Goal: Task Accomplishment & Management: Use online tool/utility

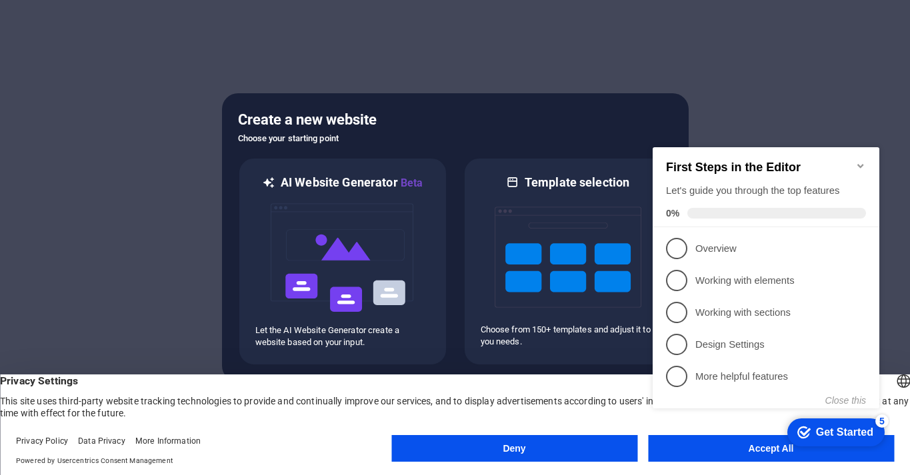
click at [859, 164] on icon "Minimize checklist" at bounding box center [860, 166] width 6 height 4
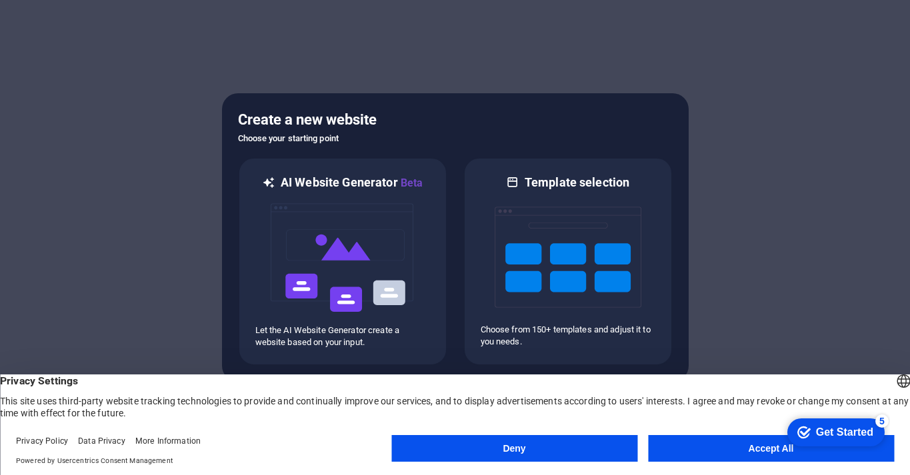
click at [607, 441] on button "Deny" at bounding box center [514, 448] width 246 height 27
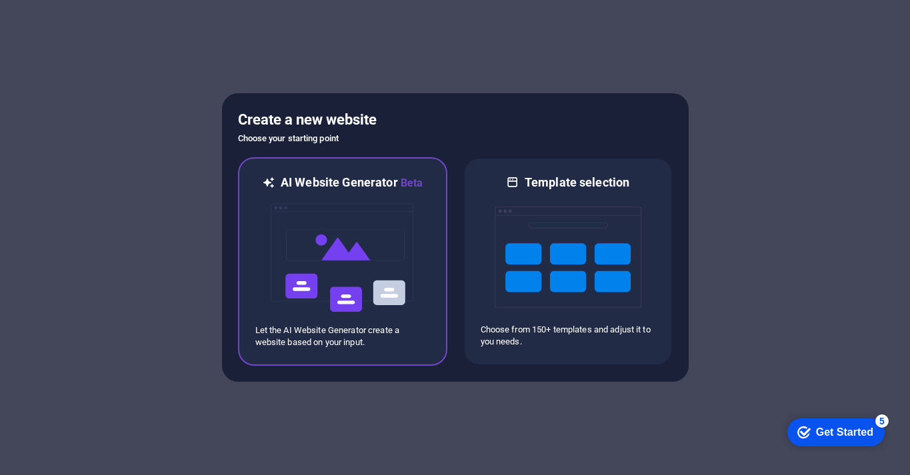
click at [343, 245] on img at bounding box center [342, 257] width 147 height 133
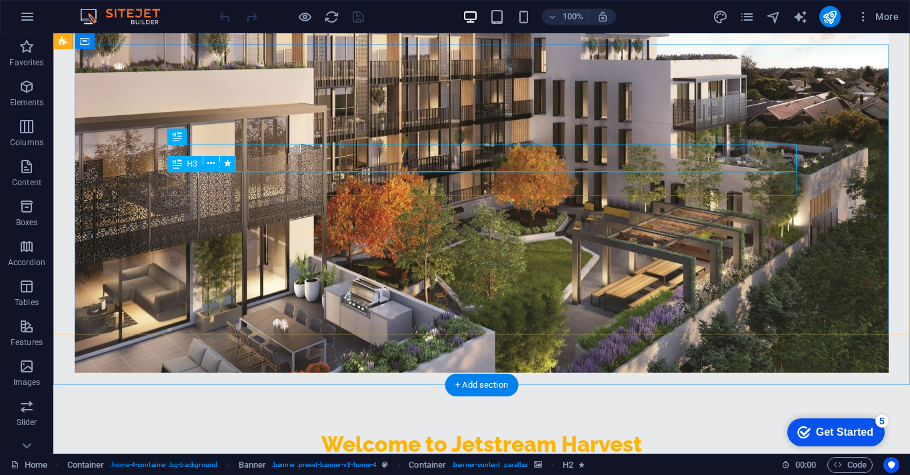
scroll to position [53, 0]
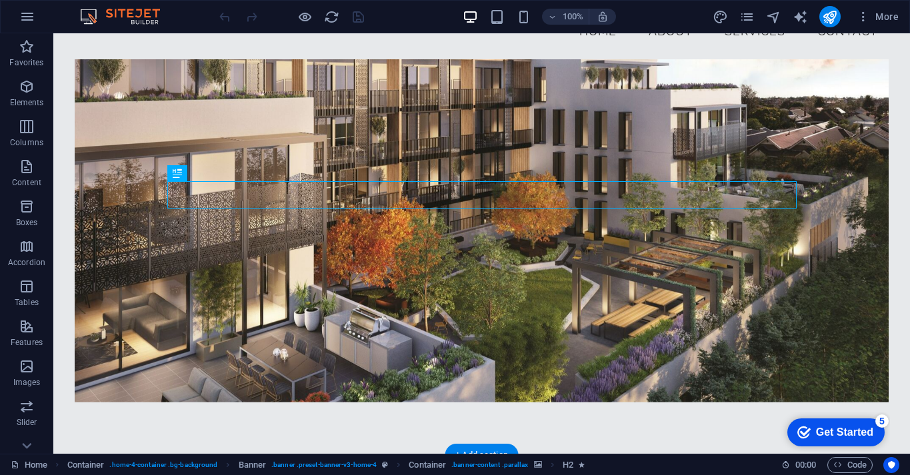
click at [369, 147] on figure at bounding box center [482, 230] width 814 height 343
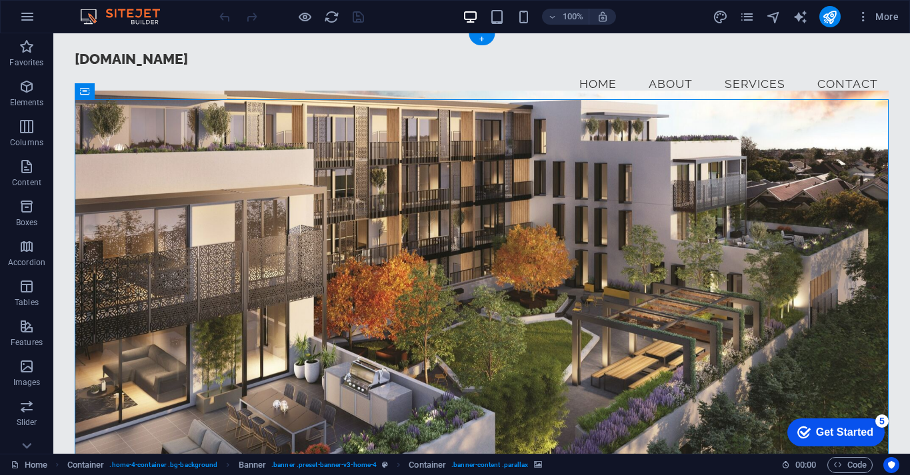
scroll to position [1, 0]
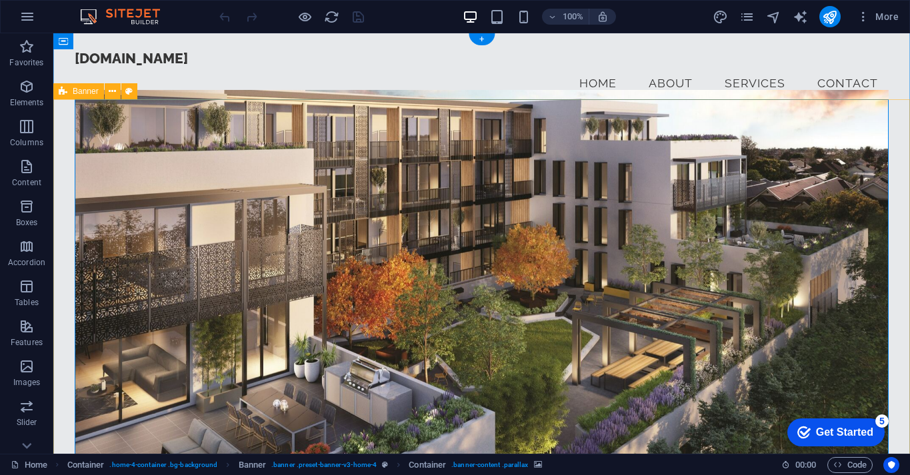
click at [87, 97] on div "Banner" at bounding box center [78, 91] width 51 height 16
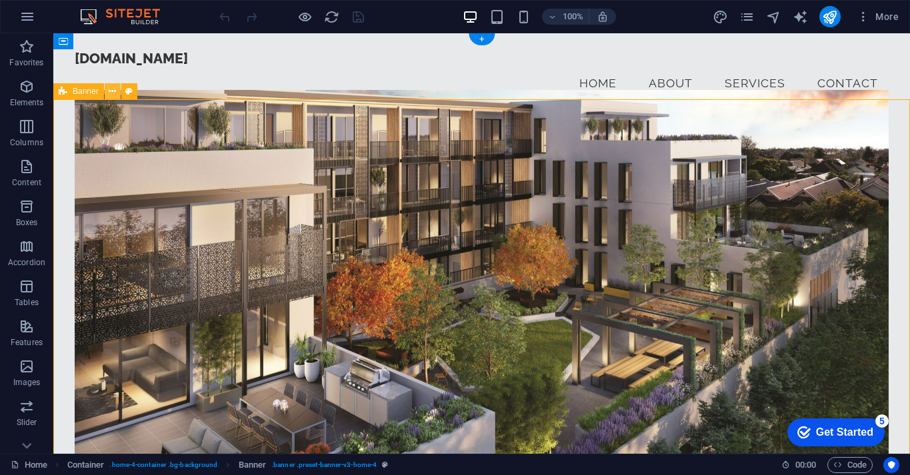
click at [117, 93] on button at bounding box center [113, 91] width 16 height 16
click at [194, 67] on div "[DOMAIN_NAME]" at bounding box center [482, 58] width 814 height 17
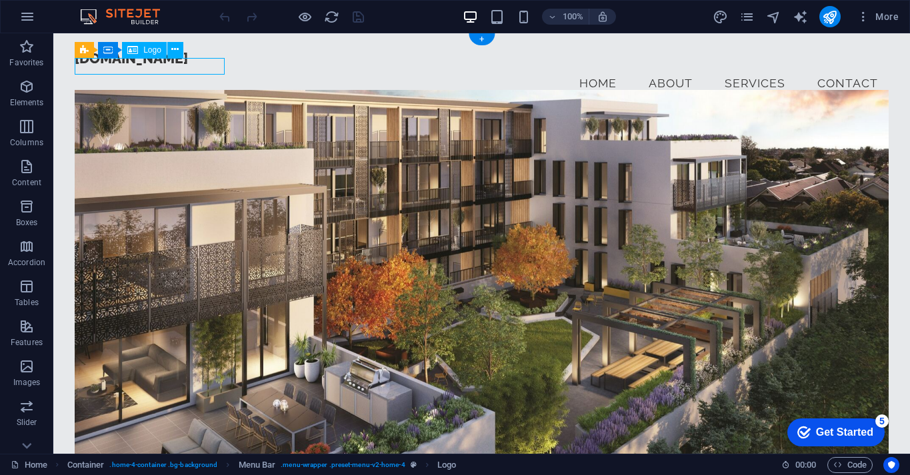
click at [205, 63] on div "[DOMAIN_NAME]" at bounding box center [482, 58] width 814 height 17
click at [35, 99] on p "Elements" at bounding box center [27, 102] width 34 height 11
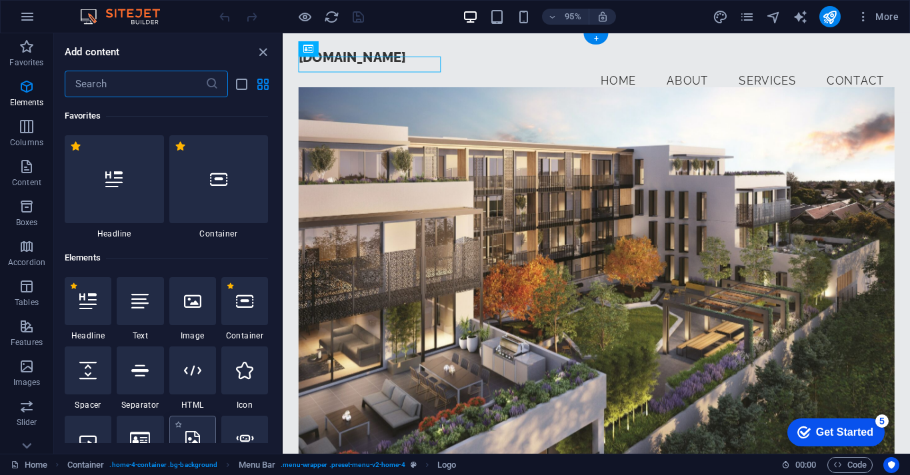
scroll to position [142, 0]
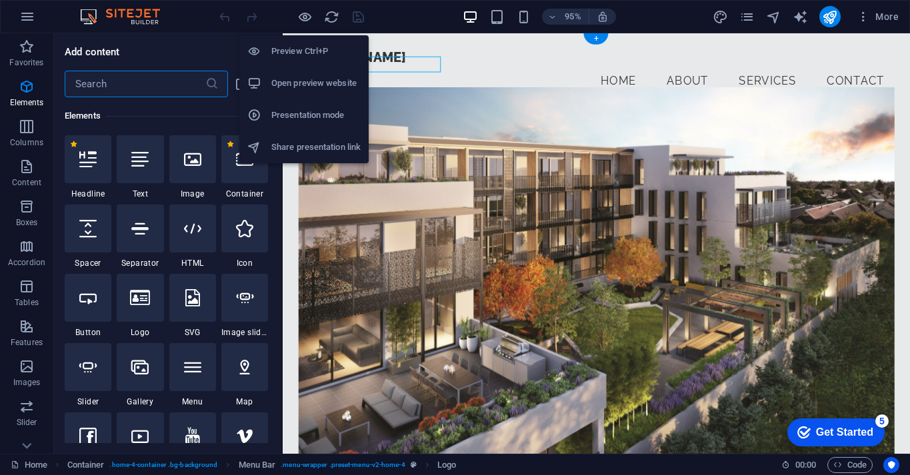
click at [363, 59] on li "Preview Ctrl+P" at bounding box center [303, 51] width 129 height 32
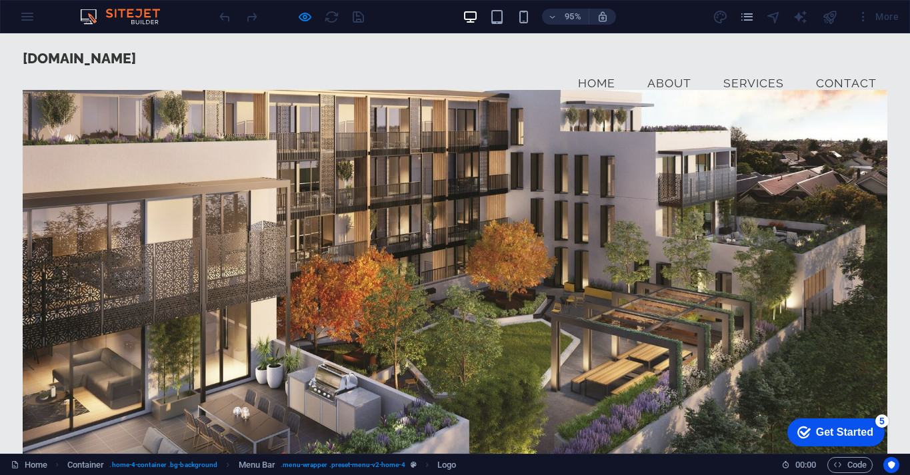
drag, startPoint x: 365, startPoint y: 91, endPoint x: 463, endPoint y: 59, distance: 103.3
click at [463, 67] on ul "Home About Services Contact" at bounding box center [455, 83] width 865 height 33
click at [119, 64] on span "[DOMAIN_NAME]" at bounding box center [79, 58] width 113 height 17
click at [136, 67] on span "[DOMAIN_NAME]" at bounding box center [79, 58] width 113 height 17
click at [747, 19] on icon "pages" at bounding box center [746, 16] width 15 height 15
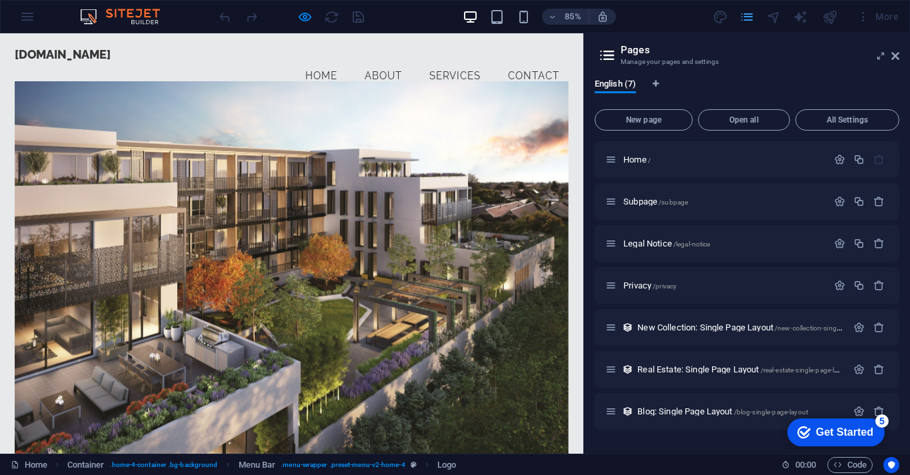
click at [751, 15] on icon "pages" at bounding box center [746, 16] width 15 height 15
click at [550, 73] on link "Services" at bounding box center [535, 83] width 82 height 33
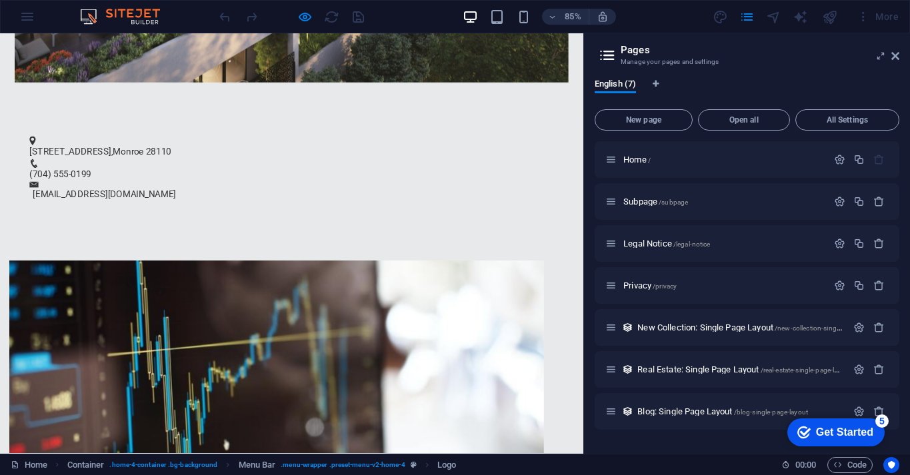
scroll to position [914, 0]
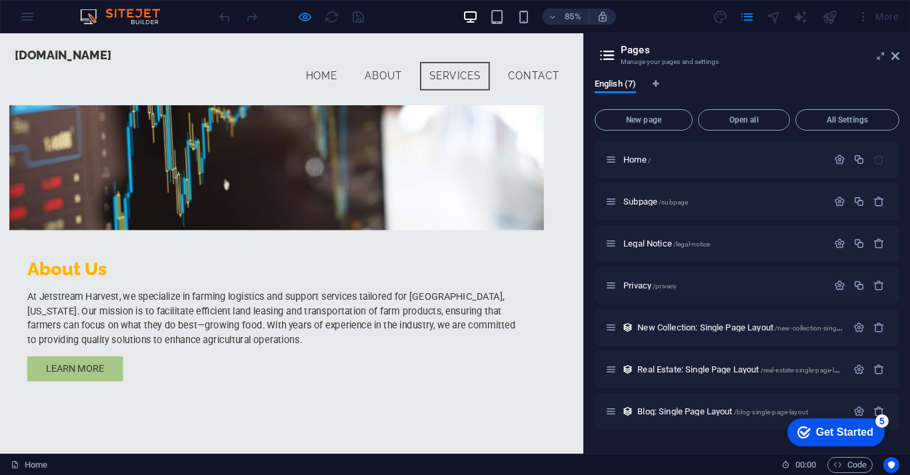
scroll to position [761, 0]
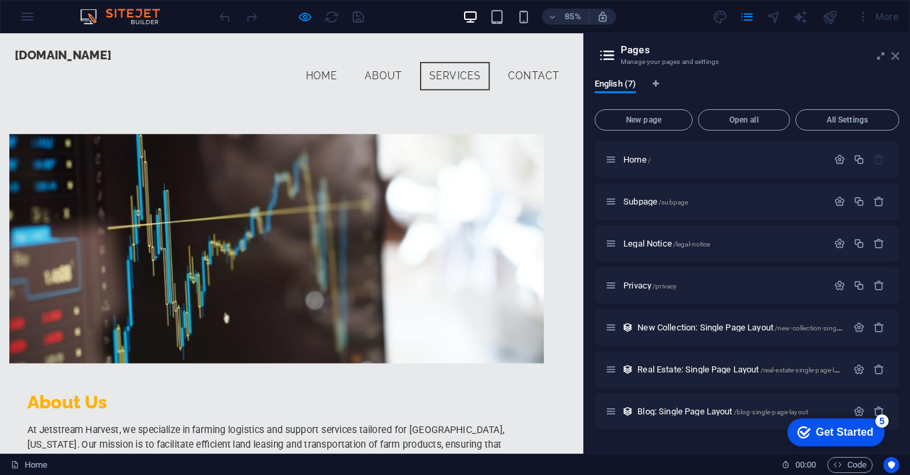
click at [899, 55] on icon at bounding box center [895, 56] width 8 height 11
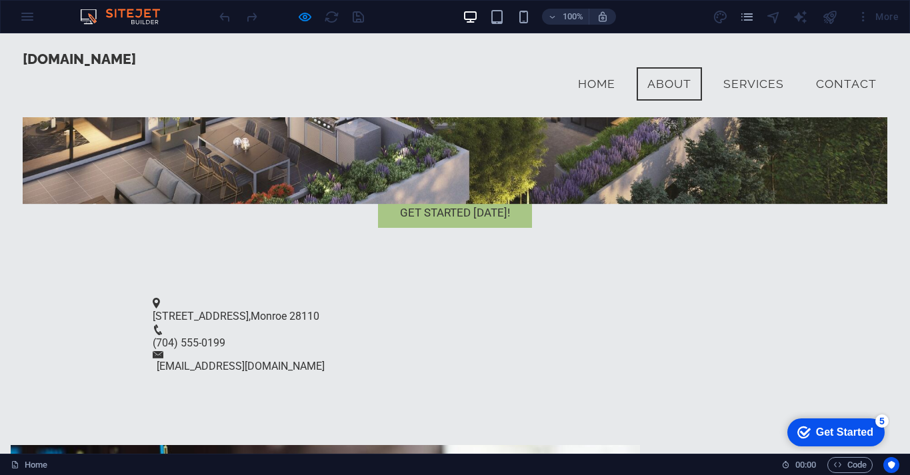
scroll to position [369, 0]
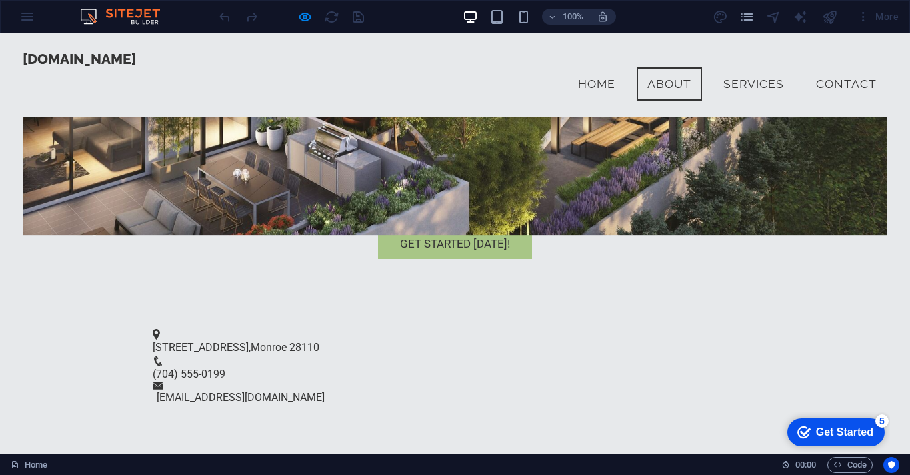
click at [33, 16] on div "100% More" at bounding box center [455, 17] width 909 height 32
click at [23, 21] on div "100% More" at bounding box center [455, 17] width 909 height 32
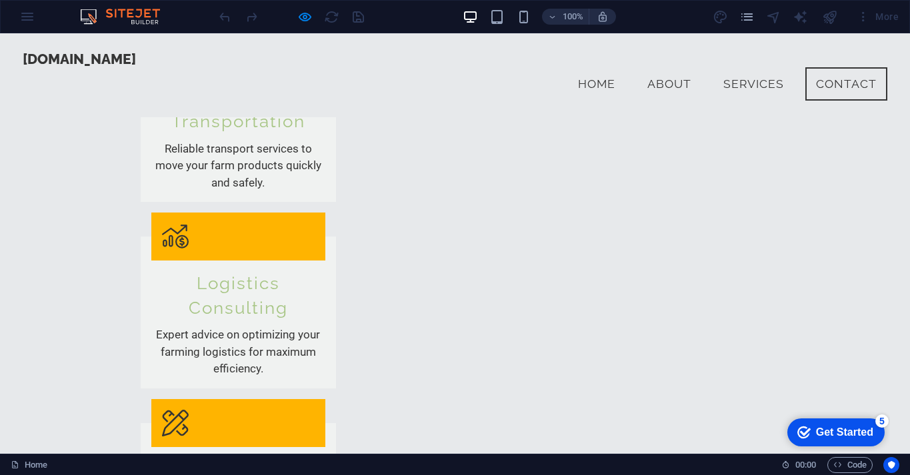
scroll to position [1564, 0]
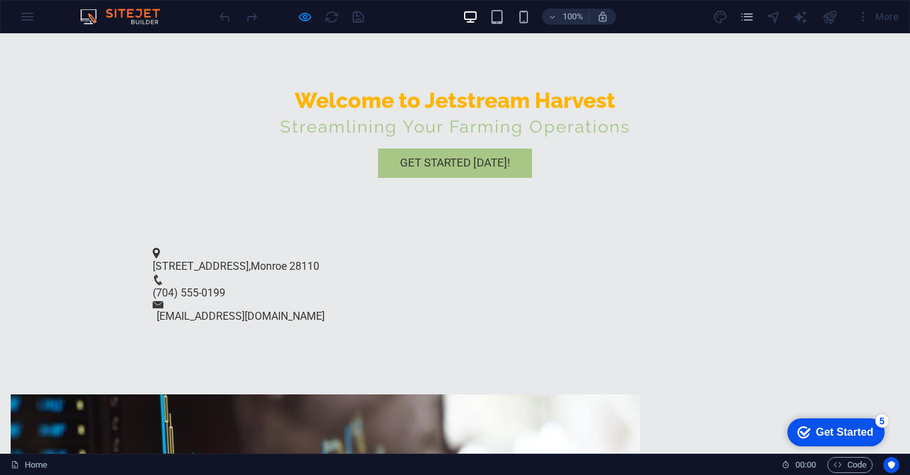
scroll to position [0, 0]
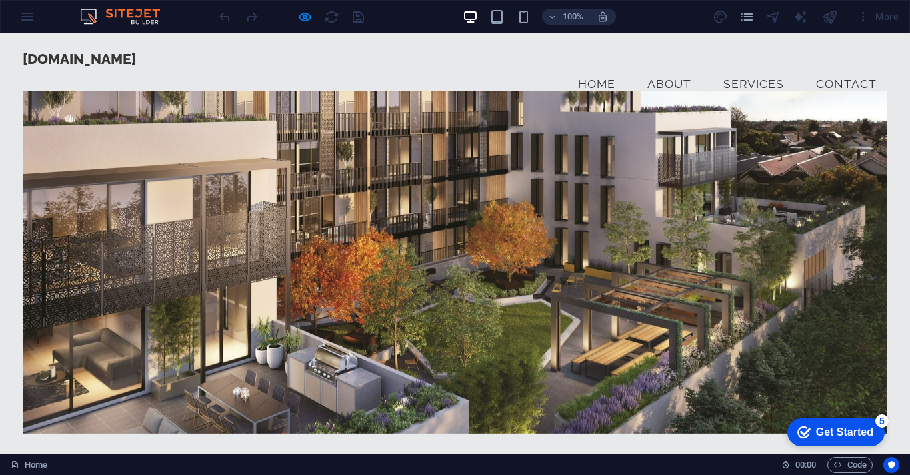
click at [32, 23] on div "100% More" at bounding box center [455, 17] width 909 height 32
click at [893, 27] on div "100% More" at bounding box center [455, 17] width 909 height 32
click at [861, 467] on span "Code" at bounding box center [849, 465] width 33 height 16
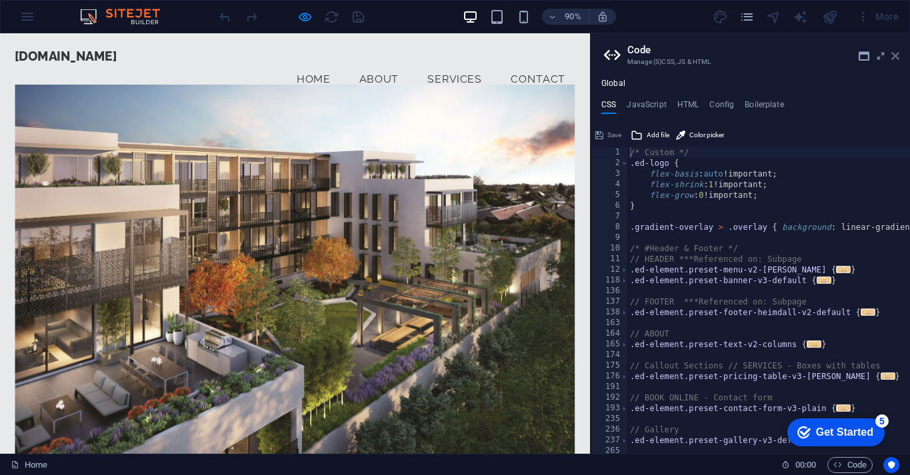
click at [897, 57] on icon at bounding box center [895, 56] width 8 height 11
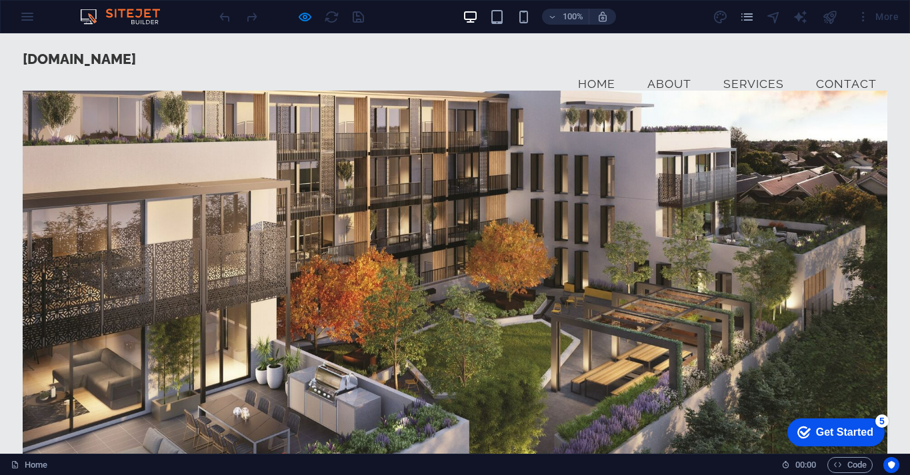
click at [25, 21] on div "100% More" at bounding box center [455, 17] width 909 height 32
click at [719, 14] on div "More" at bounding box center [808, 16] width 191 height 21
click at [745, 16] on icon "pages" at bounding box center [746, 16] width 15 height 15
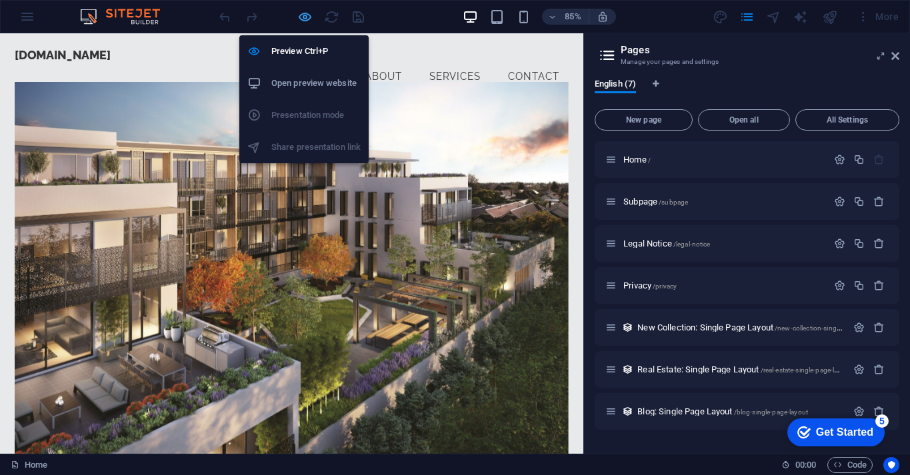
click at [303, 15] on icon "button" at bounding box center [304, 16] width 15 height 15
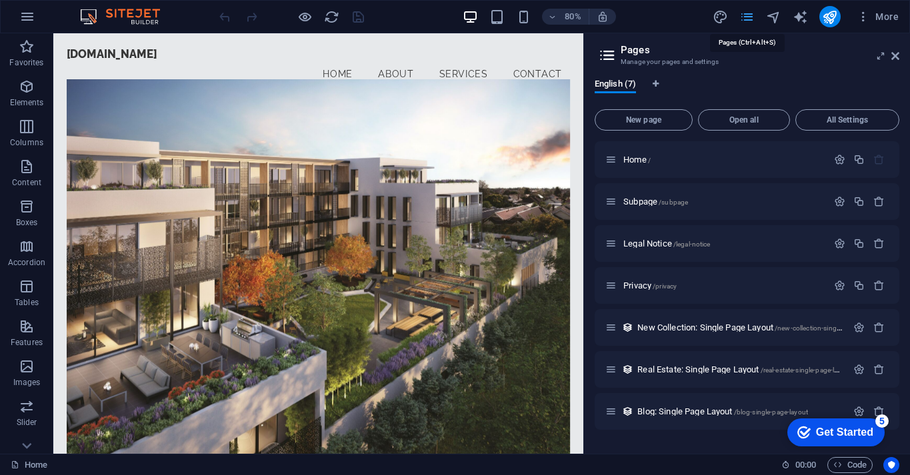
click at [747, 21] on icon "pages" at bounding box center [746, 16] width 15 height 15
click at [745, 17] on icon "pages" at bounding box center [746, 16] width 15 height 15
click at [188, 67] on div "[DOMAIN_NAME]" at bounding box center [384, 59] width 629 height 17
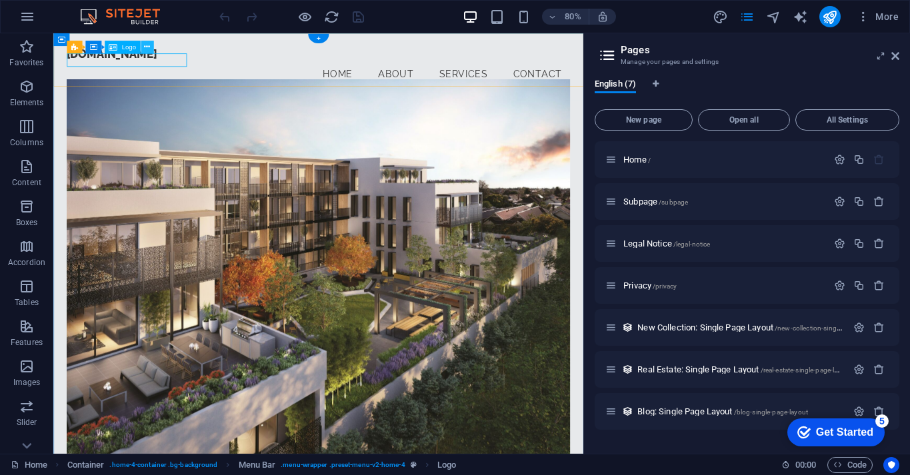
click at [143, 45] on button at bounding box center [147, 47] width 13 height 13
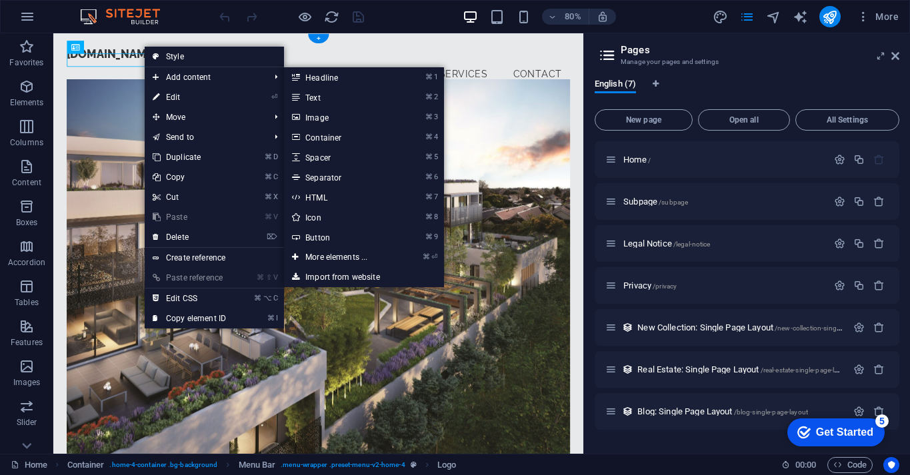
click at [144, 66] on div "[DOMAIN_NAME]" at bounding box center [384, 59] width 629 height 17
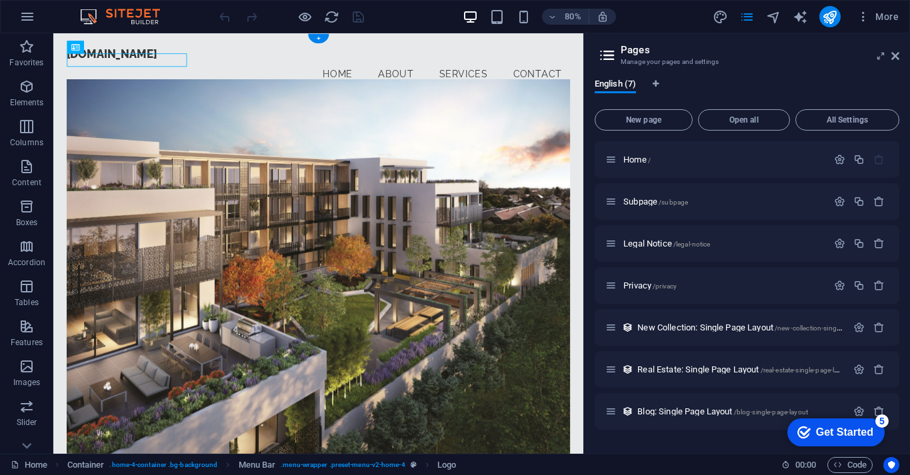
click at [144, 66] on div "[DOMAIN_NAME]" at bounding box center [384, 59] width 629 height 17
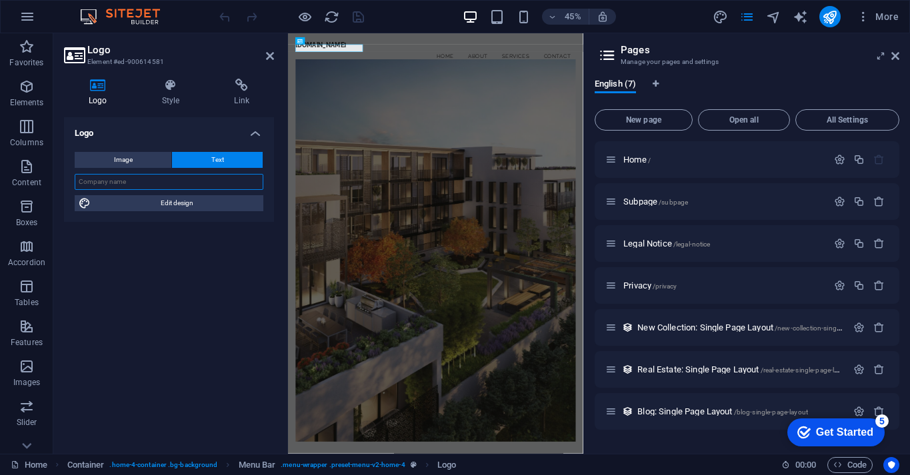
click at [134, 182] on input "text" at bounding box center [169, 182] width 189 height 16
type input "Jetstream Harvest"
click at [176, 89] on icon at bounding box center [170, 85] width 67 height 13
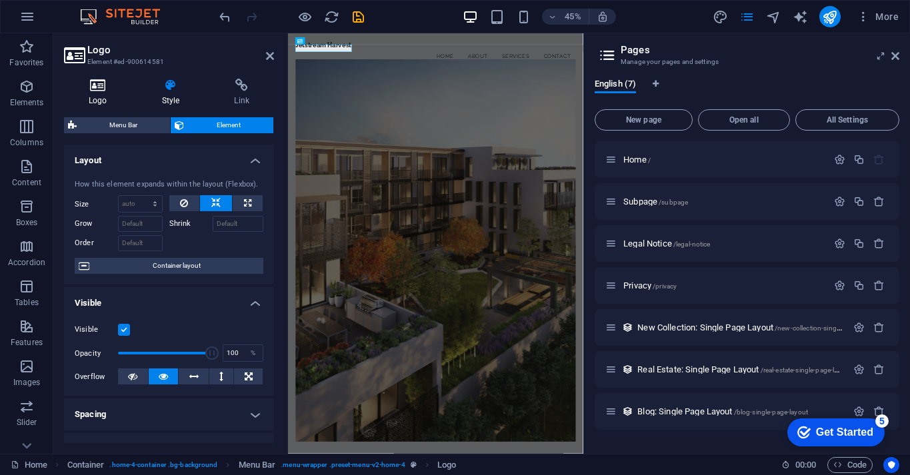
click at [93, 91] on icon at bounding box center [98, 85] width 68 height 13
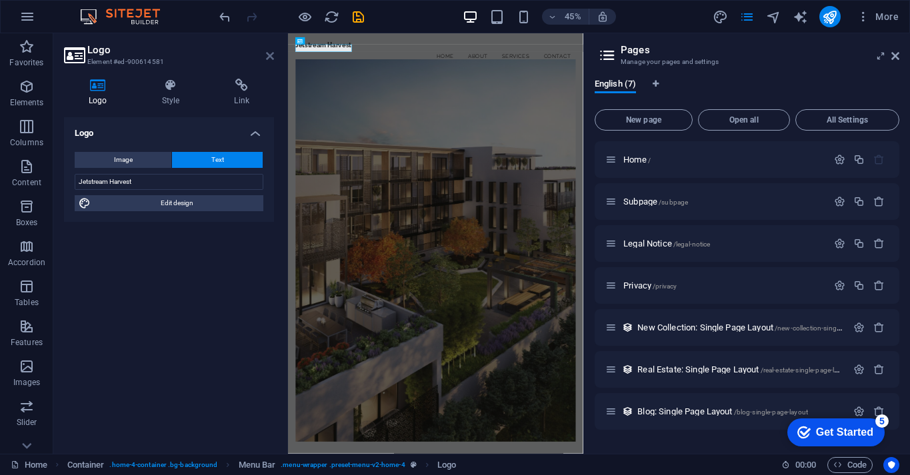
click at [268, 56] on icon at bounding box center [270, 56] width 8 height 11
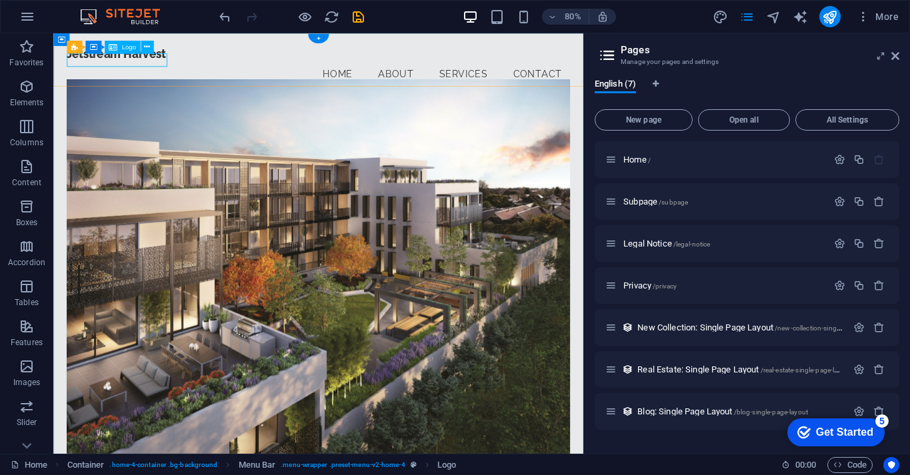
click at [170, 64] on div "Jetstream Harvest" at bounding box center [384, 59] width 629 height 17
click at [145, 47] on icon at bounding box center [147, 46] width 6 height 11
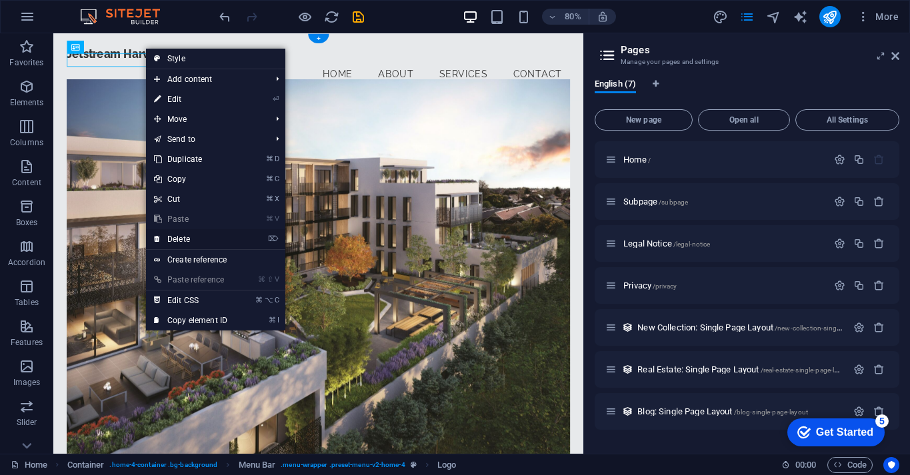
click at [212, 243] on link "⌦ Delete" at bounding box center [190, 239] width 89 height 20
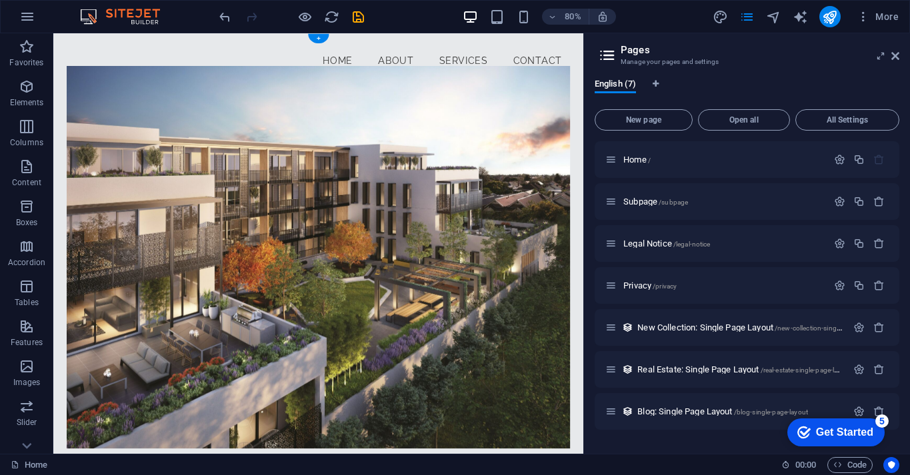
click at [356, 234] on figure at bounding box center [384, 313] width 629 height 479
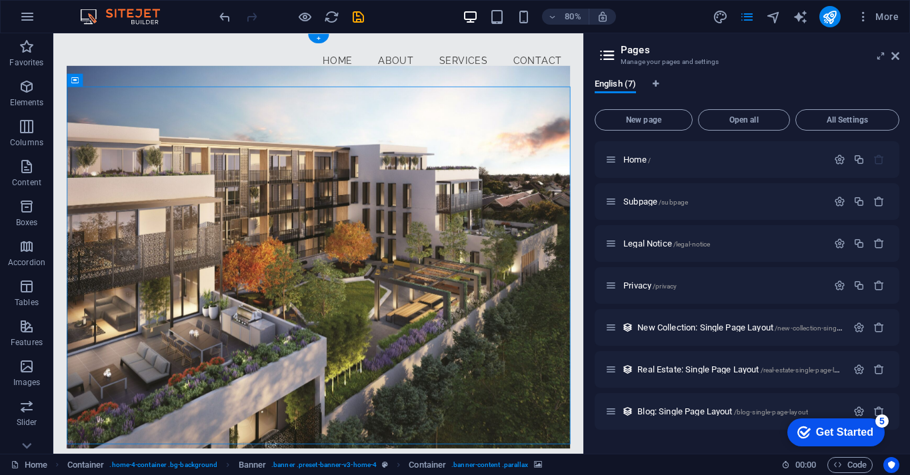
click at [137, 155] on figure at bounding box center [384, 313] width 629 height 479
click at [103, 82] on icon at bounding box center [101, 80] width 6 height 11
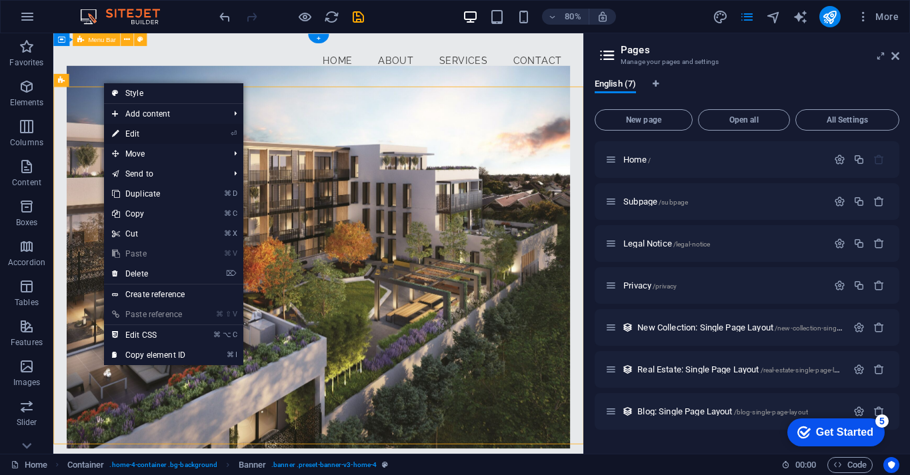
click at [179, 133] on link "⏎ Edit" at bounding box center [148, 134] width 89 height 20
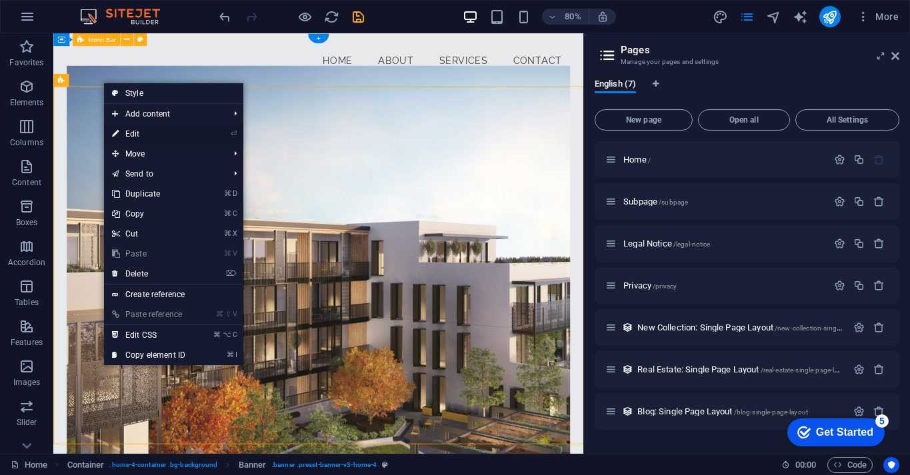
select select "vh"
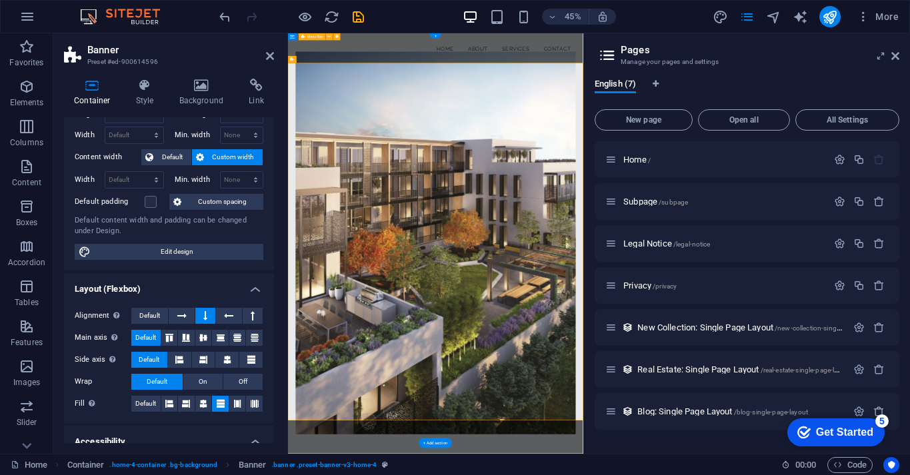
scroll to position [45, 0]
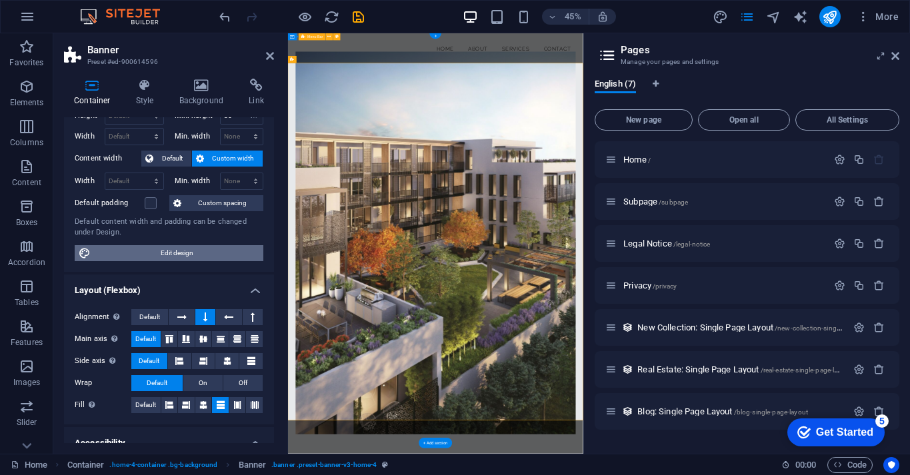
click at [197, 249] on span "Edit design" at bounding box center [177, 253] width 165 height 16
select select "rem"
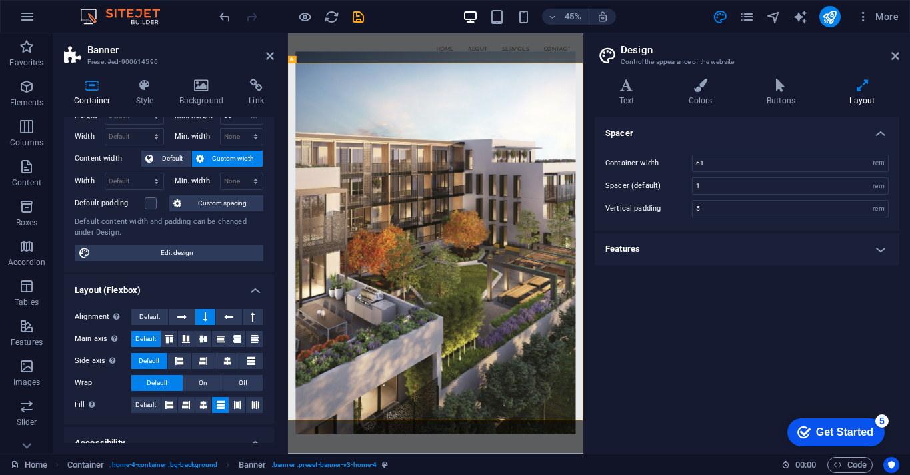
click at [728, 243] on h4 "Features" at bounding box center [747, 249] width 305 height 32
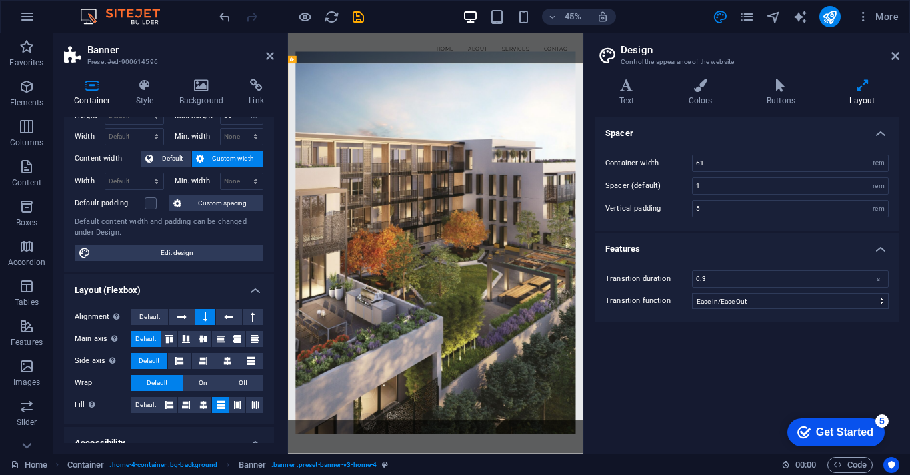
click at [697, 245] on h4 "Features" at bounding box center [747, 245] width 305 height 24
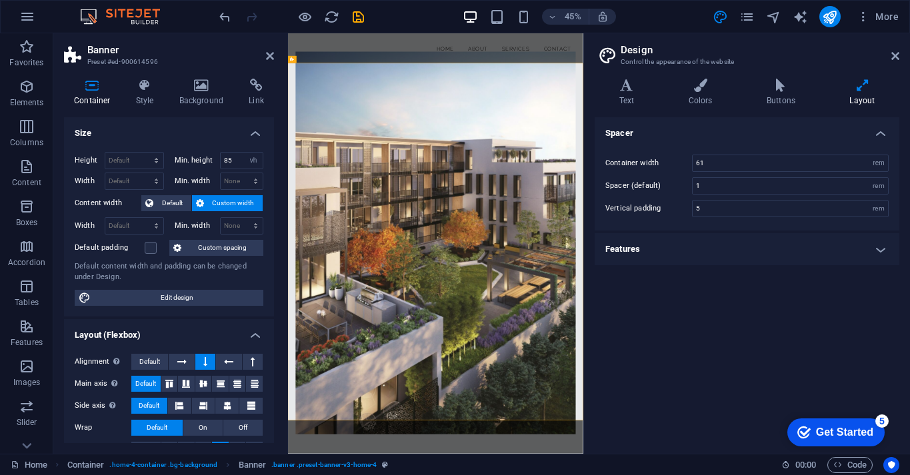
scroll to position [0, 0]
click at [34, 369] on icon "button" at bounding box center [27, 367] width 16 height 16
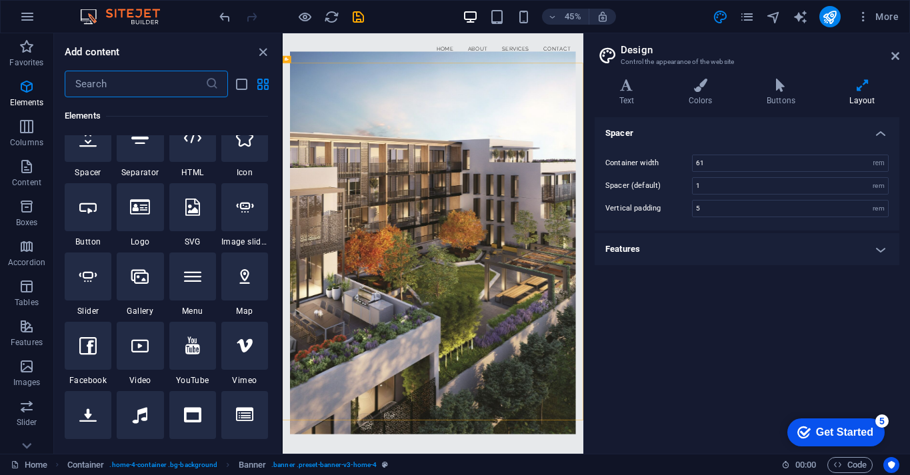
scroll to position [233, 0]
click at [150, 276] on div at bounding box center [140, 276] width 47 height 48
select select "4"
select select "%"
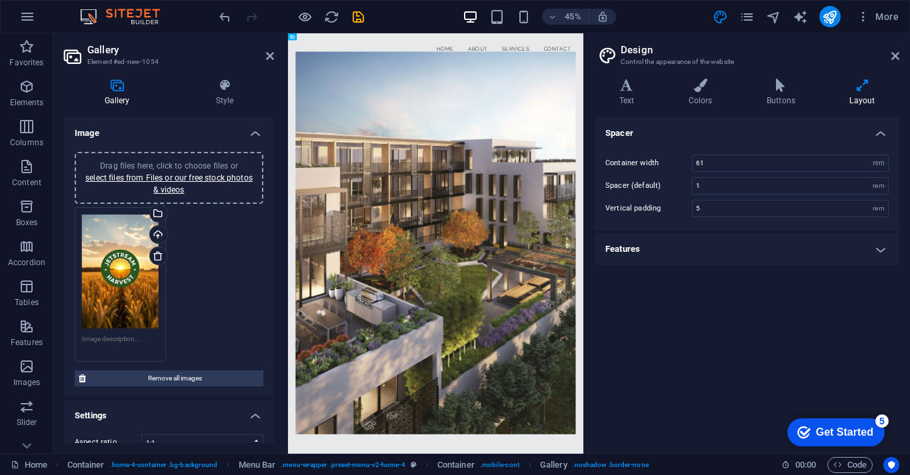
click at [115, 273] on div "Drag files here, click to choose files or select files from Files or our free s…" at bounding box center [120, 272] width 77 height 115
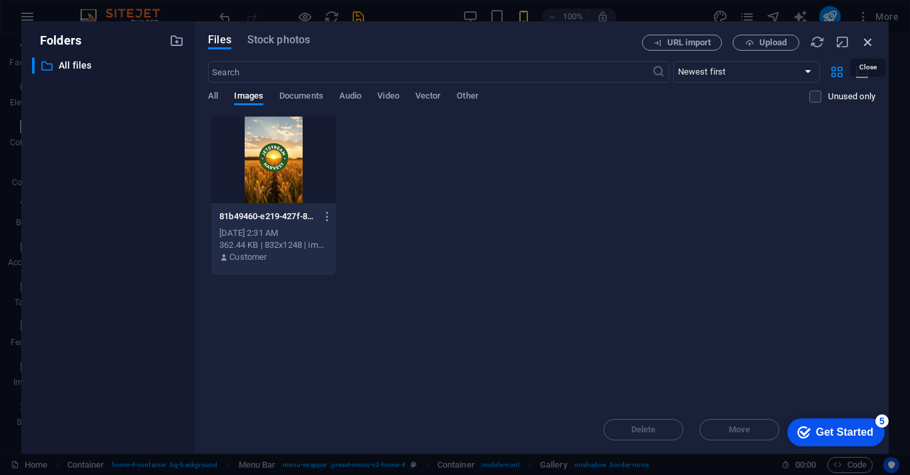
click at [869, 39] on icon "button" at bounding box center [868, 42] width 15 height 15
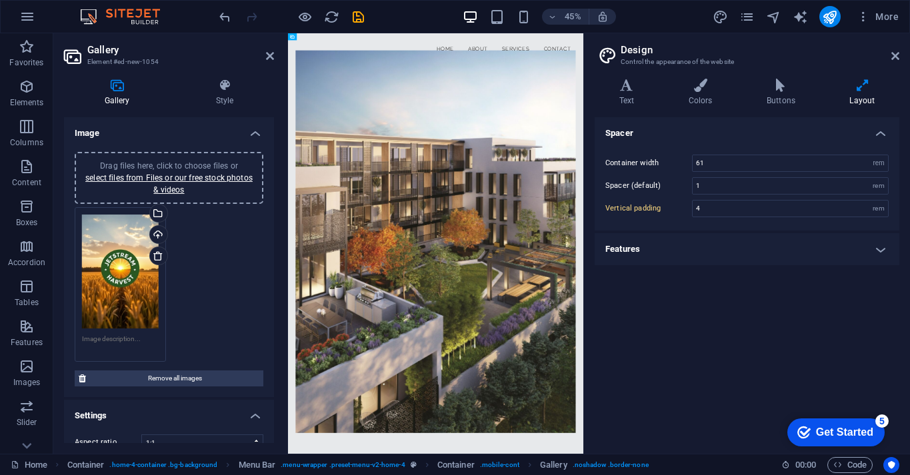
type input "5"
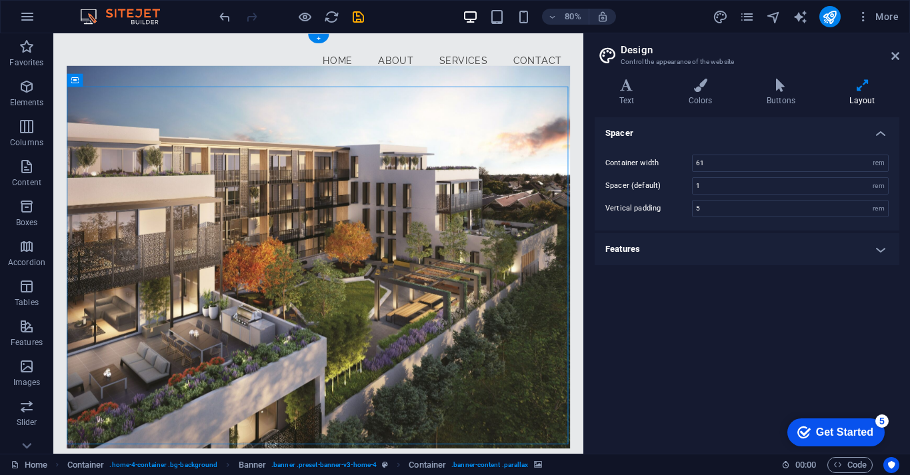
click at [111, 141] on figure at bounding box center [384, 313] width 629 height 479
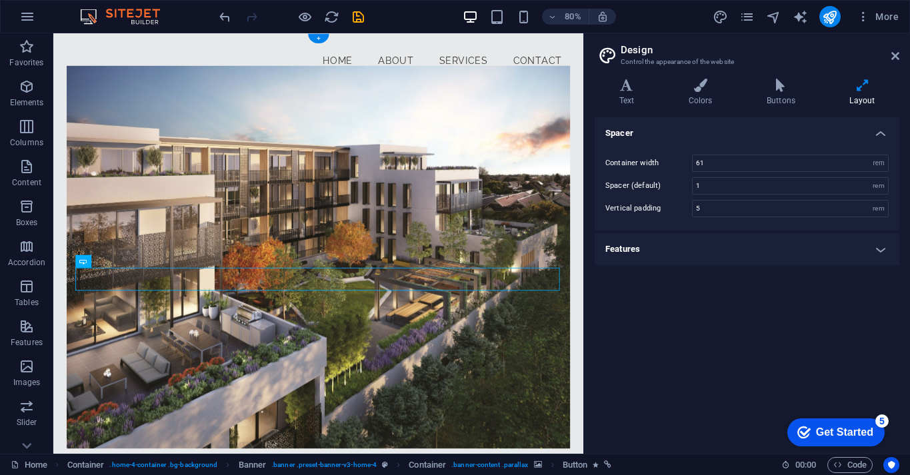
click at [293, 200] on figure at bounding box center [384, 313] width 629 height 479
drag, startPoint x: 360, startPoint y: 343, endPoint x: 360, endPoint y: 477, distance: 134.0
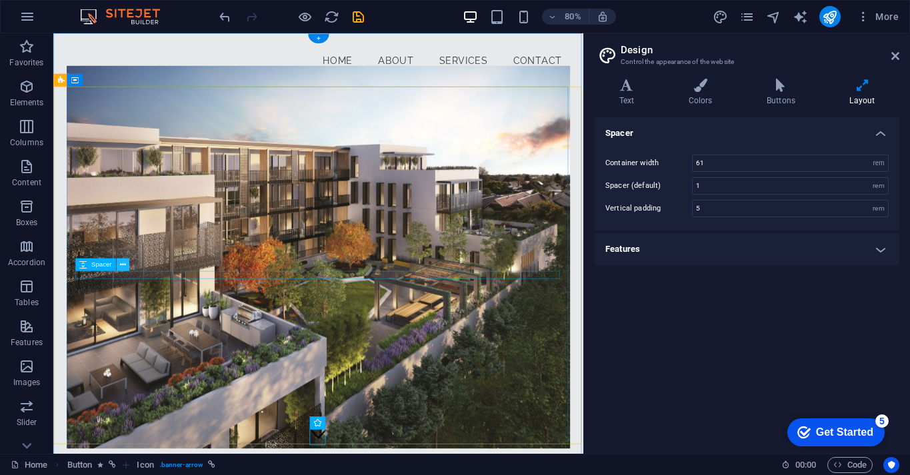
click at [119, 265] on button at bounding box center [122, 265] width 13 height 13
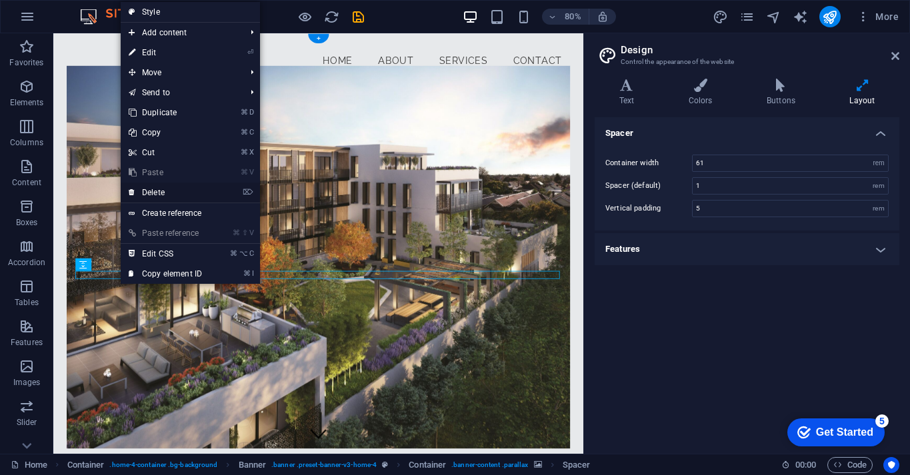
click at [181, 195] on link "⌦ Delete" at bounding box center [165, 193] width 89 height 20
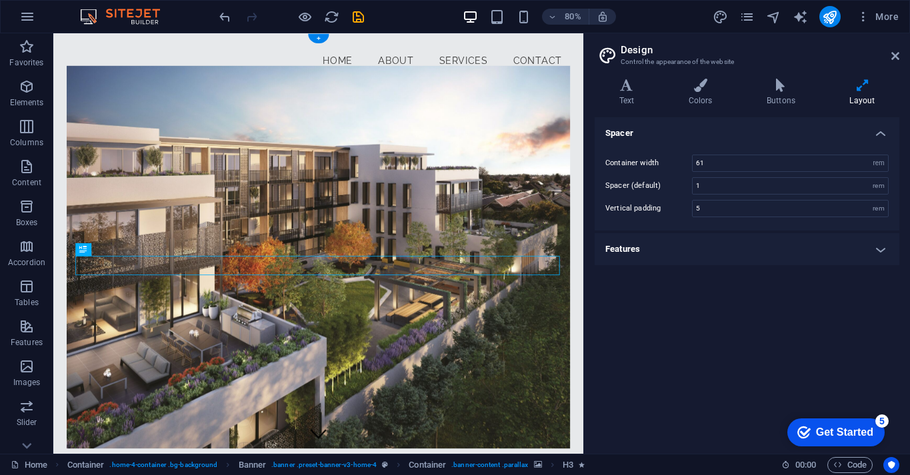
click at [366, 363] on figure at bounding box center [384, 313] width 629 height 479
click at [355, 269] on figure at bounding box center [384, 313] width 629 height 479
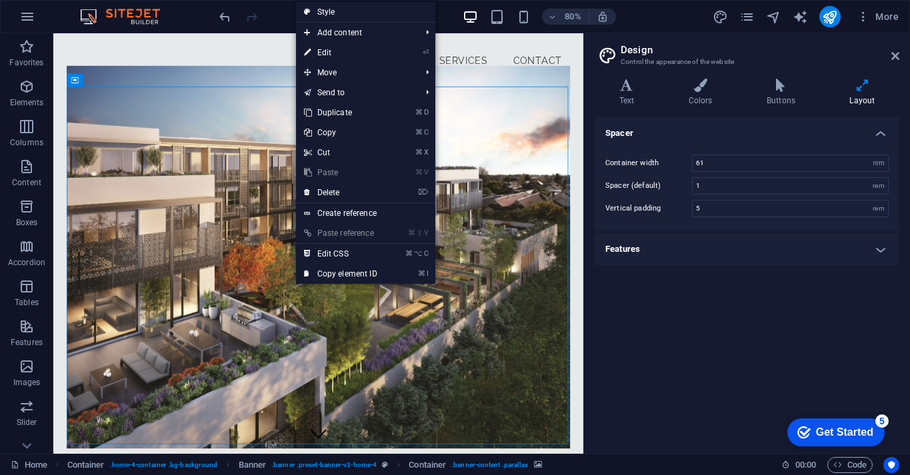
click at [285, 230] on figure at bounding box center [384, 313] width 629 height 479
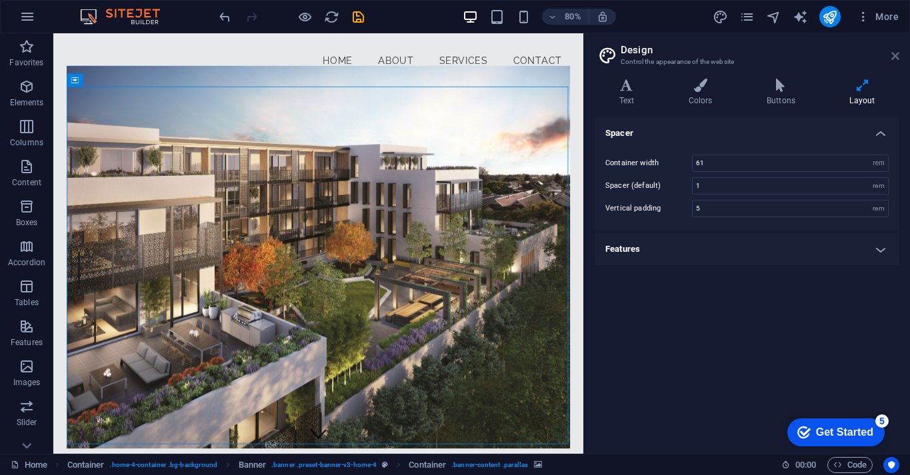
click at [893, 57] on icon at bounding box center [895, 56] width 8 height 11
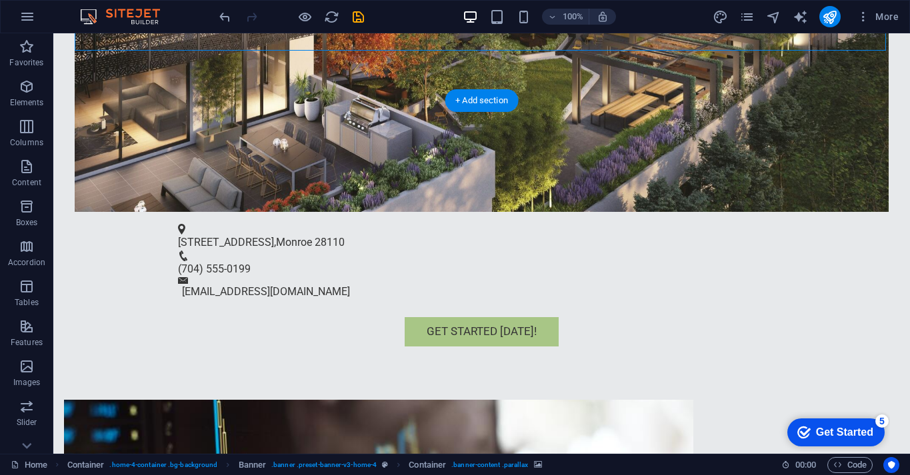
scroll to position [409, 0]
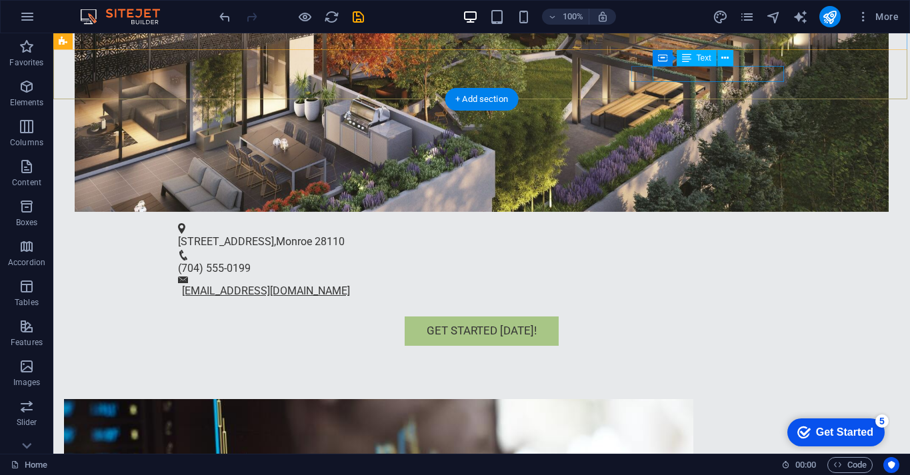
click at [350, 285] on link "[EMAIL_ADDRESS][DOMAIN_NAME]" at bounding box center [266, 291] width 168 height 13
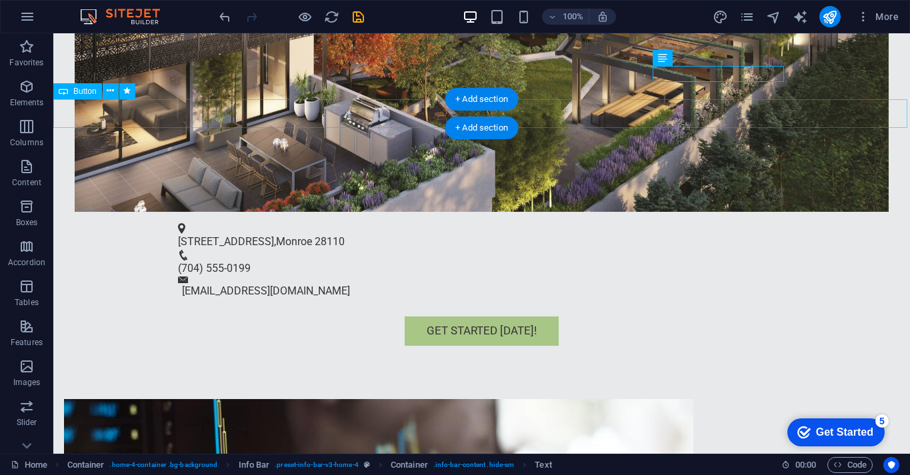
click at [648, 317] on div "Get Started [DATE]!" at bounding box center [481, 331] width 857 height 29
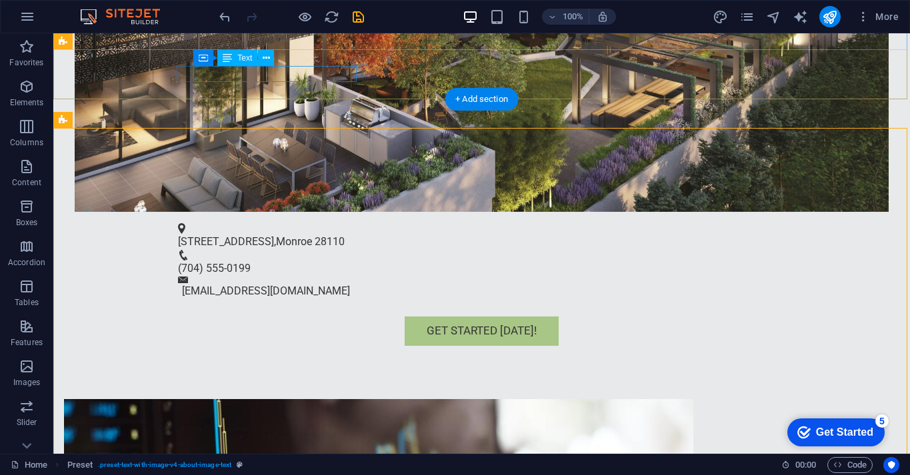
click at [311, 235] on span "Monroe" at bounding box center [294, 241] width 36 height 13
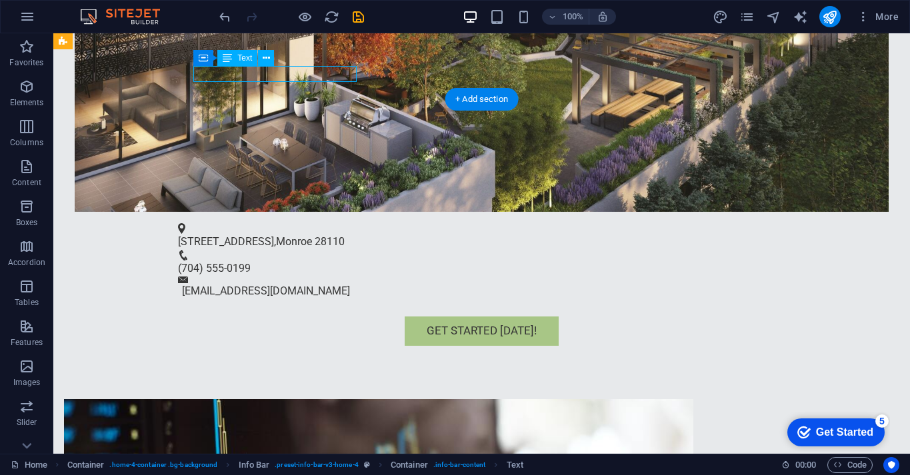
click at [274, 235] on span "[STREET_ADDRESS]" at bounding box center [226, 241] width 96 height 13
click at [285, 234] on div "[STREET_ADDRESS][PERSON_NAME]" at bounding box center [476, 242] width 597 height 16
click at [287, 235] on span "Monroe" at bounding box center [294, 241] width 36 height 13
click at [229, 59] on icon at bounding box center [227, 58] width 9 height 16
click at [228, 58] on icon at bounding box center [227, 58] width 9 height 16
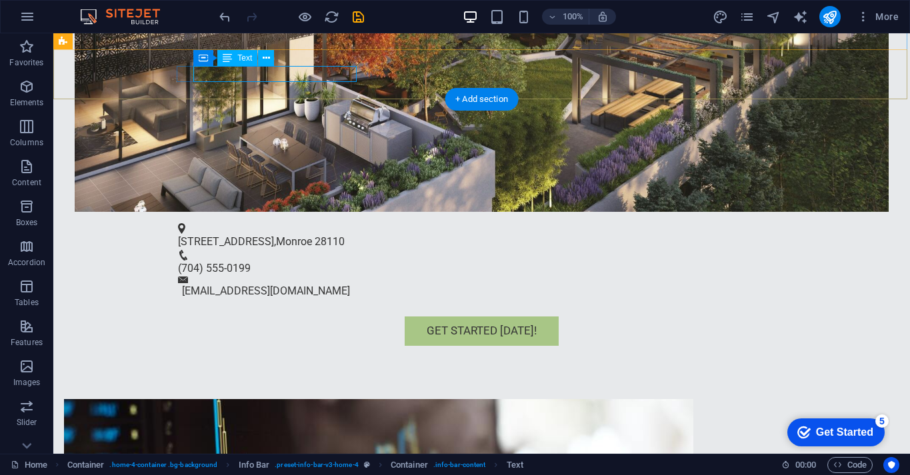
click at [228, 58] on icon at bounding box center [227, 58] width 9 height 16
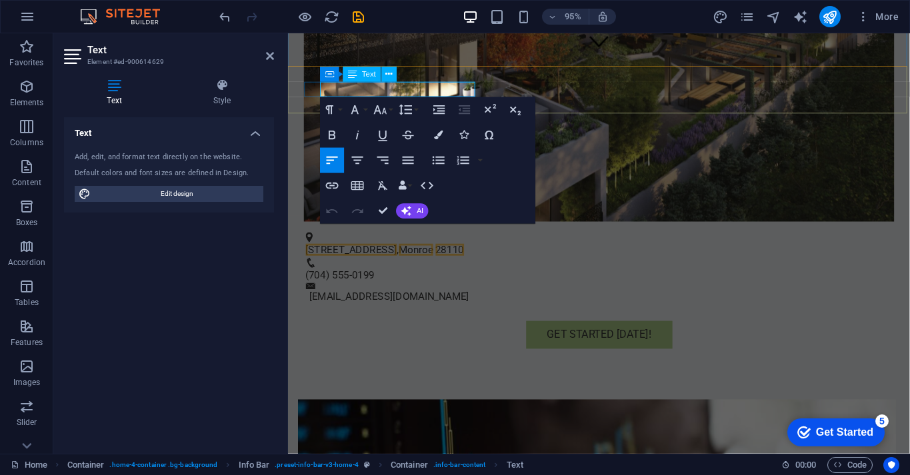
click at [415, 254] on p "[STREET_ADDRESS][PERSON_NAME]" at bounding box center [610, 262] width 607 height 16
drag, startPoint x: 415, startPoint y: 92, endPoint x: 321, endPoint y: 91, distance: 94.7
click at [321, 243] on div "[STREET_ADDRESS][PERSON_NAME]" at bounding box center [610, 256] width 607 height 27
drag, startPoint x: 357, startPoint y: 97, endPoint x: 665, endPoint y: 123, distance: 309.1
click at [357, 255] on span "[STREET_ADDRESS]" at bounding box center [355, 261] width 96 height 13
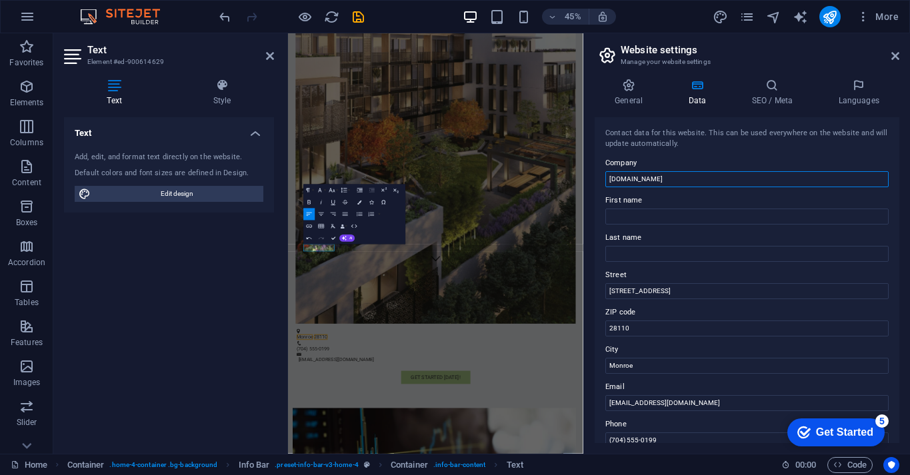
drag, startPoint x: 688, startPoint y: 178, endPoint x: 662, endPoint y: 178, distance: 26.0
click at [662, 178] on input "[DOMAIN_NAME]" at bounding box center [746, 179] width 283 height 16
click at [680, 178] on input "[DOMAIN_NAME]" at bounding box center [746, 179] width 283 height 16
drag, startPoint x: 977, startPoint y: 214, endPoint x: 929, endPoint y: 341, distance: 135.9
drag, startPoint x: 683, startPoint y: 176, endPoint x: 596, endPoint y: 175, distance: 87.3
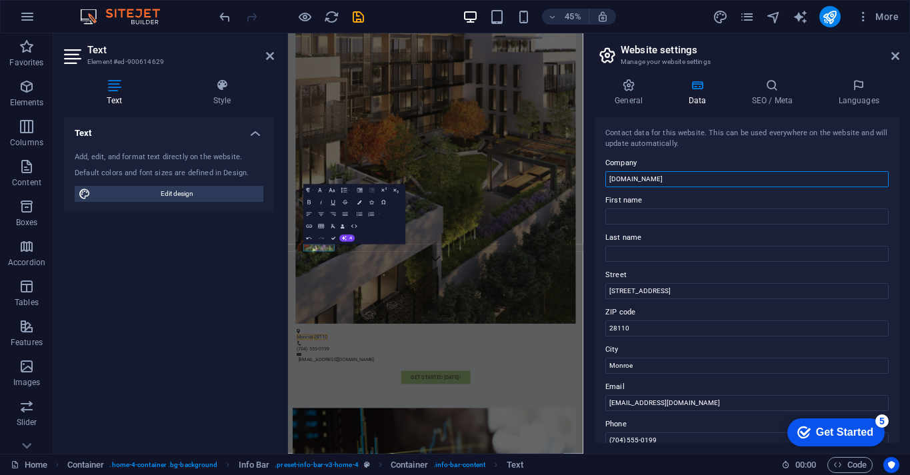
click at [596, 175] on div "Contact data for this website. This can be used everywhere on the website and w…" at bounding box center [747, 280] width 305 height 326
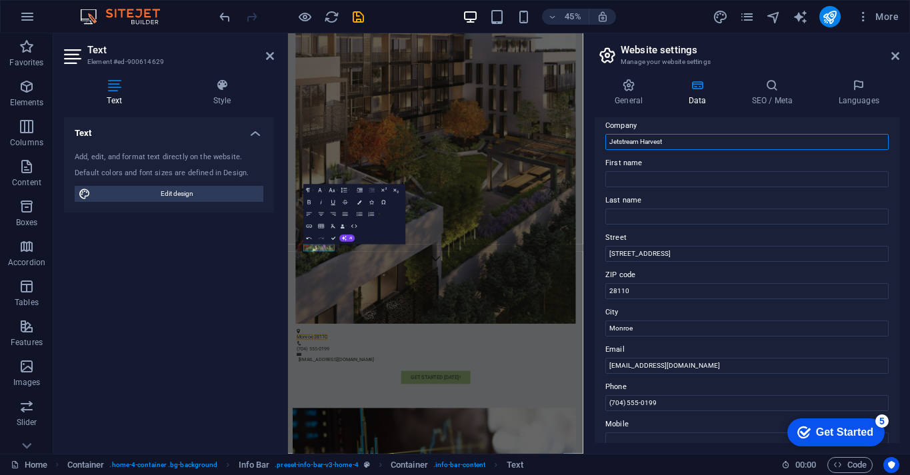
scroll to position [38, 0]
type input "Jetstream Harvest"
click at [648, 293] on input "28110" at bounding box center [746, 291] width 283 height 16
type input "28112"
click at [683, 254] on input "[STREET_ADDRESS]" at bounding box center [746, 253] width 283 height 16
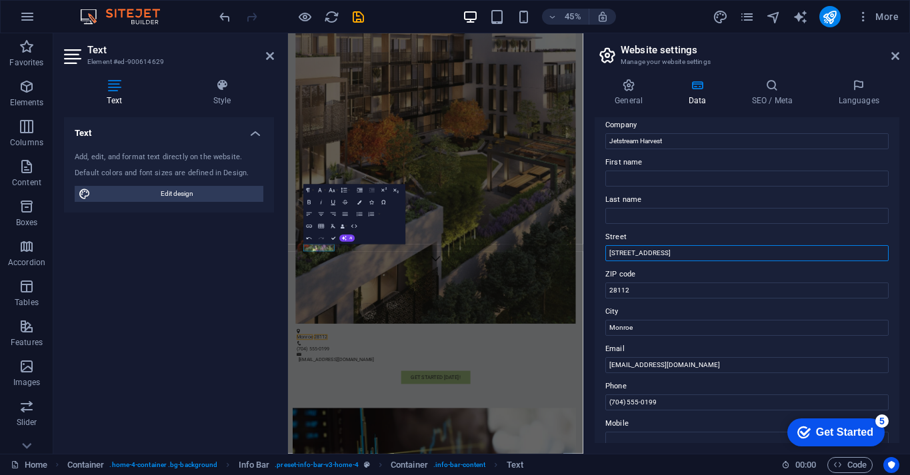
drag, startPoint x: 681, startPoint y: 251, endPoint x: 593, endPoint y: 251, distance: 87.3
click at [593, 251] on div "General Data SEO / Meta Languages Website name [DOMAIN_NAME] Logo Drag files he…" at bounding box center [747, 261] width 326 height 386
type input "4"
type input "PO Box 24"
click at [650, 287] on input "28112" at bounding box center [746, 291] width 283 height 16
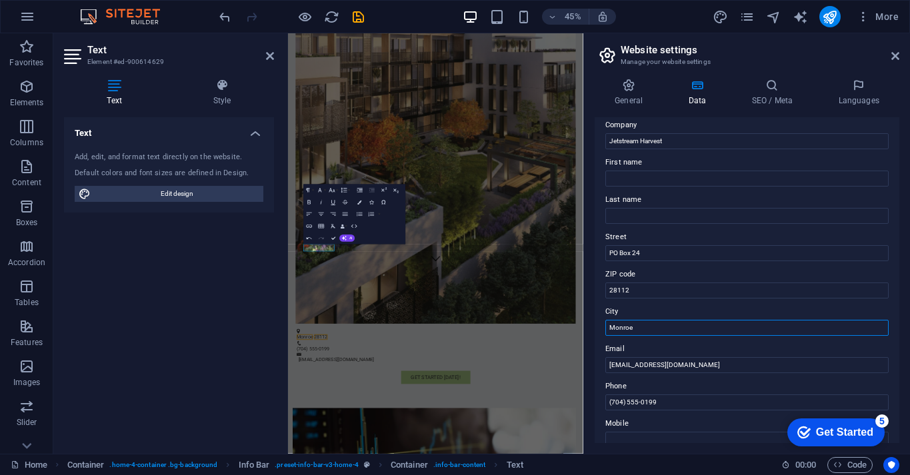
click at [639, 326] on input "Monroe" at bounding box center [746, 328] width 283 height 16
drag, startPoint x: 641, startPoint y: 327, endPoint x: 606, endPoint y: 327, distance: 34.7
click at [606, 327] on input "Monroe" at bounding box center [746, 328] width 283 height 16
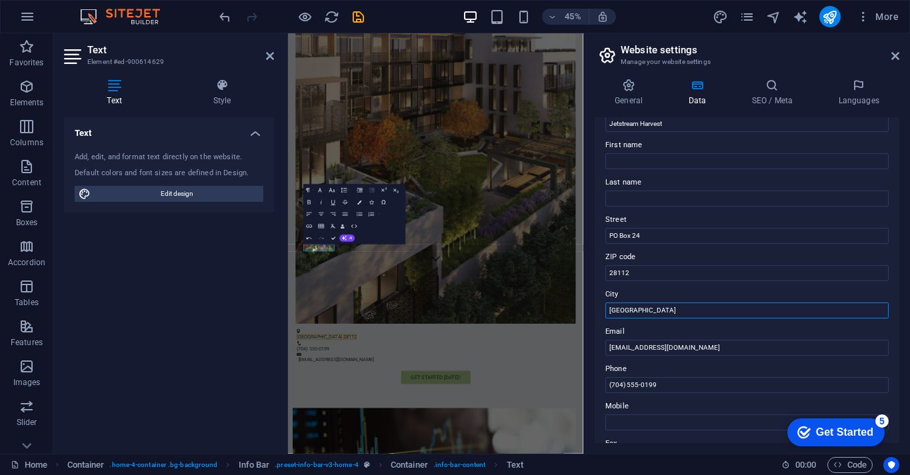
scroll to position [59, 0]
type input "[GEOGRAPHIC_DATA]"
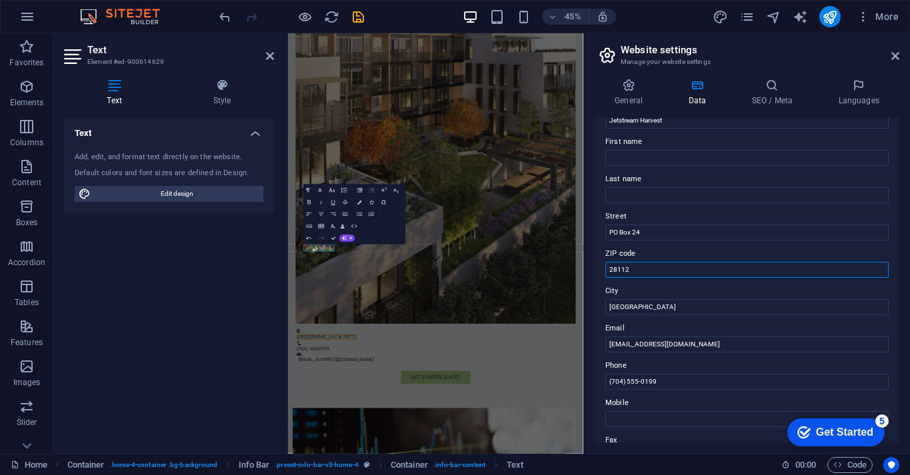
click at [647, 275] on input "28112" at bounding box center [746, 270] width 283 height 16
drag, startPoint x: 647, startPoint y: 271, endPoint x: 598, endPoint y: 269, distance: 48.7
click at [598, 269] on div "Contact data for this website. This can be used everywhere on the website and w…" at bounding box center [747, 280] width 305 height 326
click at [639, 268] on input "28112" at bounding box center [746, 270] width 283 height 16
type input "28108"
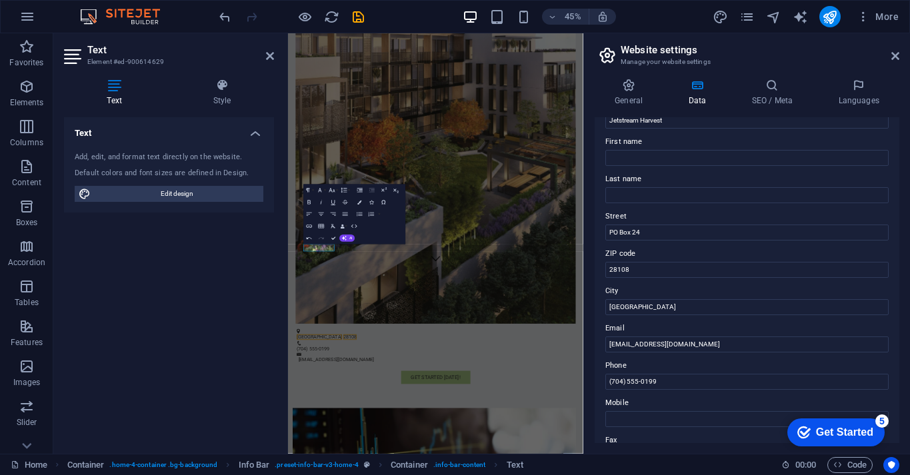
click at [647, 289] on label "City" at bounding box center [746, 291] width 283 height 16
click at [647, 299] on input "[GEOGRAPHIC_DATA]" at bounding box center [746, 307] width 283 height 16
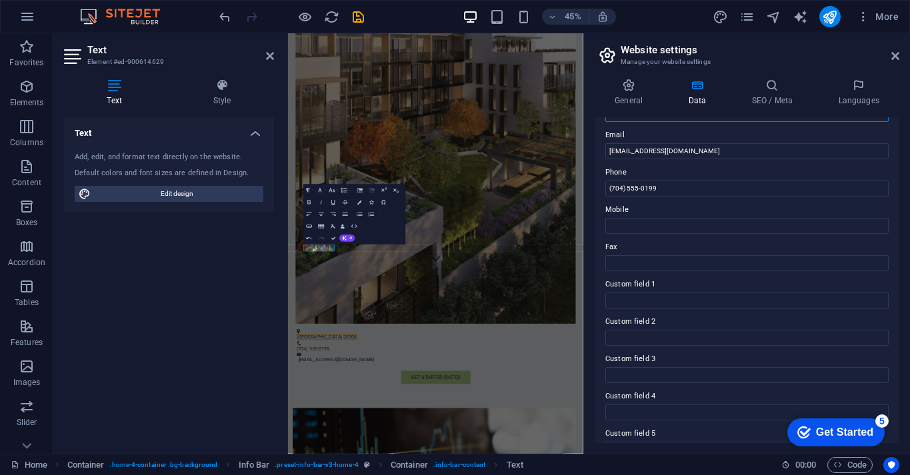
scroll to position [262, 0]
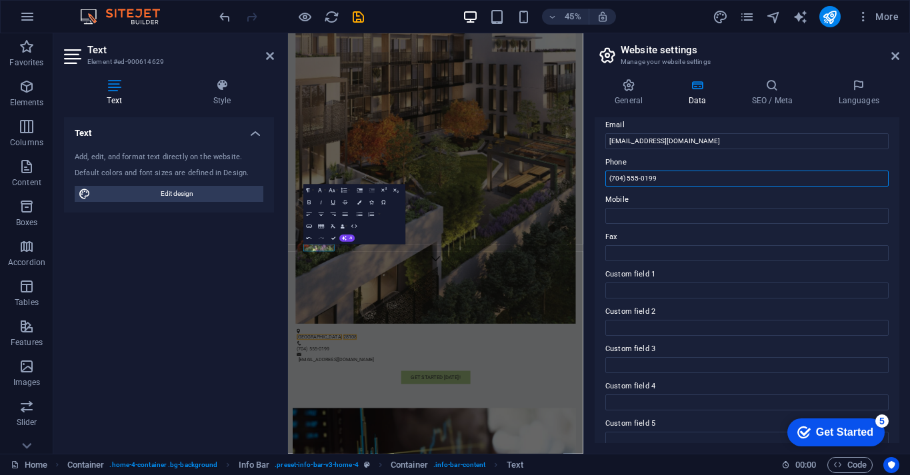
click at [659, 175] on input "(704) 555-0199" at bounding box center [746, 179] width 283 height 16
drag, startPoint x: 661, startPoint y: 175, endPoint x: 601, endPoint y: 176, distance: 60.0
click at [601, 176] on div "Contact data for this website. This can be used everywhere on the website and w…" at bounding box center [747, 280] width 305 height 326
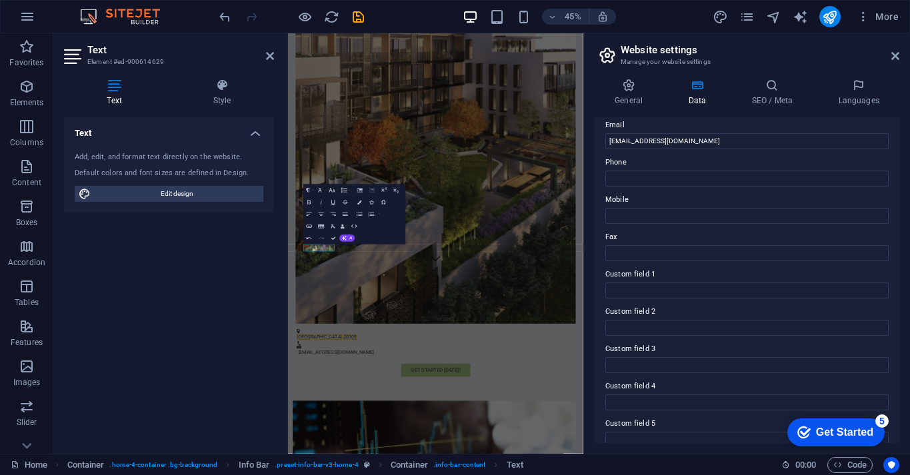
click at [599, 154] on div "Contact data for this website. This can be used everywhere on the website and w…" at bounding box center [747, 280] width 305 height 326
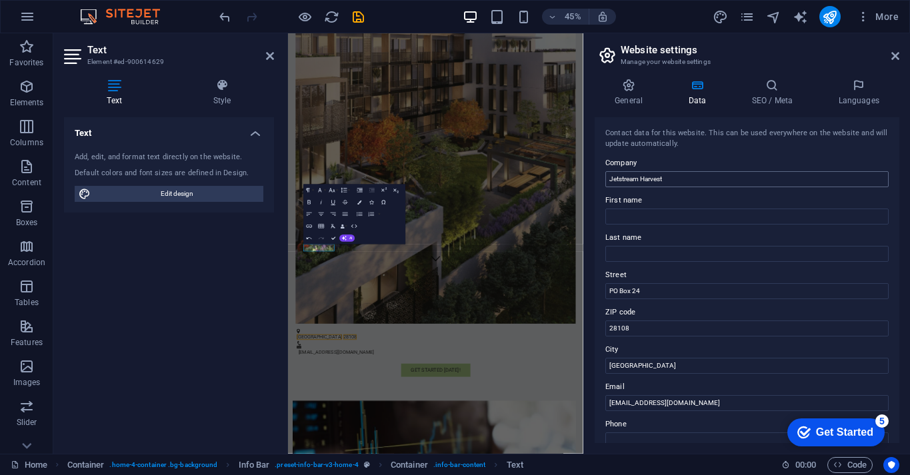
scroll to position [0, 0]
click at [895, 55] on icon at bounding box center [895, 56] width 8 height 11
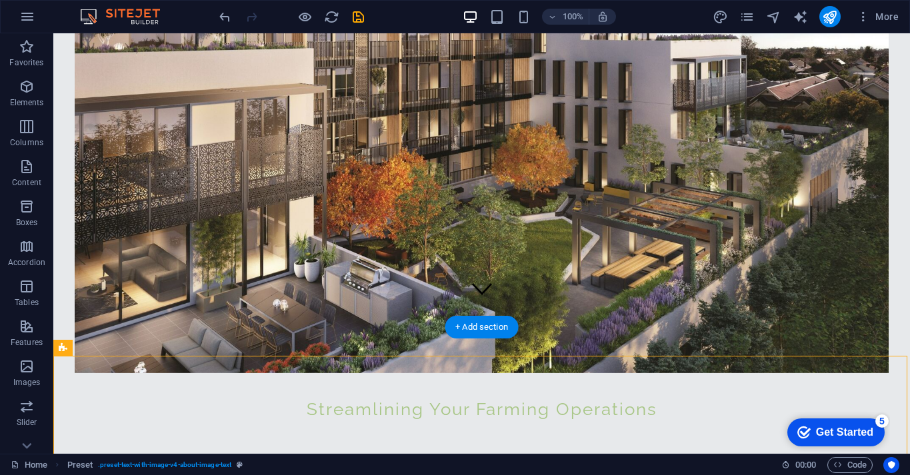
scroll to position [181, 0]
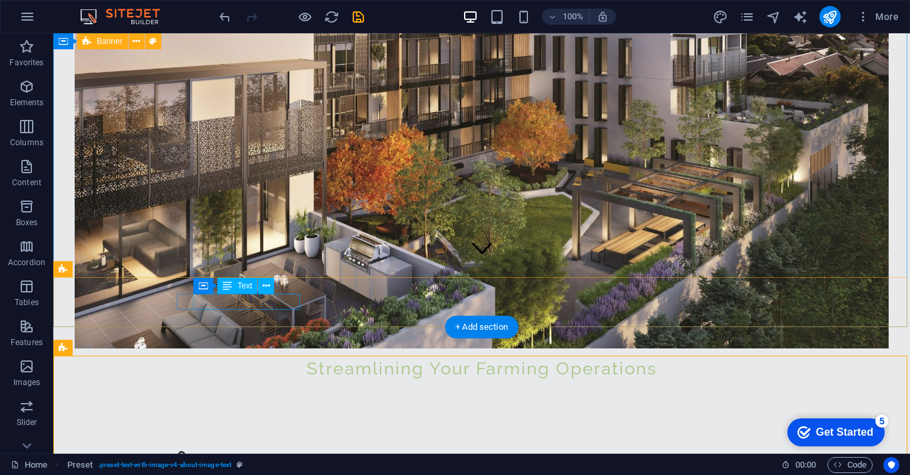
click at [263, 463] on span "[GEOGRAPHIC_DATA]" at bounding box center [228, 469] width 101 height 13
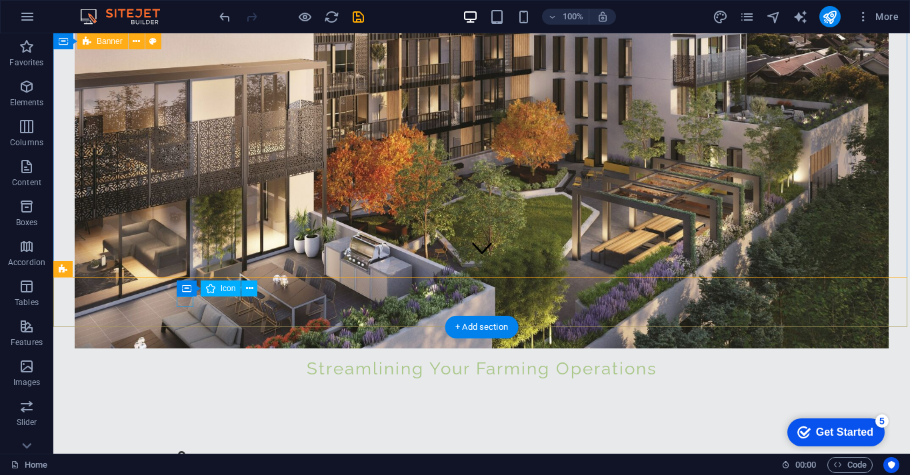
click at [179, 451] on figure at bounding box center [476, 456] width 597 height 11
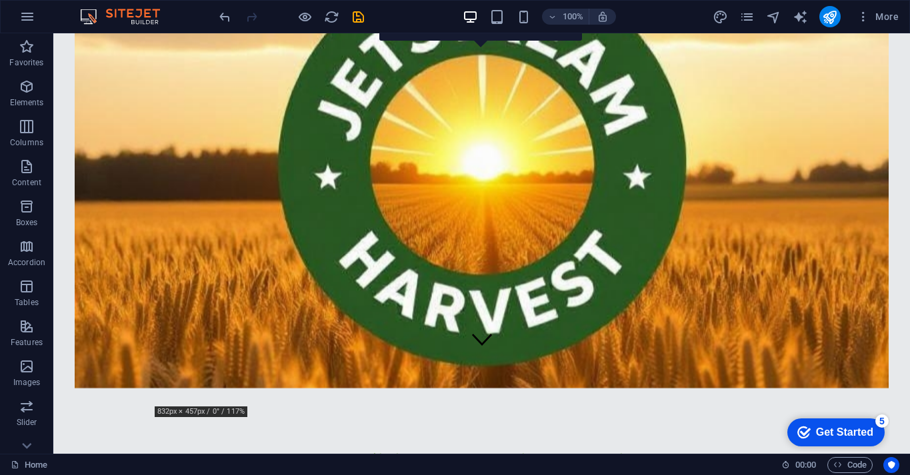
scroll to position [39, 0]
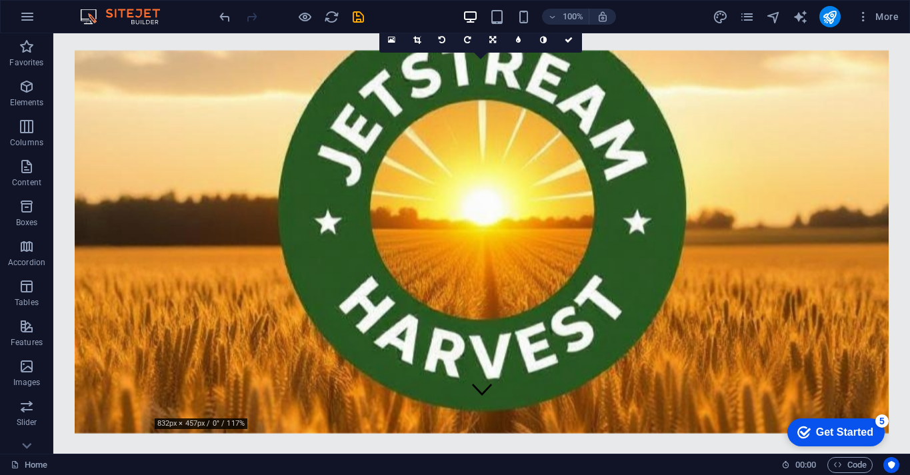
click at [493, 202] on figure at bounding box center [482, 241] width 814 height 383
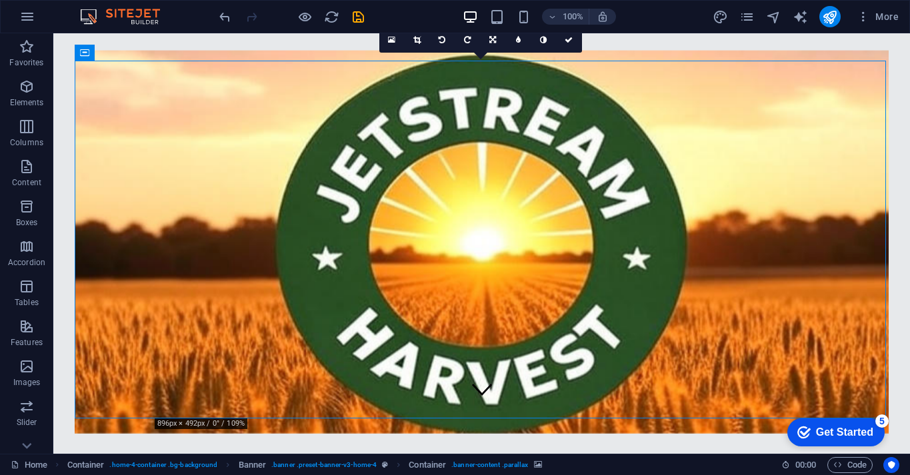
click at [431, 199] on figure at bounding box center [482, 241] width 814 height 383
click at [117, 104] on figure at bounding box center [482, 241] width 814 height 383
click at [115, 52] on icon at bounding box center [112, 53] width 7 height 14
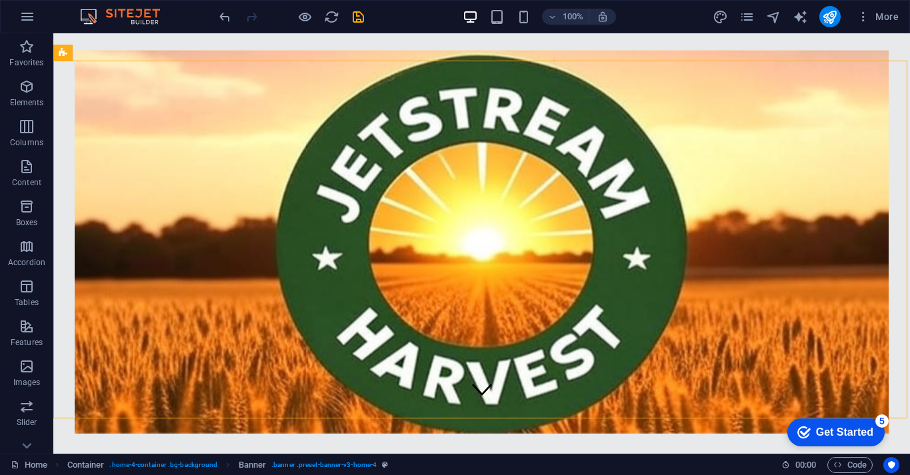
click at [97, 75] on figure at bounding box center [482, 241] width 814 height 383
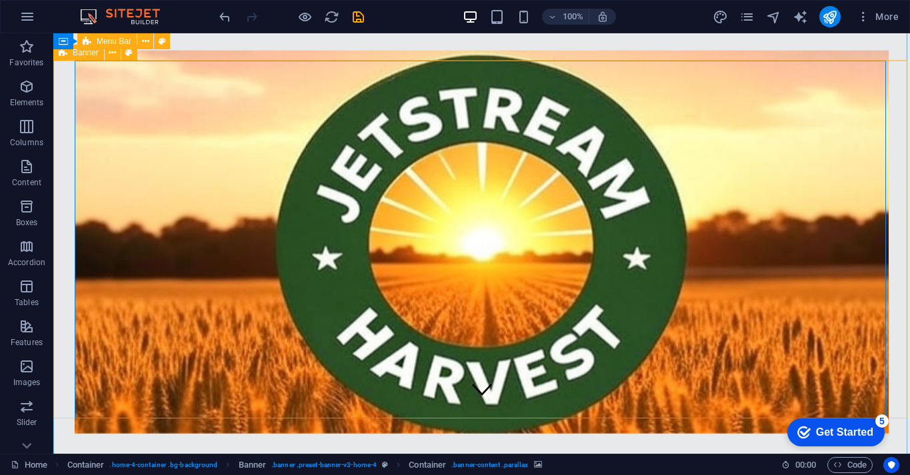
click at [91, 61] on div "Banner" at bounding box center [78, 53] width 51 height 16
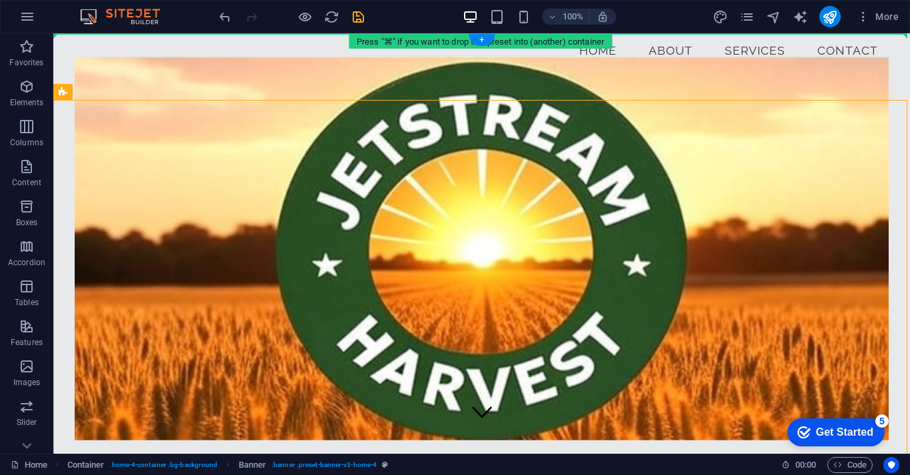
scroll to position [0, 0]
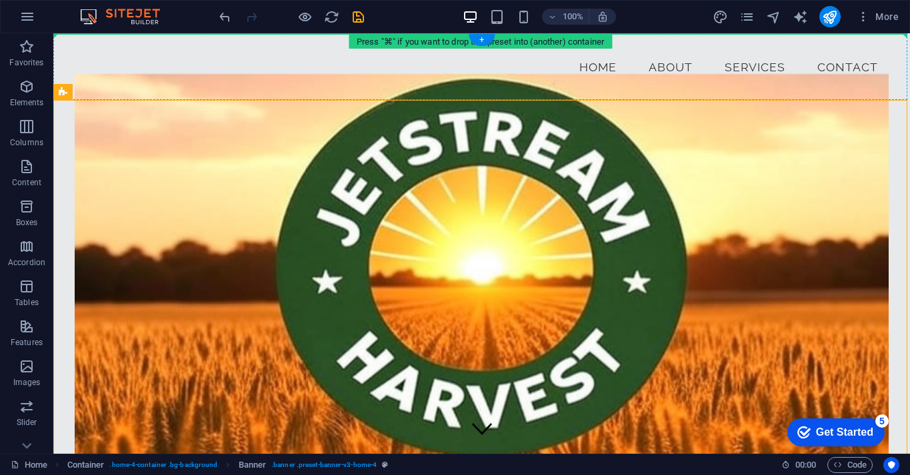
drag, startPoint x: 144, startPoint y: 89, endPoint x: 103, endPoint y: 60, distance: 49.8
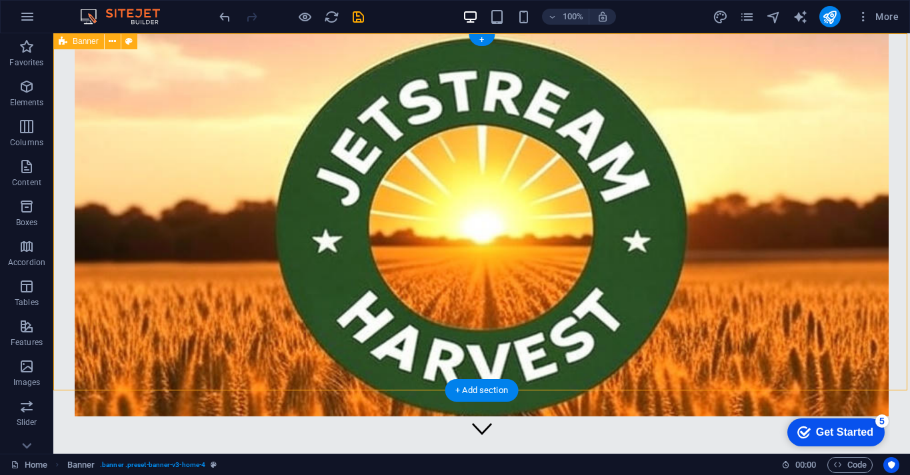
click at [899, 383] on div "Streamlining Your Farming Operations" at bounding box center [481, 290] width 857 height 514
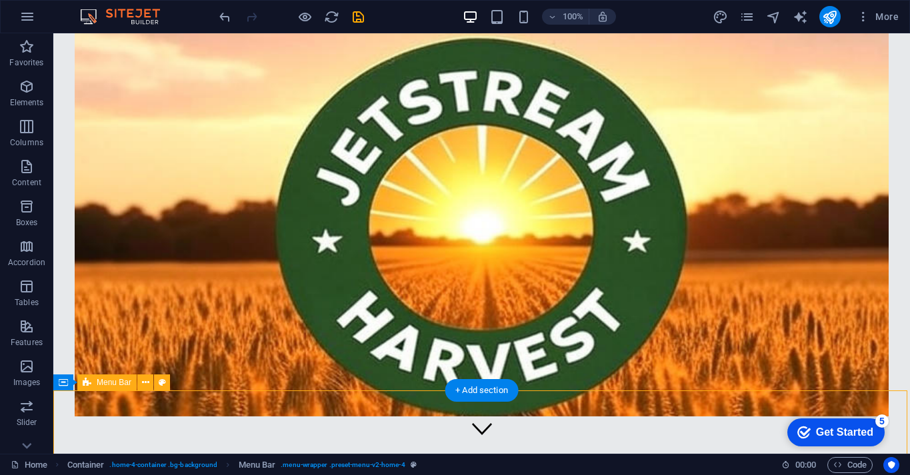
click at [209, 324] on figure at bounding box center [482, 224] width 814 height 383
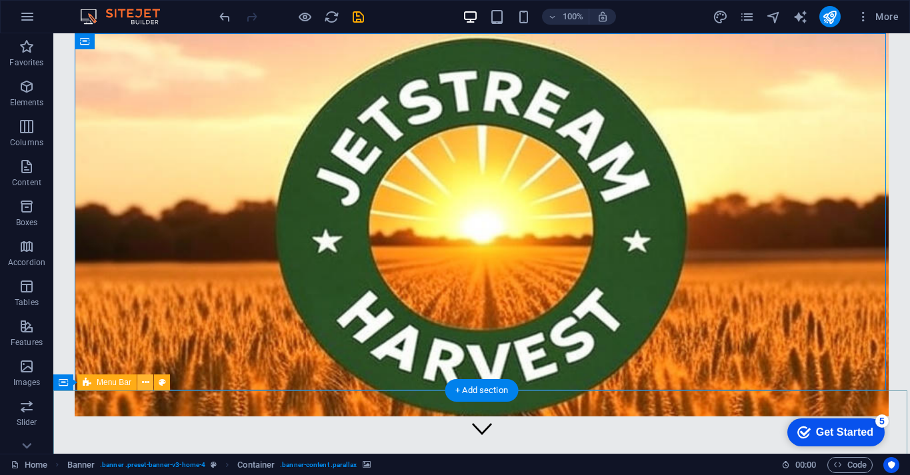
click at [147, 391] on button at bounding box center [145, 383] width 16 height 16
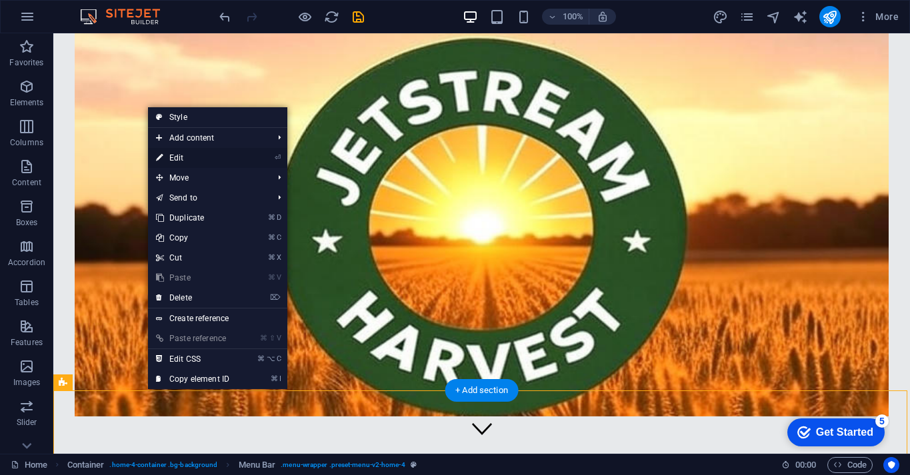
click at [226, 163] on link "⏎ Edit" at bounding box center [192, 158] width 89 height 20
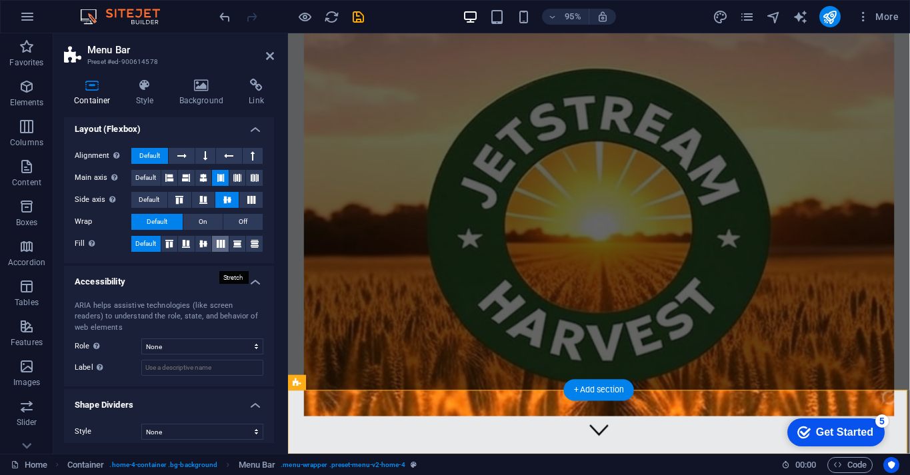
scroll to position [211, 0]
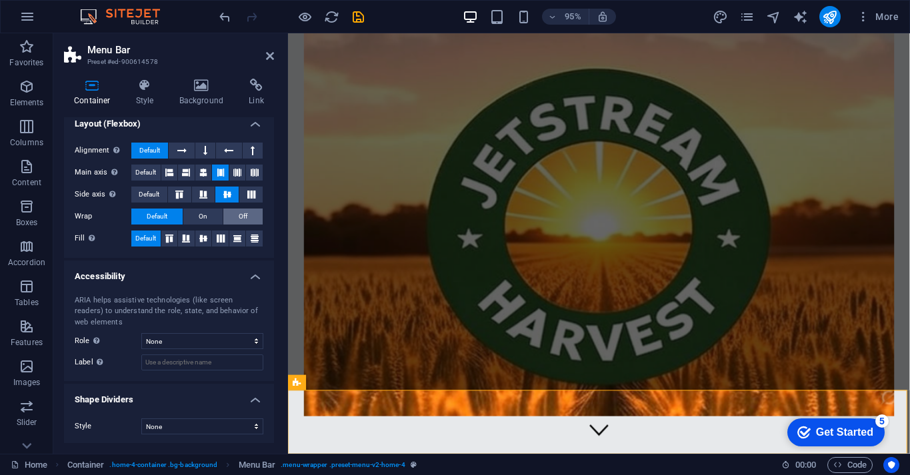
click at [243, 218] on span "Off" at bounding box center [243, 217] width 9 height 16
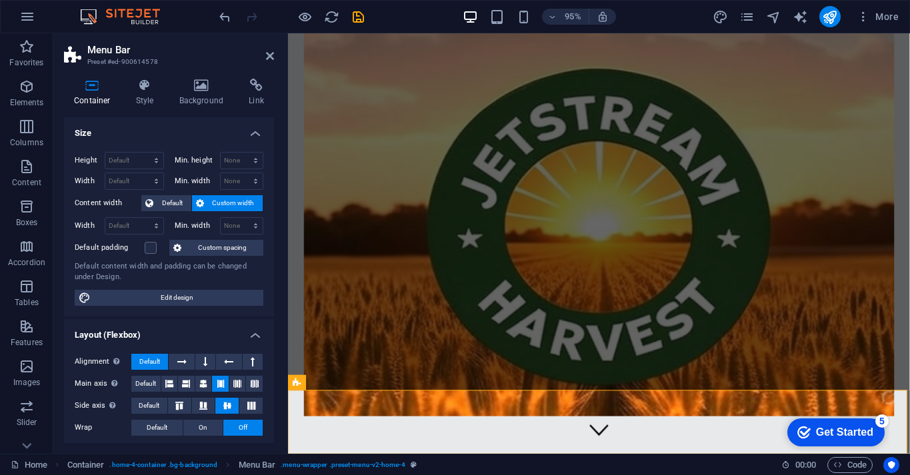
scroll to position [0, 0]
click at [180, 204] on span "Default" at bounding box center [172, 203] width 30 height 16
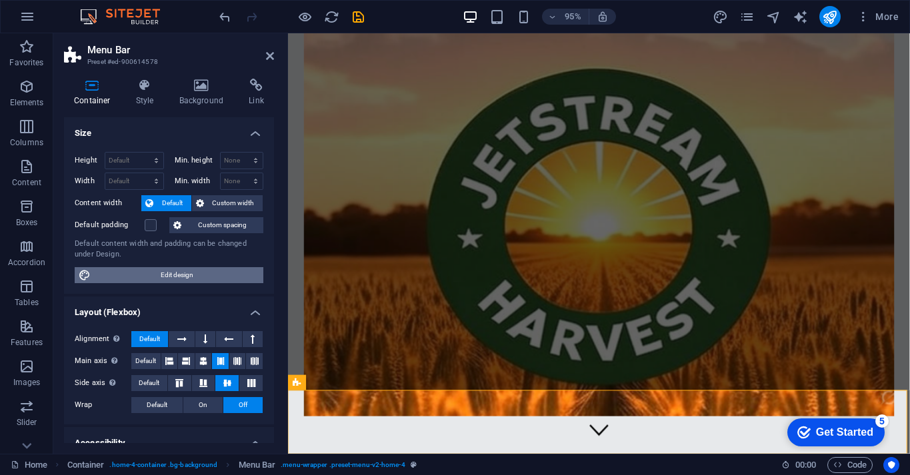
click at [177, 279] on span "Edit design" at bounding box center [177, 275] width 165 height 16
select select "rem"
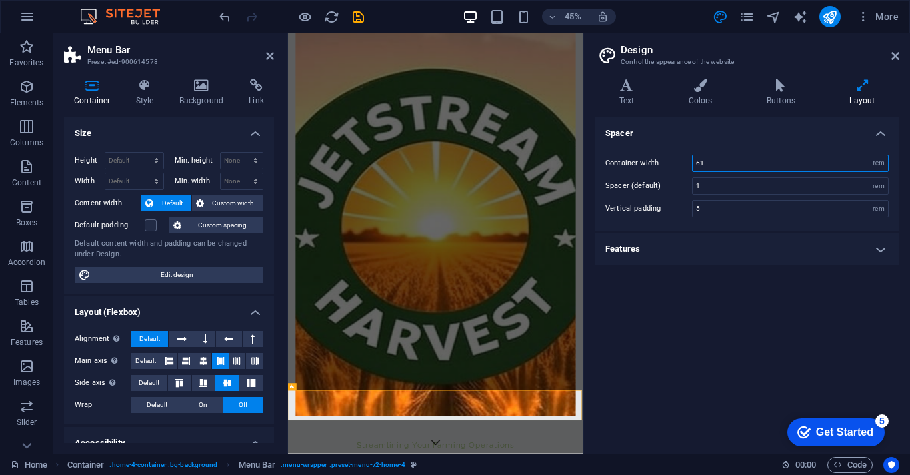
click at [724, 167] on input "61" at bounding box center [790, 163] width 195 height 16
drag, startPoint x: 719, startPoint y: 167, endPoint x: 689, endPoint y: 167, distance: 30.0
click at [689, 167] on div "Container width 61 rem px" at bounding box center [746, 163] width 283 height 17
click at [709, 161] on input "61" at bounding box center [790, 163] width 195 height 16
drag, startPoint x: 287, startPoint y: 93, endPoint x: 234, endPoint y: 89, distance: 53.4
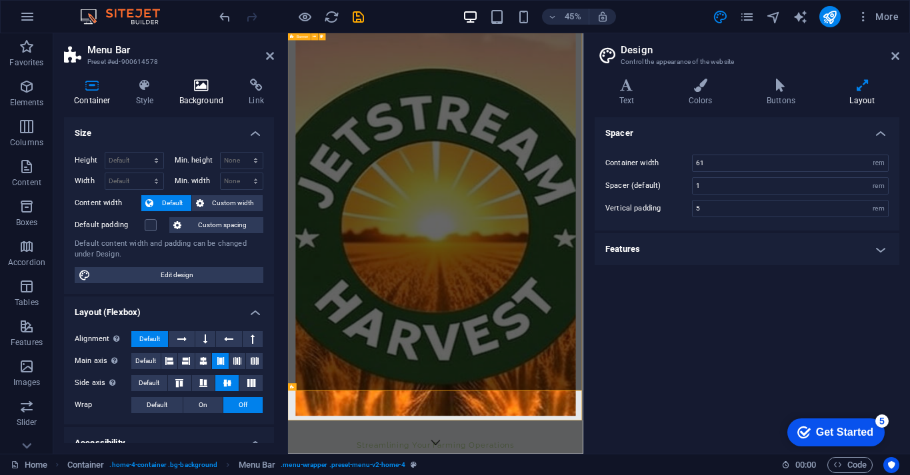
click at [234, 89] on aside "Menu Bar Preset #ed-900614578 Container Style Background Link Size Height Defau…" at bounding box center [170, 243] width 235 height 421
click at [201, 85] on icon at bounding box center [201, 85] width 65 height 13
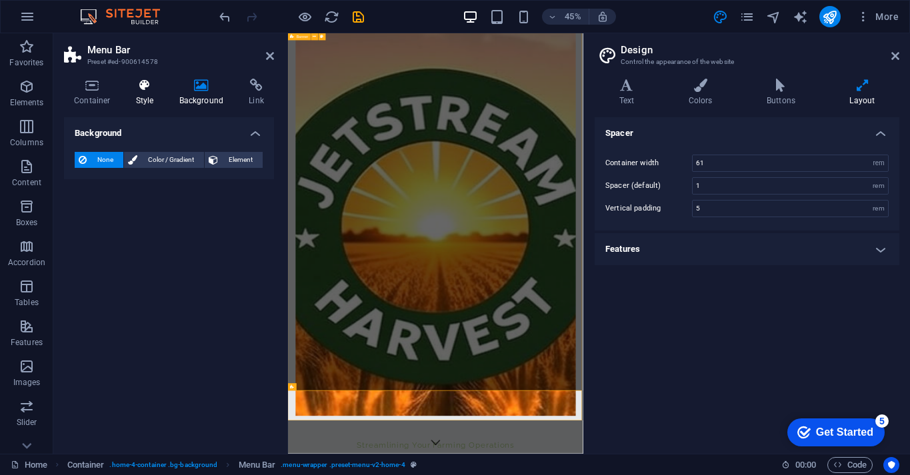
click at [150, 85] on icon at bounding box center [145, 85] width 38 height 13
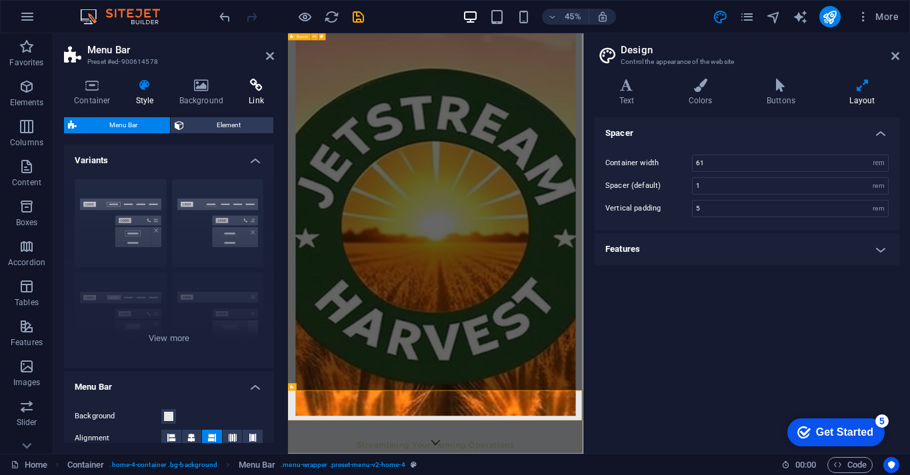
click at [248, 87] on icon at bounding box center [256, 85] width 35 height 13
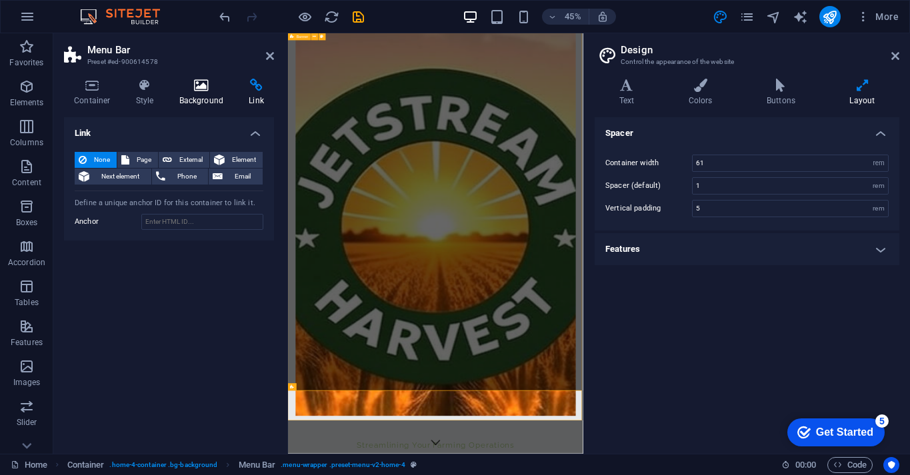
click at [189, 89] on icon at bounding box center [201, 85] width 65 height 13
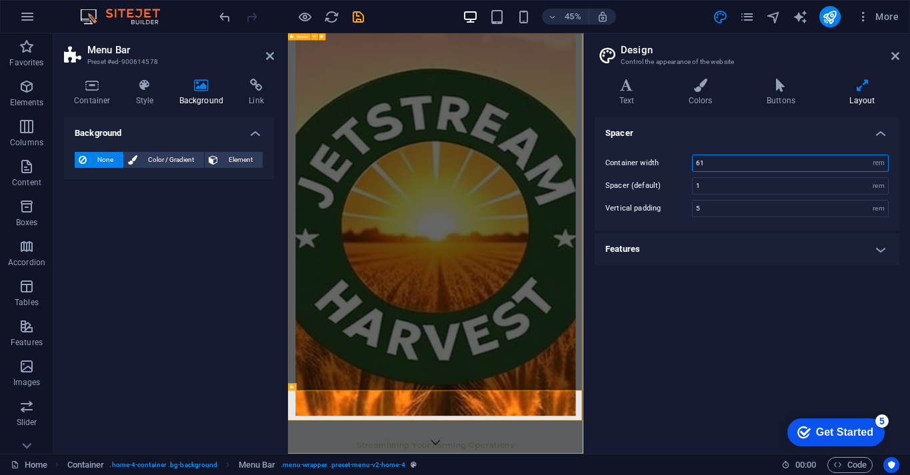
click at [709, 162] on input "61" at bounding box center [790, 163] width 195 height 16
drag, startPoint x: 709, startPoint y: 162, endPoint x: 678, endPoint y: 163, distance: 31.4
click at [678, 163] on div "Container width 61 rem px" at bounding box center [746, 163] width 283 height 17
type input "40"
click at [713, 187] on input "1" at bounding box center [790, 186] width 195 height 16
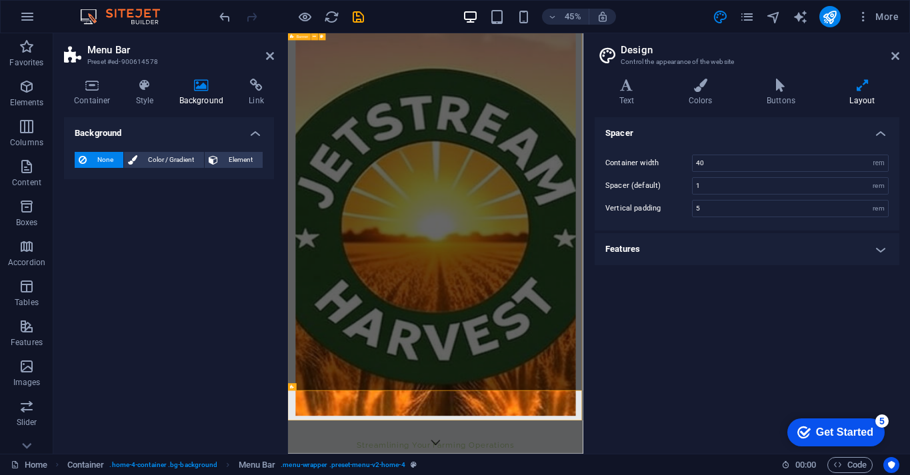
click at [829, 403] on div "Spacer Container width 40 rem px Spacer (default) 1 rem Vertical padding 5 rem …" at bounding box center [747, 280] width 305 height 326
click at [785, 97] on h4 "Buttons" at bounding box center [783, 93] width 83 height 28
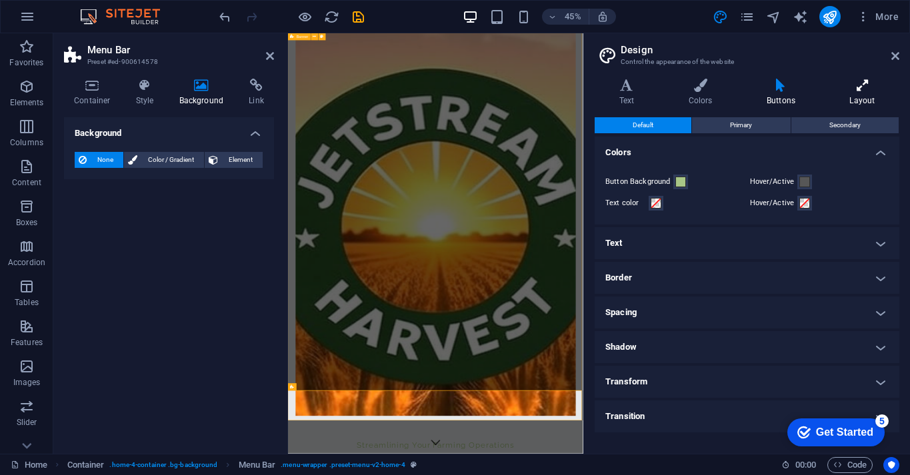
click at [865, 89] on icon at bounding box center [862, 85] width 74 height 13
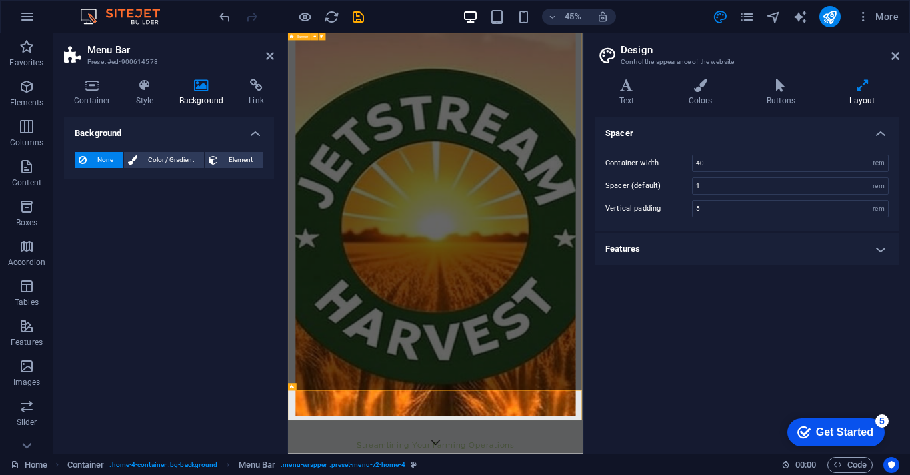
click at [894, 63] on header "Design Control the appearance of the website" at bounding box center [748, 50] width 302 height 35
click at [895, 56] on icon at bounding box center [895, 56] width 8 height 11
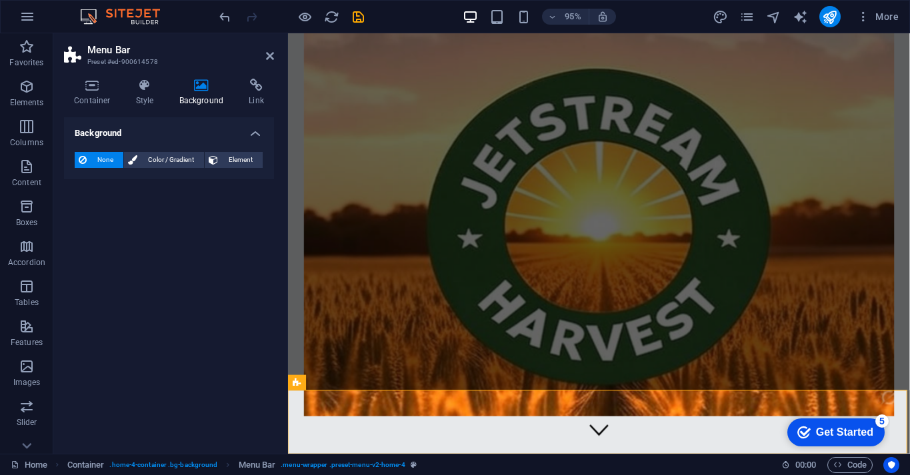
click at [531, 273] on figure at bounding box center [616, 234] width 622 height 403
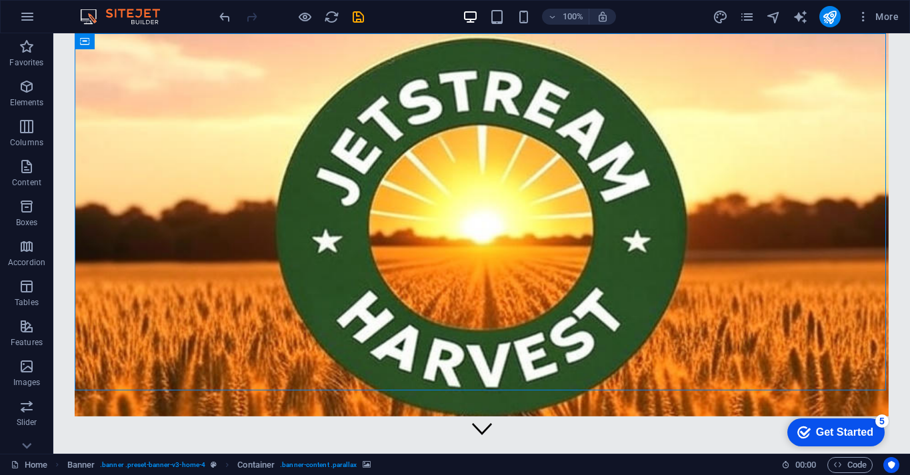
click at [519, 261] on figure at bounding box center [482, 224] width 814 height 383
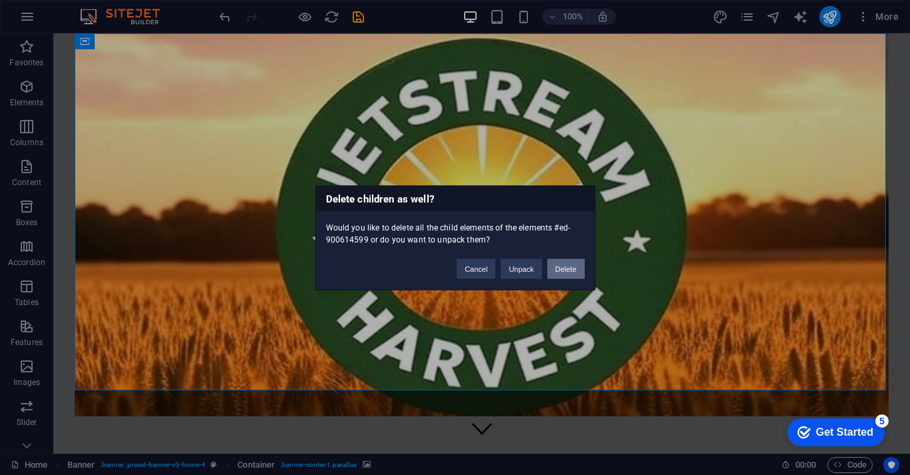
click at [557, 269] on button "Delete" at bounding box center [565, 269] width 37 height 20
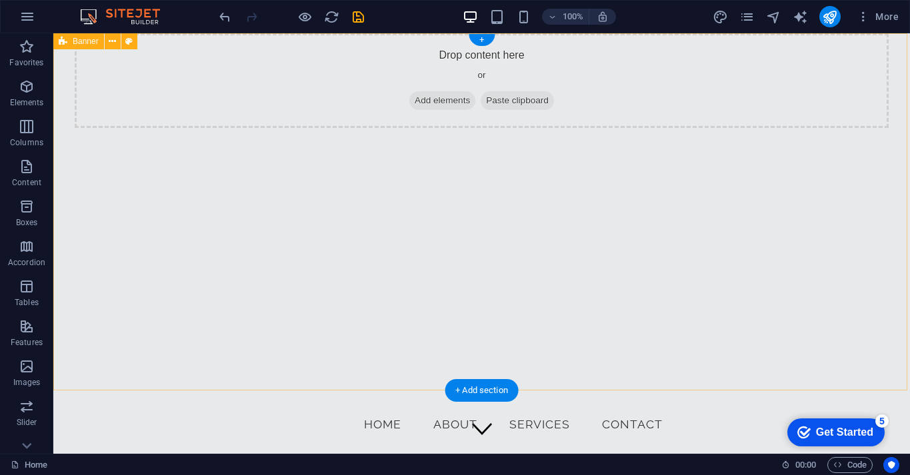
drag, startPoint x: 181, startPoint y: 59, endPoint x: 201, endPoint y: 201, distance: 144.2
click at [201, 201] on div "Drop content here or Add elements Paste clipboard" at bounding box center [481, 211] width 857 height 357
click at [109, 64] on div "Drop content here or Add elements Paste clipboard" at bounding box center [482, 80] width 814 height 95
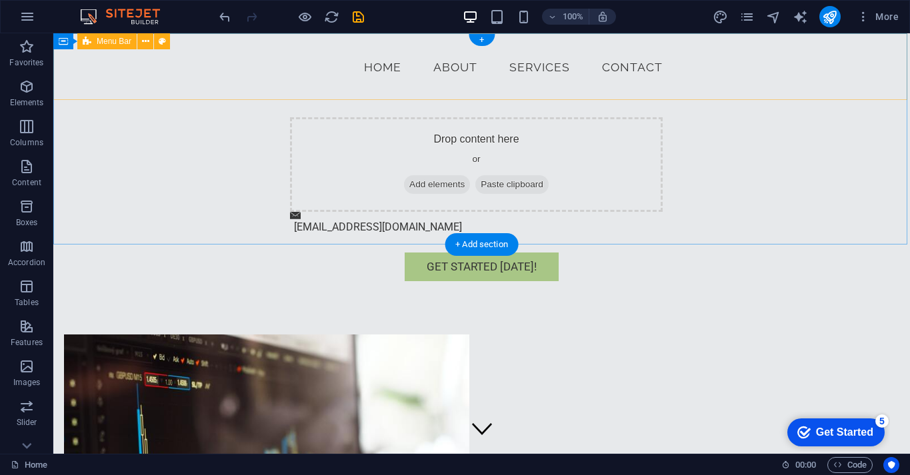
click at [240, 56] on div "Menu Home About Services Contact" at bounding box center [481, 66] width 857 height 67
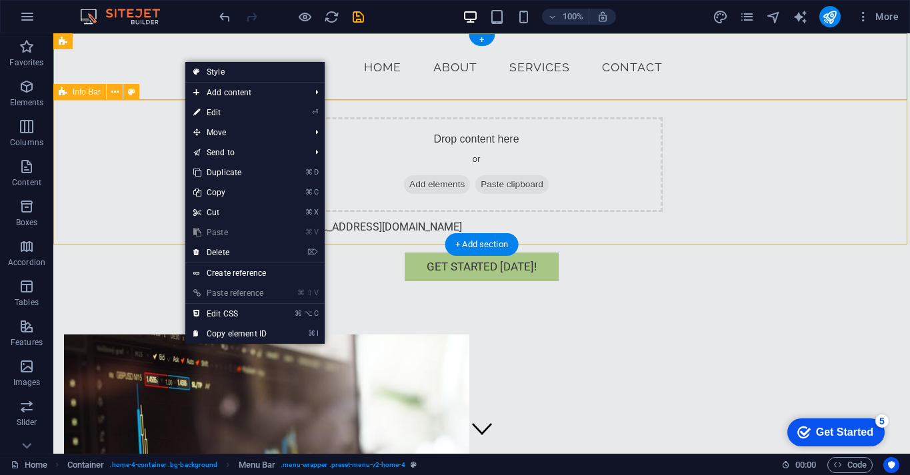
click at [126, 165] on div "Drop content here or Add elements Paste clipboard [EMAIL_ADDRESS][DOMAIN_NAME]" at bounding box center [481, 177] width 857 height 152
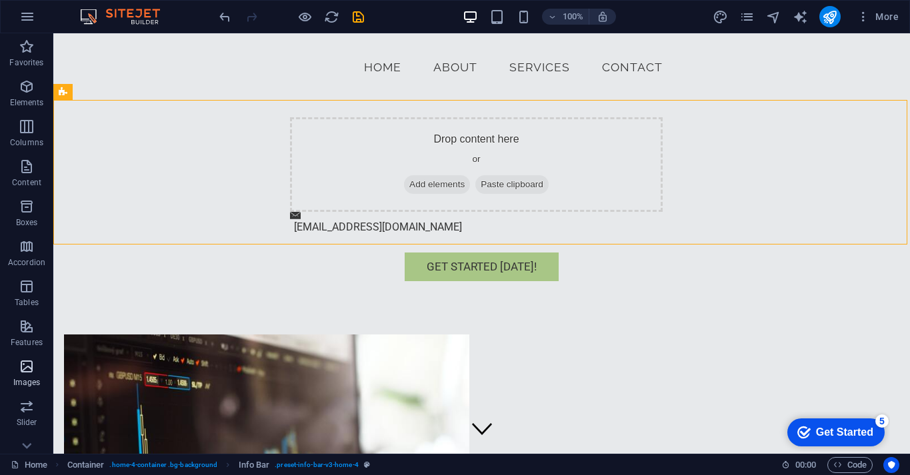
click at [33, 381] on p "Images" at bounding box center [26, 382] width 27 height 11
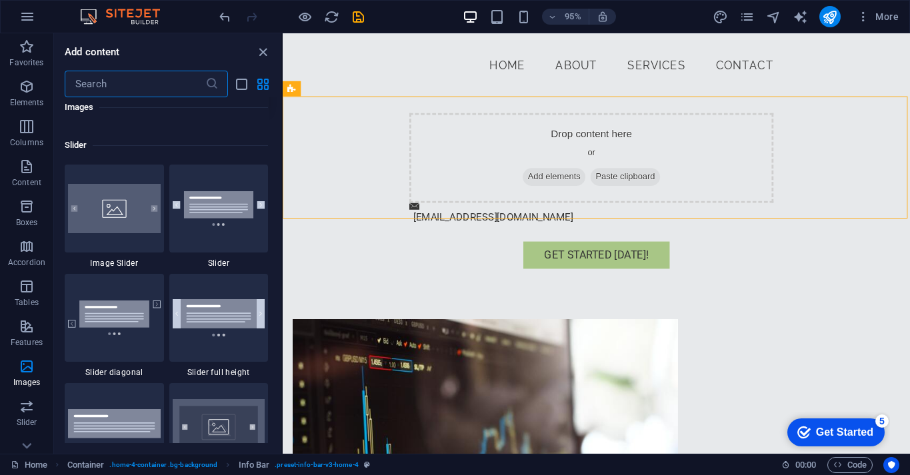
scroll to position [7510, 0]
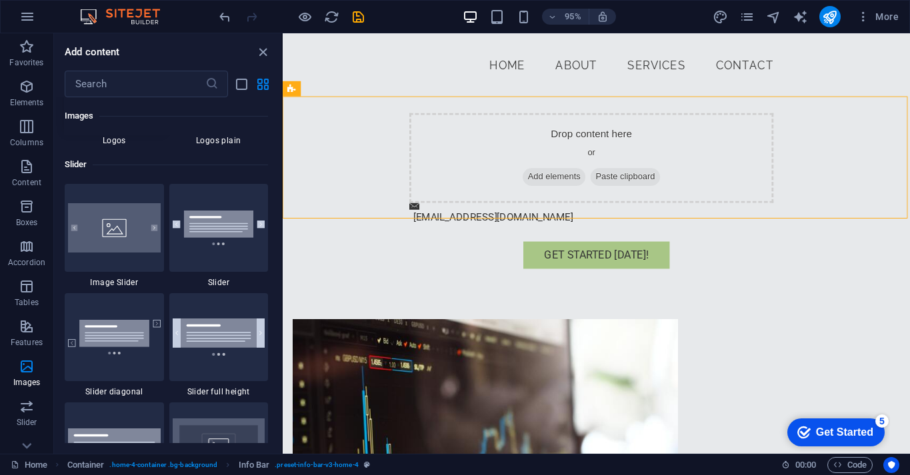
click at [135, 111] on img at bounding box center [114, 85] width 93 height 49
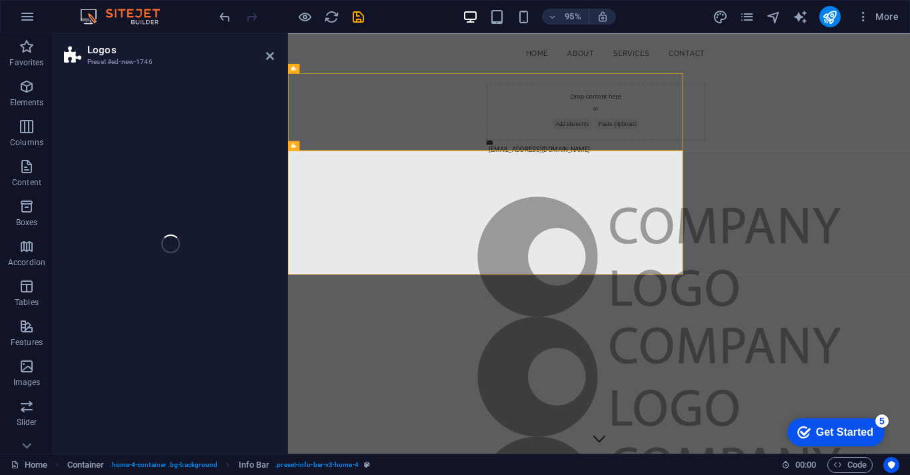
select select "rem"
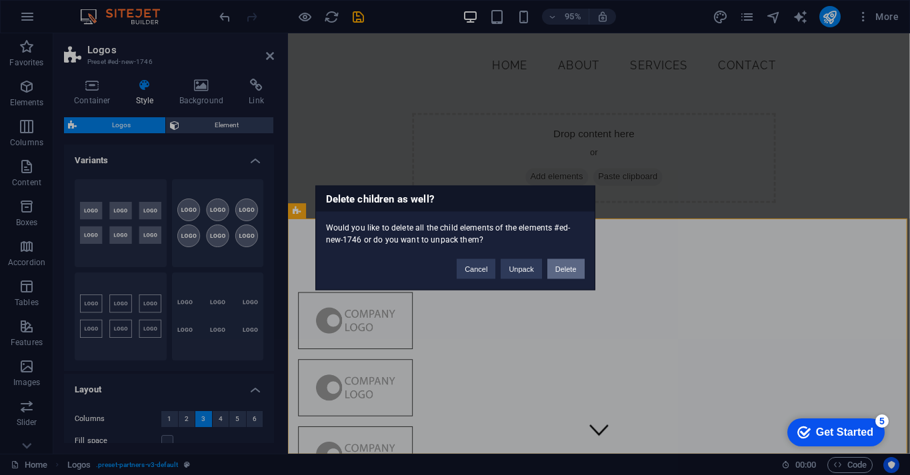
click at [569, 264] on button "Delete" at bounding box center [565, 269] width 37 height 20
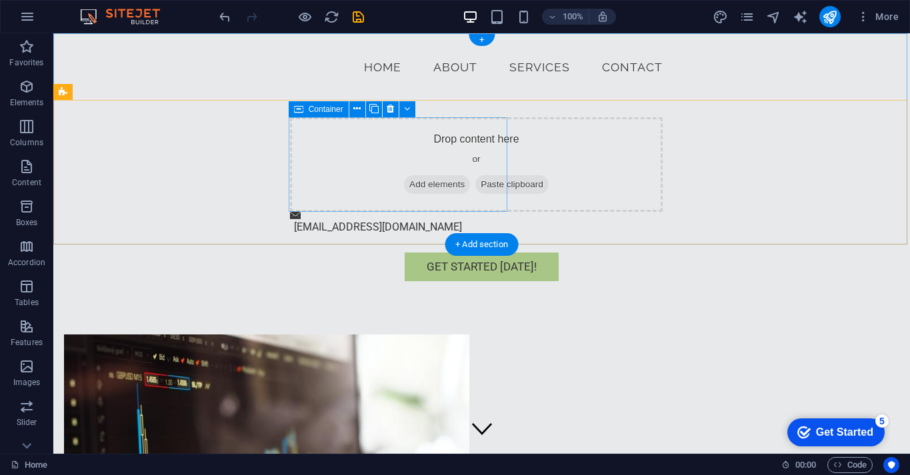
click at [475, 181] on span "Paste clipboard" at bounding box center [511, 184] width 73 height 19
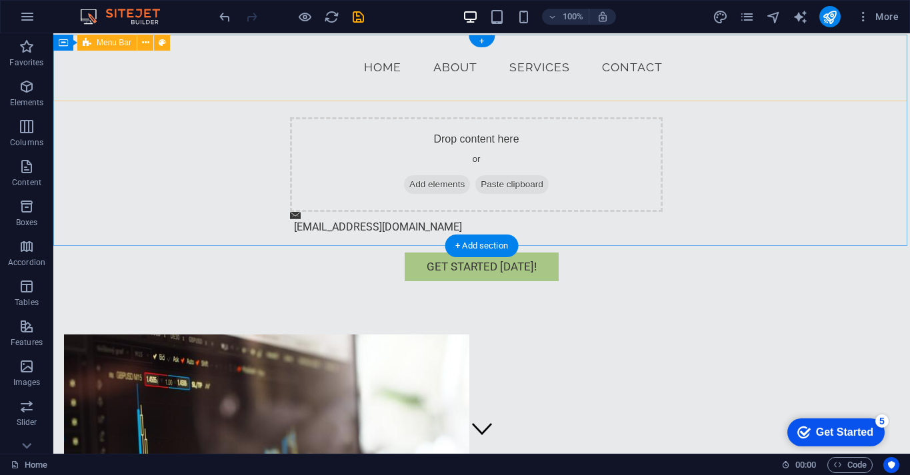
scroll to position [0, 0]
drag, startPoint x: 148, startPoint y: 19, endPoint x: 123, endPoint y: 17, distance: 24.8
click at [148, 19] on img at bounding box center [127, 17] width 100 height 16
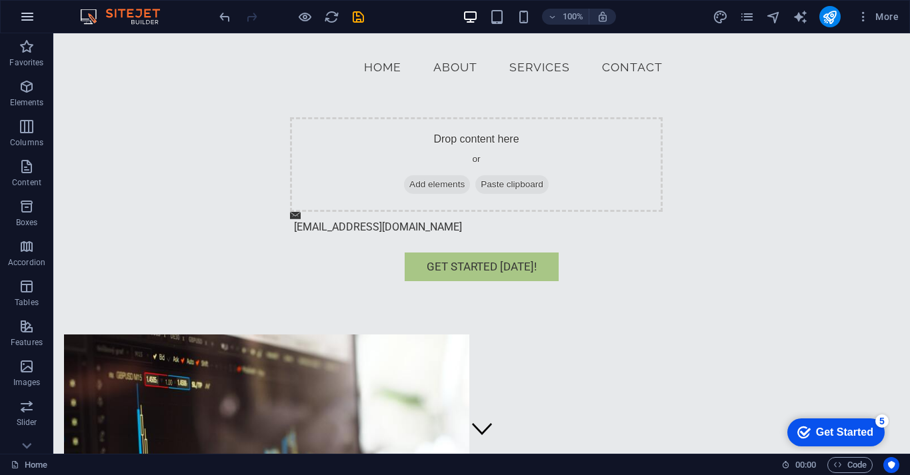
click at [23, 12] on icon "button" at bounding box center [27, 17] width 16 height 16
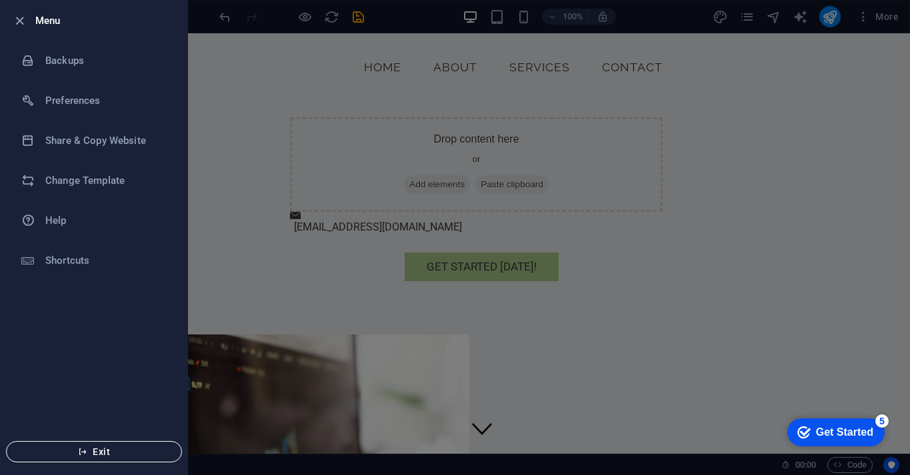
click at [107, 451] on span "Exit" at bounding box center [93, 452] width 153 height 11
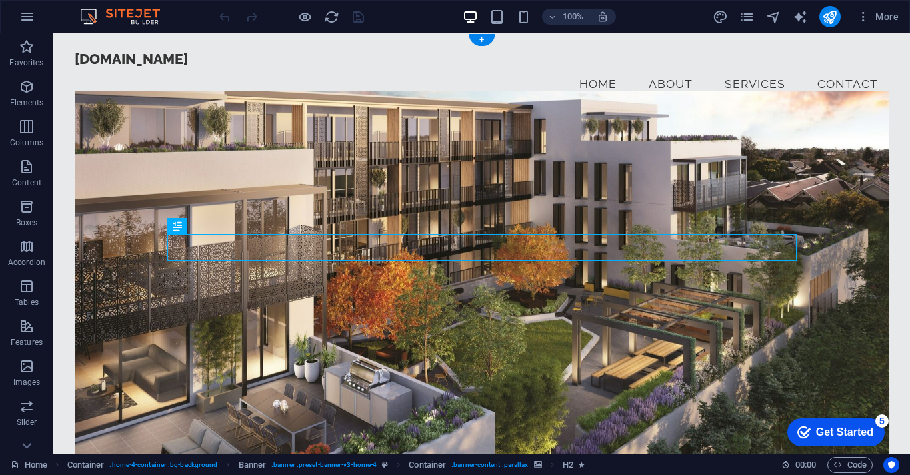
click at [589, 155] on figure at bounding box center [482, 282] width 814 height 383
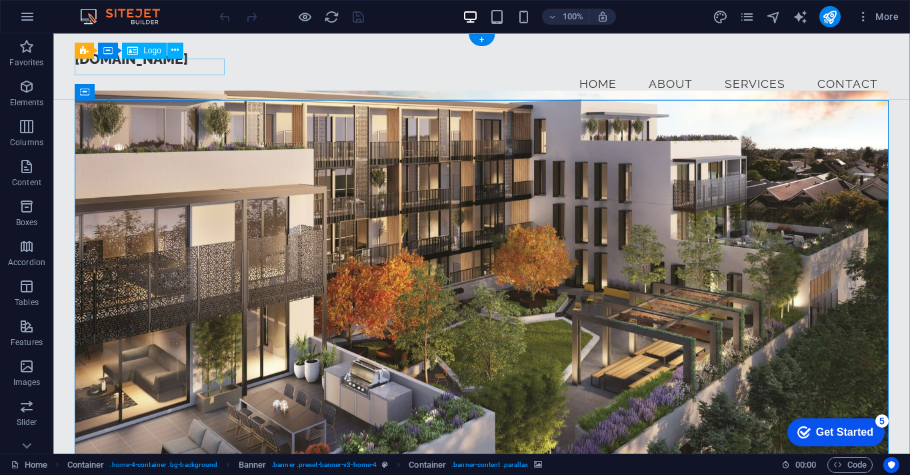
click at [127, 64] on div "[DOMAIN_NAME]" at bounding box center [482, 59] width 814 height 17
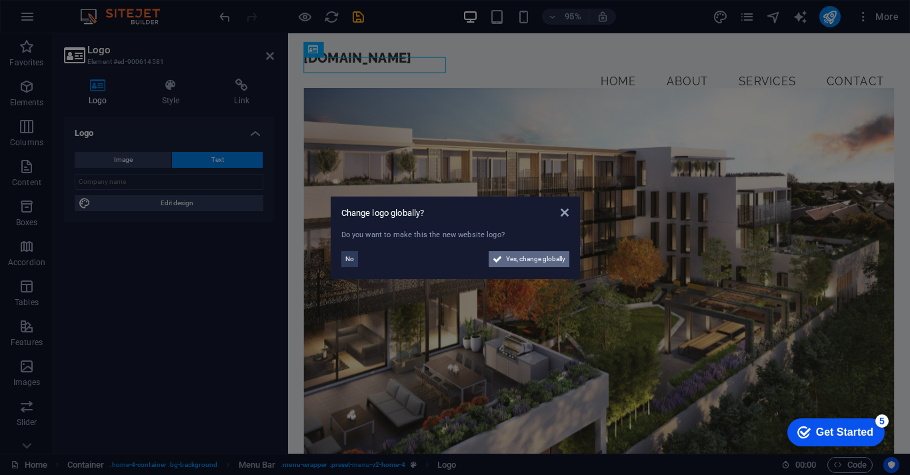
click at [546, 259] on span "Yes, change globally" at bounding box center [535, 259] width 59 height 16
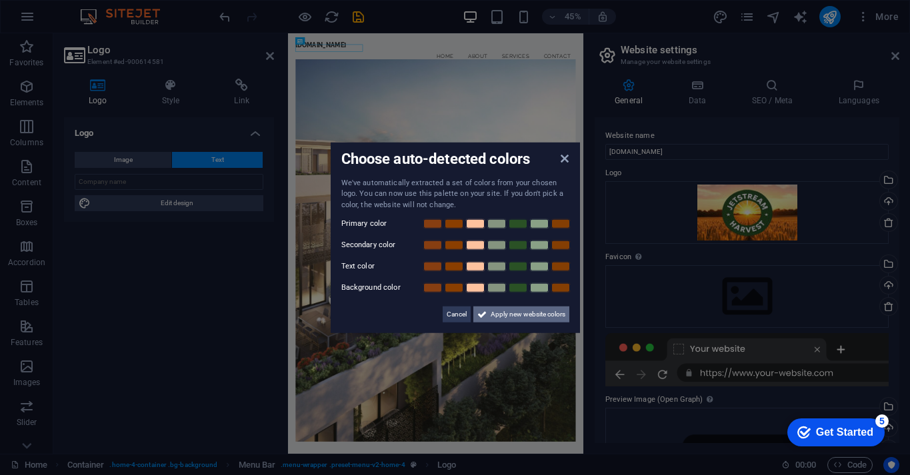
click at [515, 313] on span "Apply new website colors" at bounding box center [528, 315] width 75 height 16
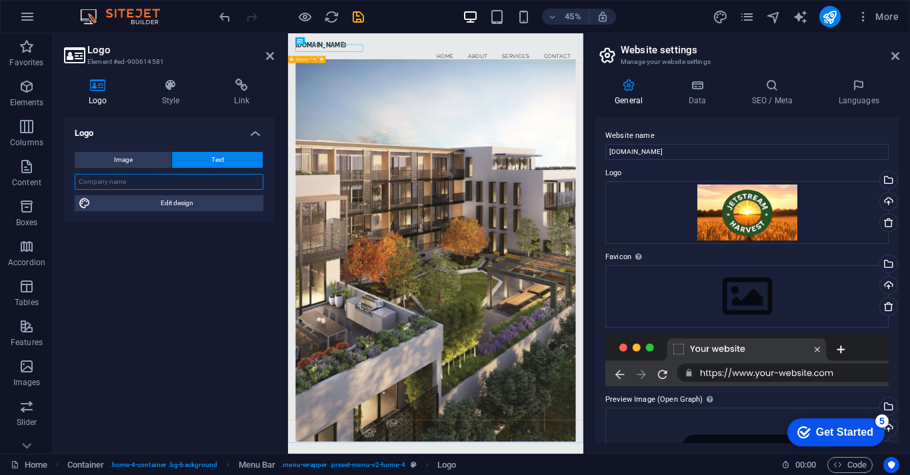
click at [201, 185] on input "text" at bounding box center [169, 182] width 189 height 16
type input "Jetstream Harvest"
click at [209, 241] on div "Logo Image Text Drag files here, click to choose files or select files from Fil…" at bounding box center [169, 280] width 210 height 326
click at [354, 15] on icon "save" at bounding box center [358, 16] width 15 height 15
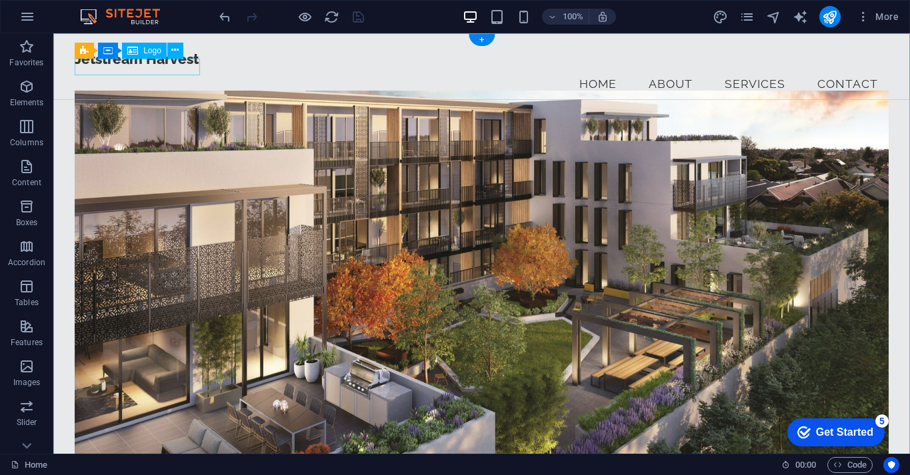
click at [168, 67] on div "Jetstream Harvest" at bounding box center [482, 59] width 814 height 17
click at [151, 48] on span "Logo" at bounding box center [152, 51] width 18 height 8
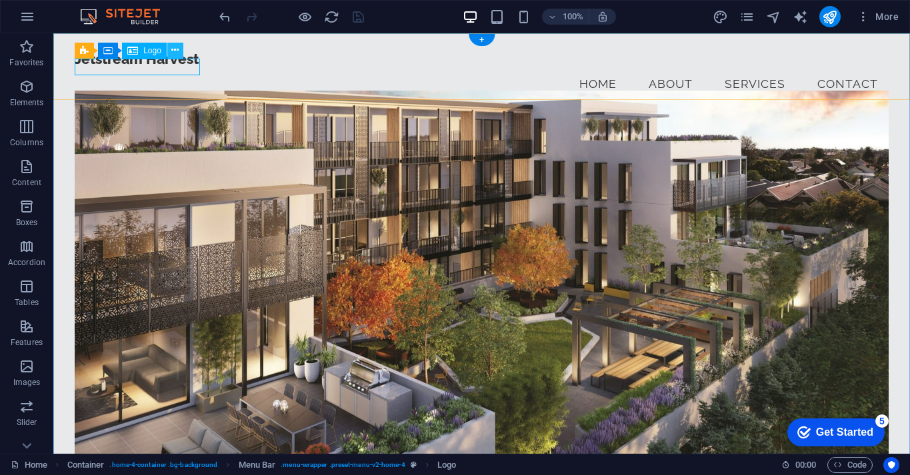
click at [175, 48] on icon at bounding box center [174, 50] width 7 height 14
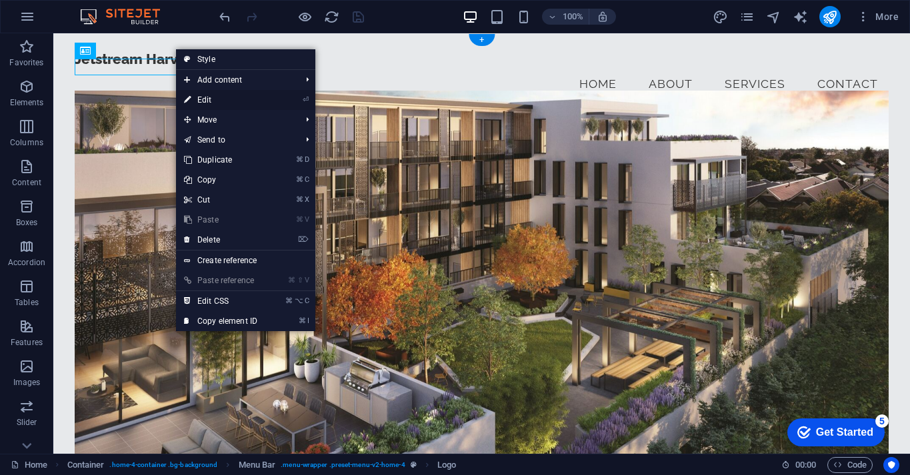
click at [249, 96] on link "⏎ Edit" at bounding box center [220, 100] width 89 height 20
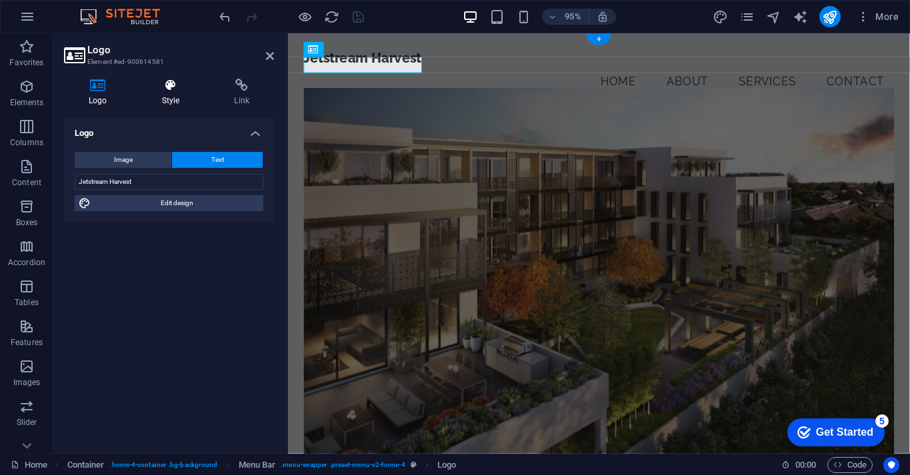
click at [155, 80] on icon at bounding box center [170, 85] width 67 height 13
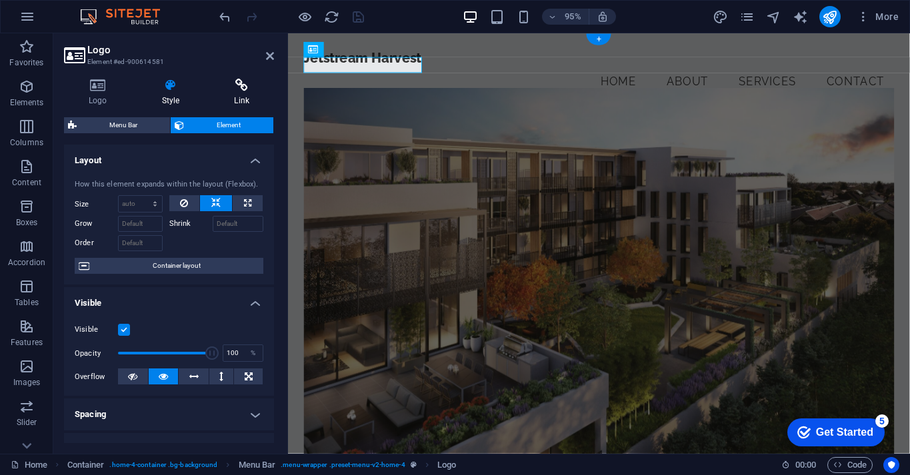
click at [237, 93] on h4 "Link" at bounding box center [241, 93] width 65 height 28
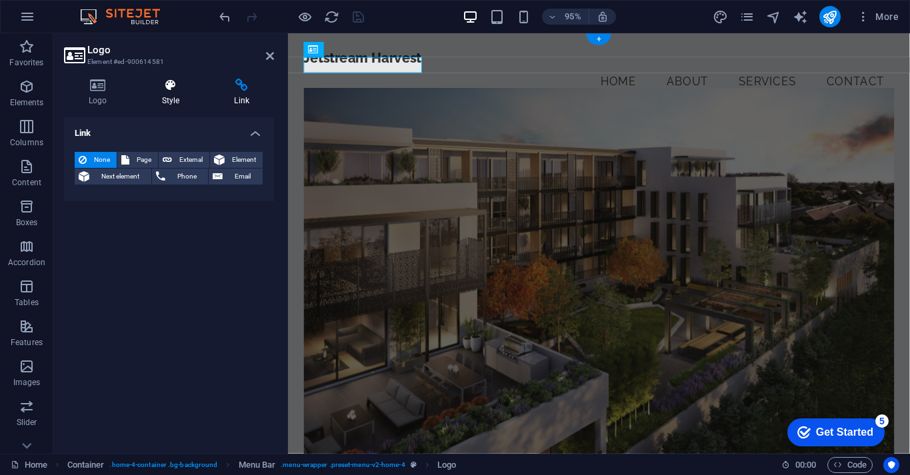
click at [153, 93] on h4 "Style" at bounding box center [173, 93] width 73 height 28
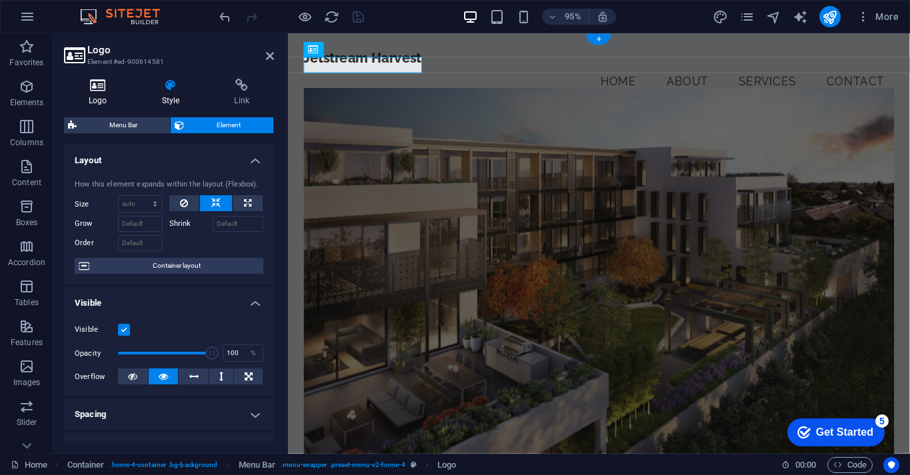
click at [112, 87] on icon at bounding box center [98, 85] width 68 height 13
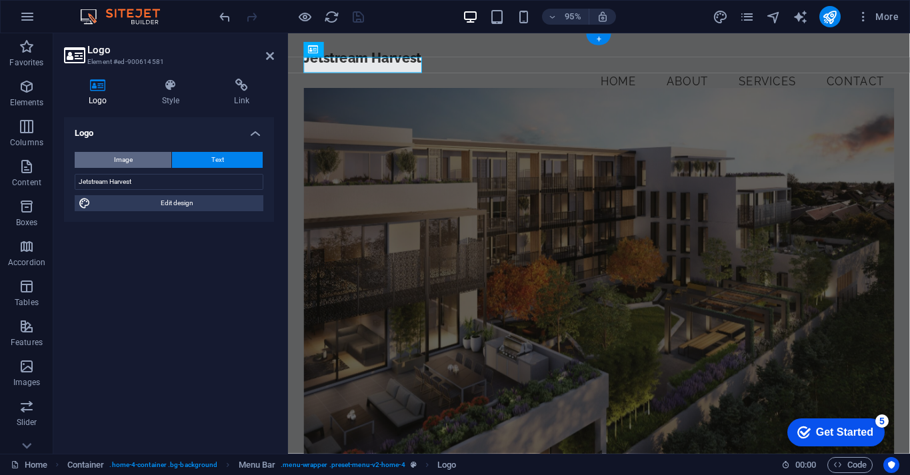
click at [149, 158] on button "Image" at bounding box center [123, 160] width 97 height 16
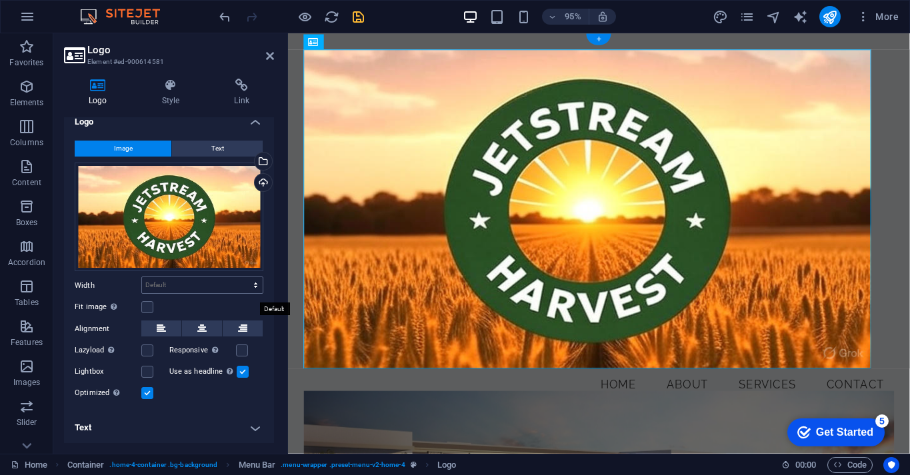
scroll to position [10, 0]
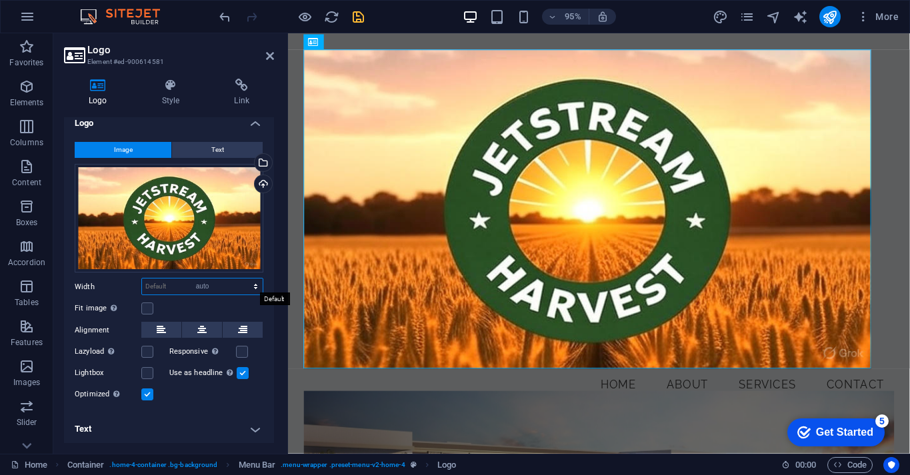
select select "DISABLED_OPTION_VALUE"
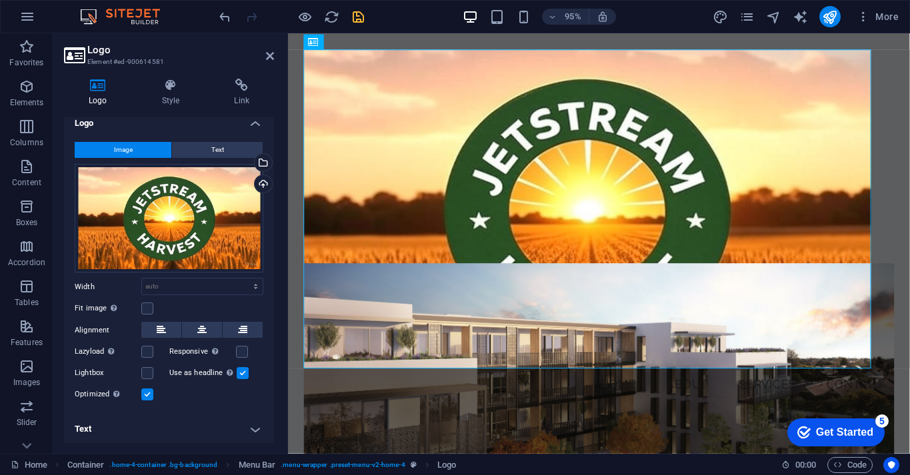
click at [153, 393] on label at bounding box center [147, 395] width 12 height 12
click at [0, 0] on input "Optimized Images are compressed to improve page speed." at bounding box center [0, 0] width 0 height 0
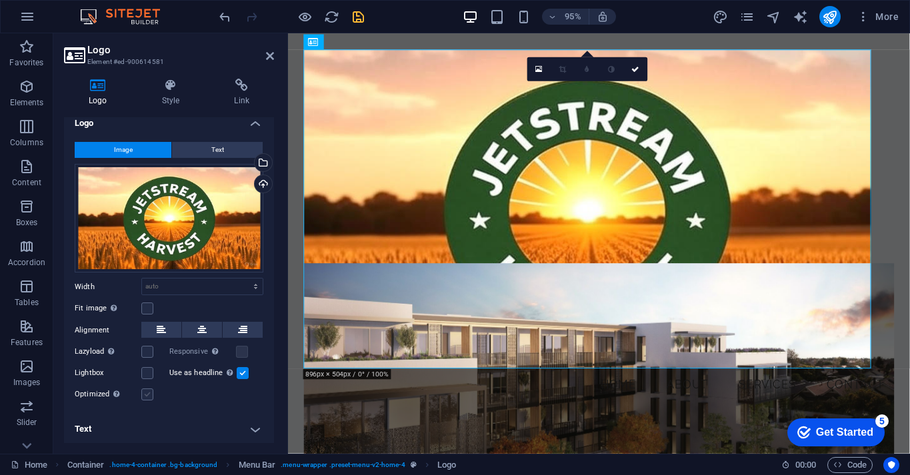
click at [153, 393] on label at bounding box center [147, 395] width 12 height 12
click at [0, 0] on input "Optimized Images are compressed to improve page speed." at bounding box center [0, 0] width 0 height 0
click at [153, 393] on label at bounding box center [147, 395] width 12 height 12
click at [0, 0] on input "Optimized Images are compressed to improve page speed." at bounding box center [0, 0] width 0 height 0
click at [151, 390] on label at bounding box center [147, 395] width 12 height 12
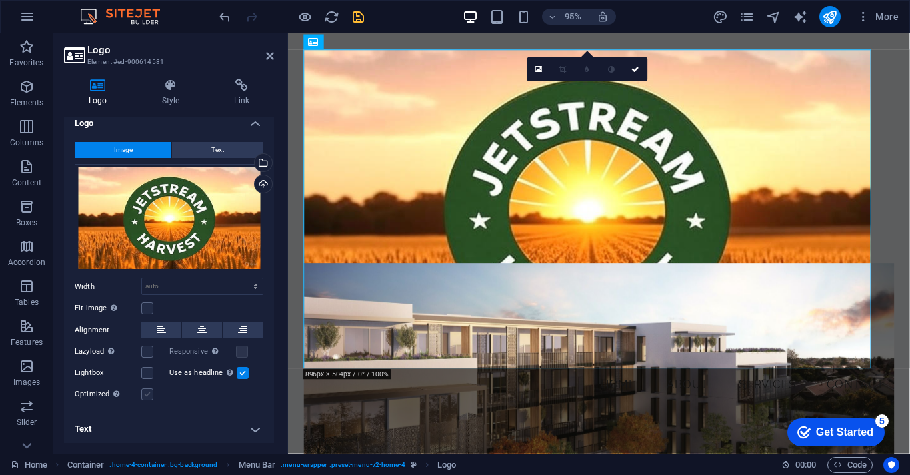
click at [0, 0] on input "Optimized Images are compressed to improve page speed." at bounding box center [0, 0] width 0 height 0
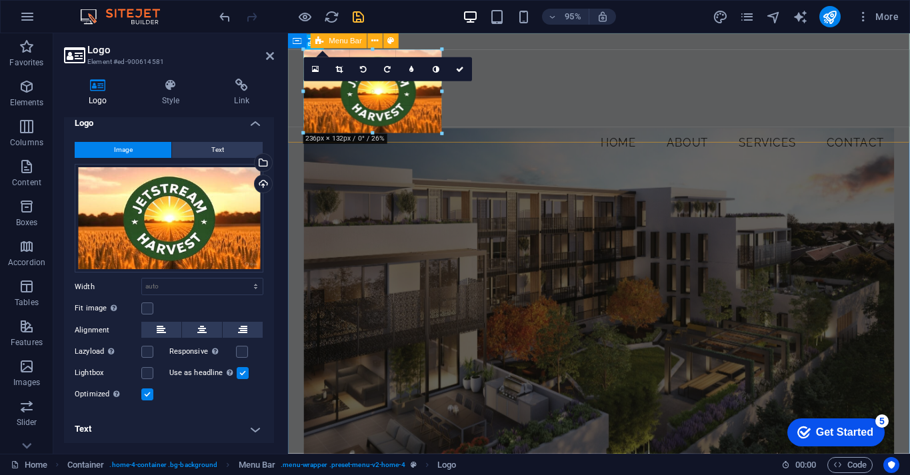
drag, startPoint x: 872, startPoint y: 371, endPoint x: 315, endPoint y: 117, distance: 612.2
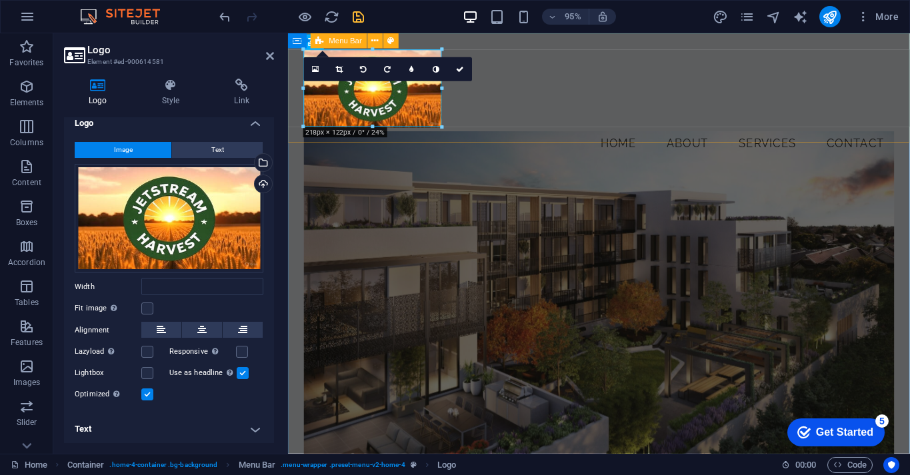
type input "218"
select select "px"
click at [547, 131] on div "Menu Home About Services Contact" at bounding box center [615, 107] width 655 height 149
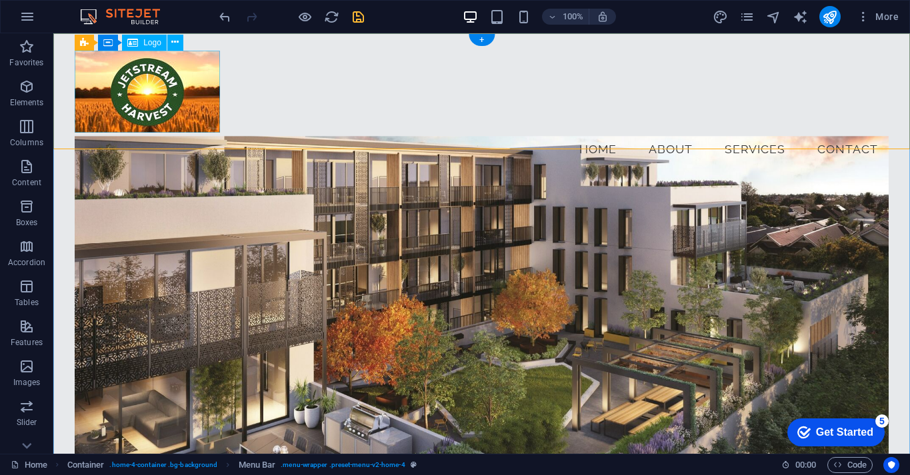
click at [176, 98] on div at bounding box center [482, 92] width 814 height 82
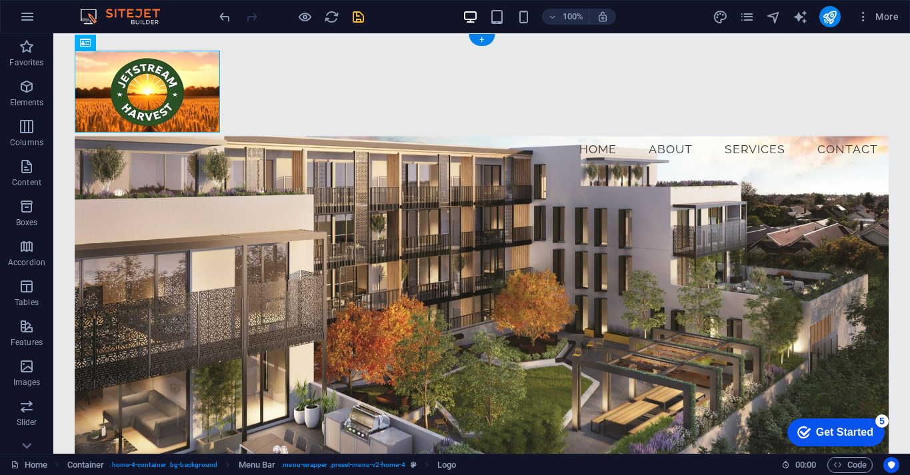
click at [369, 213] on figure at bounding box center [482, 327] width 814 height 383
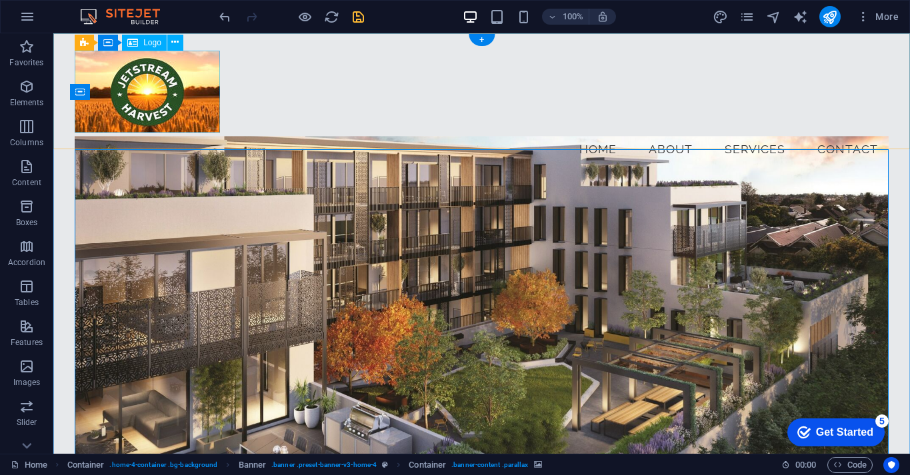
click at [191, 110] on div at bounding box center [482, 92] width 814 height 82
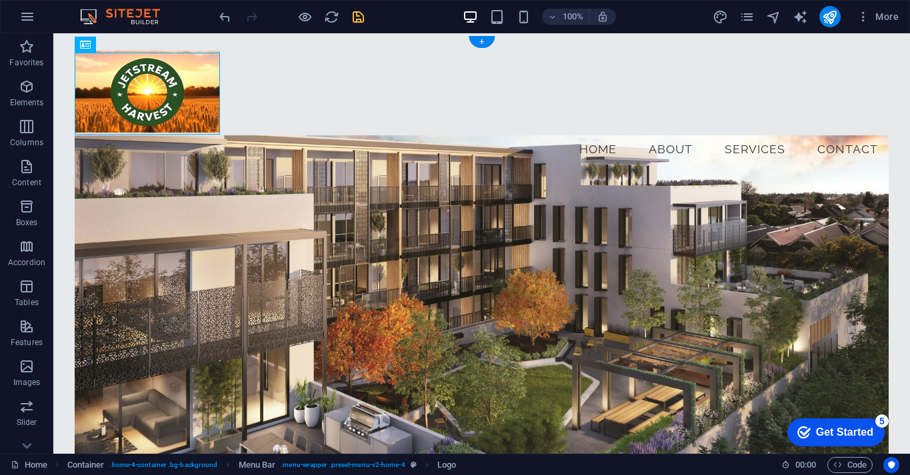
scroll to position [0, 0]
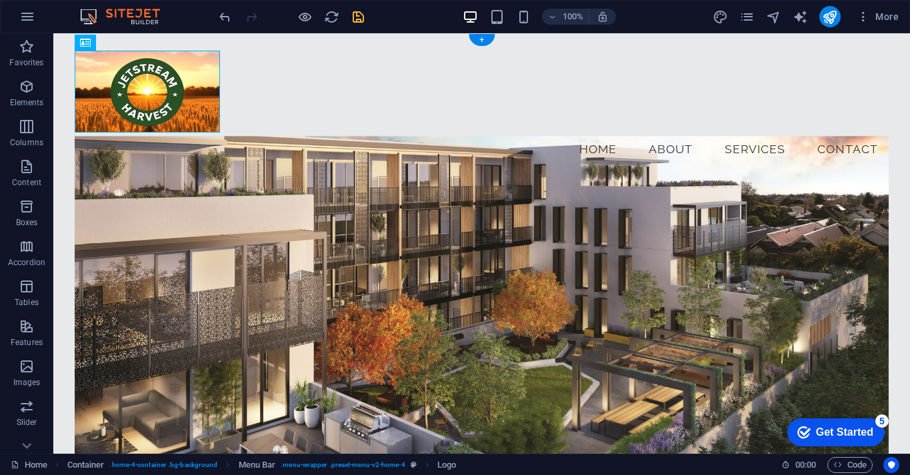
click at [219, 203] on figure at bounding box center [482, 327] width 814 height 383
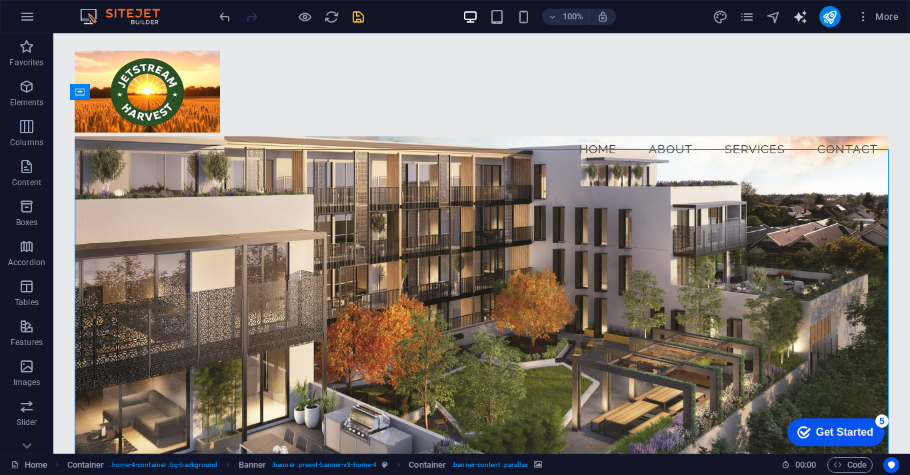
click at [809, 20] on span "text_generator" at bounding box center [801, 16] width 16 height 15
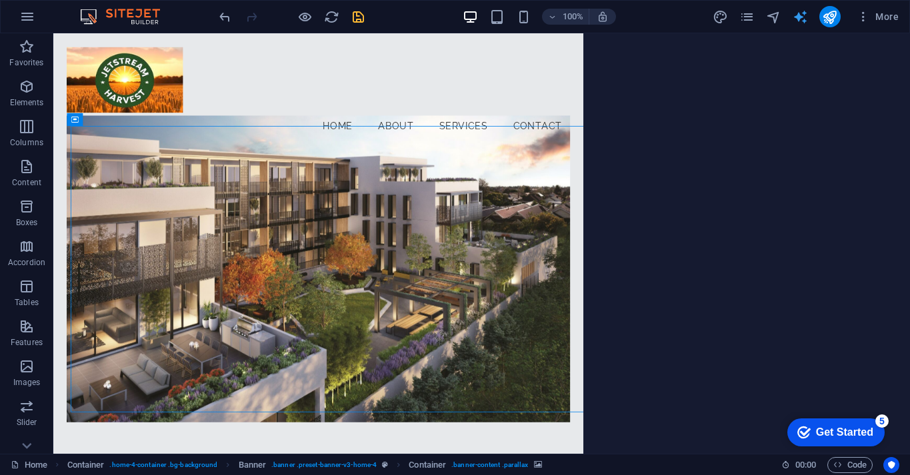
select select "English"
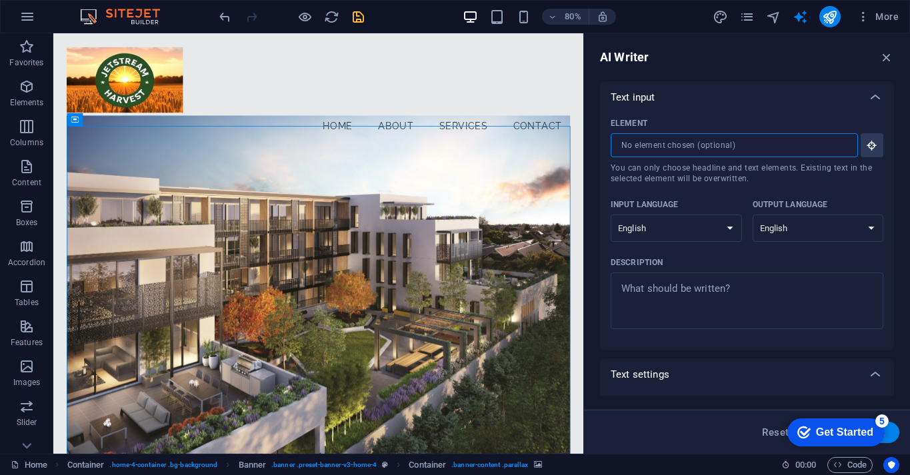
click at [683, 144] on input "Element ​ You can only choose headline and text elements. Existing text in the …" at bounding box center [730, 145] width 238 height 24
click at [718, 145] on input "Element ​ You can only choose headline and text elements. Existing text in the …" at bounding box center [730, 145] width 238 height 24
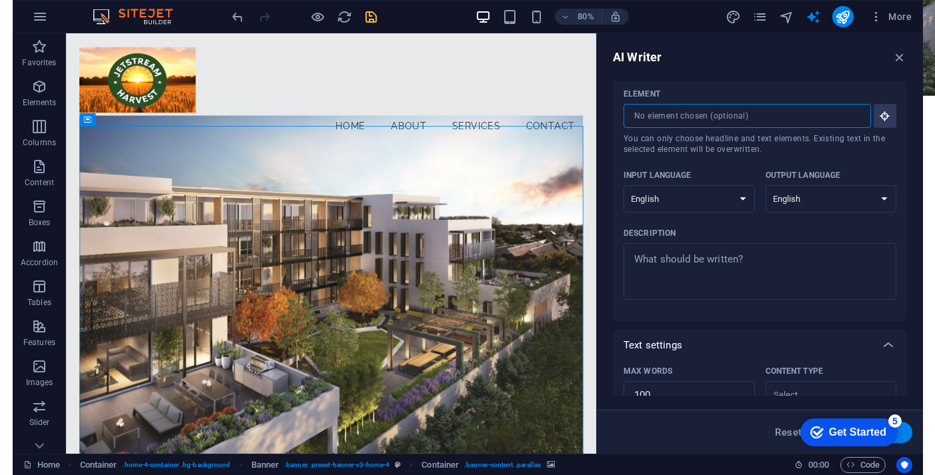
scroll to position [29, 0]
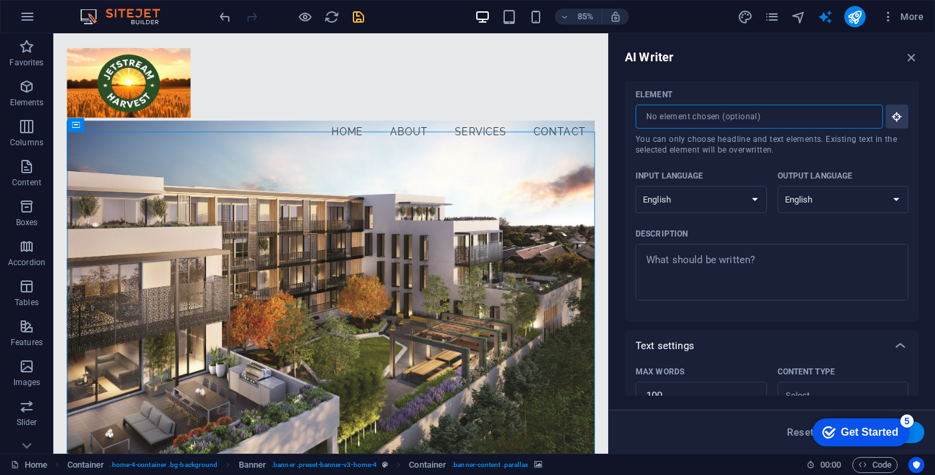
type textarea "x"
click at [884, 429] on div "Get Started" at bounding box center [869, 433] width 57 height 12
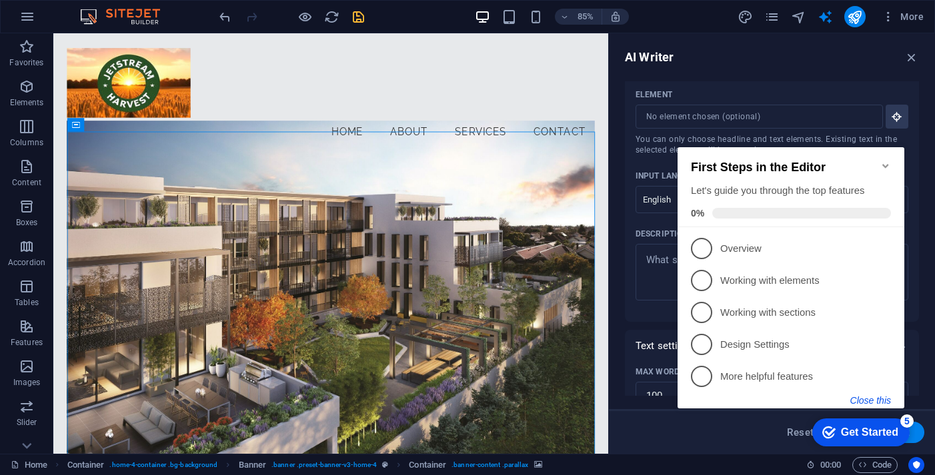
click at [872, 401] on button "Close this" at bounding box center [870, 400] width 41 height 11
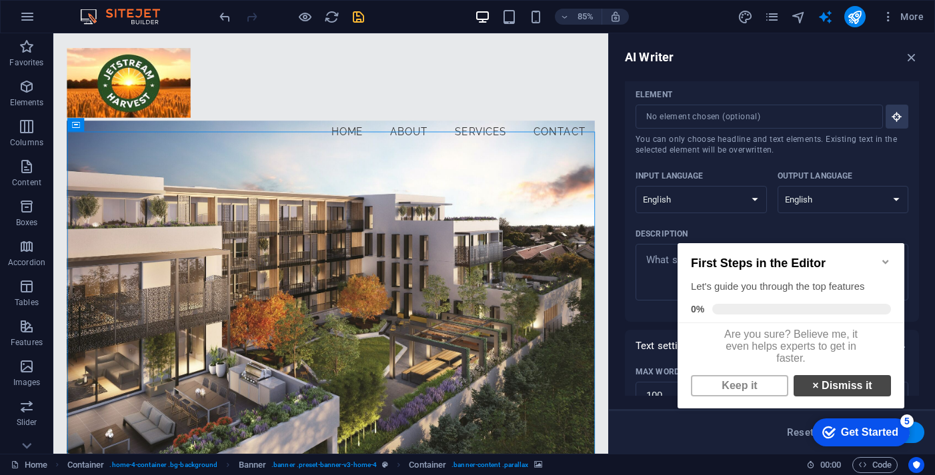
click at [826, 393] on link "× Dismiss it" at bounding box center [841, 385] width 97 height 21
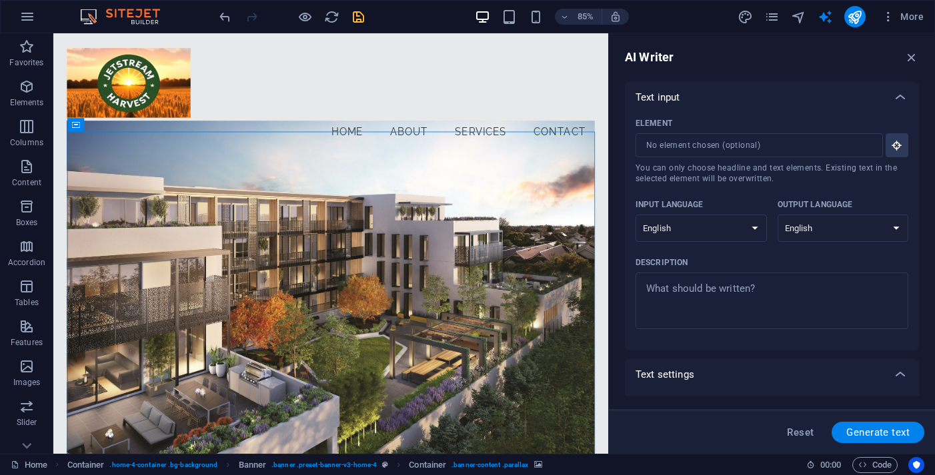
scroll to position [0, 0]
click at [582, 210] on figure at bounding box center [379, 361] width 620 height 451
click at [517, 193] on figure at bounding box center [379, 361] width 620 height 451
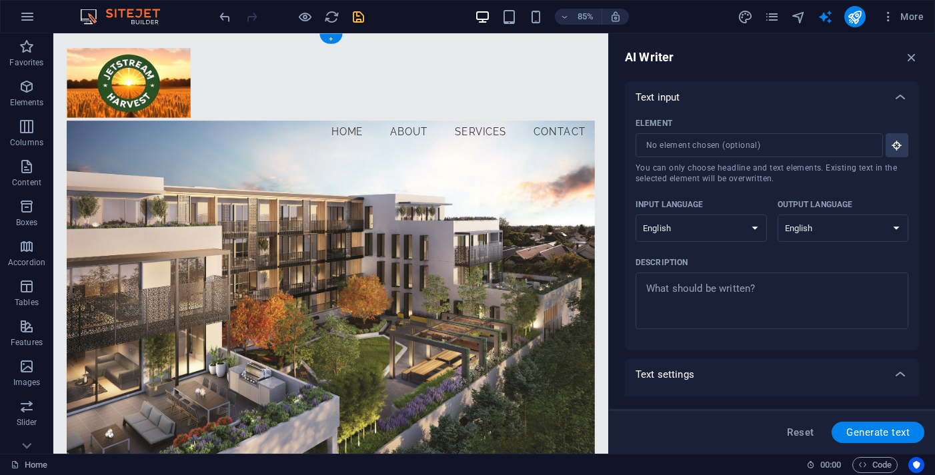
click at [353, 246] on figure at bounding box center [379, 361] width 620 height 451
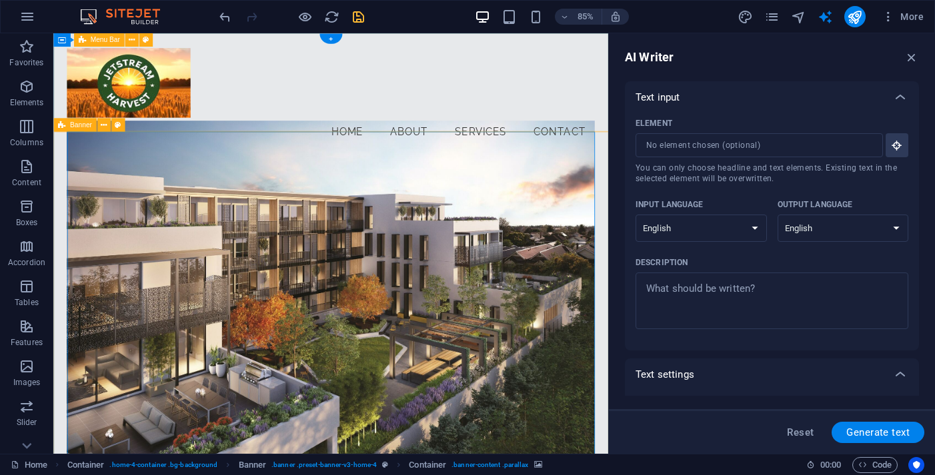
click at [86, 127] on span "Banner" at bounding box center [81, 125] width 22 height 7
click at [107, 126] on icon at bounding box center [104, 125] width 6 height 12
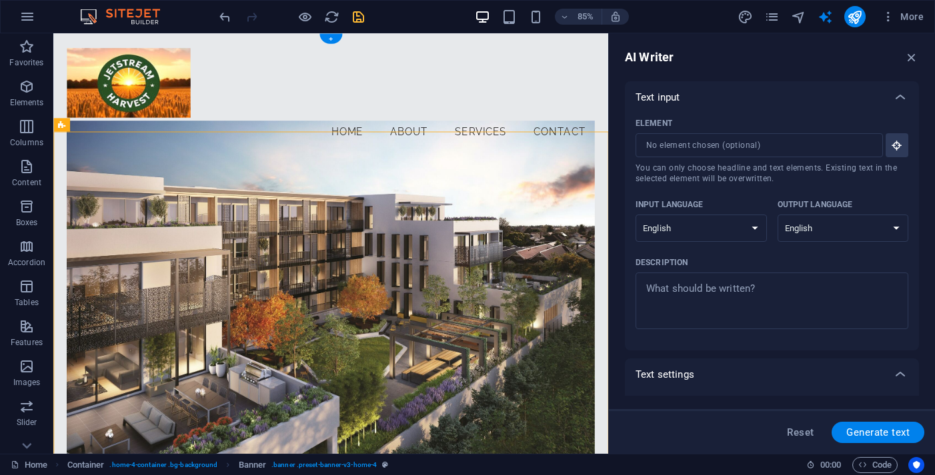
click at [493, 175] on figure at bounding box center [379, 361] width 620 height 451
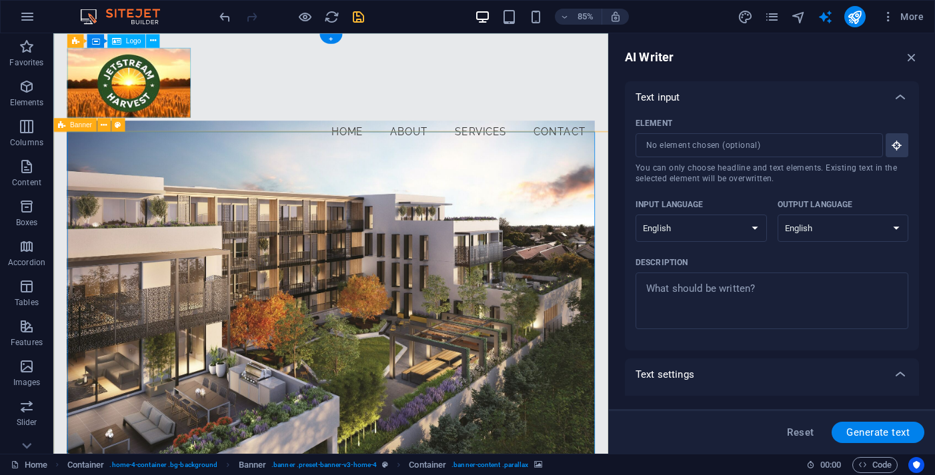
click at [170, 84] on div at bounding box center [379, 92] width 620 height 82
click at [151, 41] on icon at bounding box center [152, 41] width 6 height 12
click at [109, 43] on icon at bounding box center [112, 40] width 6 height 12
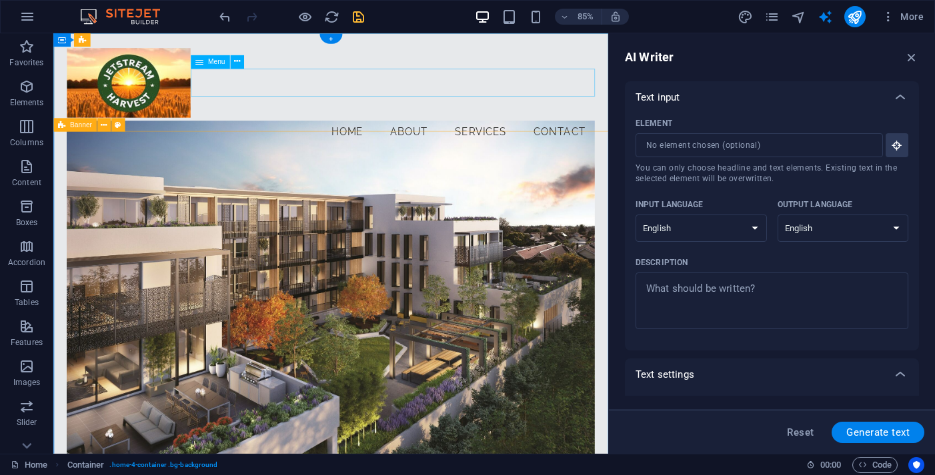
click at [575, 133] on nav "Home About Services Contact" at bounding box center [379, 149] width 620 height 33
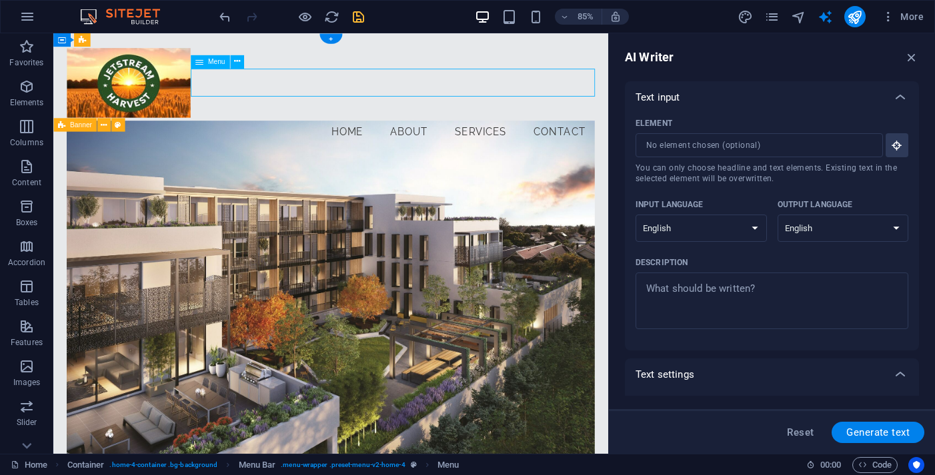
click at [568, 133] on nav "Home About Services Contact" at bounding box center [379, 149] width 620 height 33
click at [777, 19] on icon "pages" at bounding box center [771, 16] width 15 height 15
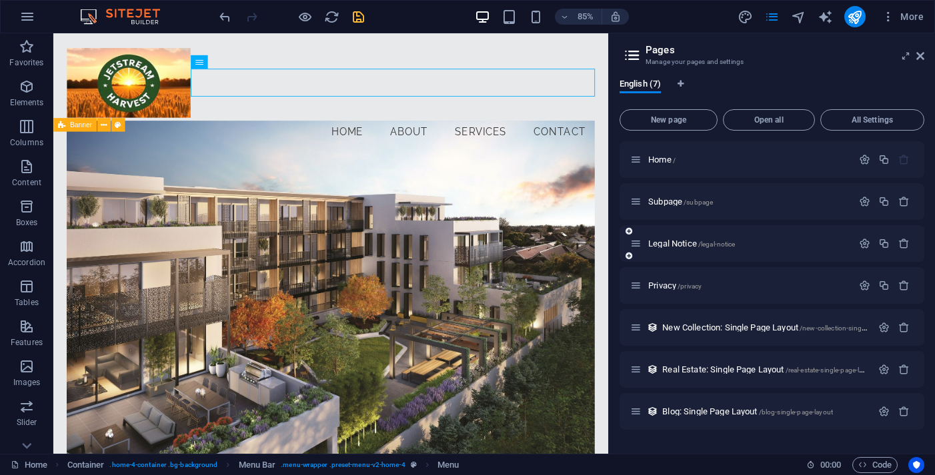
click at [673, 249] on div "Legal Notice /legal-notice" at bounding box center [741, 243] width 222 height 15
click at [673, 244] on span "Legal Notice /legal-notice" at bounding box center [691, 244] width 87 height 10
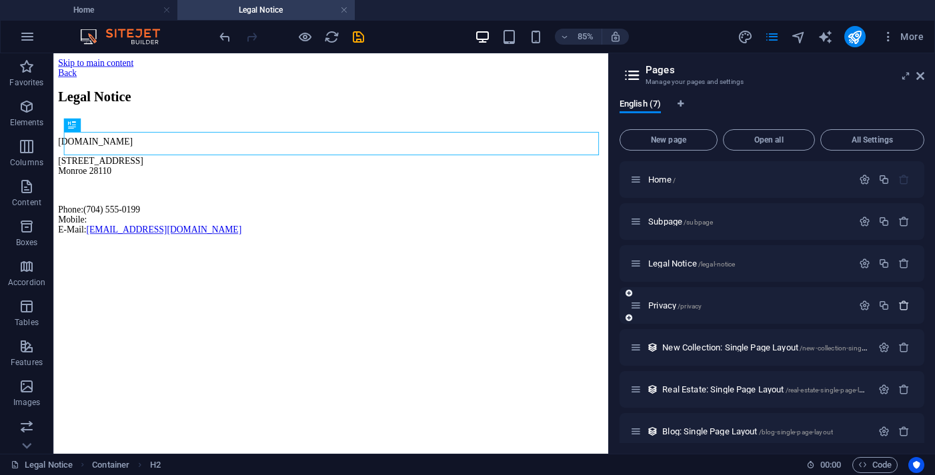
click at [901, 304] on icon "button" at bounding box center [903, 305] width 11 height 11
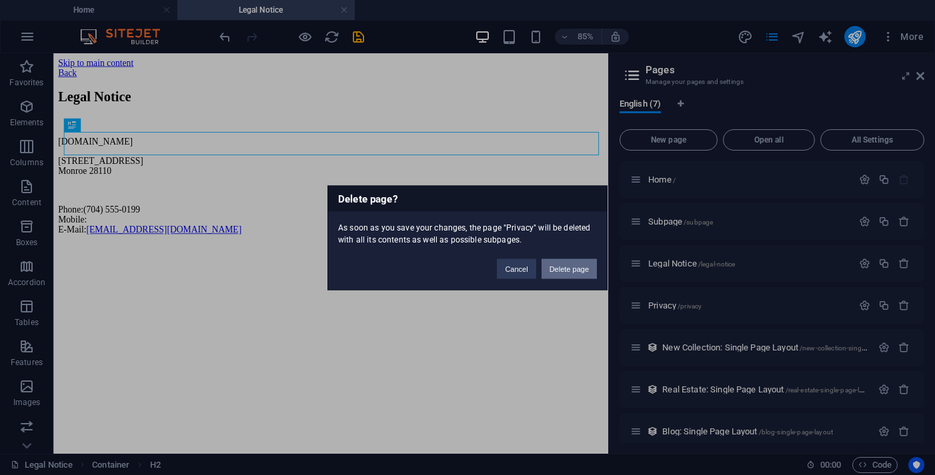
click at [559, 269] on button "Delete page" at bounding box center [568, 269] width 55 height 20
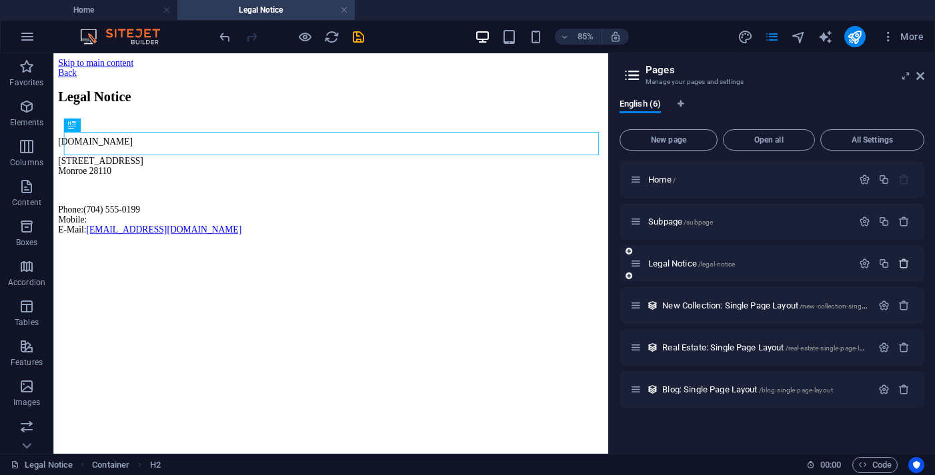
click at [905, 266] on icon "button" at bounding box center [903, 263] width 11 height 11
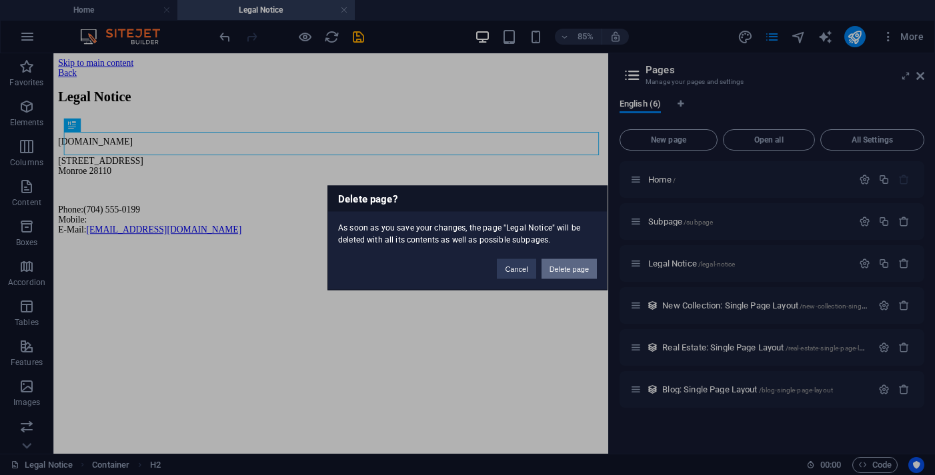
click at [567, 263] on button "Delete page" at bounding box center [568, 269] width 55 height 20
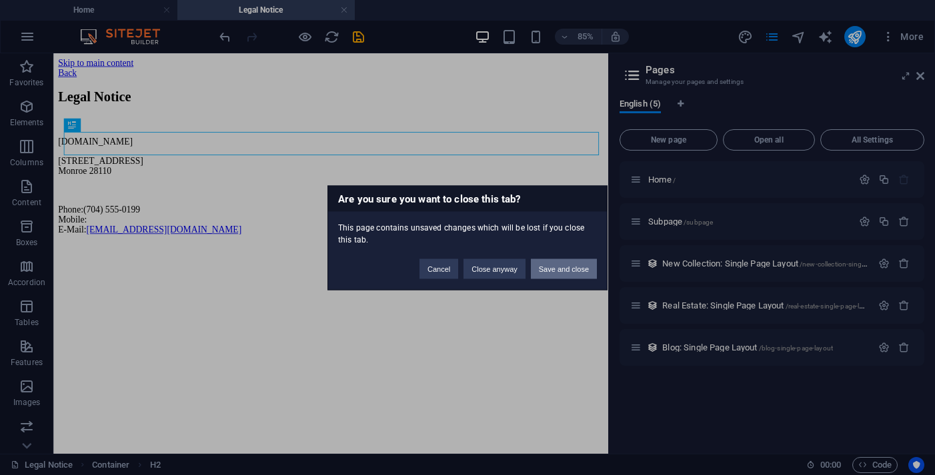
click at [561, 273] on button "Save and close" at bounding box center [564, 269] width 66 height 20
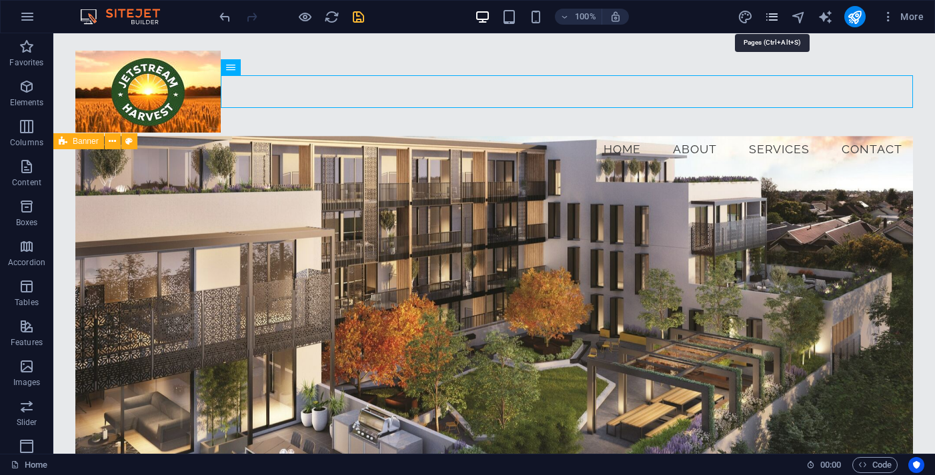
click at [776, 17] on icon "pages" at bounding box center [771, 16] width 15 height 15
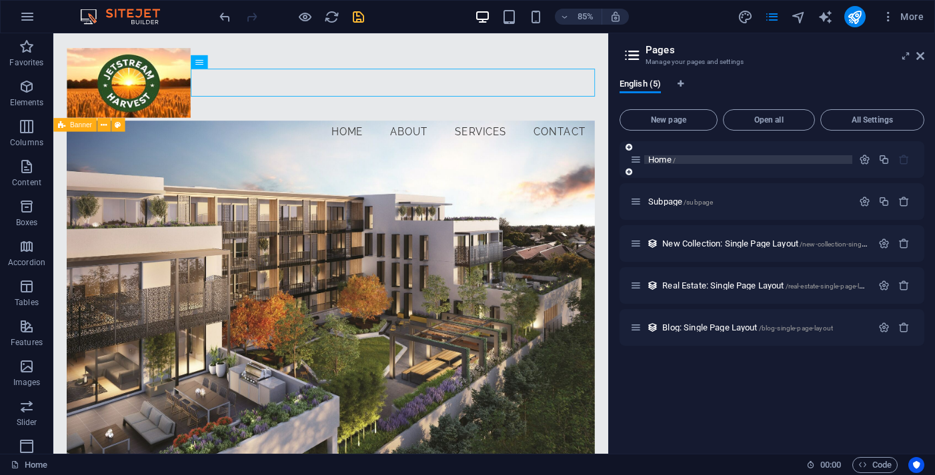
click at [667, 162] on span "Home /" at bounding box center [661, 160] width 27 height 10
click at [627, 49] on icon at bounding box center [632, 55] width 20 height 19
click at [773, 24] on icon "pages" at bounding box center [771, 16] width 15 height 15
click at [909, 21] on span "More" at bounding box center [902, 16] width 42 height 13
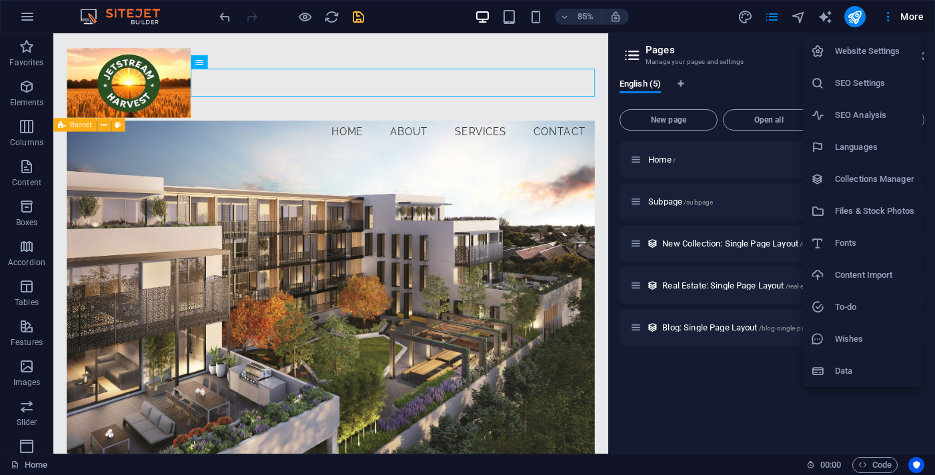
click at [849, 215] on h6 "Files & Stock Photos" at bounding box center [874, 211] width 79 height 16
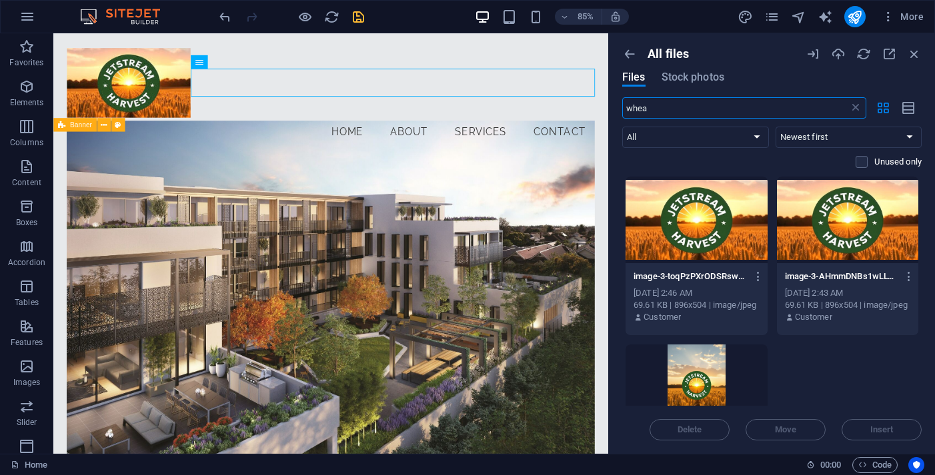
type input "wheat"
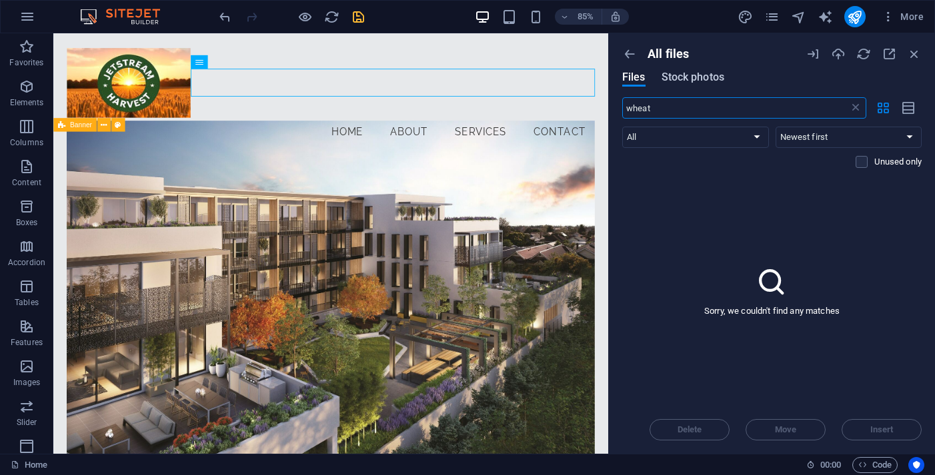
click at [705, 75] on span "Stock photos" at bounding box center [692, 77] width 63 height 16
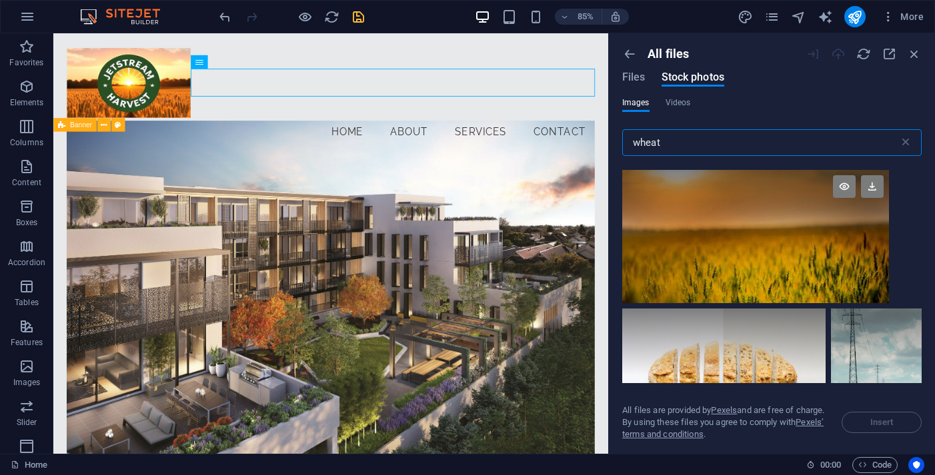
scroll to position [3232, 0]
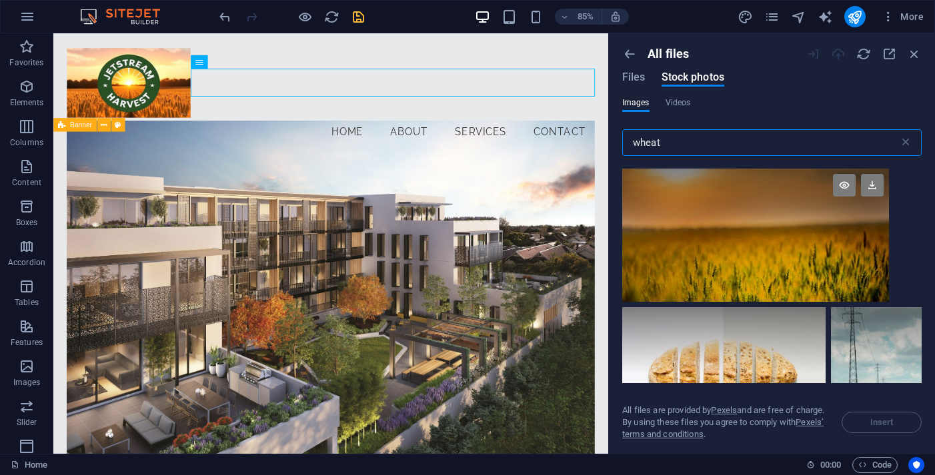
type input "wheat"
click at [735, 236] on div at bounding box center [755, 235] width 267 height 133
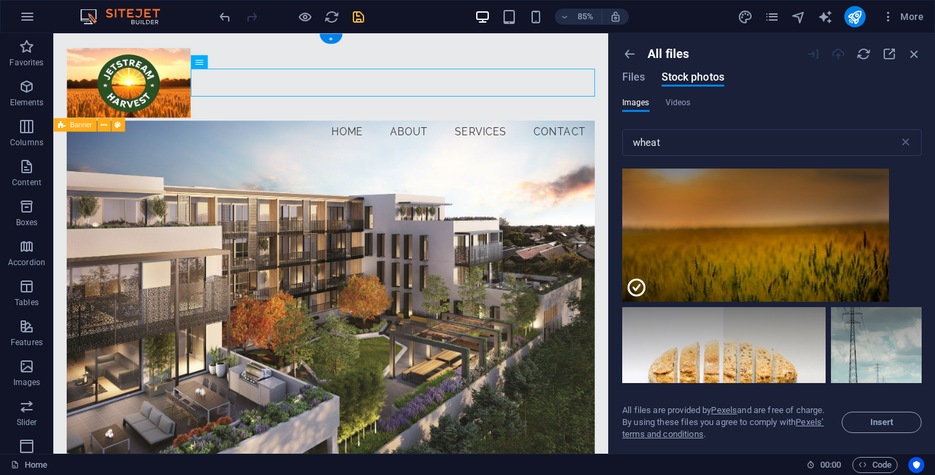
drag, startPoint x: 816, startPoint y: 271, endPoint x: 521, endPoint y: 265, distance: 295.4
click at [688, 228] on div at bounding box center [755, 202] width 267 height 67
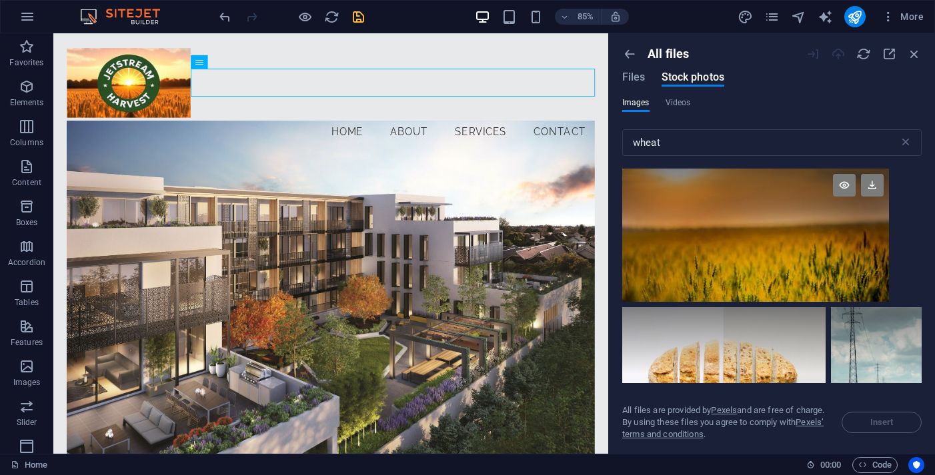
click at [765, 255] on div at bounding box center [755, 235] width 267 height 133
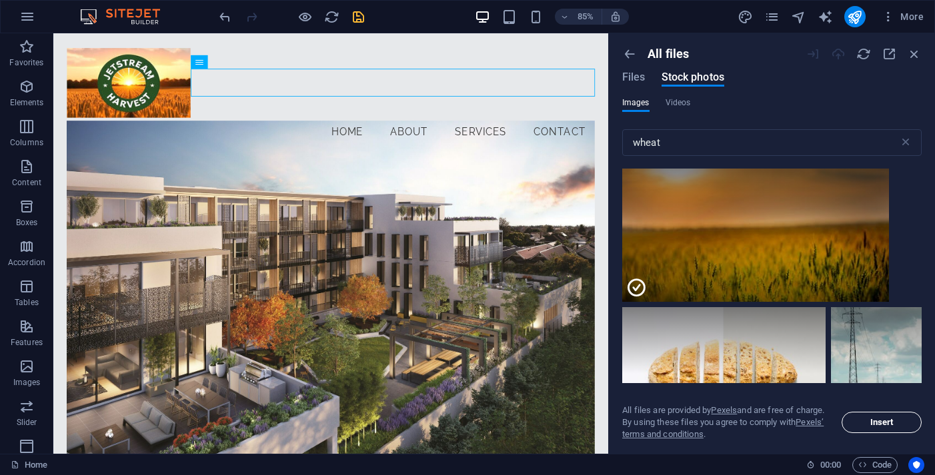
click at [853, 418] on button "Insert" at bounding box center [881, 422] width 80 height 21
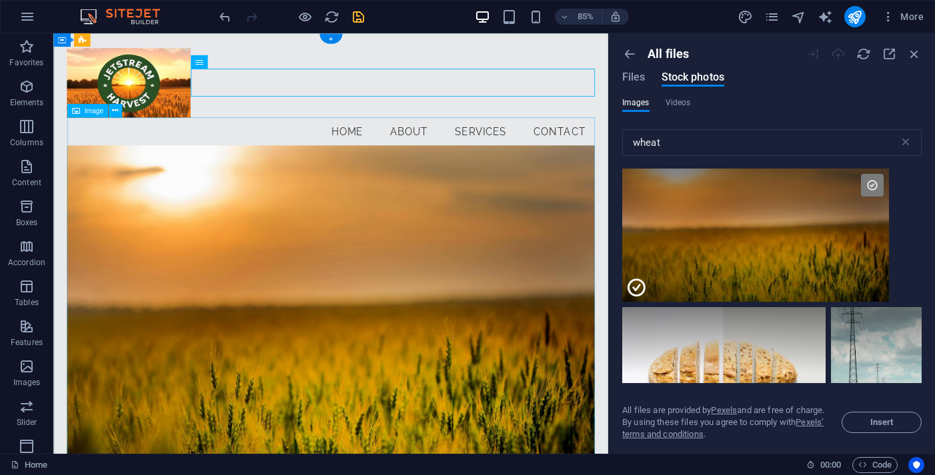
click at [619, 247] on figure at bounding box center [379, 371] width 620 height 413
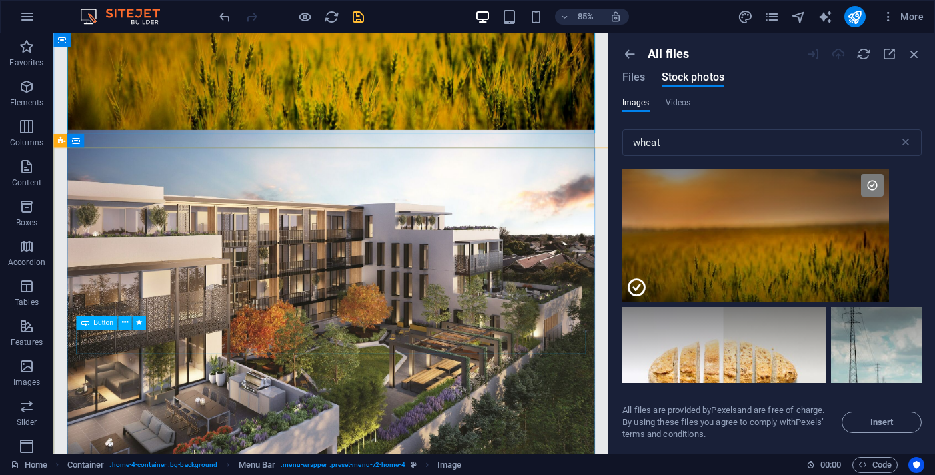
scroll to position [395, 0]
click at [491, 314] on figure at bounding box center [379, 372] width 620 height 451
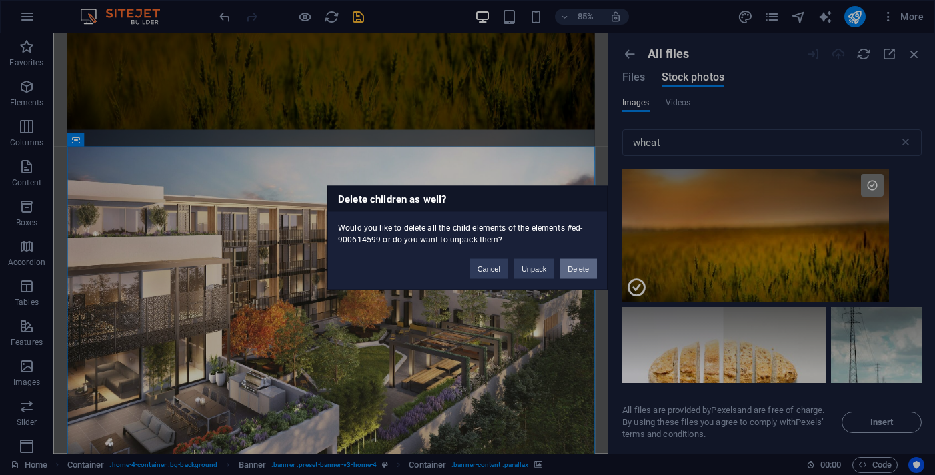
click at [588, 269] on button "Delete" at bounding box center [577, 269] width 37 height 20
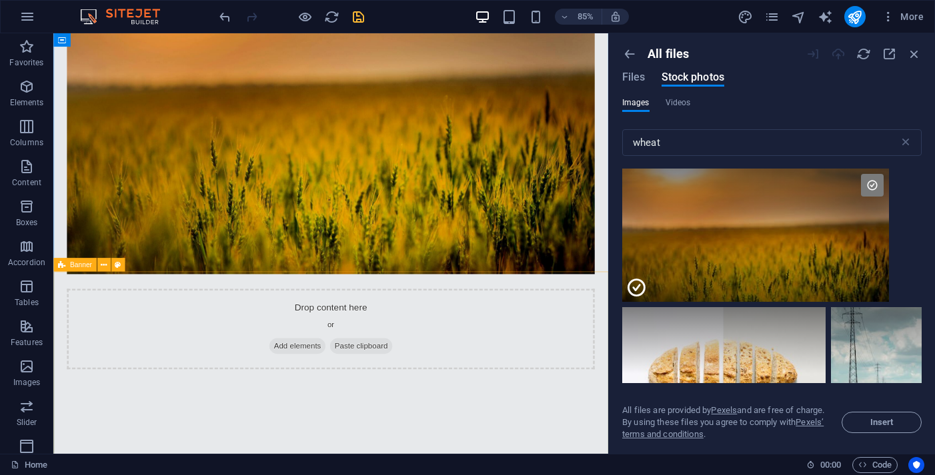
scroll to position [248, 0]
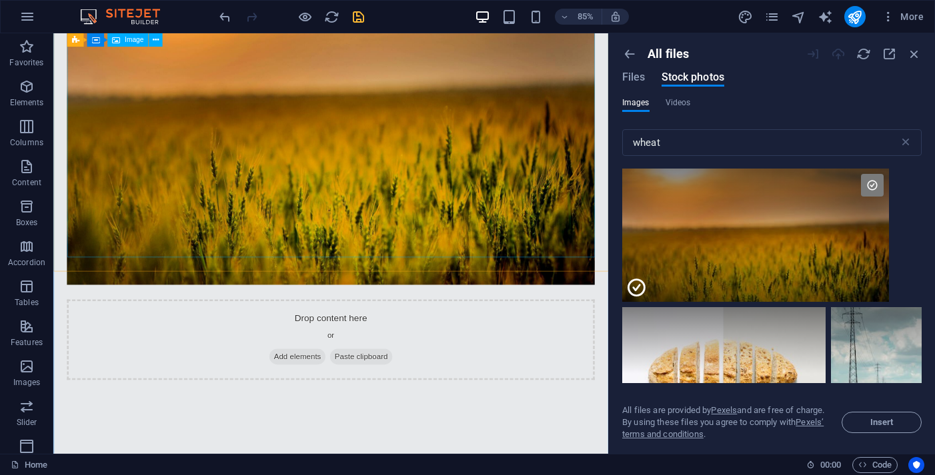
click at [233, 16] on div at bounding box center [291, 16] width 149 height 21
click at [219, 18] on icon "undo" at bounding box center [224, 16] width 15 height 15
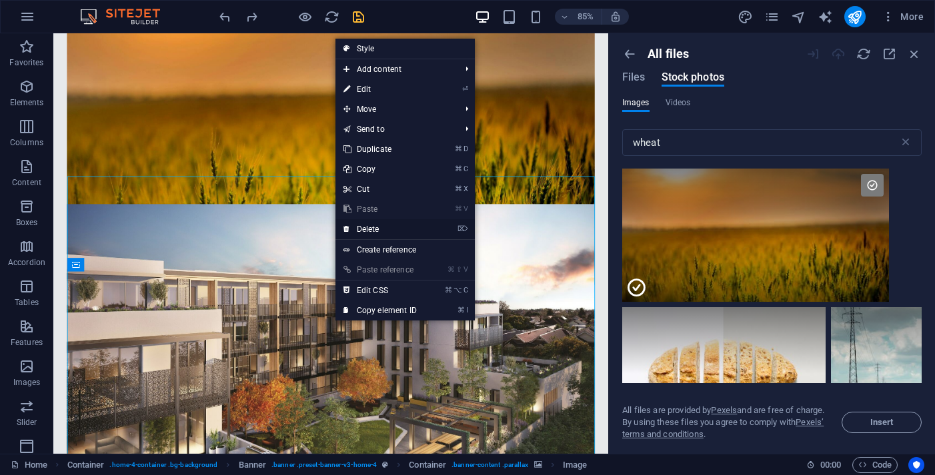
click at [395, 230] on link "⌦ Delete" at bounding box center [379, 229] width 89 height 20
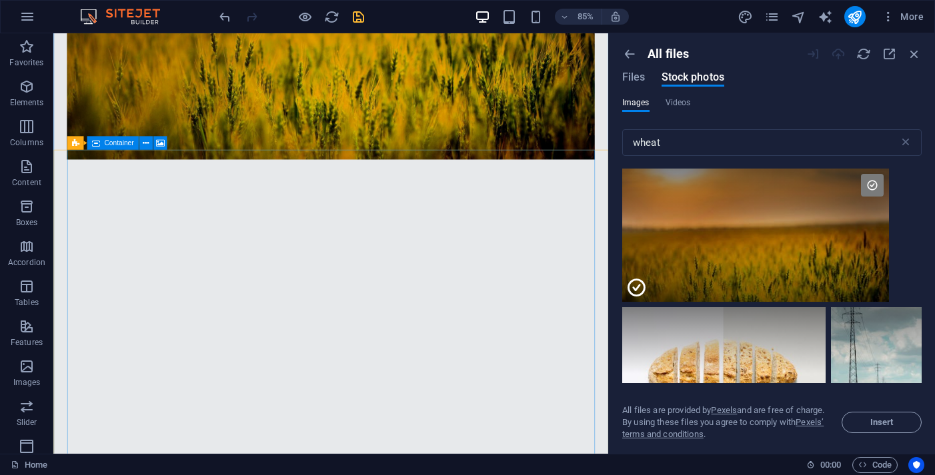
scroll to position [425, 0]
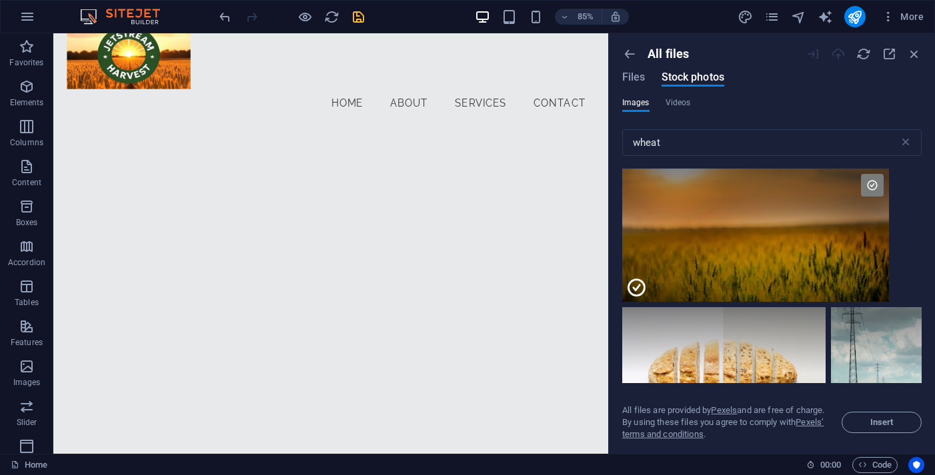
scroll to position [37, 0]
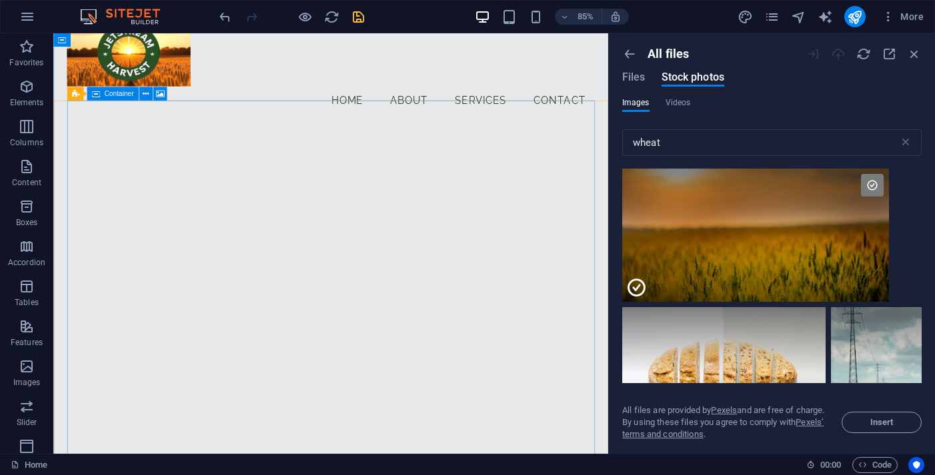
drag, startPoint x: 732, startPoint y: 264, endPoint x: 548, endPoint y: 217, distance: 190.0
click at [635, 82] on span "Files" at bounding box center [633, 77] width 23 height 16
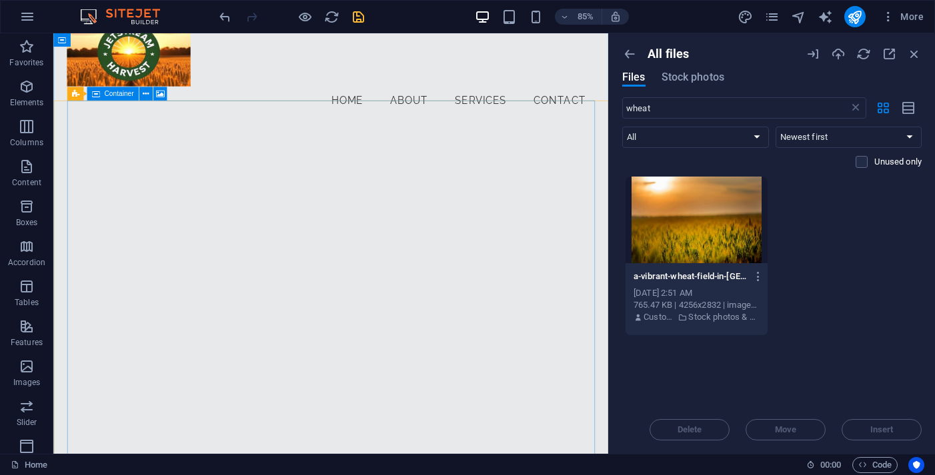
click at [531, 213] on div "Welcome to Jetstream Harvest Get Started Today!" at bounding box center [379, 458] width 620 height 624
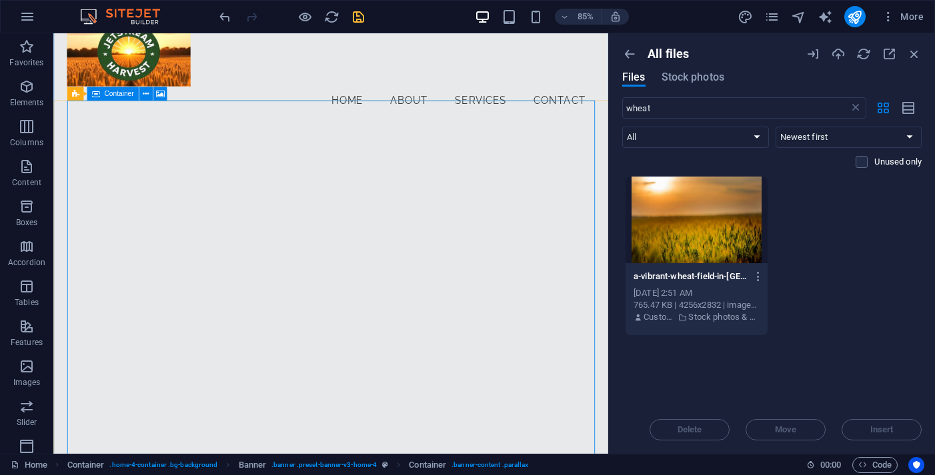
click at [173, 150] on div "Welcome to Jetstream Harvest Get Started Today!" at bounding box center [379, 458] width 620 height 624
click at [163, 93] on icon at bounding box center [159, 94] width 9 height 12
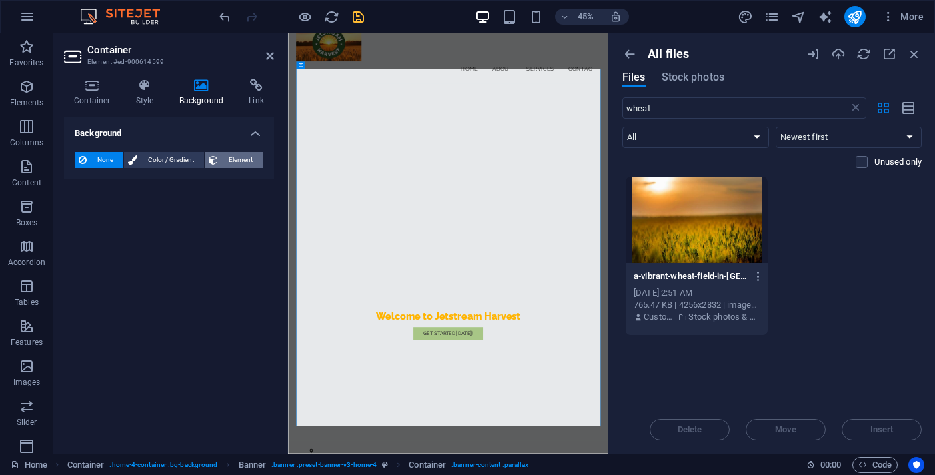
click at [240, 165] on span "Element" at bounding box center [240, 160] width 37 height 16
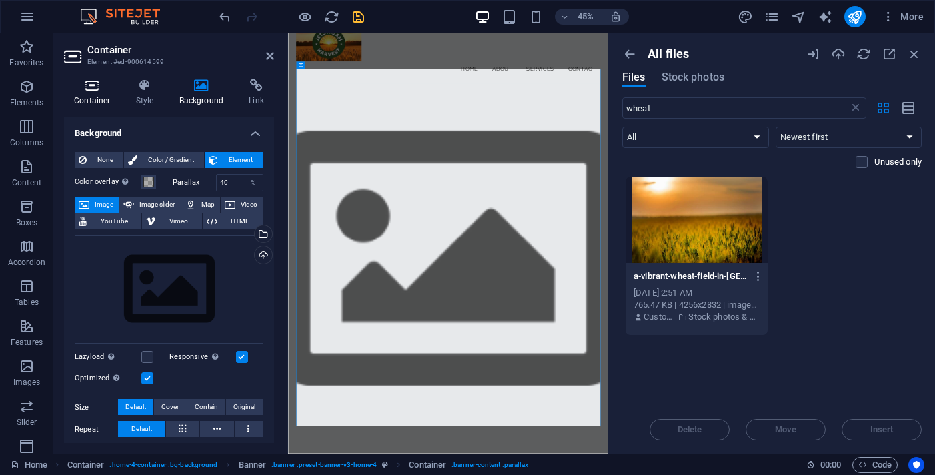
click at [99, 93] on h4 "Container" at bounding box center [95, 93] width 62 height 28
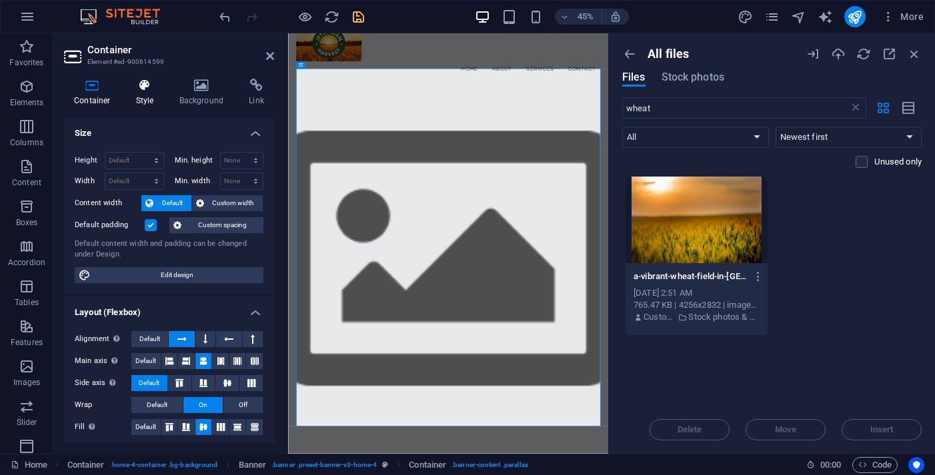
click at [164, 83] on h4 "Style" at bounding box center [147, 93] width 43 height 28
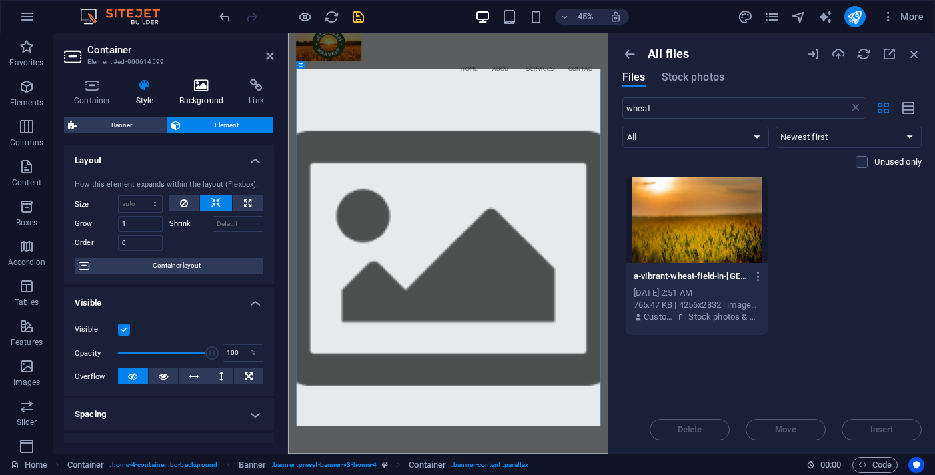
click at [195, 79] on icon at bounding box center [201, 85] width 65 height 13
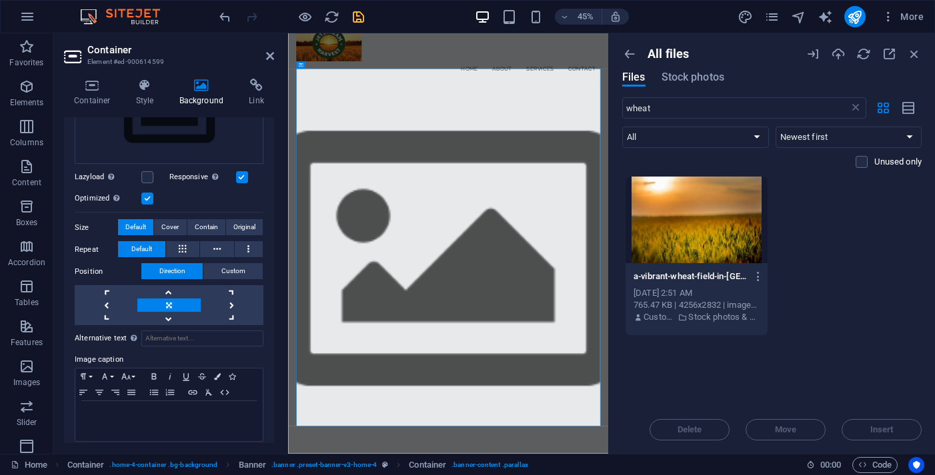
scroll to position [55, 0]
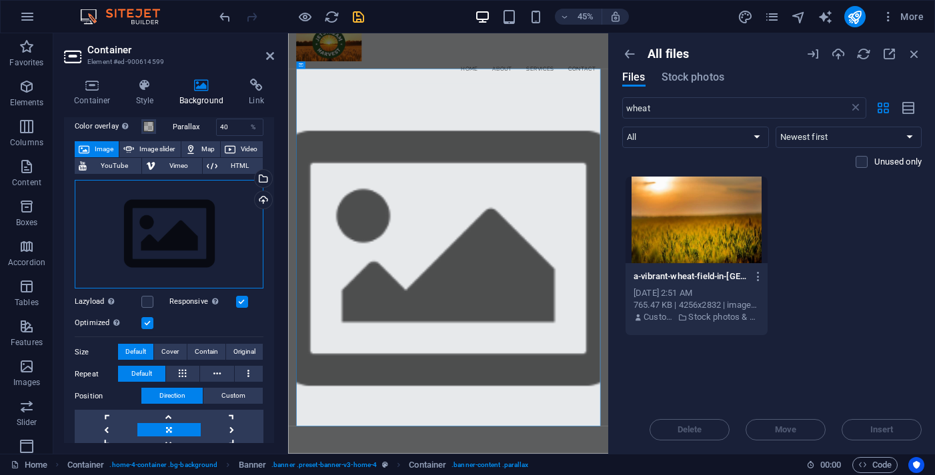
click at [185, 223] on div "Drag files here, click to choose files or select files from Files or our free s…" at bounding box center [169, 234] width 189 height 109
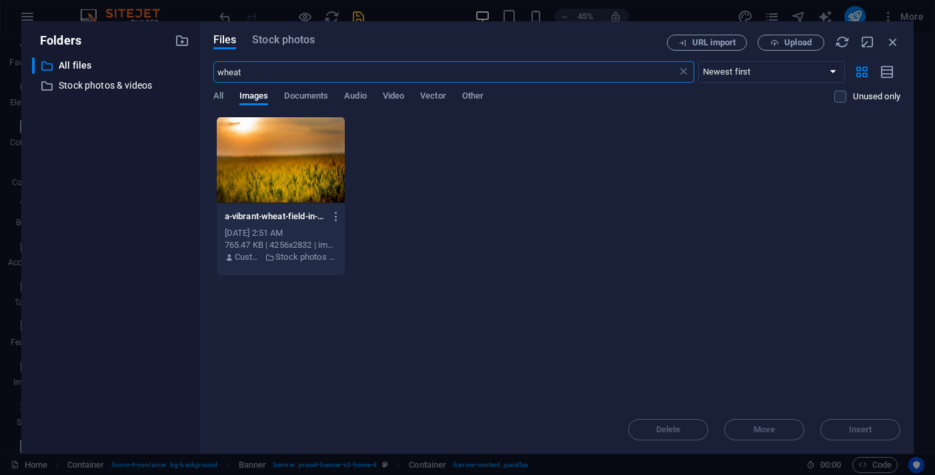
click at [273, 191] on div at bounding box center [281, 160] width 129 height 87
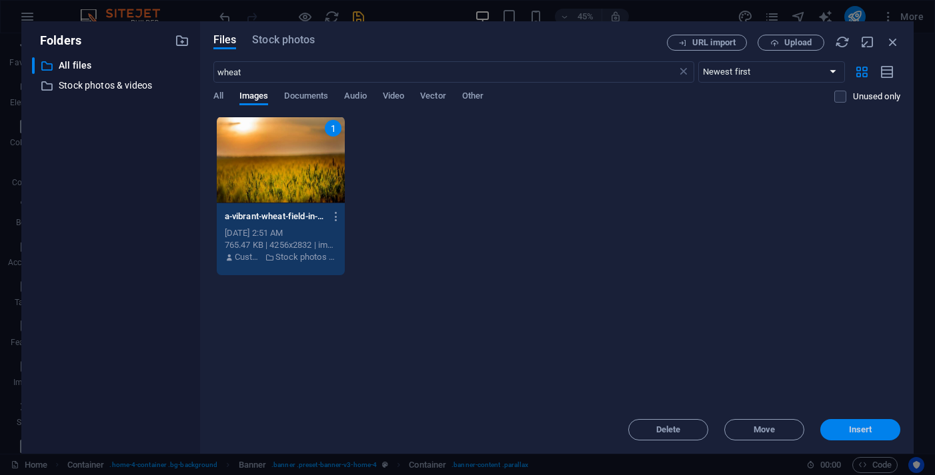
click at [853, 431] on span "Insert" at bounding box center [860, 430] width 23 height 8
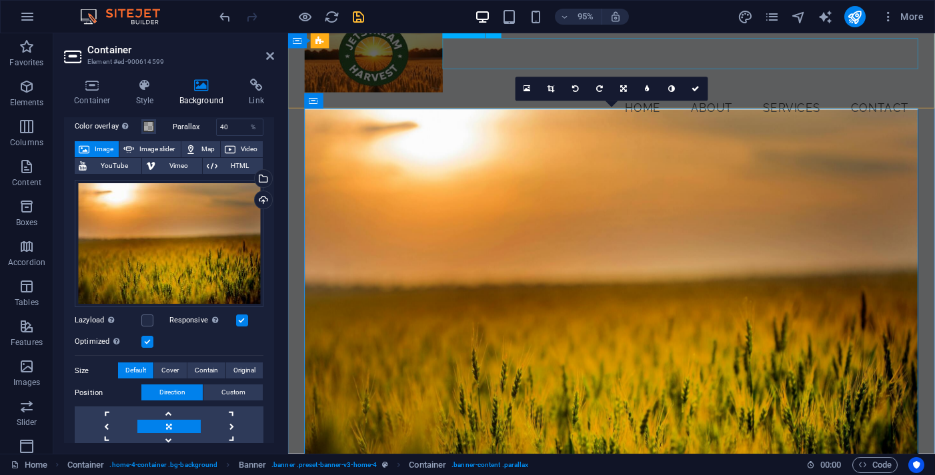
click at [488, 96] on nav "Home About Services Contact" at bounding box center [628, 112] width 647 height 33
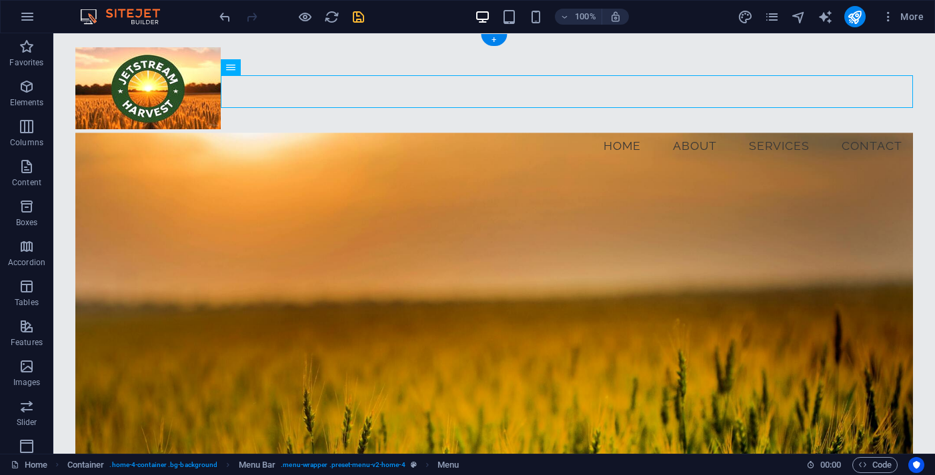
scroll to position [0, 0]
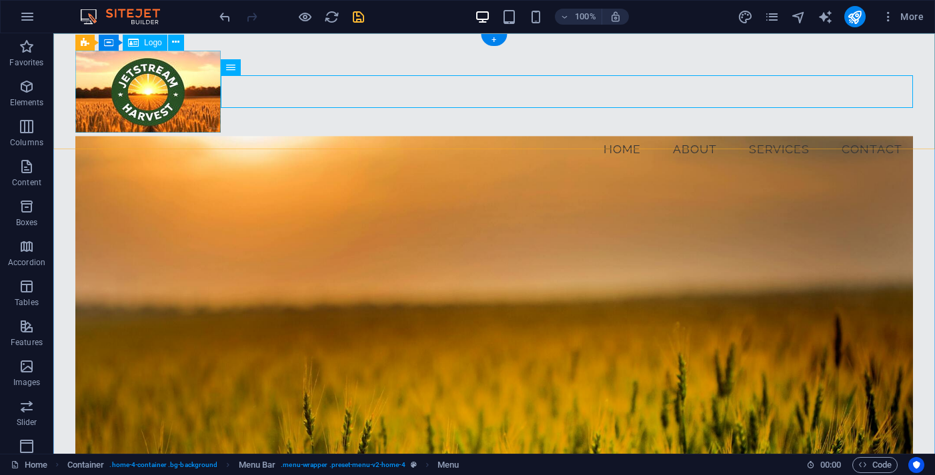
click at [176, 109] on div at bounding box center [493, 92] width 837 height 82
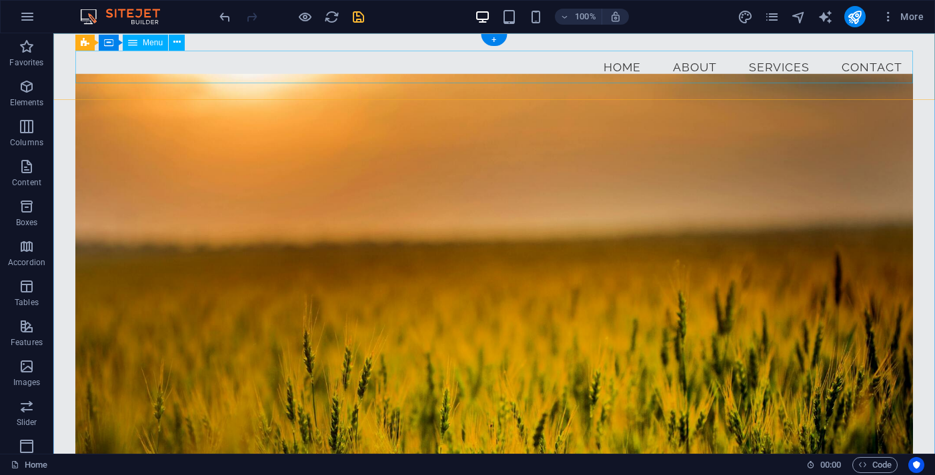
click at [176, 61] on nav "Home About Services Contact" at bounding box center [493, 67] width 837 height 33
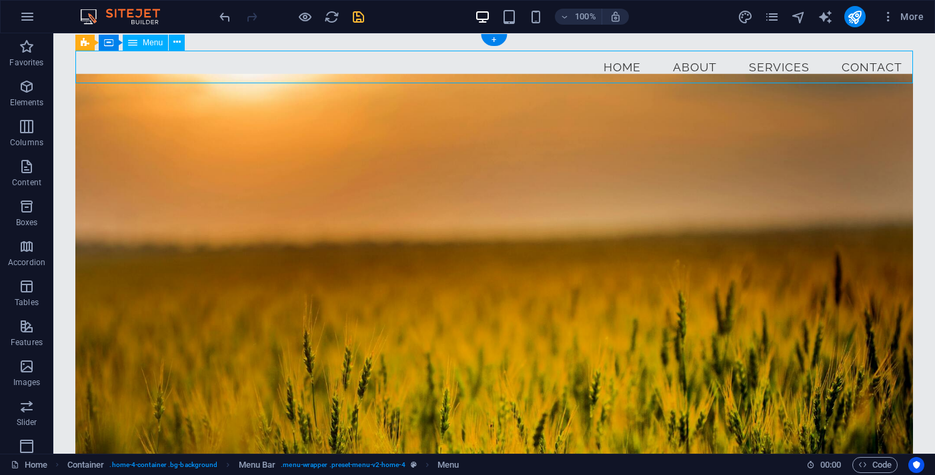
click at [145, 65] on nav "Home About Services Contact" at bounding box center [493, 67] width 837 height 33
click at [26, 206] on icon "button" at bounding box center [27, 207] width 16 height 16
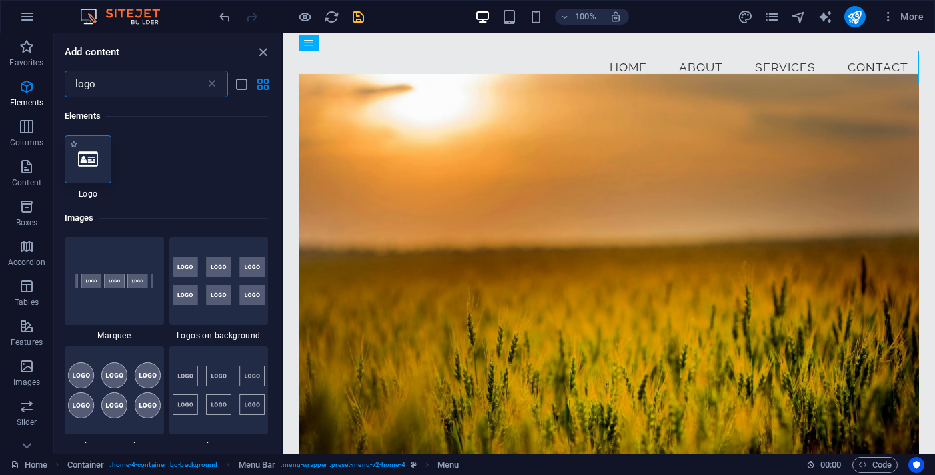
type input "logo"
click at [97, 168] on div at bounding box center [88, 159] width 47 height 48
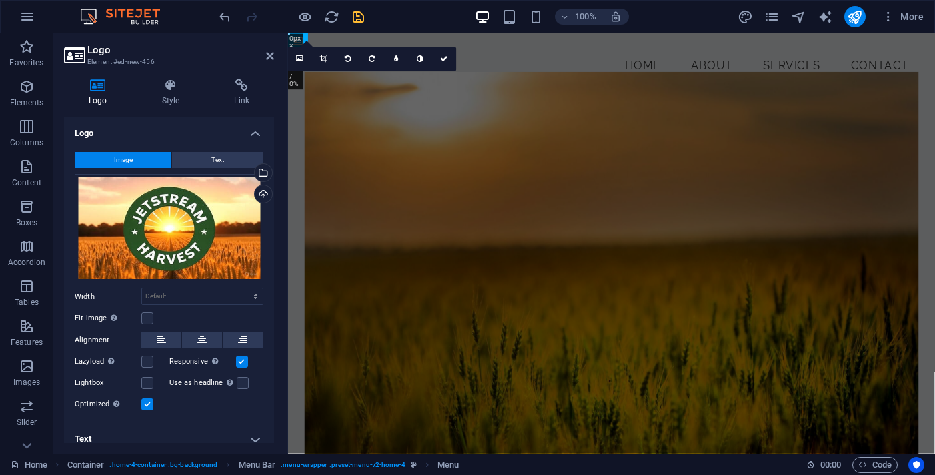
click at [97, 168] on div "Image Text Drag files here, click to choose files or select files from Files or…" at bounding box center [169, 282] width 210 height 283
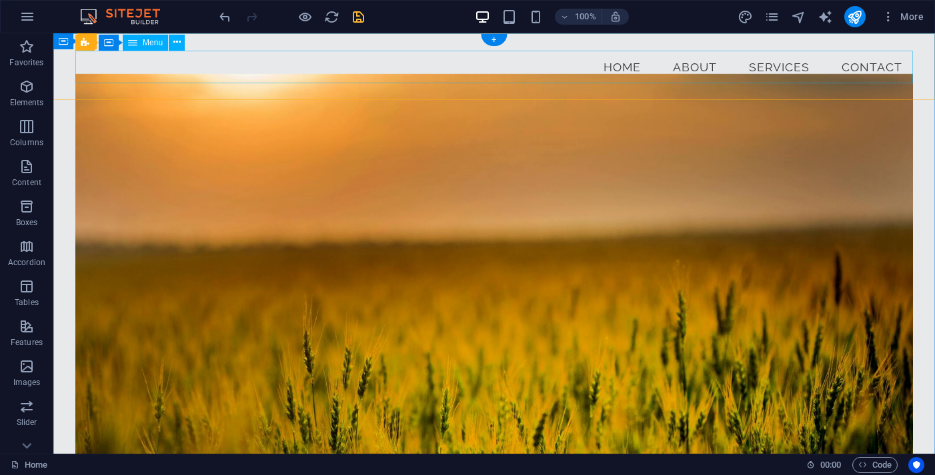
click at [399, 83] on nav "Home About Services Contact" at bounding box center [493, 67] width 837 height 33
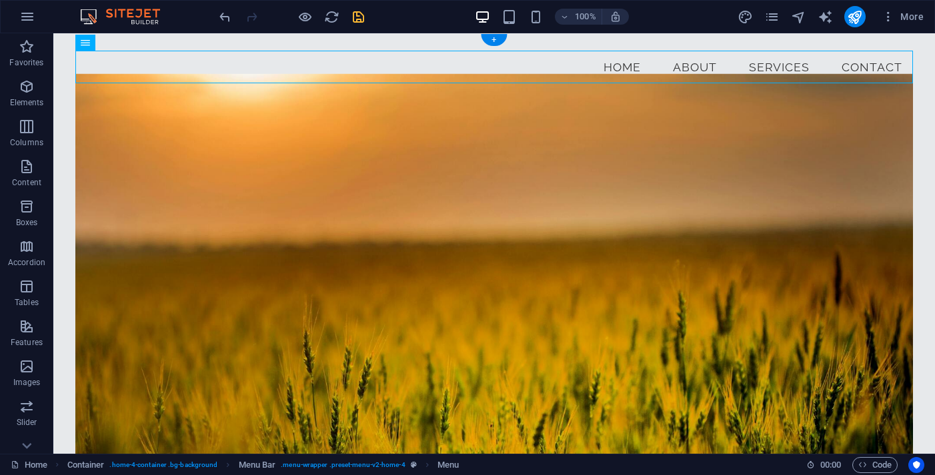
click at [146, 44] on div "Menu Home About Services Contact" at bounding box center [493, 66] width 881 height 67
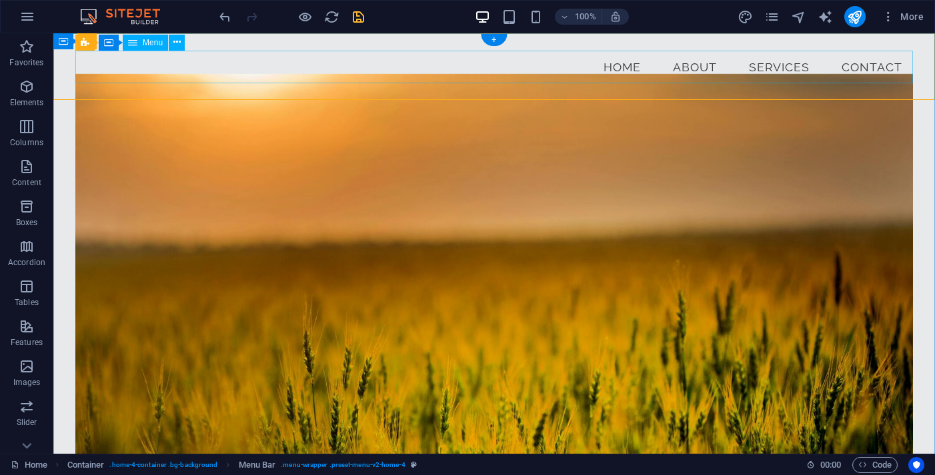
click at [699, 71] on nav "Home About Services Contact" at bounding box center [493, 67] width 837 height 33
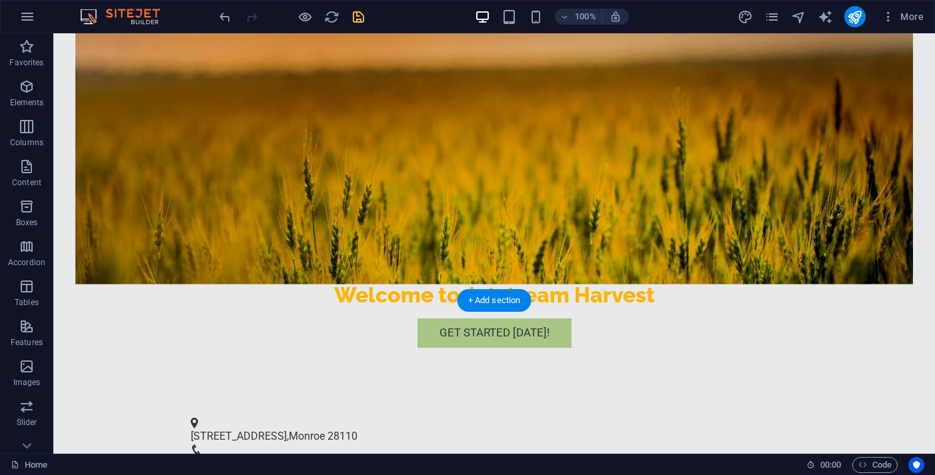
scroll to position [279, 0]
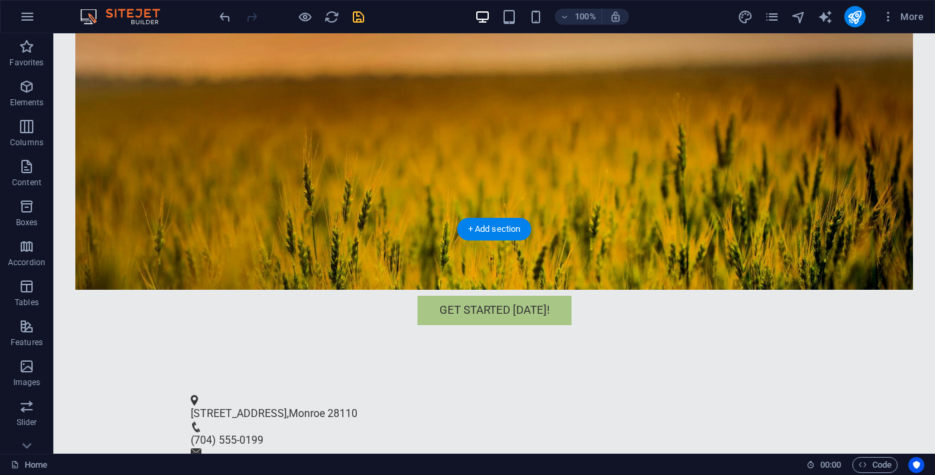
click at [263, 434] on span "(704) 555-0199" at bounding box center [227, 440] width 73 height 13
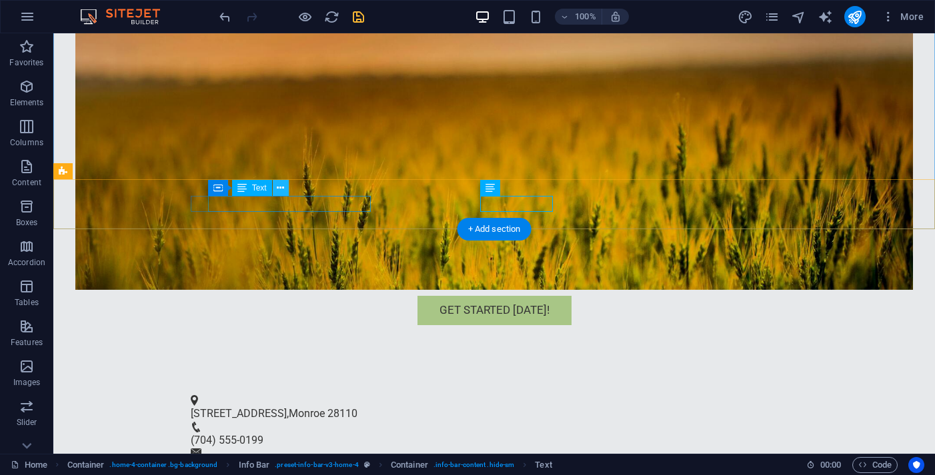
click at [281, 187] on icon at bounding box center [280, 188] width 7 height 14
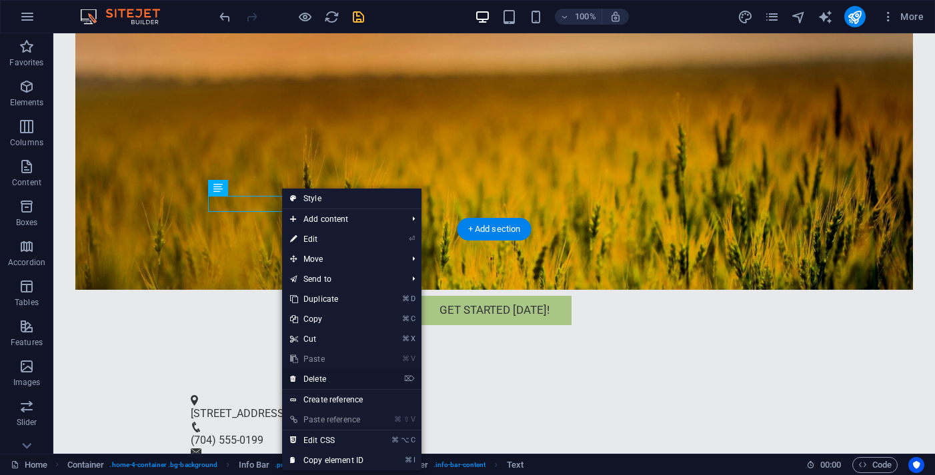
click at [331, 375] on link "⌦ Delete" at bounding box center [326, 379] width 89 height 20
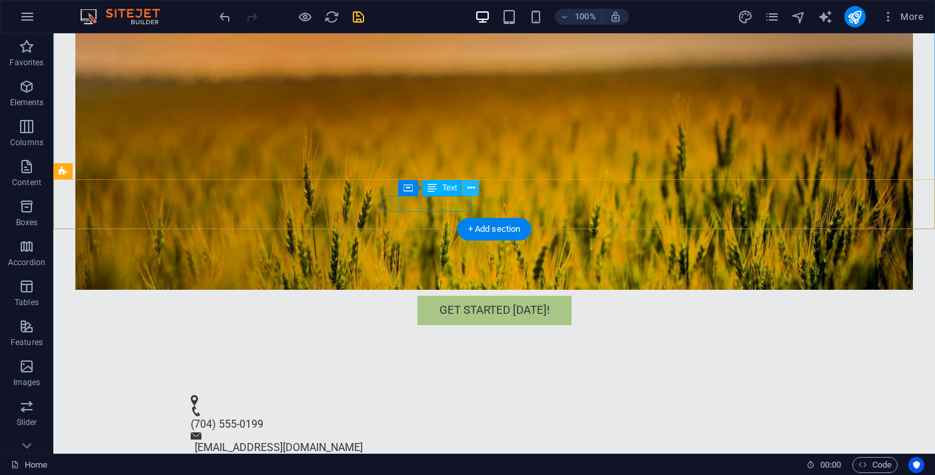
click at [475, 189] on button at bounding box center [471, 188] width 16 height 16
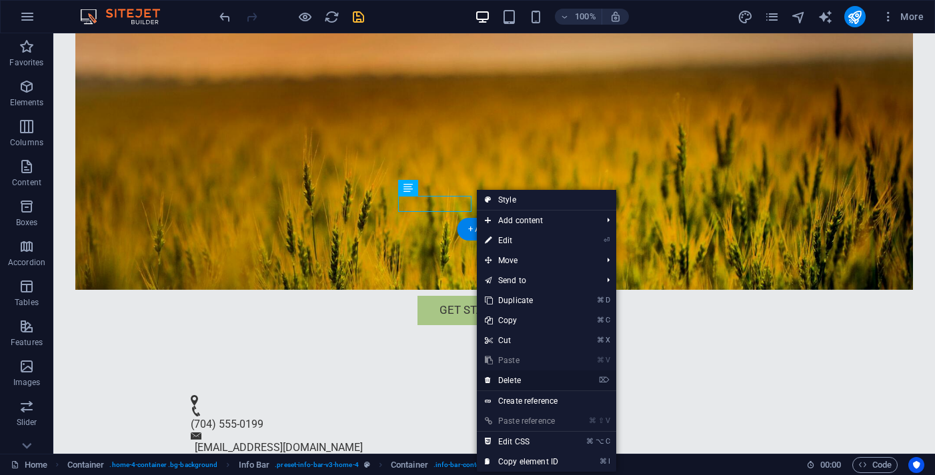
click at [541, 379] on link "⌦ Delete" at bounding box center [521, 381] width 89 height 20
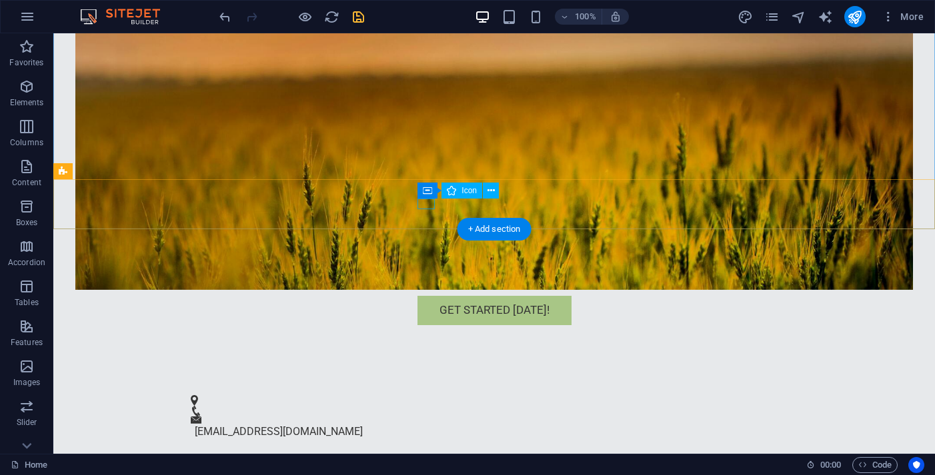
click at [423, 406] on figure at bounding box center [489, 411] width 596 height 11
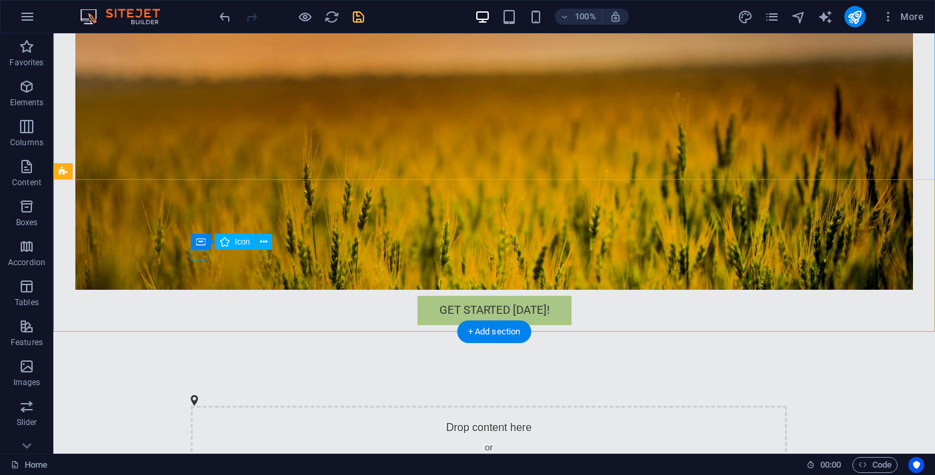
click at [191, 395] on figure at bounding box center [489, 400] width 596 height 11
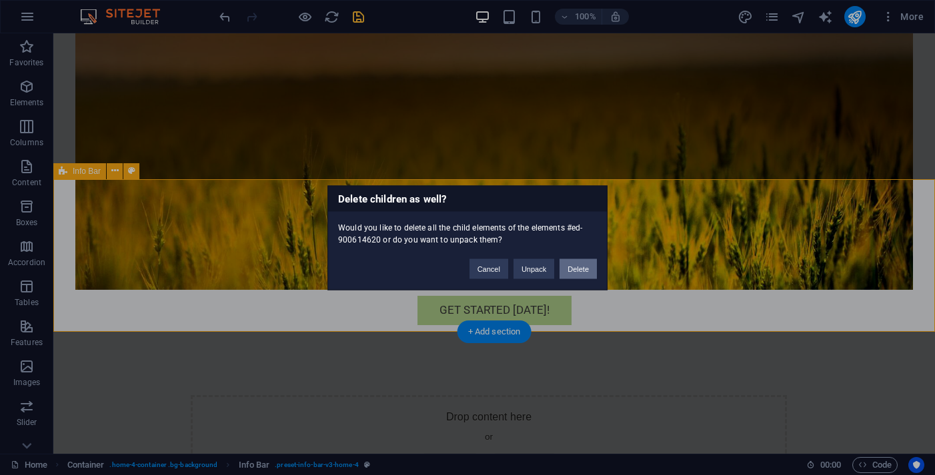
click at [570, 271] on button "Delete" at bounding box center [577, 269] width 37 height 20
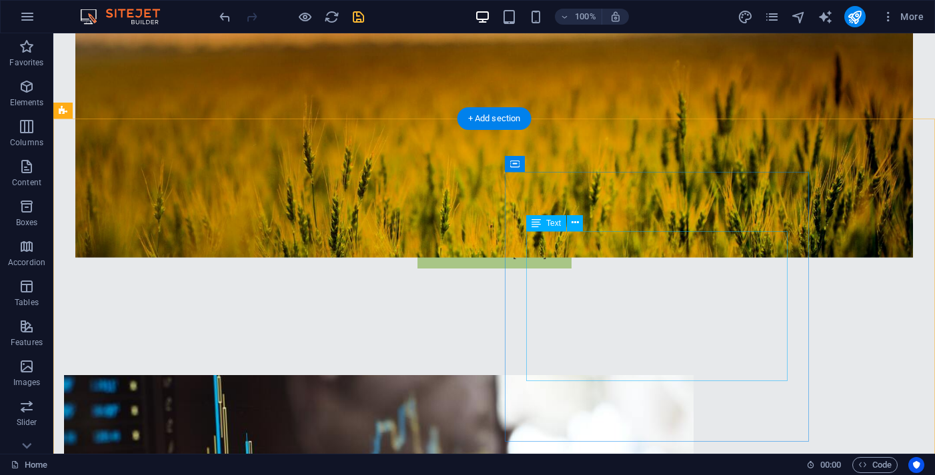
scroll to position [341, 0]
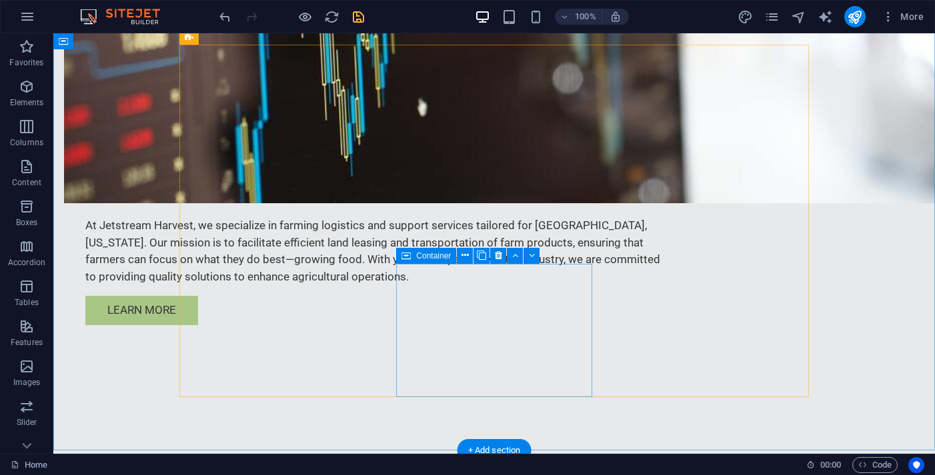
scroll to position [891, 0]
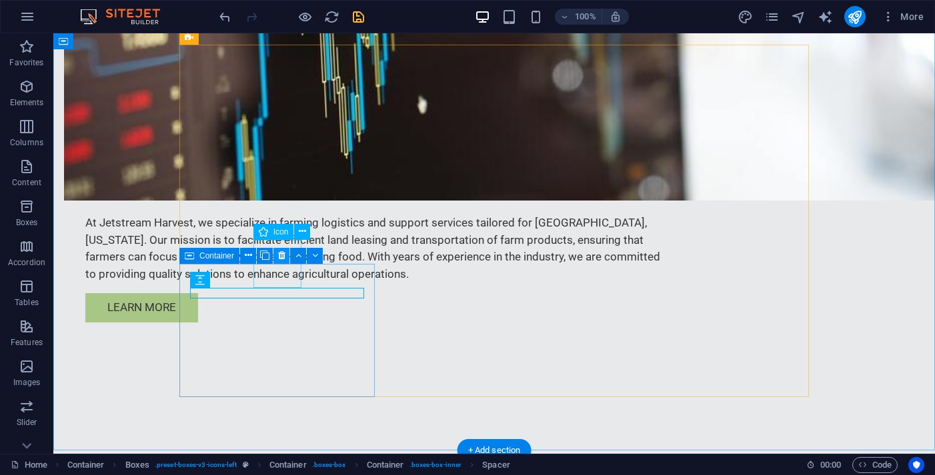
click at [289, 253] on button at bounding box center [281, 256] width 16 height 16
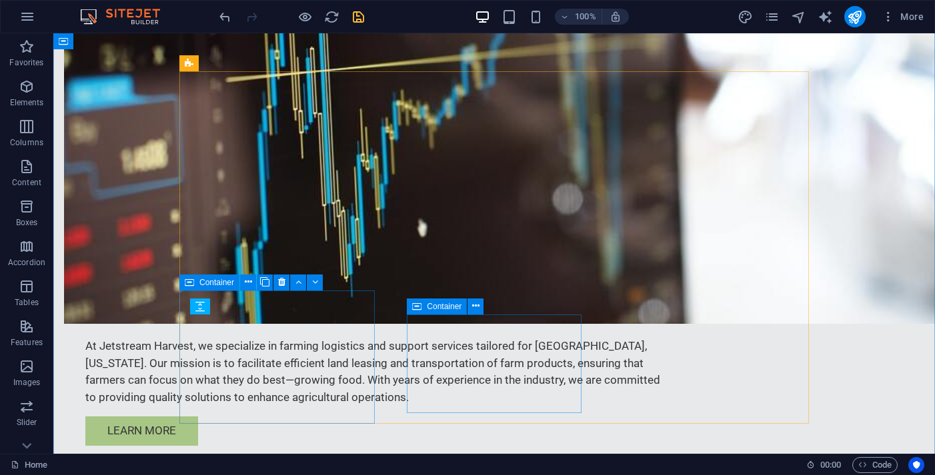
scroll to position [908, 0]
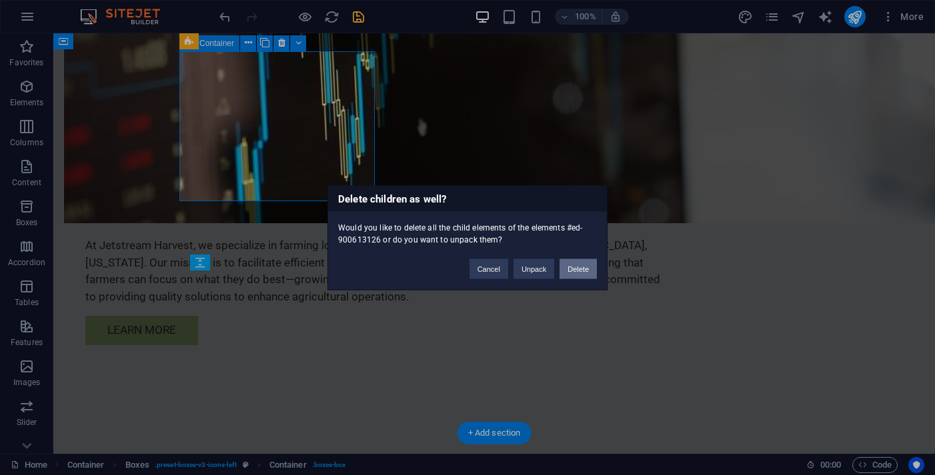
click at [578, 263] on button "Delete" at bounding box center [577, 269] width 37 height 20
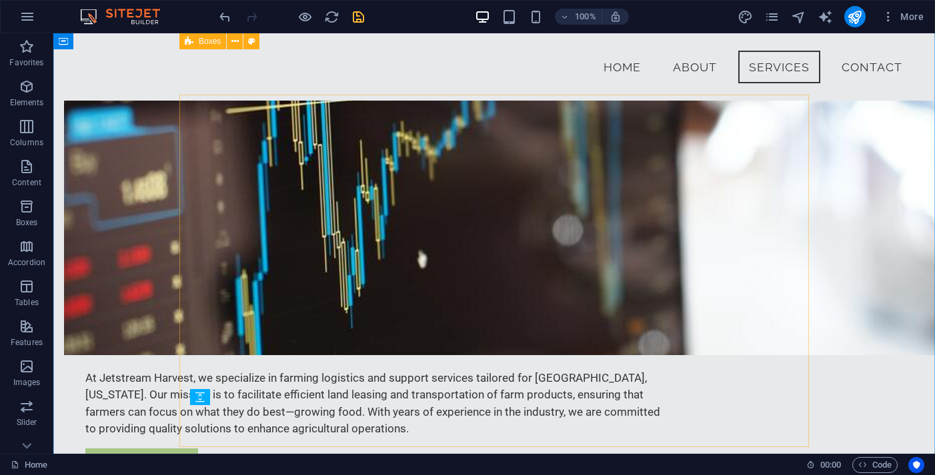
scroll to position [772, 0]
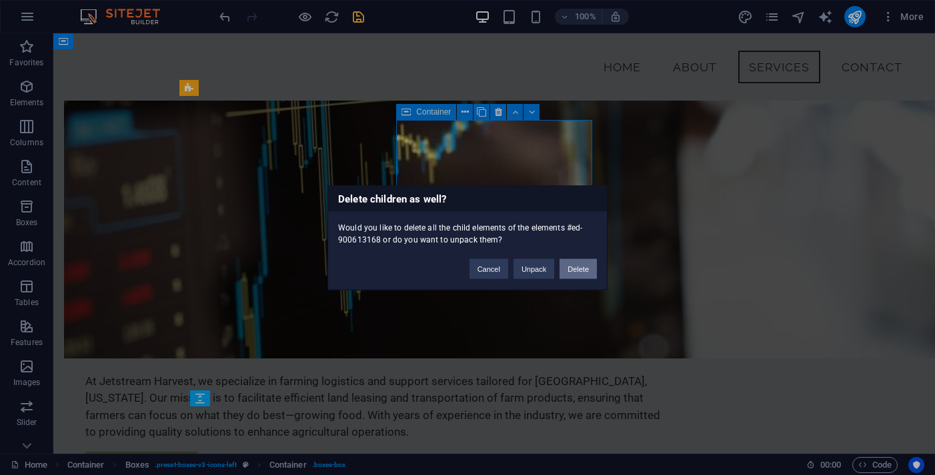
click at [587, 267] on button "Delete" at bounding box center [577, 269] width 37 height 20
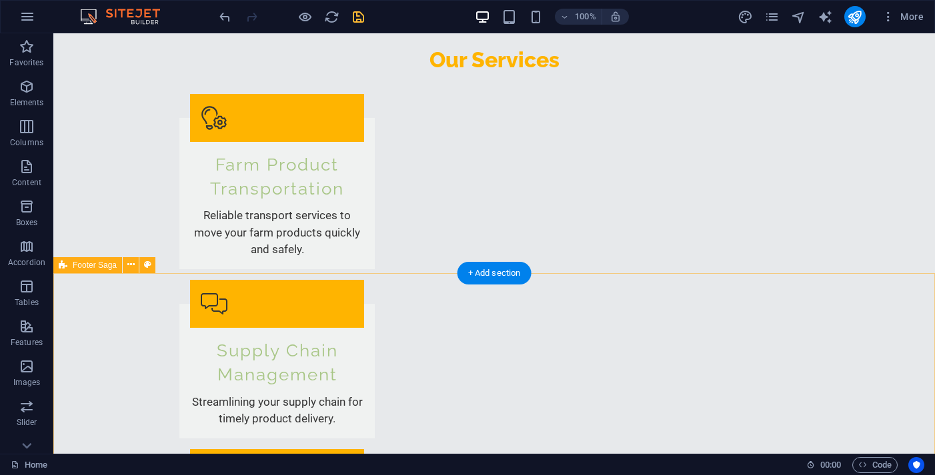
scroll to position [1302, 0]
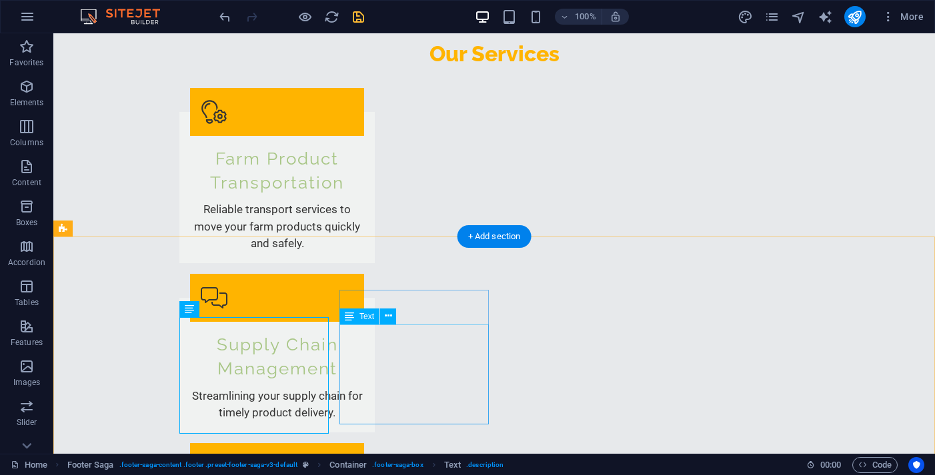
click at [367, 319] on span "Text" at bounding box center [366, 317] width 15 height 8
click at [358, 319] on div "Text" at bounding box center [359, 317] width 40 height 16
click at [387, 316] on icon at bounding box center [388, 316] width 7 height 14
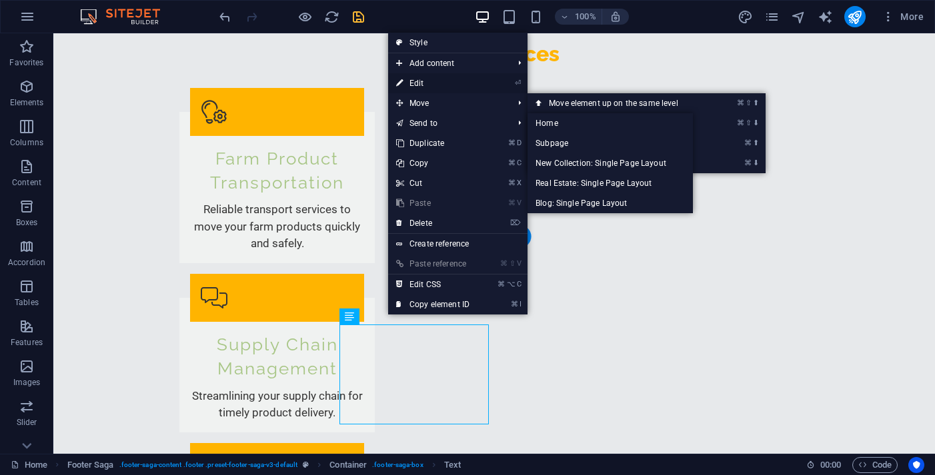
click at [453, 80] on link "⏎ Edit" at bounding box center [432, 83] width 89 height 20
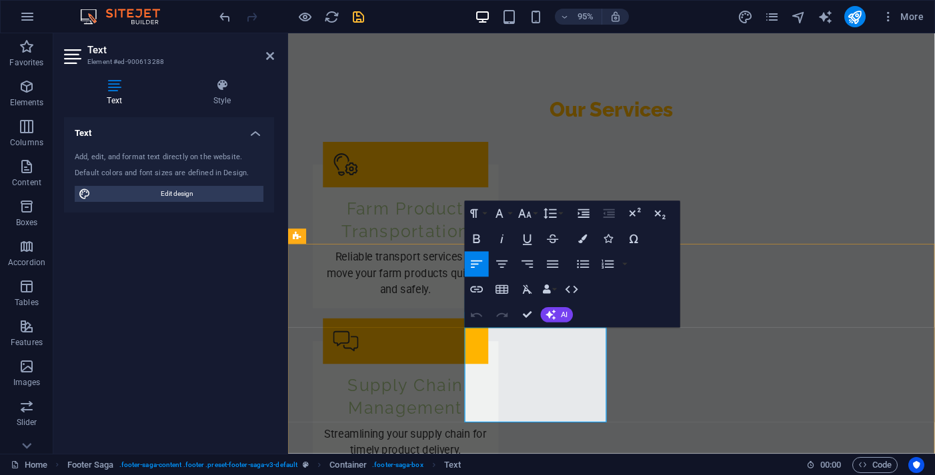
drag, startPoint x: 509, startPoint y: 415, endPoint x: 463, endPoint y: 353, distance: 76.3
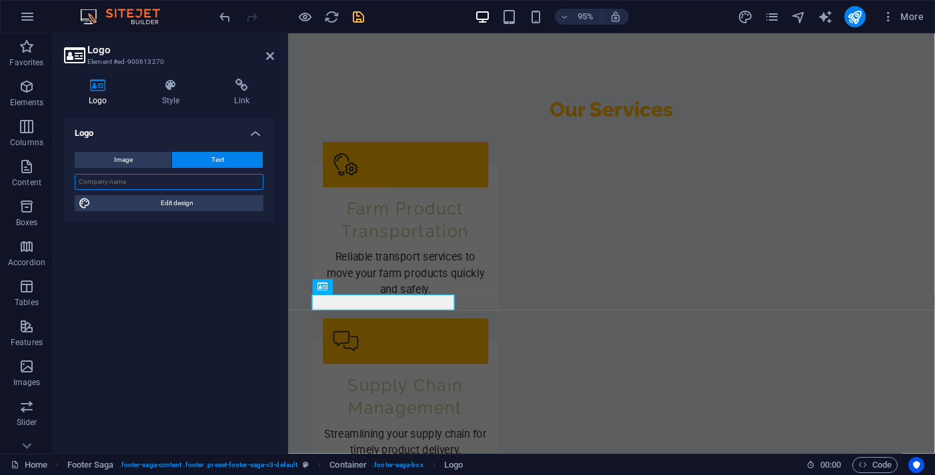
click at [153, 185] on input "text" at bounding box center [169, 182] width 189 height 16
type input "Jetstream Harvest"
click at [201, 275] on div "Logo Image Text Drag files here, click to choose files or select files from Fil…" at bounding box center [169, 280] width 210 height 326
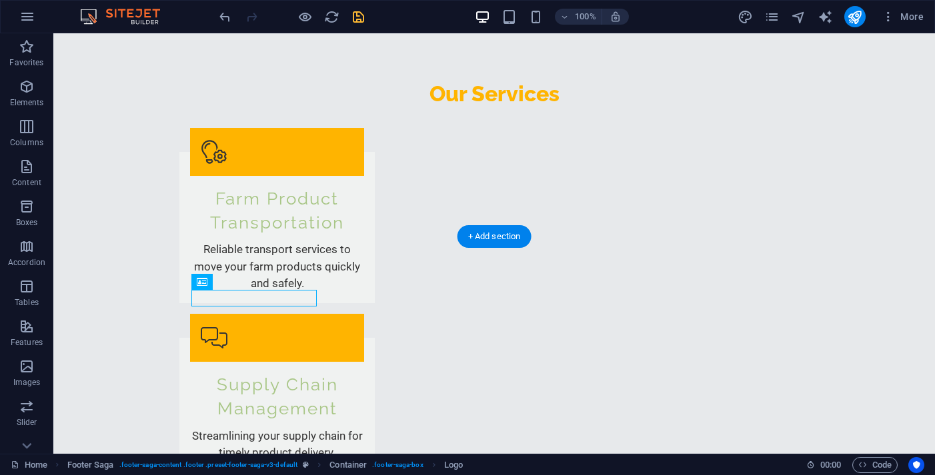
drag, startPoint x: 239, startPoint y: 296, endPoint x: 195, endPoint y: 296, distance: 44.0
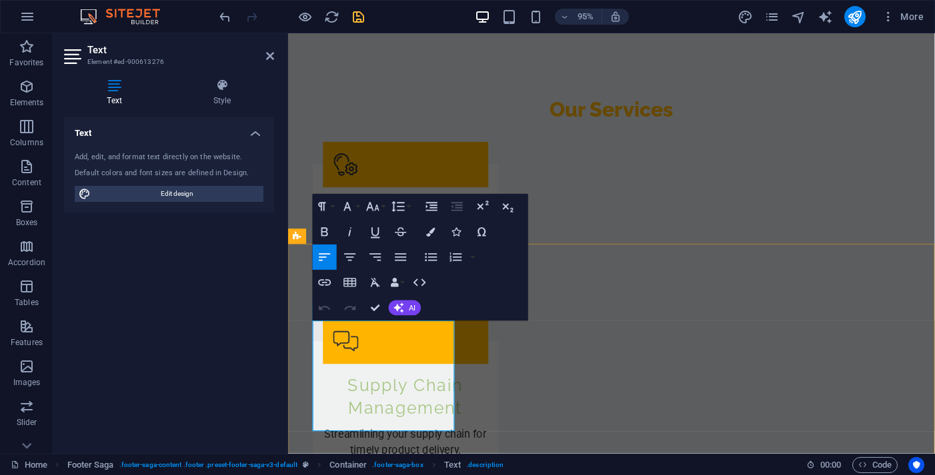
drag, startPoint x: 407, startPoint y: 343, endPoint x: 336, endPoint y: 345, distance: 70.7
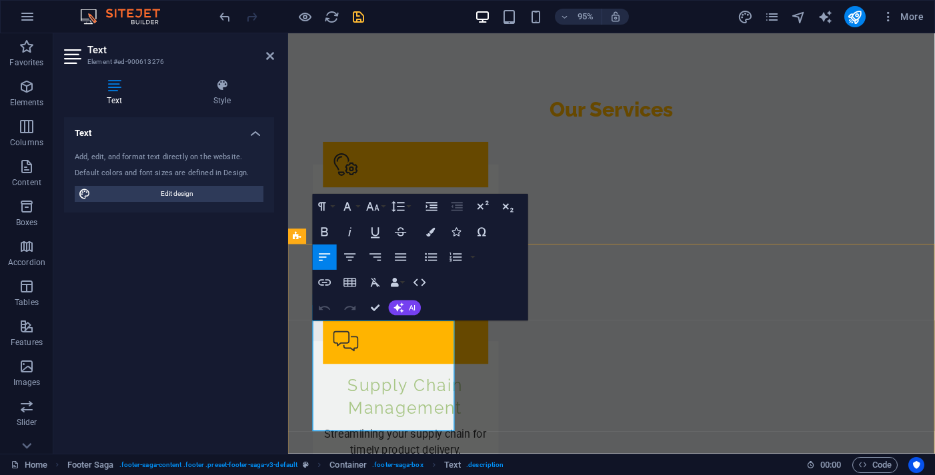
drag, startPoint x: 418, startPoint y: 345, endPoint x: 317, endPoint y: 347, distance: 100.7
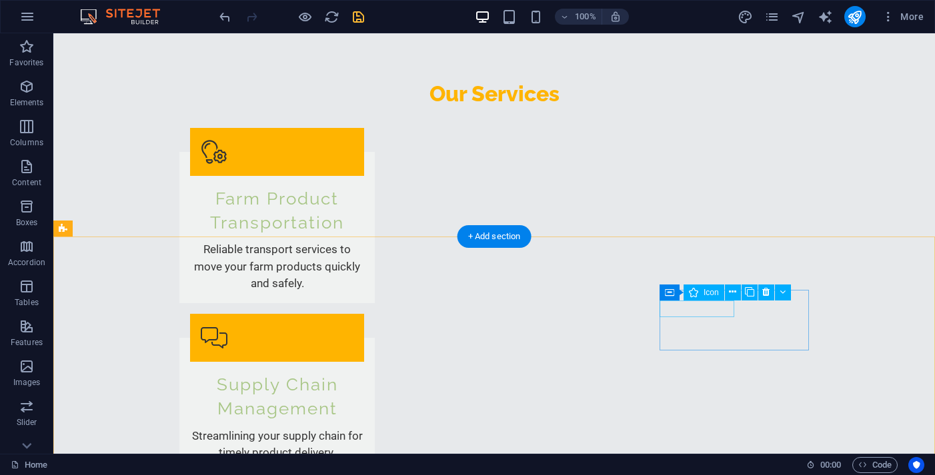
click at [687, 287] on div "Icon" at bounding box center [703, 293] width 41 height 16
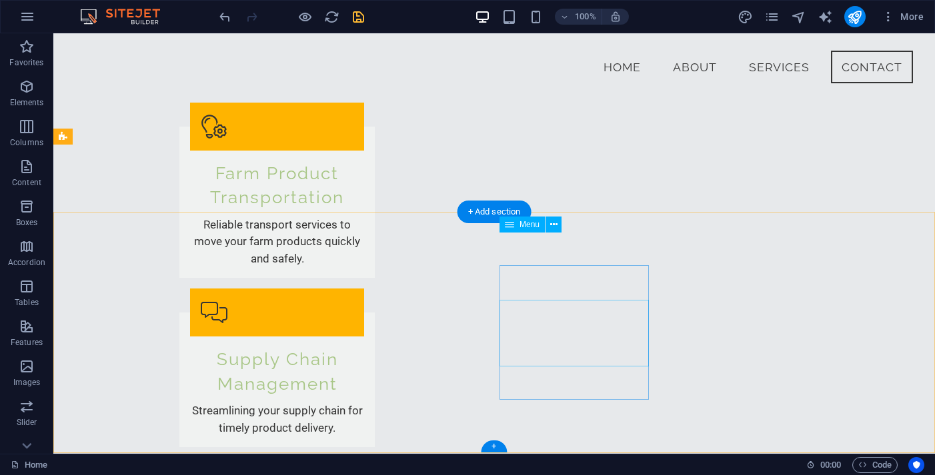
scroll to position [1326, 0]
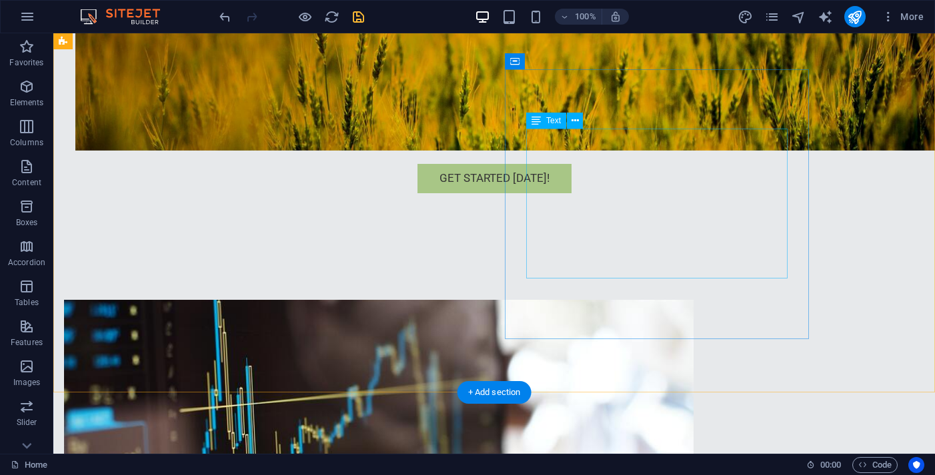
scroll to position [375, 0]
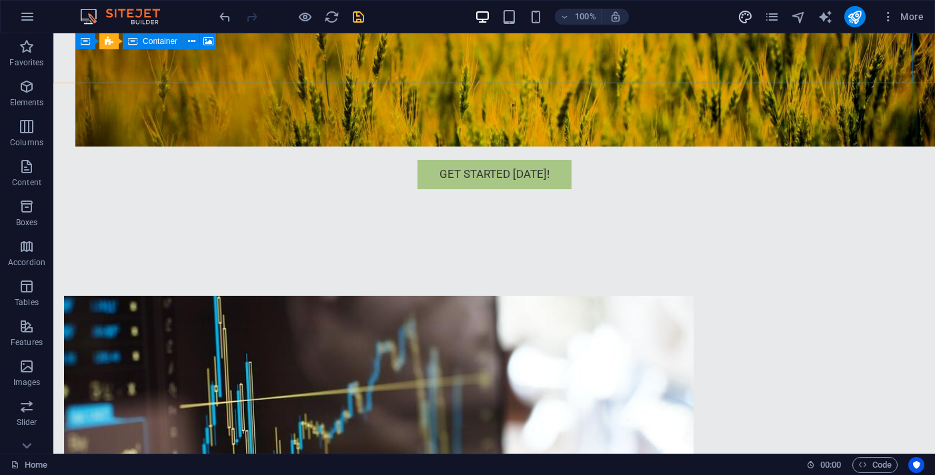
click at [753, 17] on span "design" at bounding box center [745, 16] width 16 height 15
select select "px"
select select "200"
select select "px"
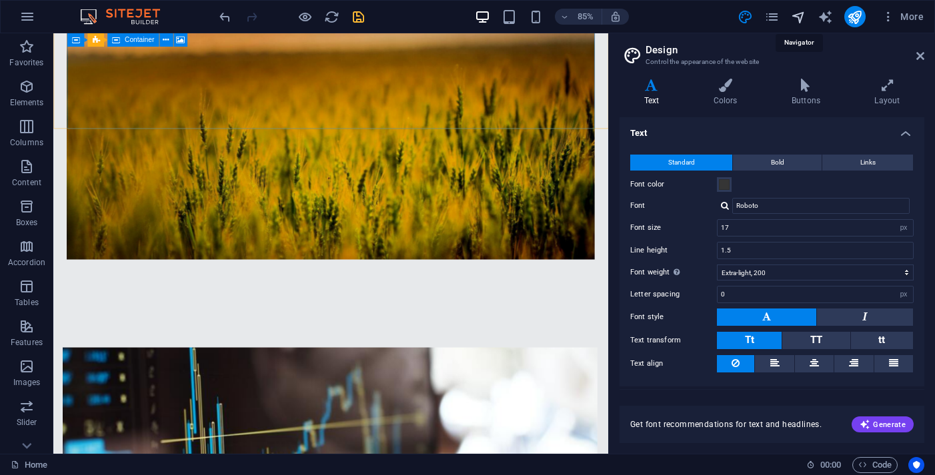
click at [802, 20] on icon "navigator" at bounding box center [798, 16] width 15 height 15
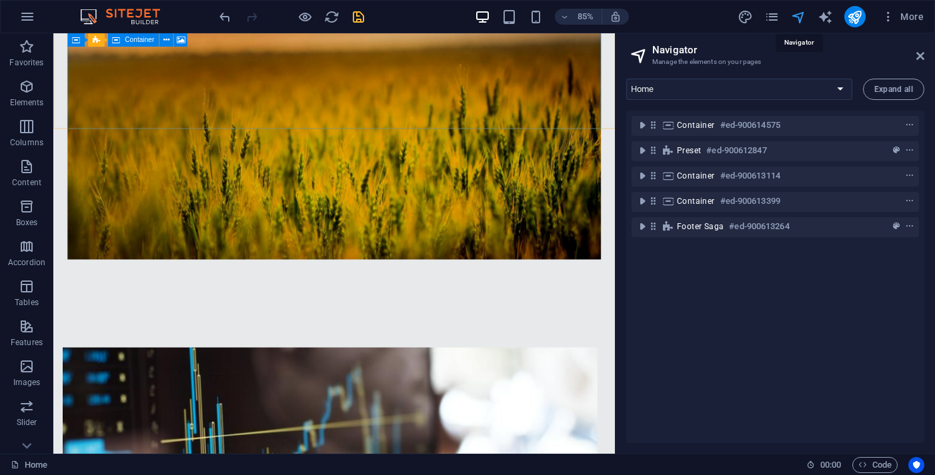
click at [802, 20] on icon "navigator" at bounding box center [798, 16] width 15 height 15
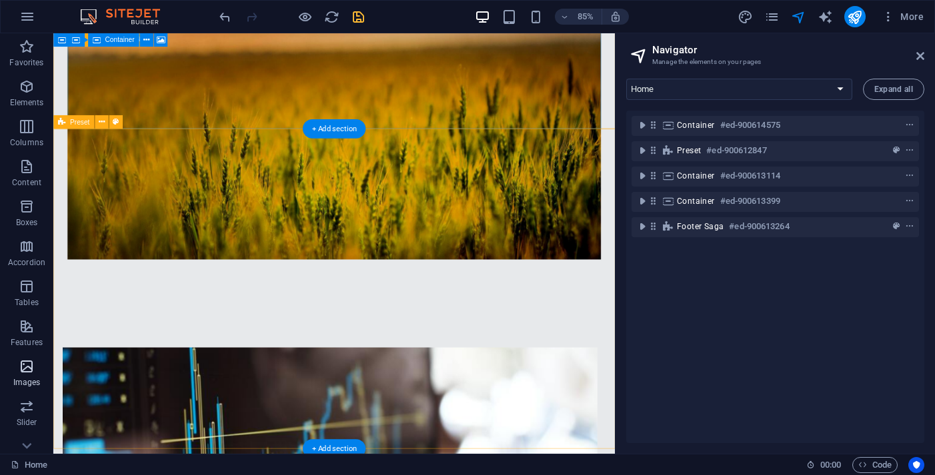
click at [26, 373] on icon "button" at bounding box center [27, 367] width 16 height 16
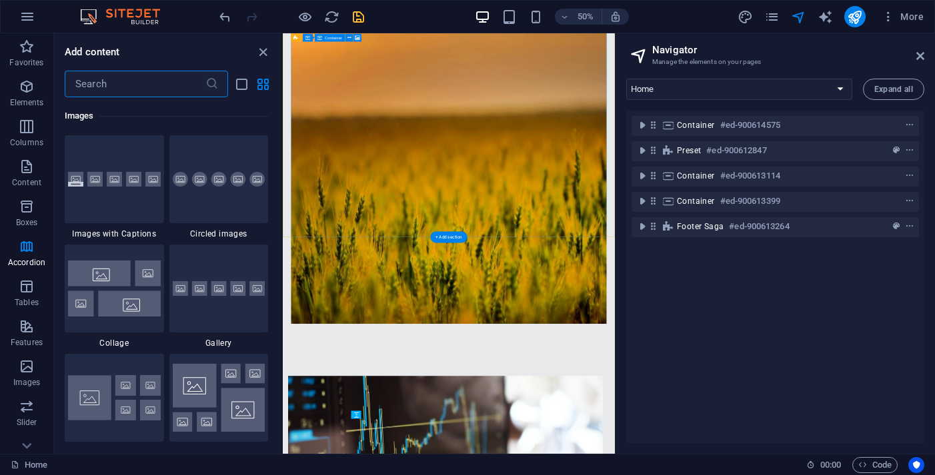
scroll to position [6761, 0]
click at [909, 59] on icon at bounding box center [920, 56] width 8 height 11
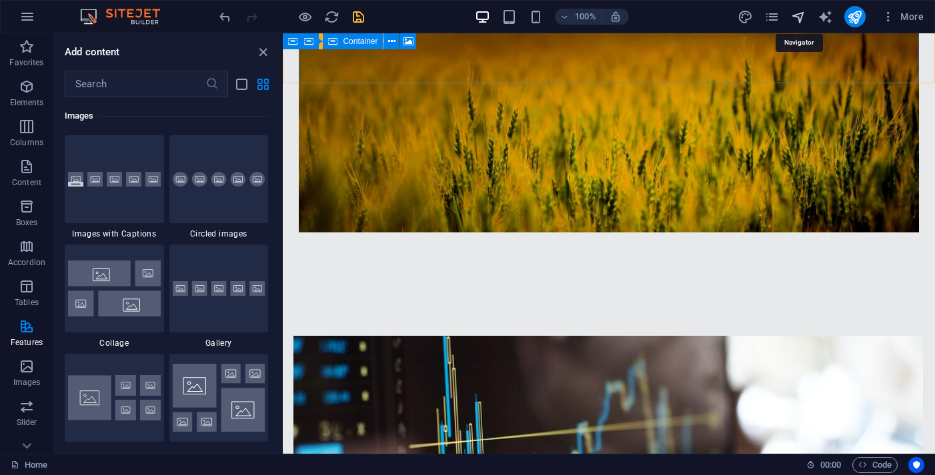
click at [804, 20] on icon "navigator" at bounding box center [798, 16] width 15 height 15
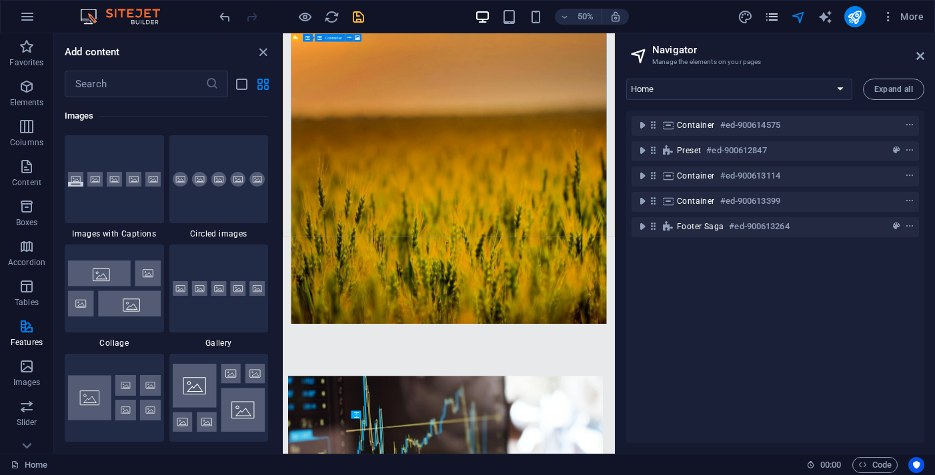
click at [775, 21] on icon "pages" at bounding box center [771, 16] width 15 height 15
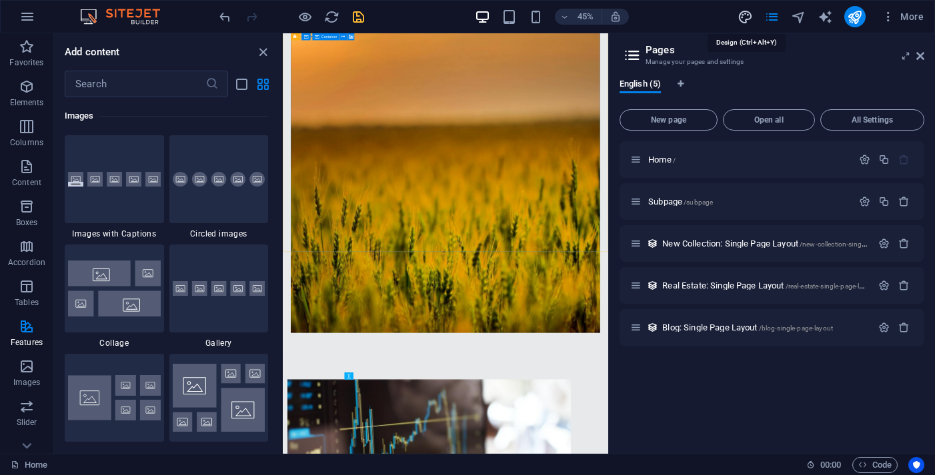
click at [747, 17] on icon "design" at bounding box center [744, 16] width 15 height 15
select select "px"
select select "200"
select select "px"
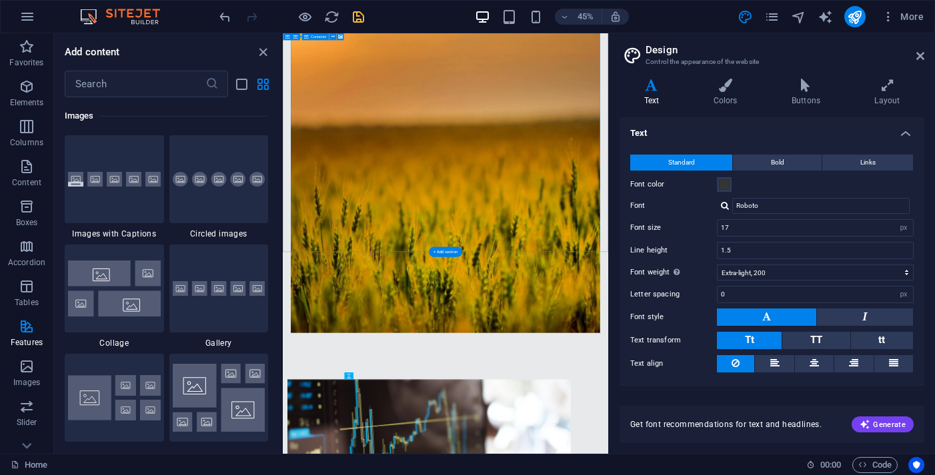
click at [804, 397] on figure at bounding box center [644, 274] width 687 height 851
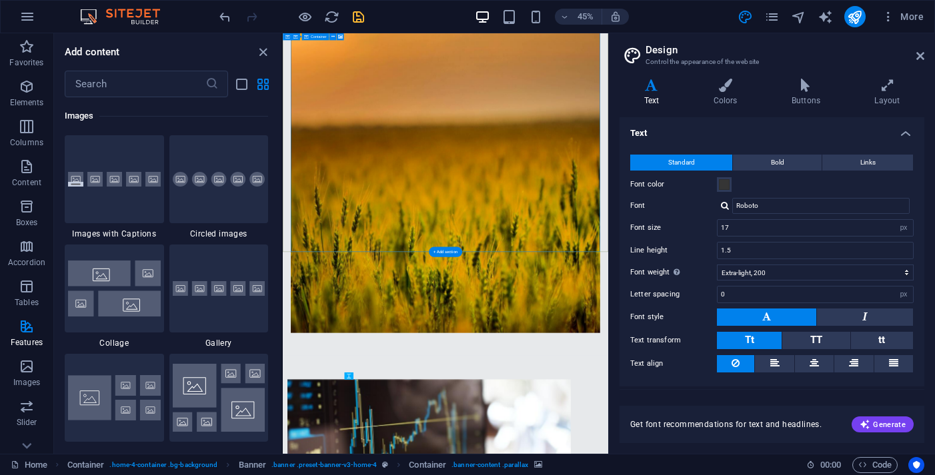
click at [909, 475] on figure at bounding box center [644, 274] width 687 height 851
click at [749, 24] on icon "design" at bounding box center [744, 16] width 15 height 15
click at [897, 93] on h4 "Layout" at bounding box center [887, 93] width 74 height 28
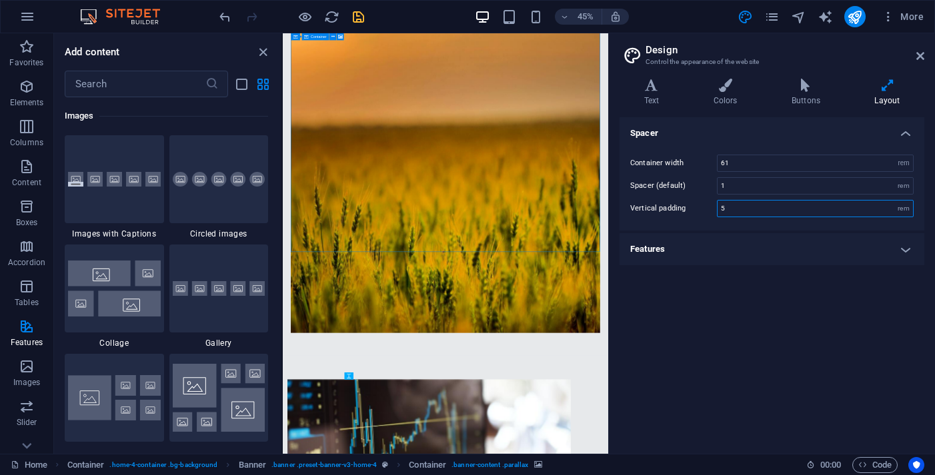
click at [757, 208] on input "5" at bounding box center [814, 209] width 195 height 16
click at [799, 251] on h4 "Features" at bounding box center [771, 249] width 305 height 32
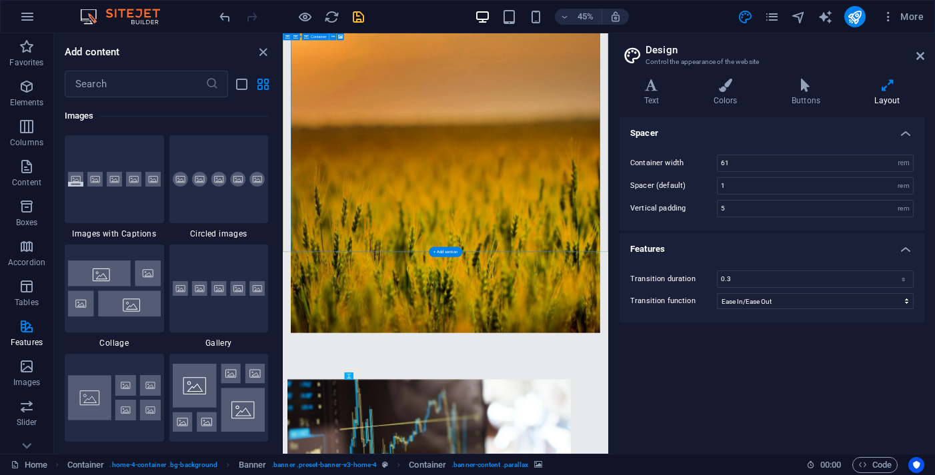
click at [650, 275] on figure at bounding box center [644, 274] width 687 height 851
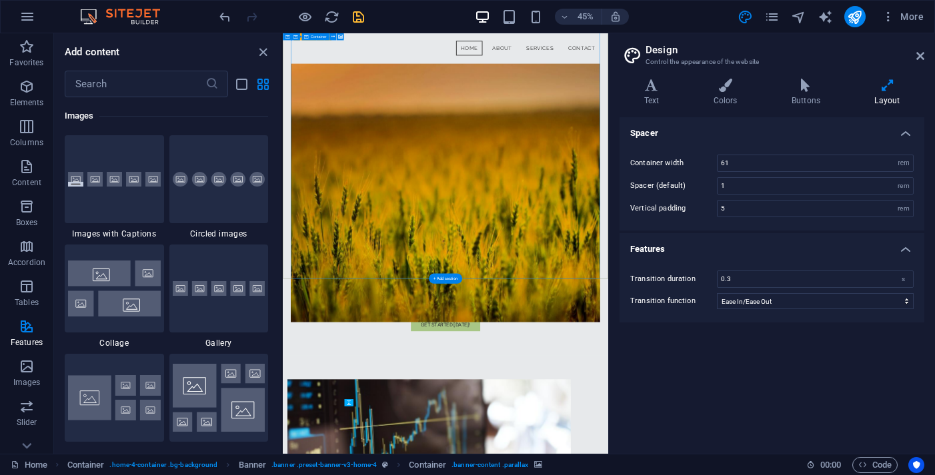
scroll to position [286, 0]
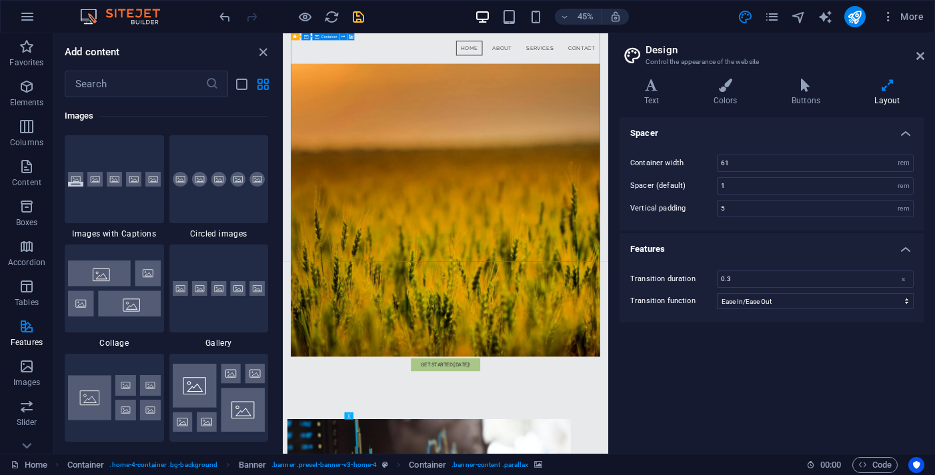
drag, startPoint x: 752, startPoint y: 540, endPoint x: 758, endPoint y: 509, distance: 31.9
click at [758, 475] on figure at bounding box center [644, 327] width 687 height 851
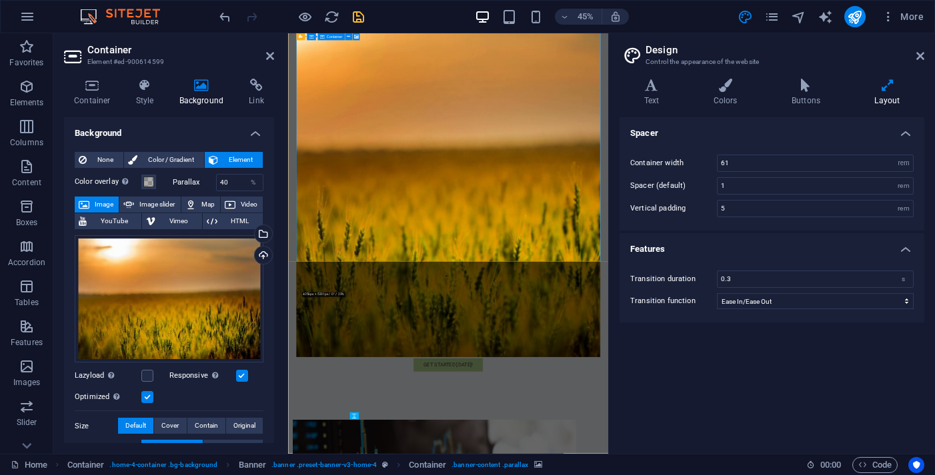
click at [734, 362] on figure at bounding box center [644, 327] width 676 height 851
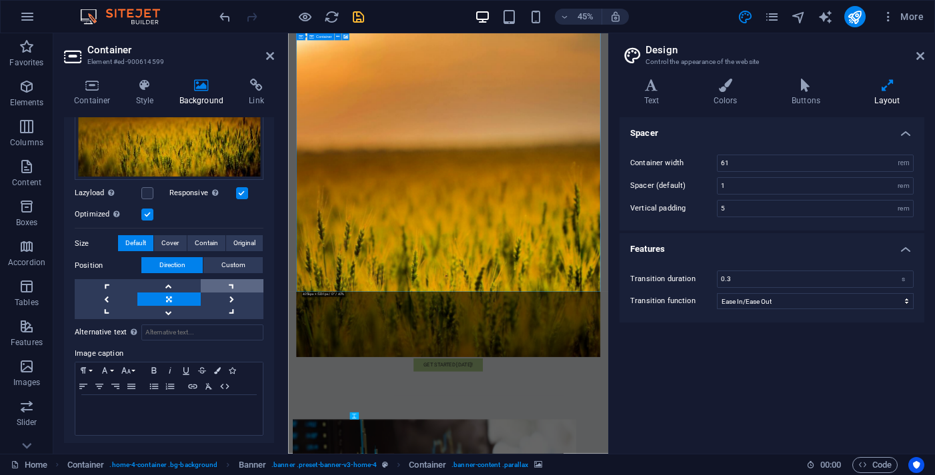
scroll to position [184, 0]
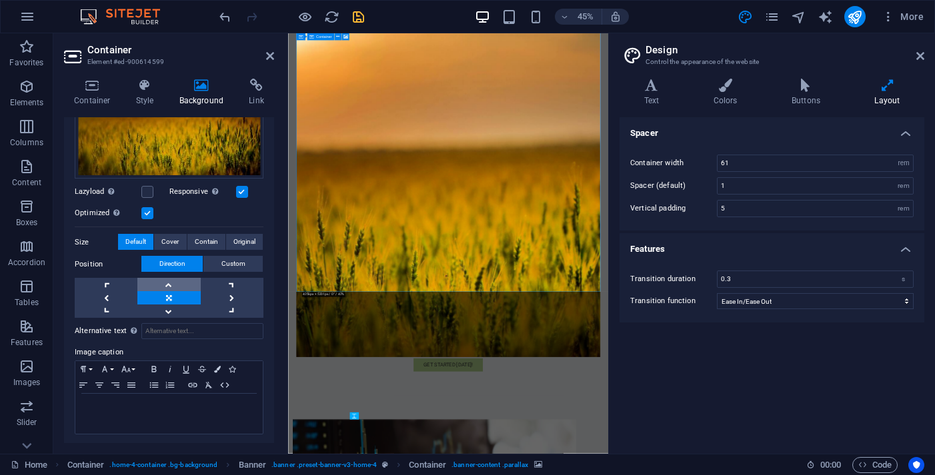
click at [181, 286] on link at bounding box center [168, 284] width 63 height 13
click at [177, 283] on link at bounding box center [168, 284] width 63 height 13
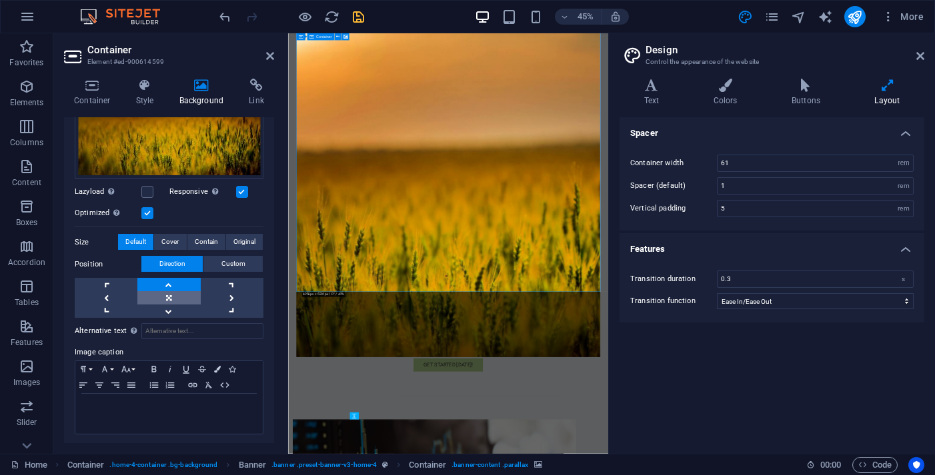
click at [170, 297] on link at bounding box center [168, 297] width 63 height 13
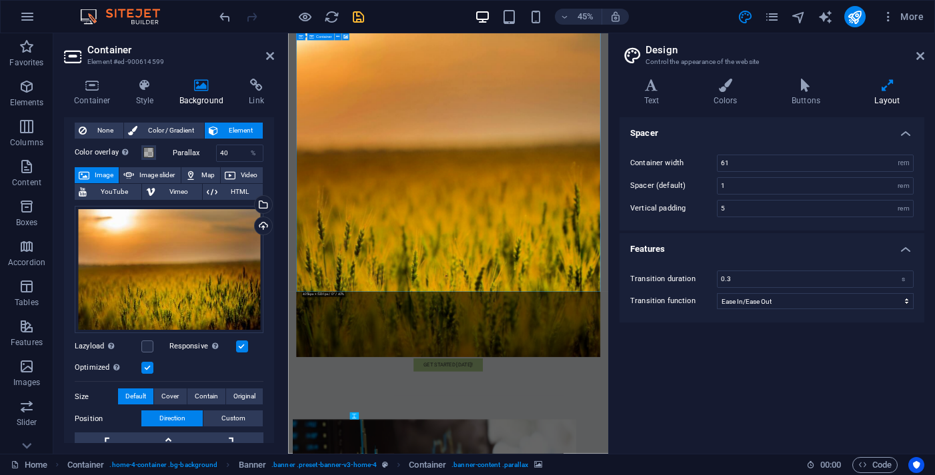
scroll to position [29, 0]
click at [175, 173] on span "Image slider" at bounding box center [157, 175] width 38 height 16
select select "ms"
select select "s"
select select "progressive"
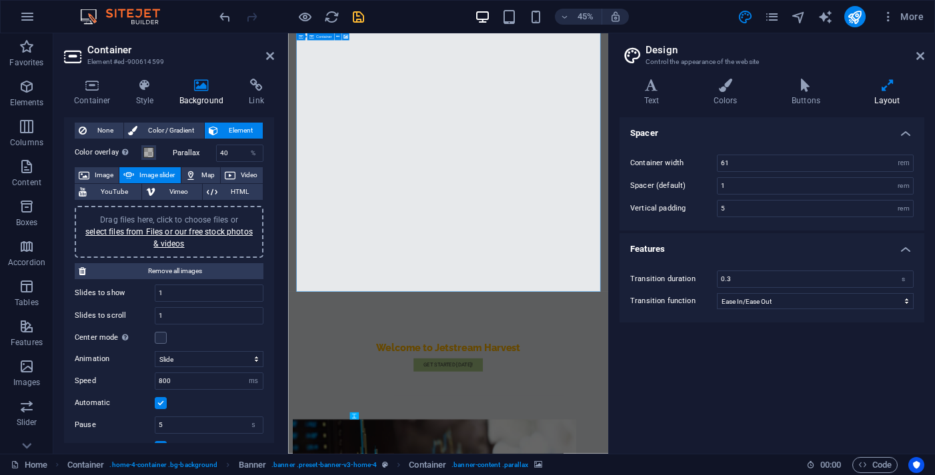
scroll to position [0, 0]
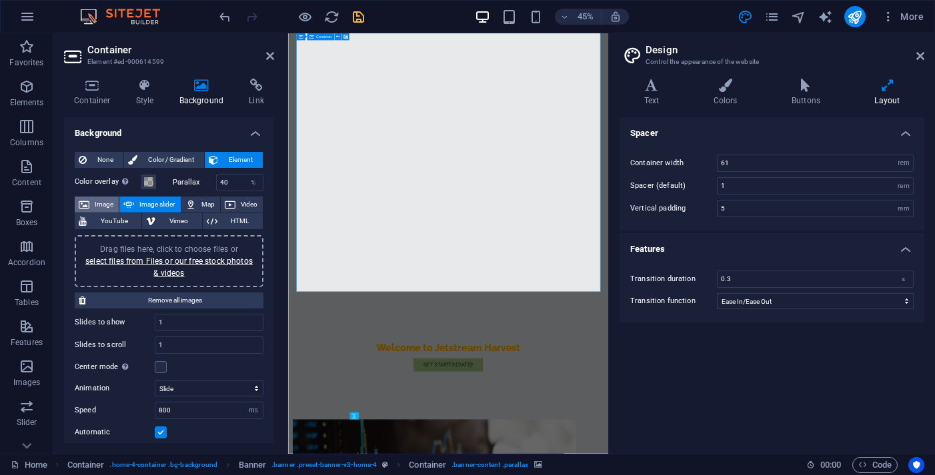
click at [111, 209] on span "Image" at bounding box center [103, 205] width 21 height 16
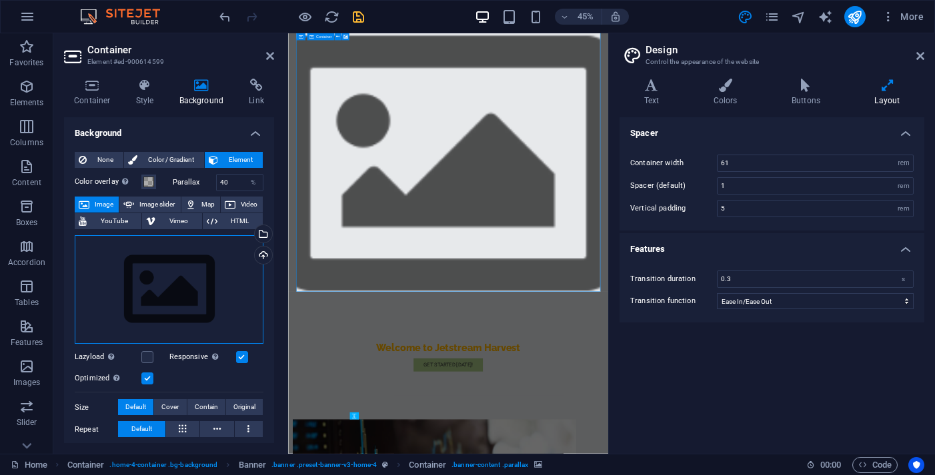
click at [186, 293] on div "Drag files here, click to choose files or select files from Files or our free s…" at bounding box center [169, 289] width 189 height 109
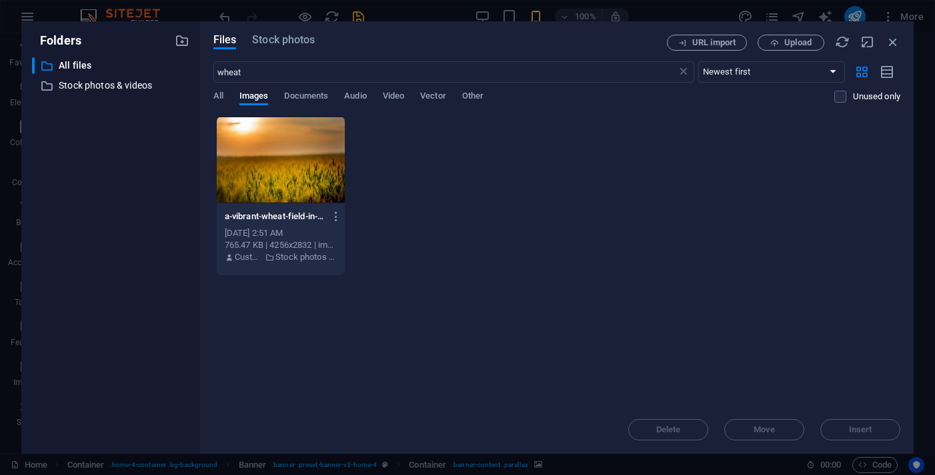
click at [306, 181] on div at bounding box center [281, 160] width 129 height 87
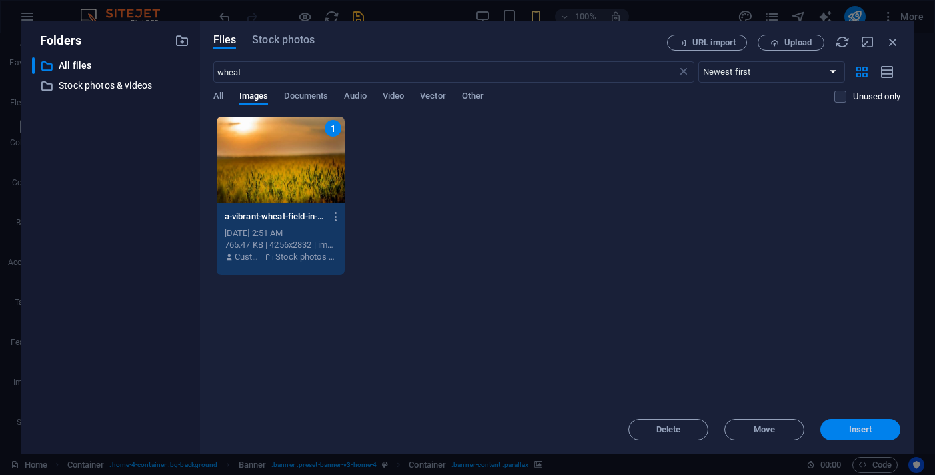
click at [870, 437] on button "Insert" at bounding box center [860, 429] width 80 height 21
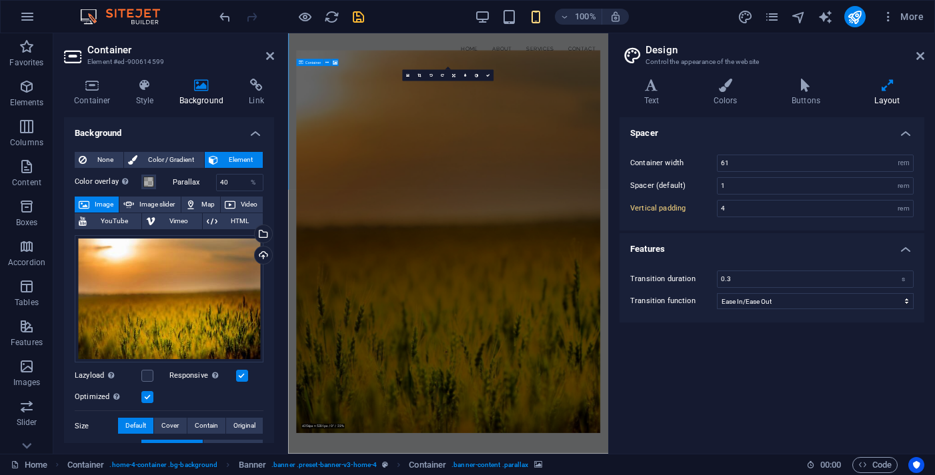
type input "5"
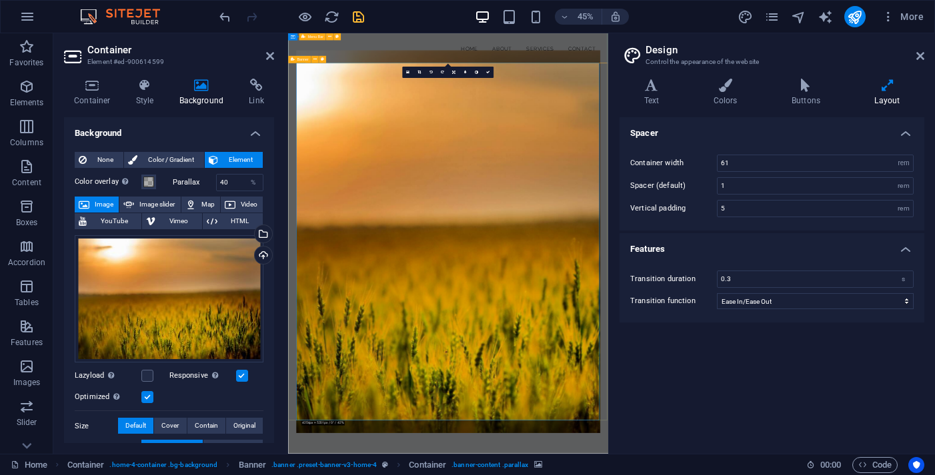
click at [300, 60] on span "Banner" at bounding box center [302, 59] width 11 height 3
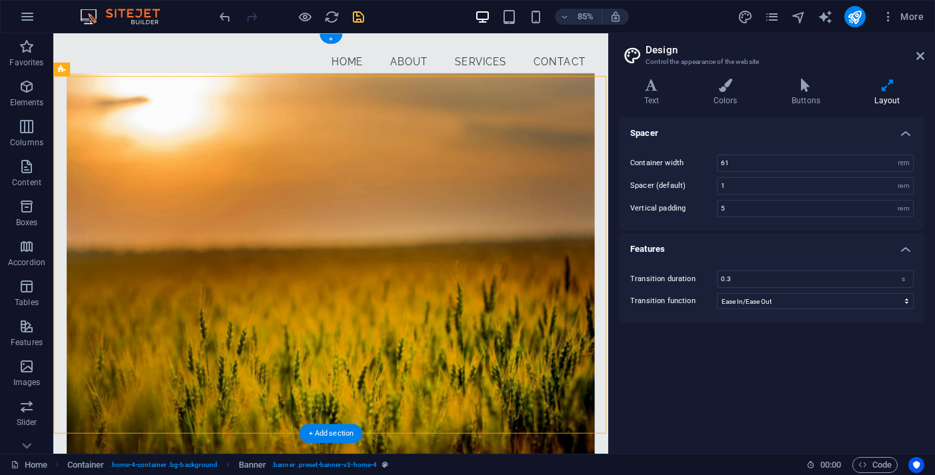
click at [515, 417] on figure at bounding box center [379, 305] width 620 height 451
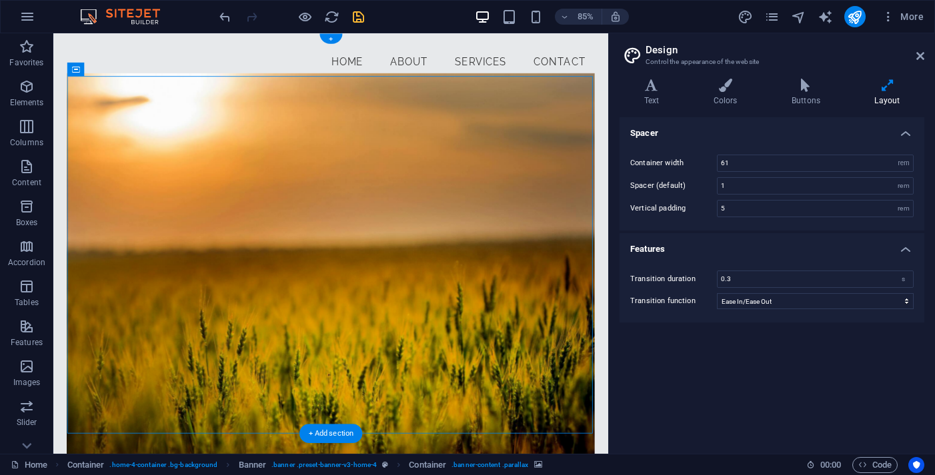
click at [683, 475] on figure at bounding box center [379, 305] width 620 height 451
click at [104, 73] on icon at bounding box center [104, 70] width 6 height 12
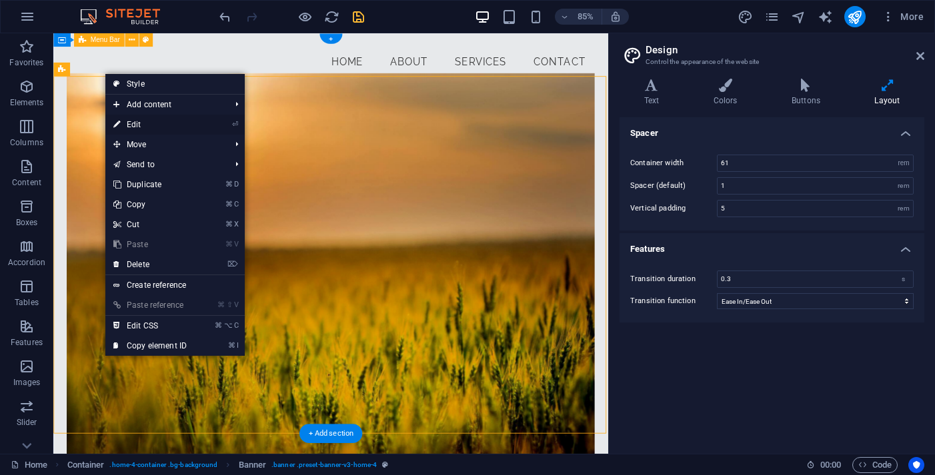
click at [173, 125] on link "⏎ Edit" at bounding box center [149, 125] width 89 height 20
select select "vh"
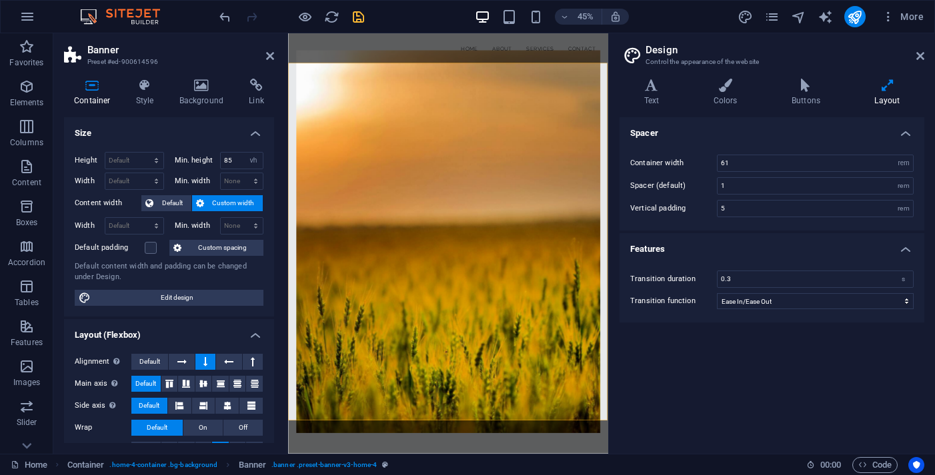
click at [175, 207] on span "Default" at bounding box center [172, 203] width 30 height 16
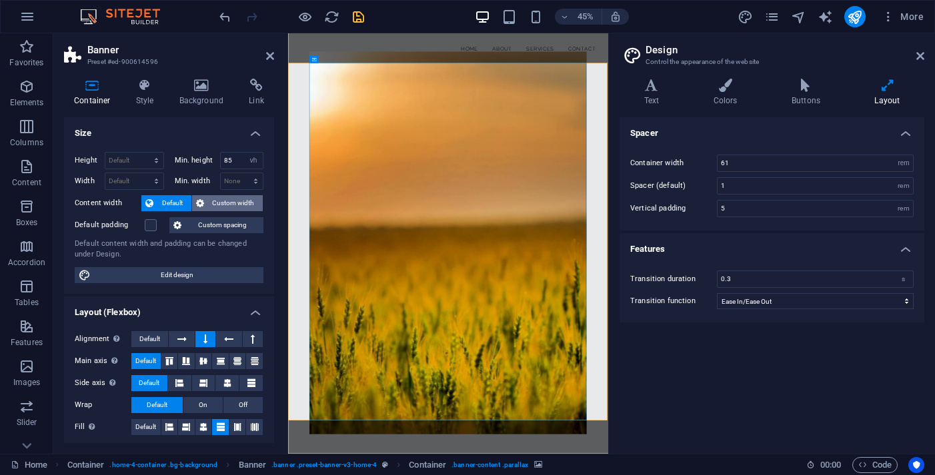
click at [224, 201] on span "Custom width" at bounding box center [233, 203] width 51 height 16
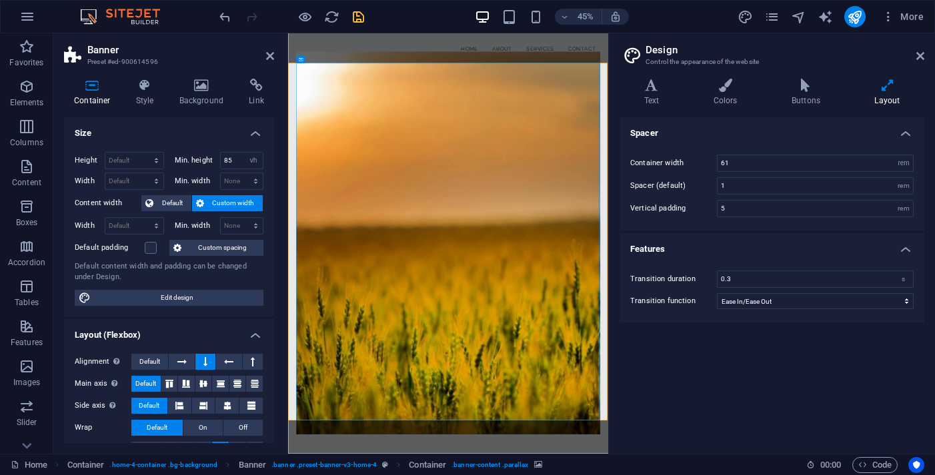
click at [183, 307] on div "Height Default px rem % vh vw Min. height 85 None px rem % vh vw Width Default …" at bounding box center [169, 228] width 210 height 175
click at [240, 161] on input "85" at bounding box center [242, 161] width 43 height 16
click at [231, 160] on input "85" at bounding box center [242, 161] width 43 height 16
drag, startPoint x: 237, startPoint y: 159, endPoint x: 221, endPoint y: 161, distance: 16.1
click at [221, 161] on input "85" at bounding box center [242, 161] width 43 height 16
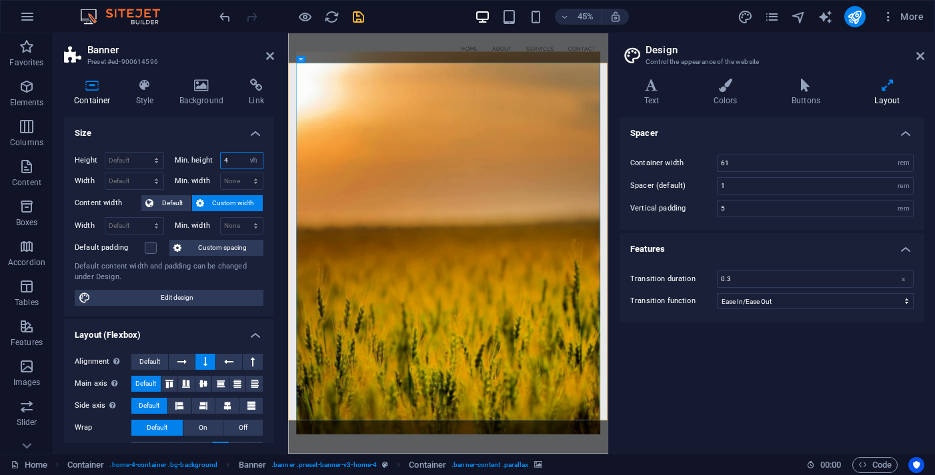
type input "40"
click at [203, 140] on h4 "Size" at bounding box center [169, 129] width 210 height 24
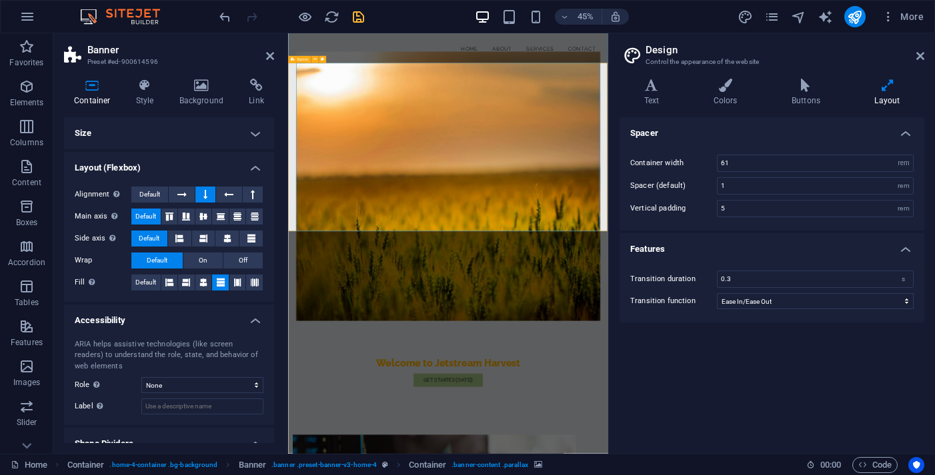
click at [256, 163] on h4 "Layout (Flexbox)" at bounding box center [169, 164] width 210 height 24
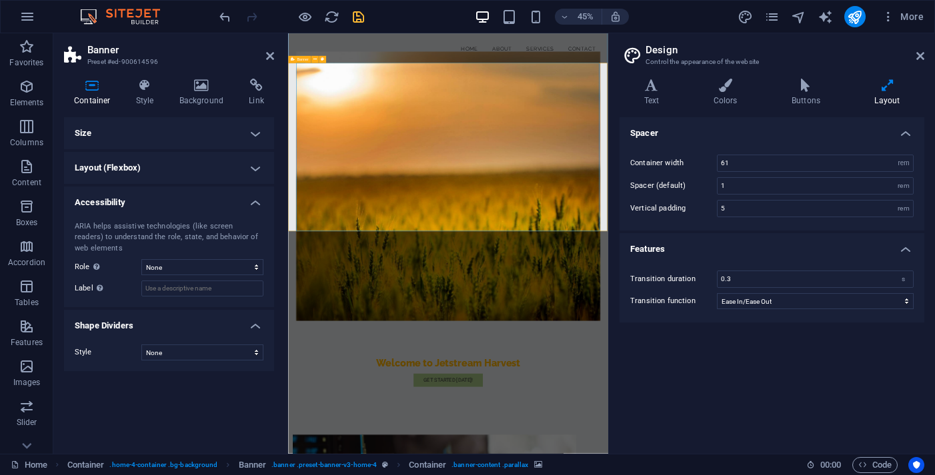
click at [254, 136] on h4 "Size" at bounding box center [169, 133] width 210 height 32
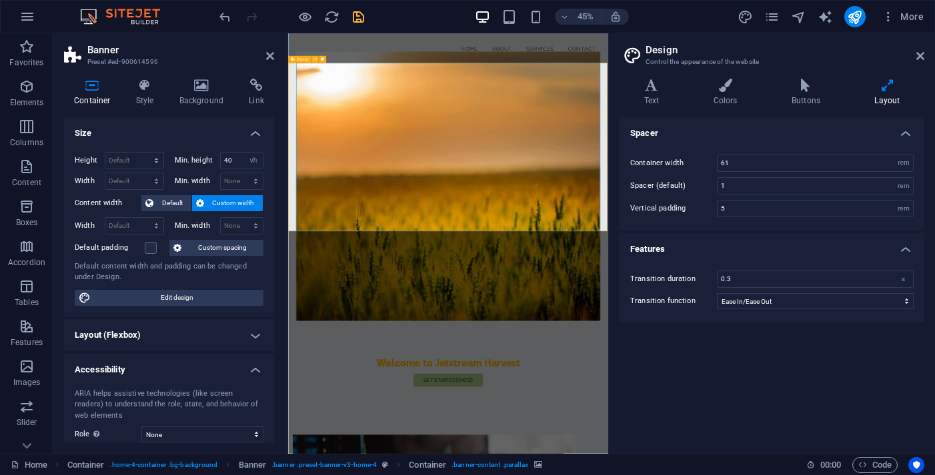
click at [254, 136] on h4 "Size" at bounding box center [169, 129] width 210 height 24
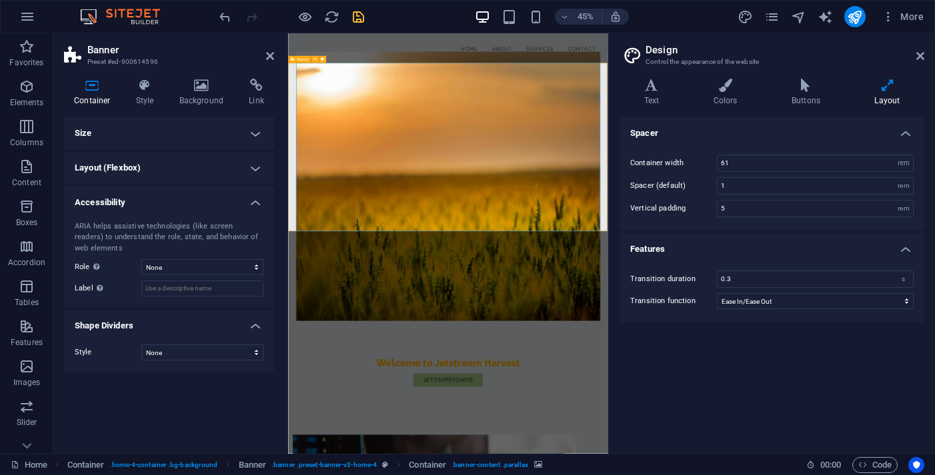
click at [253, 214] on div "ARIA helps assistive technologies (like screen readers) to understand the role,…" at bounding box center [169, 259] width 210 height 97
click at [255, 205] on h4 "Accessibility" at bounding box center [169, 199] width 210 height 24
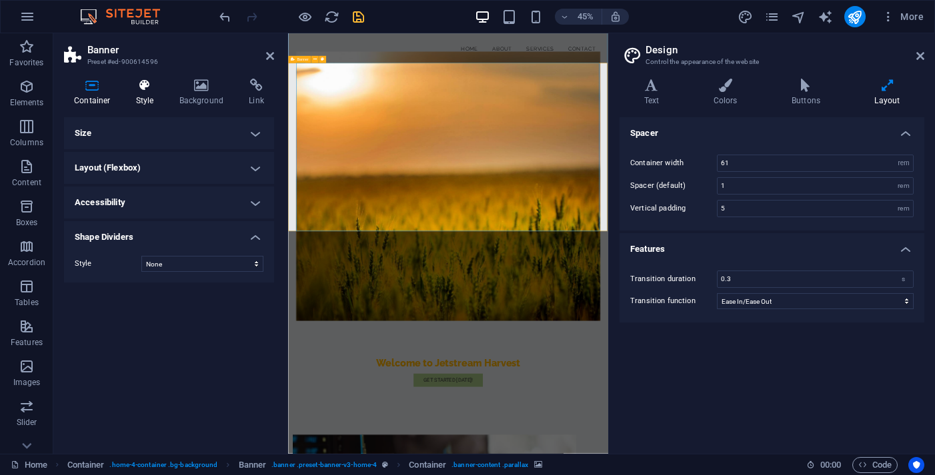
click at [151, 99] on h4 "Style" at bounding box center [147, 93] width 43 height 28
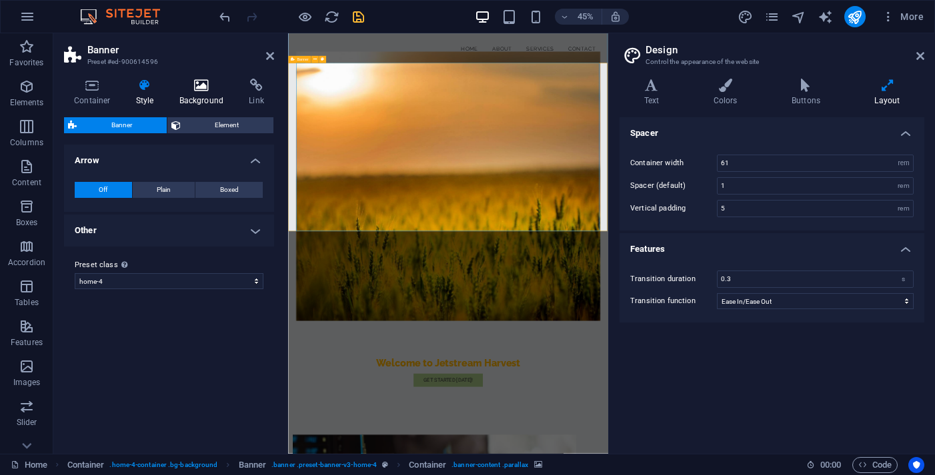
click at [192, 91] on icon at bounding box center [201, 85] width 65 height 13
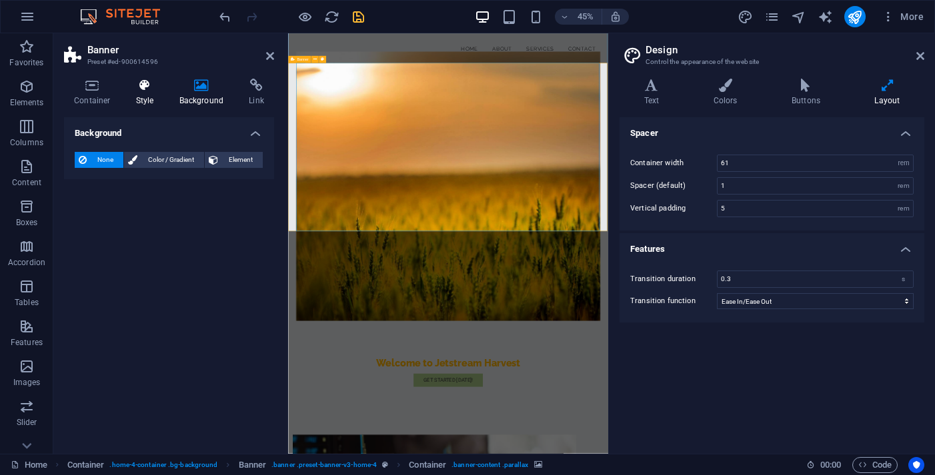
click at [142, 80] on icon at bounding box center [145, 85] width 38 height 13
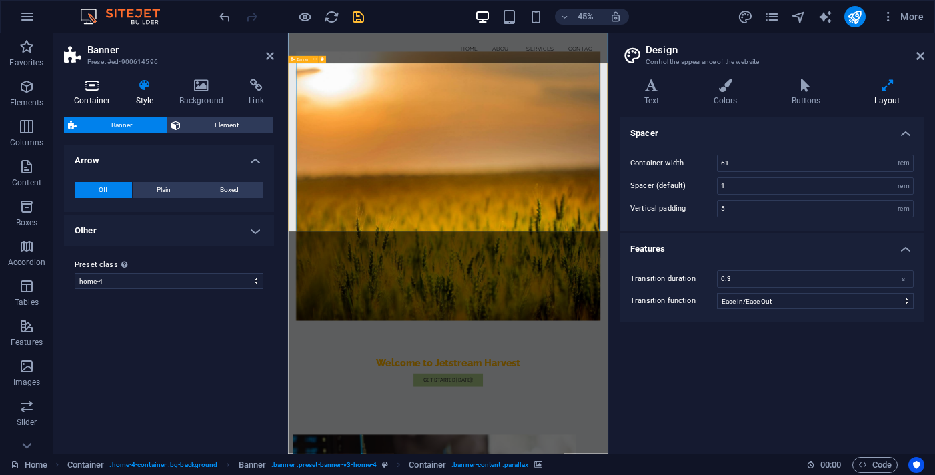
click at [96, 87] on icon at bounding box center [92, 85] width 57 height 13
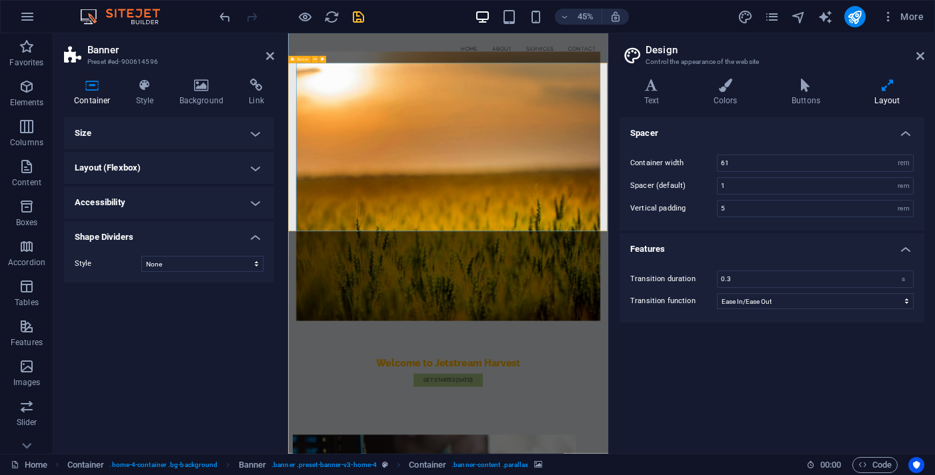
click at [157, 123] on h4 "Size" at bounding box center [169, 133] width 210 height 32
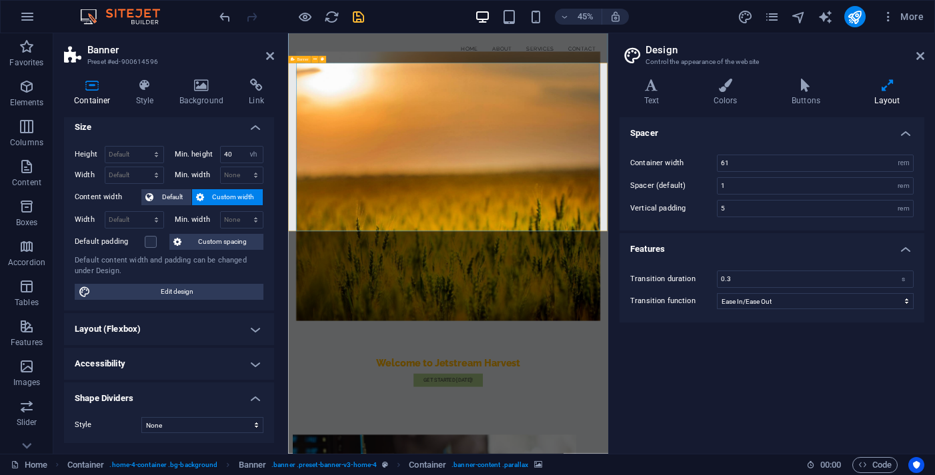
scroll to position [5, 0]
click at [182, 291] on span "Edit design" at bounding box center [177, 293] width 165 height 16
click at [714, 94] on h4 "Colors" at bounding box center [728, 93] width 78 height 28
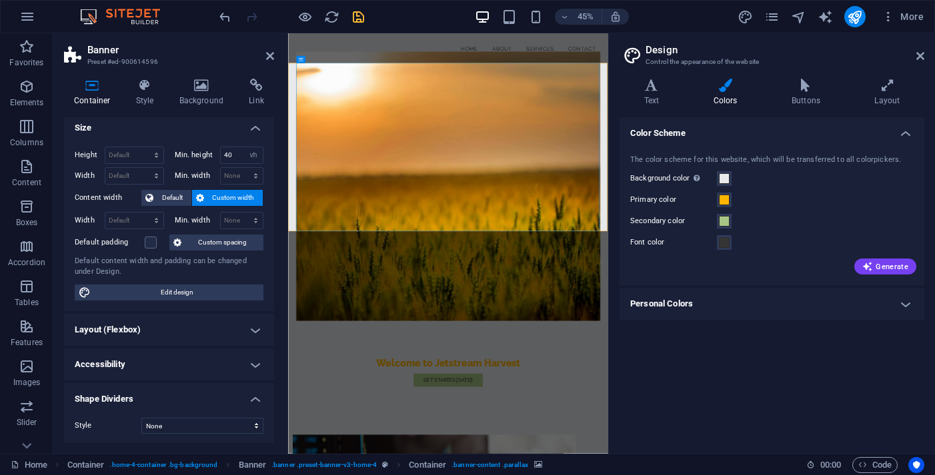
click at [191, 365] on h4 "Accessibility" at bounding box center [169, 365] width 210 height 32
click at [191, 365] on h4 "Accessibility" at bounding box center [169, 361] width 210 height 24
click at [195, 333] on h4 "Layout (Flexbox)" at bounding box center [169, 330] width 210 height 32
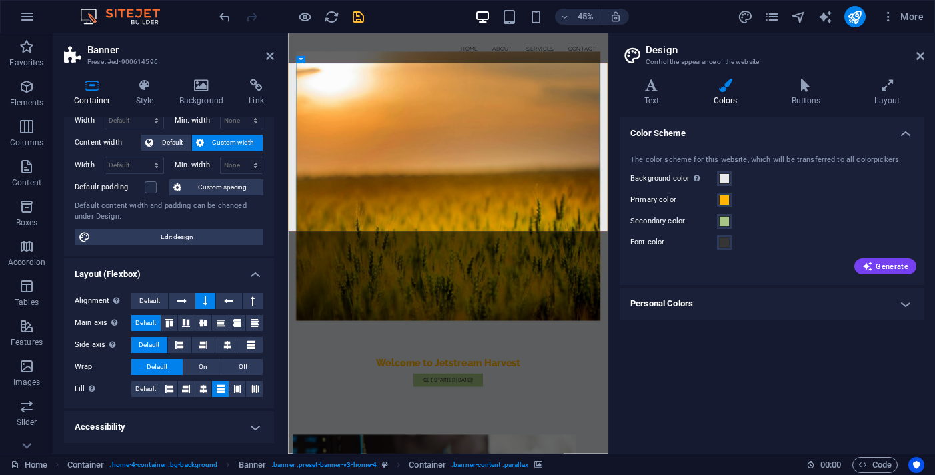
scroll to position [65, 0]
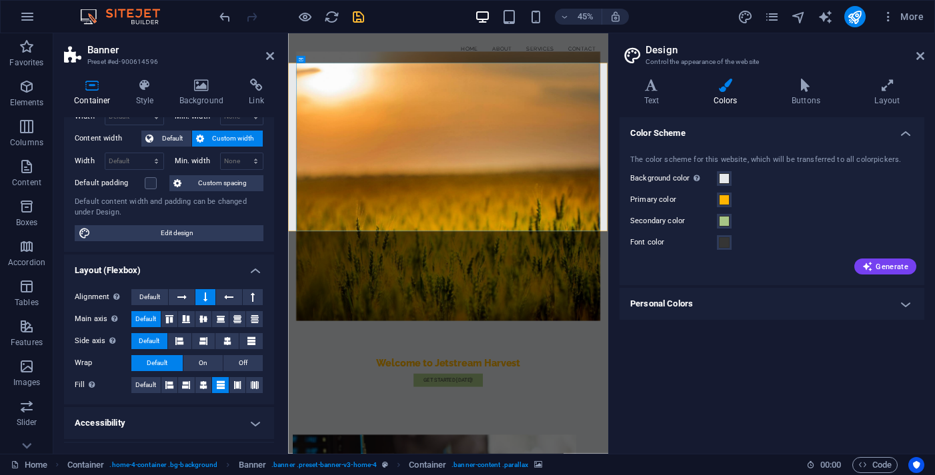
click at [203, 265] on h4 "Layout (Flexbox)" at bounding box center [169, 267] width 210 height 24
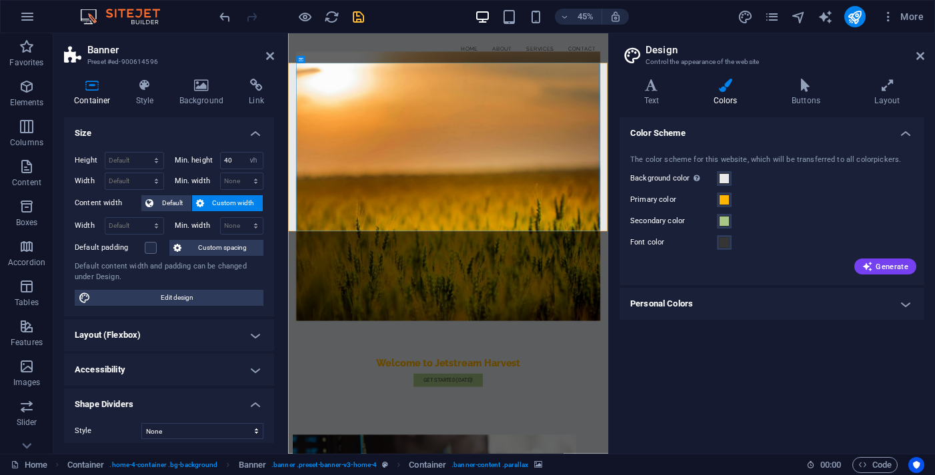
scroll to position [0, 0]
click at [200, 93] on h4 "Background" at bounding box center [204, 93] width 70 height 28
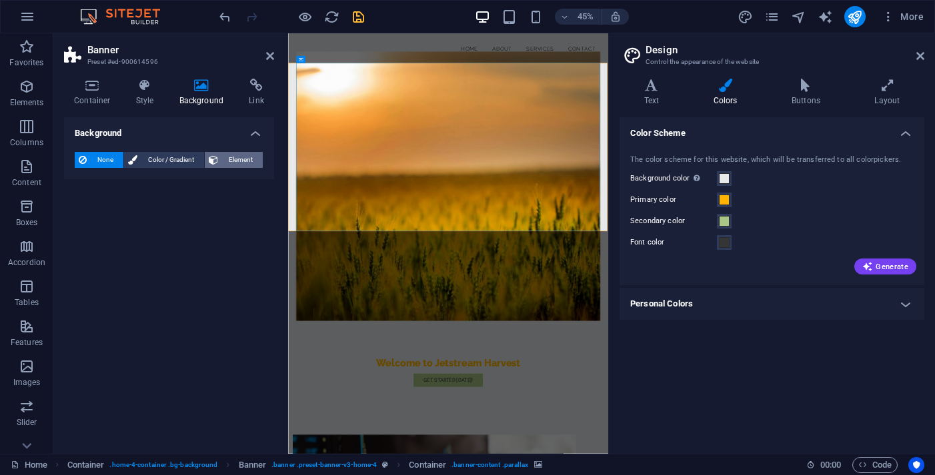
click at [237, 156] on span "Element" at bounding box center [240, 160] width 37 height 16
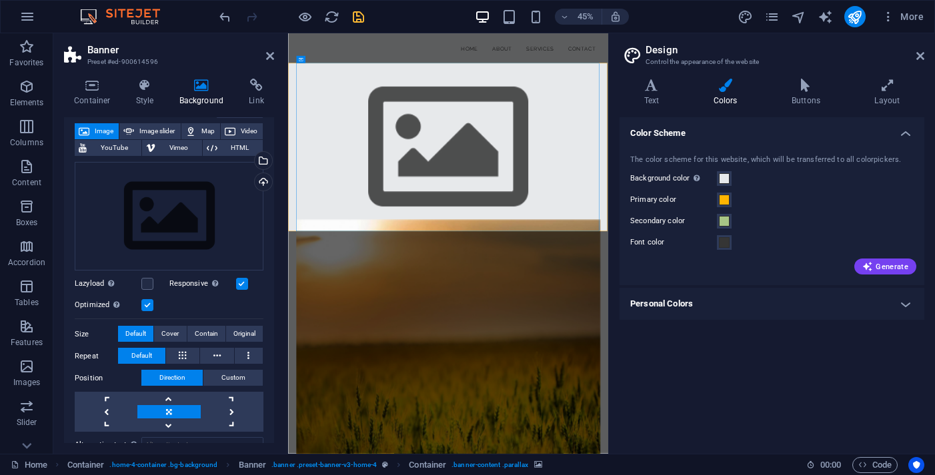
scroll to position [75, 0]
click at [237, 333] on span "Original" at bounding box center [244, 333] width 22 height 16
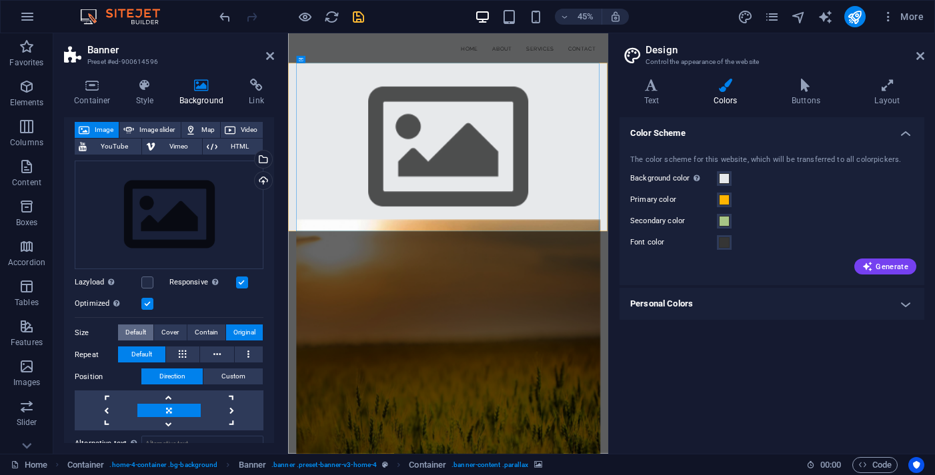
click at [145, 334] on span "Default" at bounding box center [135, 333] width 21 height 16
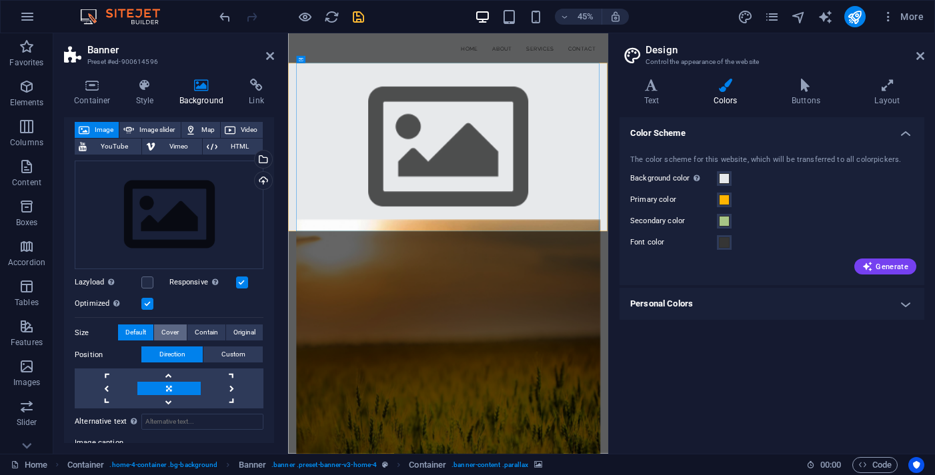
click at [177, 332] on span "Cover" at bounding box center [169, 333] width 17 height 16
click at [191, 330] on button "Contain" at bounding box center [206, 333] width 38 height 16
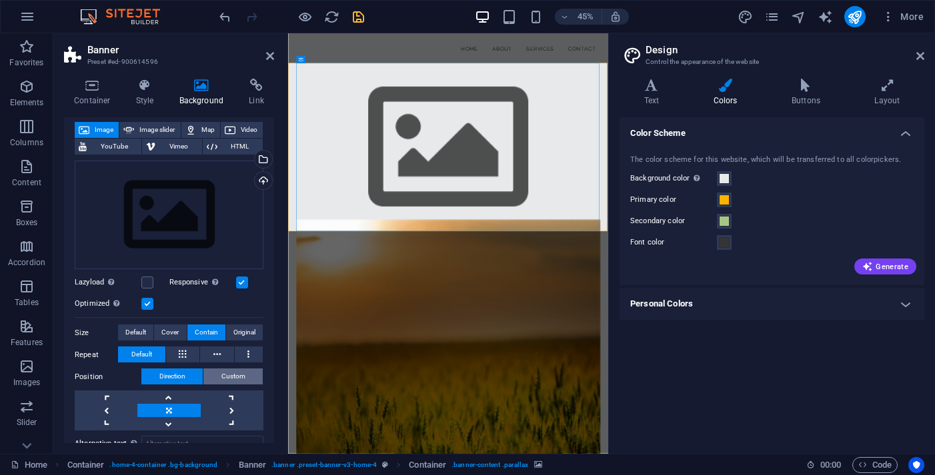
click at [233, 382] on span "Custom" at bounding box center [233, 377] width 24 height 16
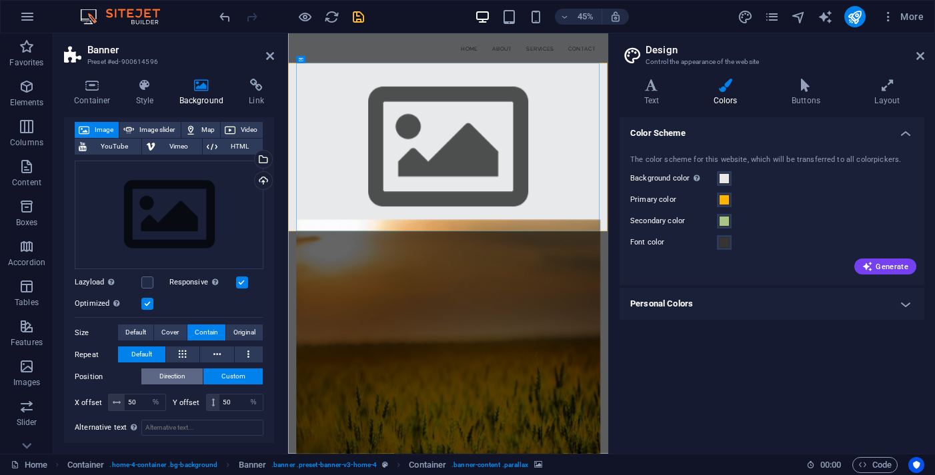
click at [167, 375] on span "Direction" at bounding box center [172, 377] width 26 height 16
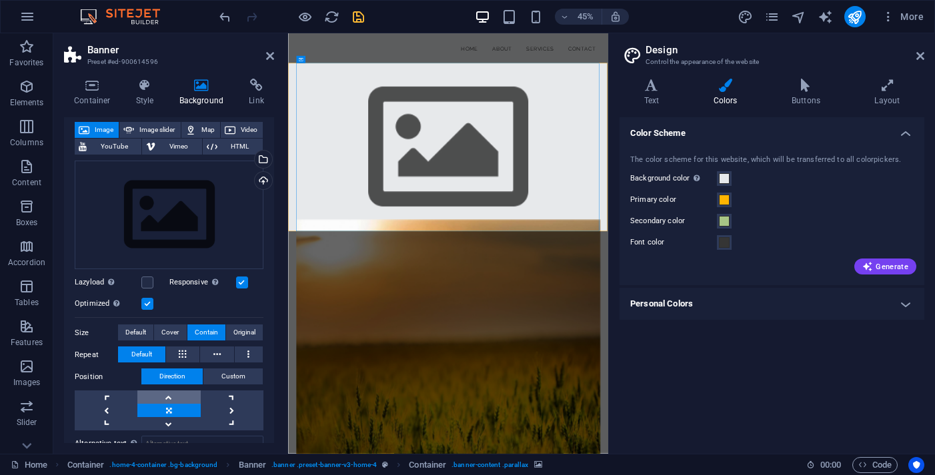
click at [176, 395] on link at bounding box center [168, 397] width 63 height 13
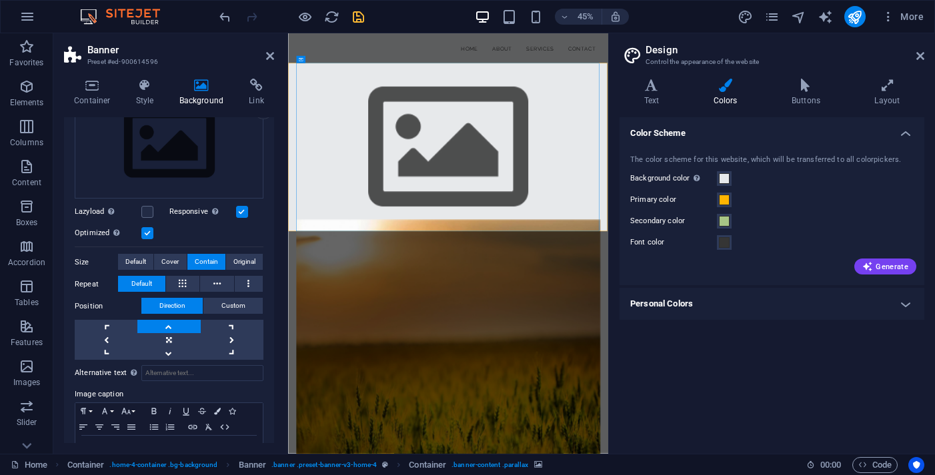
scroll to position [172, 0]
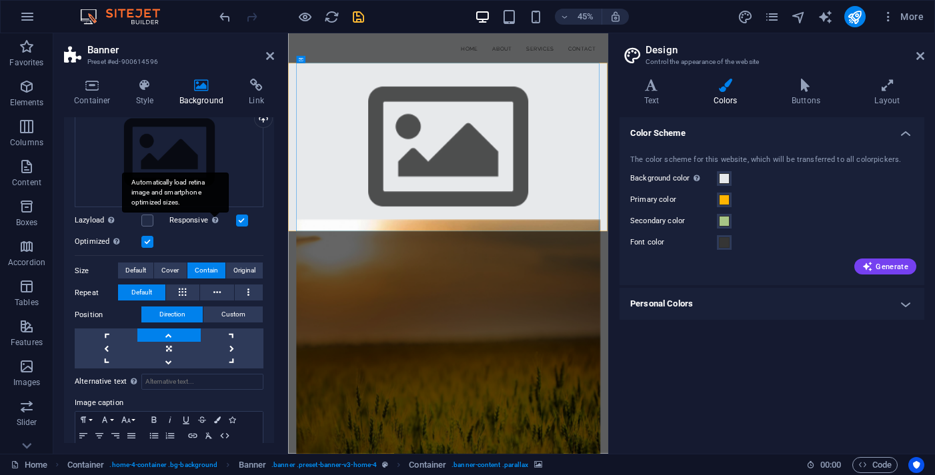
click at [203, 182] on div "Automatically load retina image and smartphone optimized sizes." at bounding box center [175, 193] width 107 height 40
click at [0, 0] on input "Responsive Automatically load retina image and smartphone optimized sizes." at bounding box center [0, 0] width 0 height 0
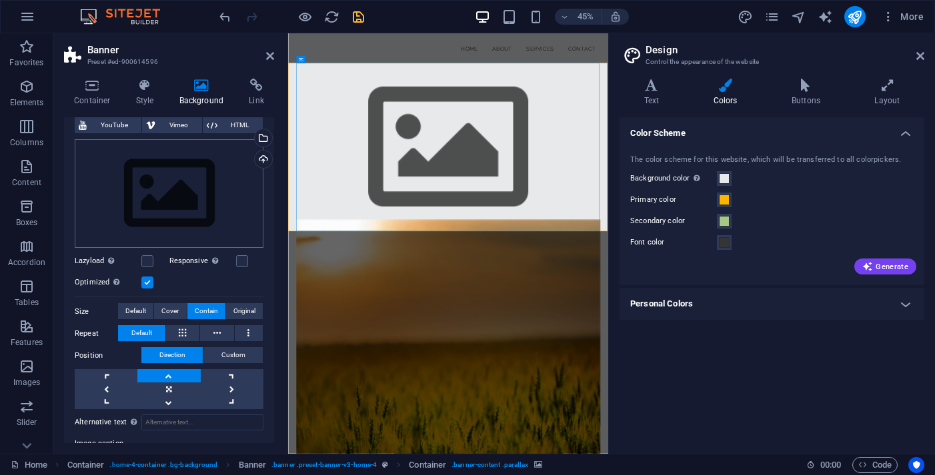
scroll to position [84, 0]
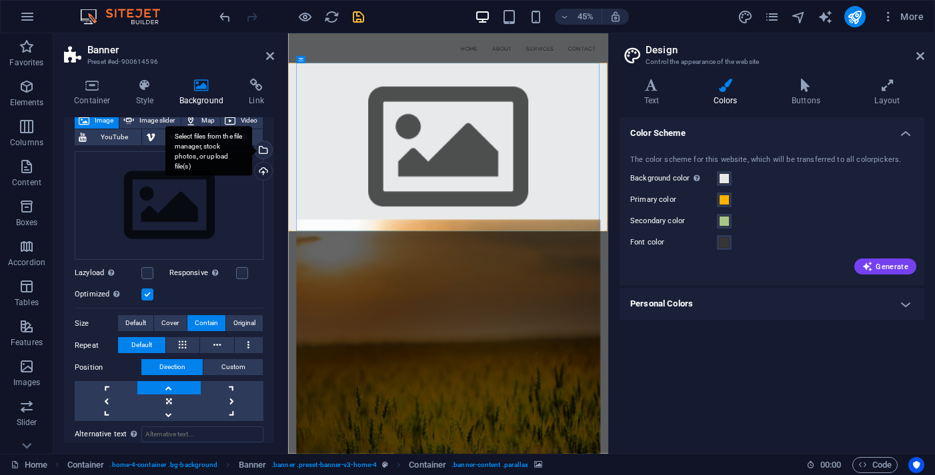
click at [252, 149] on div "Select files from the file manager, stock photos, or upload file(s)" at bounding box center [208, 151] width 87 height 50
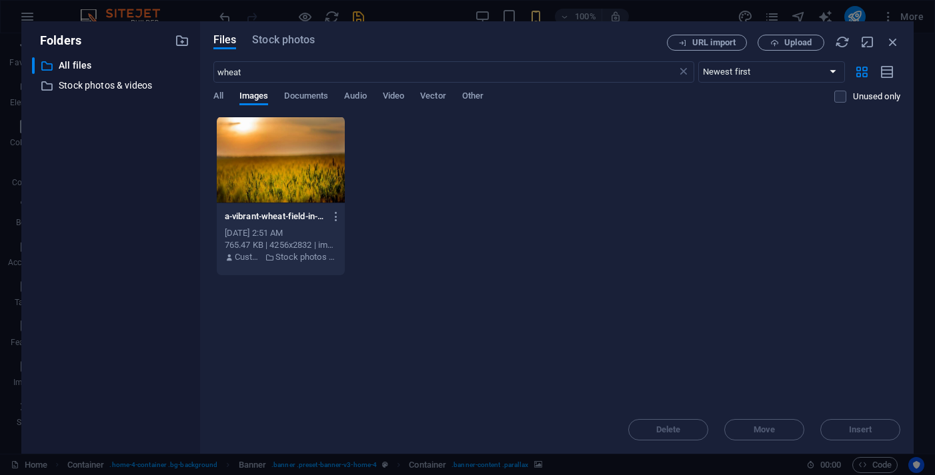
click at [259, 159] on div at bounding box center [281, 160] width 129 height 87
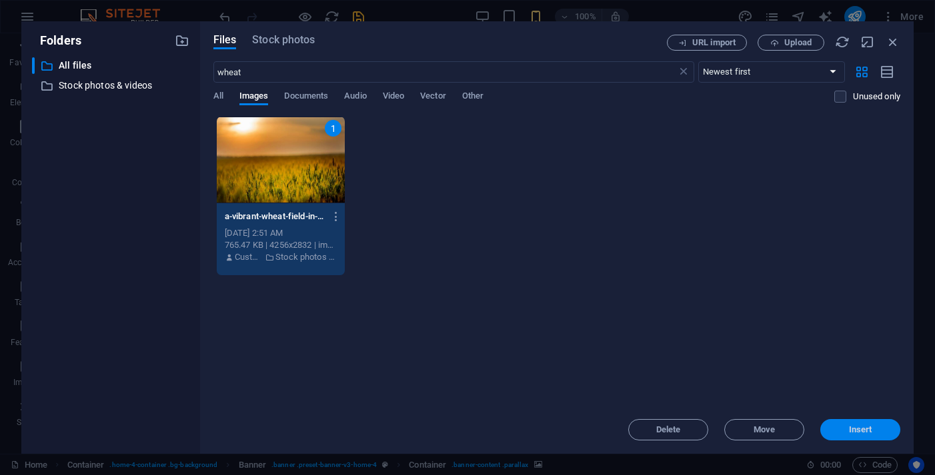
click at [835, 436] on button "Insert" at bounding box center [860, 429] width 80 height 21
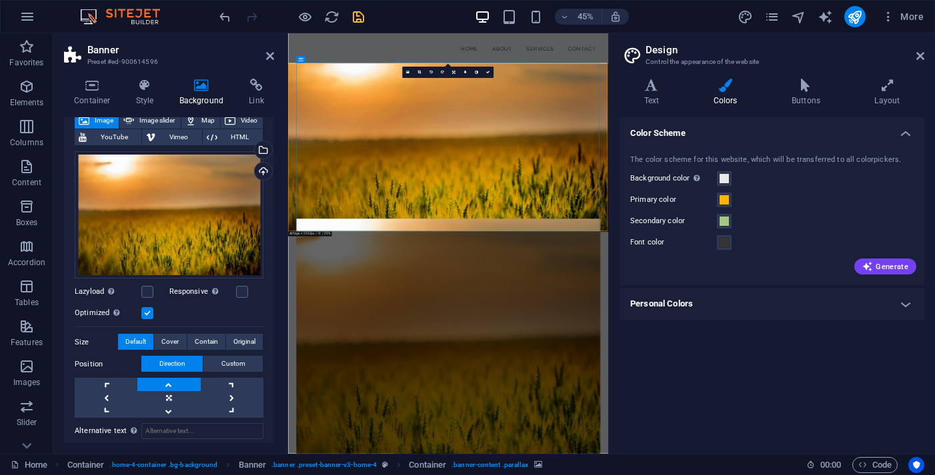
click at [300, 327] on figure at bounding box center [643, 288] width 711 height 374
click at [301, 299] on figure at bounding box center [643, 288] width 711 height 374
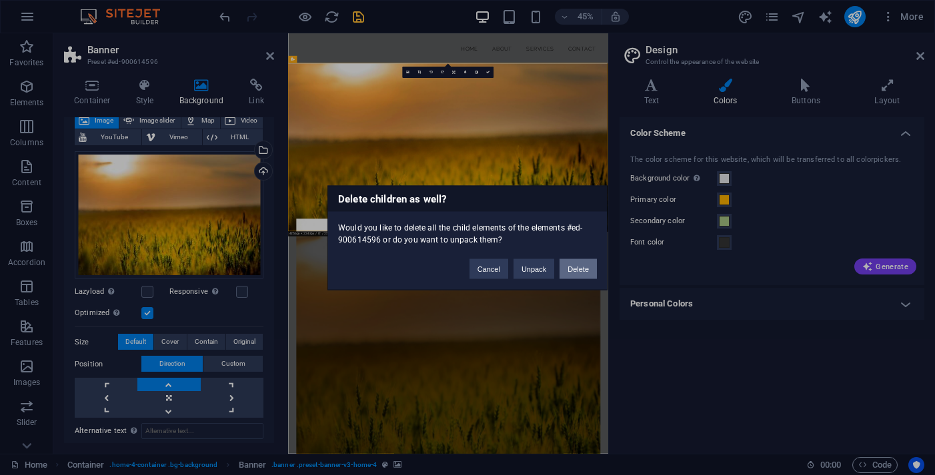
click at [583, 269] on button "Delete" at bounding box center [577, 269] width 37 height 20
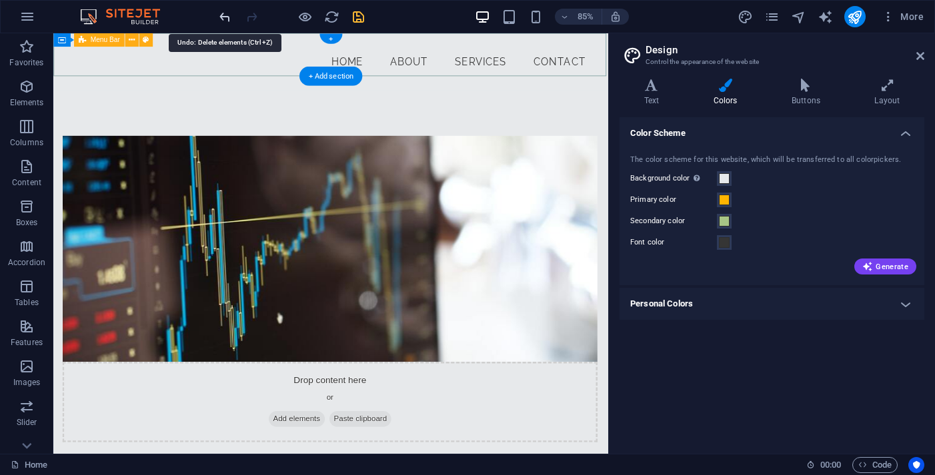
click at [229, 24] on icon "undo" at bounding box center [224, 16] width 15 height 15
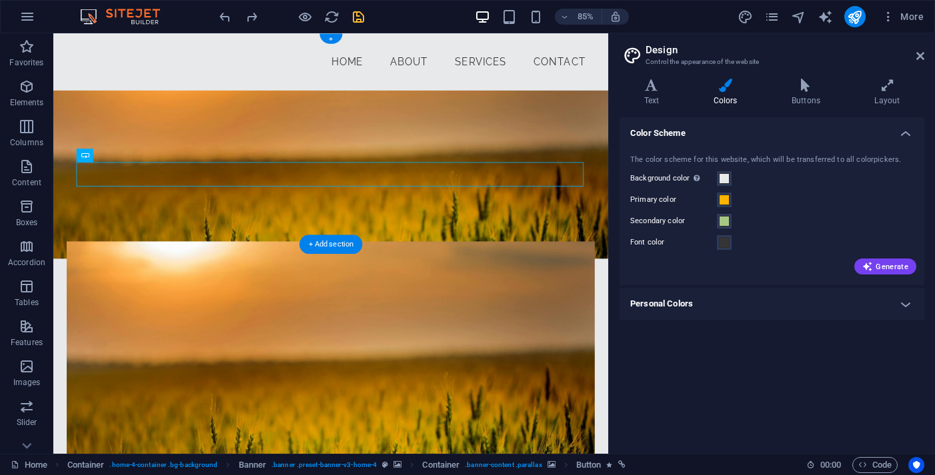
click at [275, 278] on figure at bounding box center [379, 436] width 620 height 317
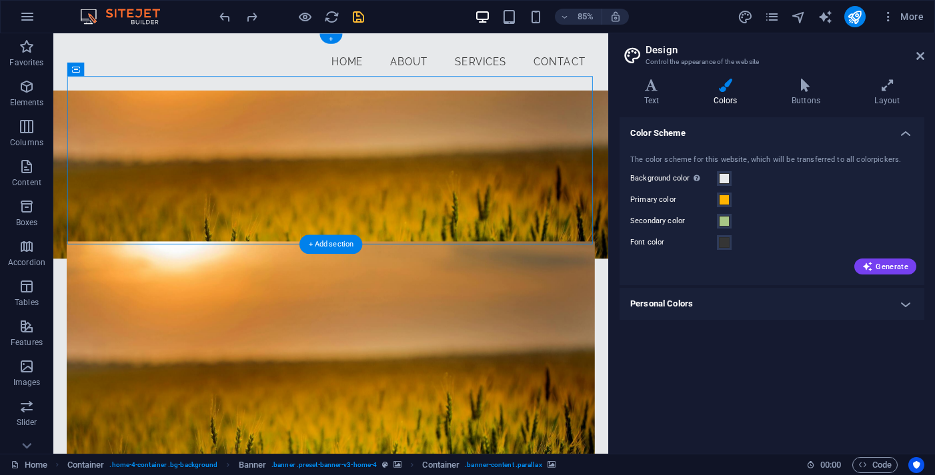
click at [115, 278] on figure at bounding box center [379, 436] width 620 height 317
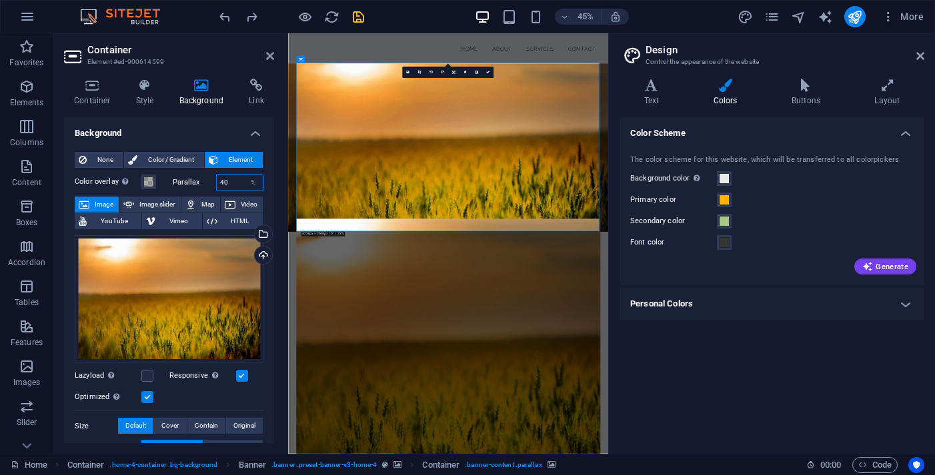
drag, startPoint x: 231, startPoint y: 182, endPoint x: 219, endPoint y: 182, distance: 12.7
click at [219, 182] on input "40" at bounding box center [240, 183] width 47 height 16
click at [237, 182] on input "40" at bounding box center [240, 183] width 47 height 16
click at [212, 323] on div "Drag files here, click to choose files or select files from Files or our free s…" at bounding box center [169, 299] width 189 height 128
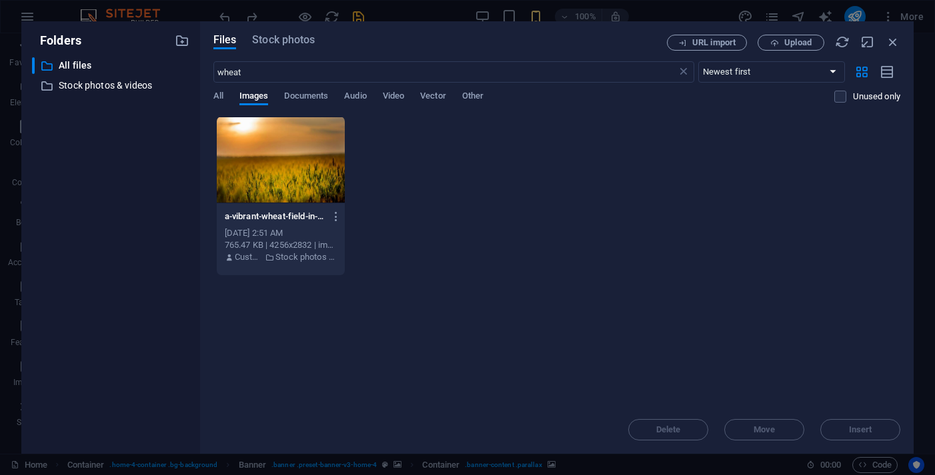
click at [267, 148] on div at bounding box center [281, 160] width 129 height 87
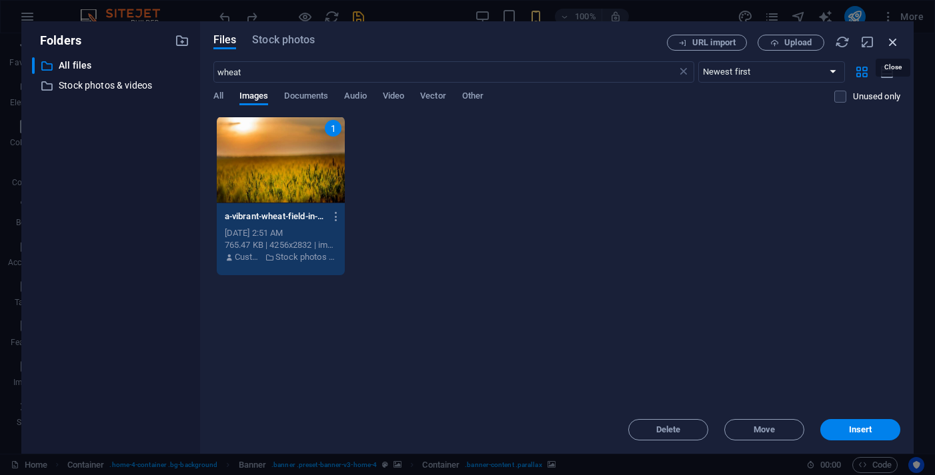
click at [889, 45] on icon "button" at bounding box center [892, 42] width 15 height 15
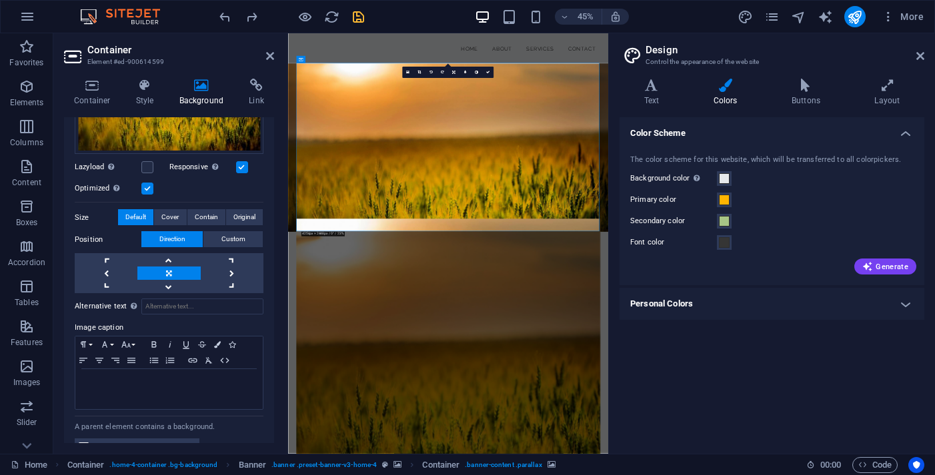
scroll to position [214, 0]
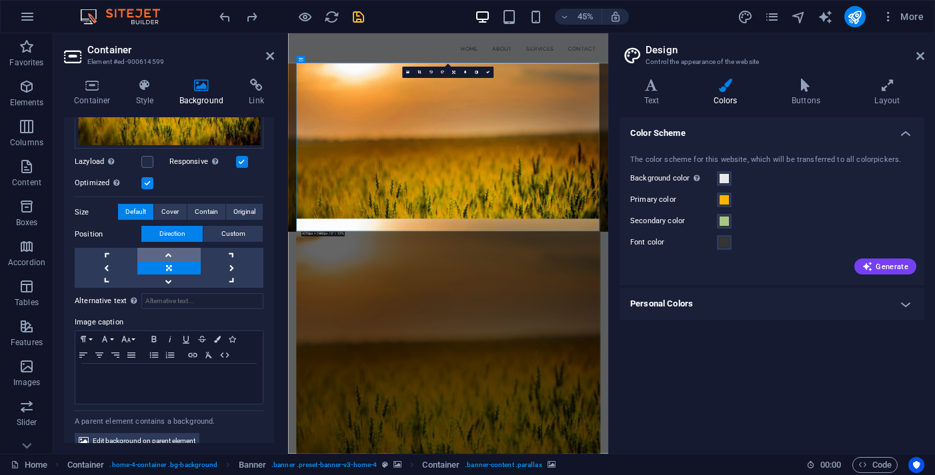
click at [161, 253] on link at bounding box center [168, 254] width 63 height 13
click at [182, 279] on link at bounding box center [168, 281] width 63 height 13
click at [174, 248] on link at bounding box center [168, 254] width 63 height 13
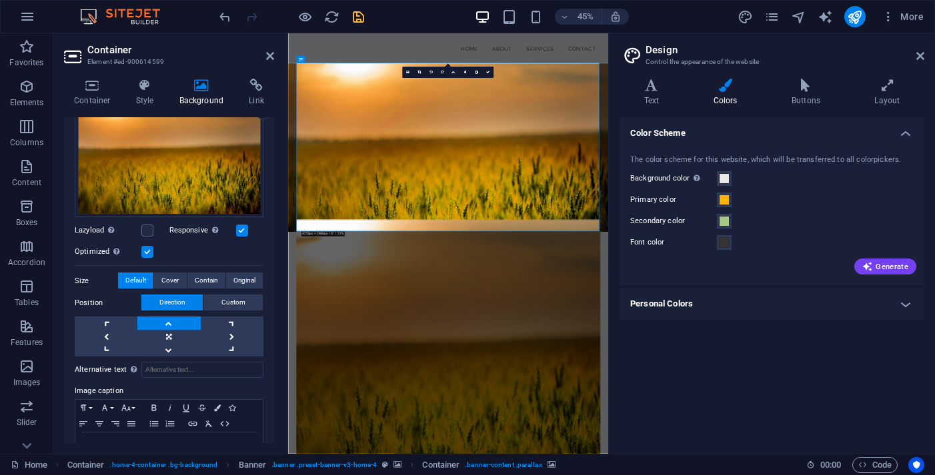
scroll to position [143, 0]
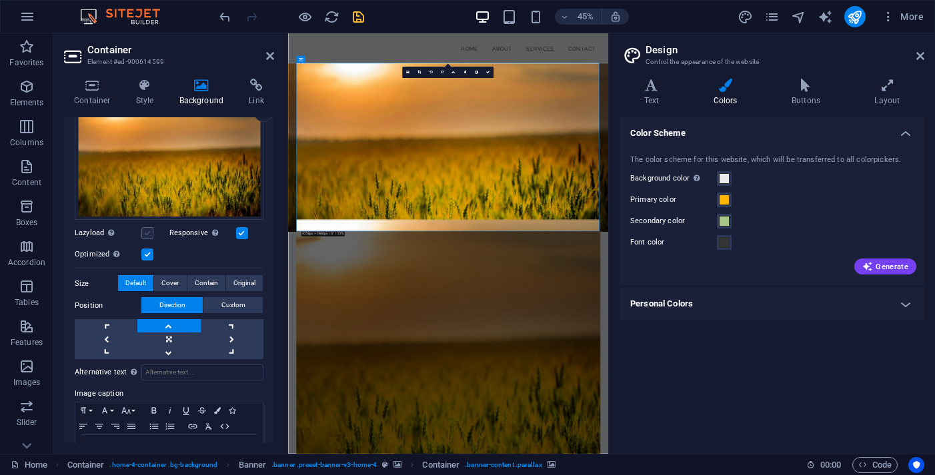
click at [148, 229] on label at bounding box center [147, 233] width 12 height 12
click at [0, 0] on input "Lazyload Loading images after the page loads improves page speed." at bounding box center [0, 0] width 0 height 0
click at [148, 252] on label at bounding box center [147, 255] width 12 height 12
click at [0, 0] on input "Optimized Images are compressed to improve page speed." at bounding box center [0, 0] width 0 height 0
click at [241, 229] on label at bounding box center [242, 233] width 12 height 12
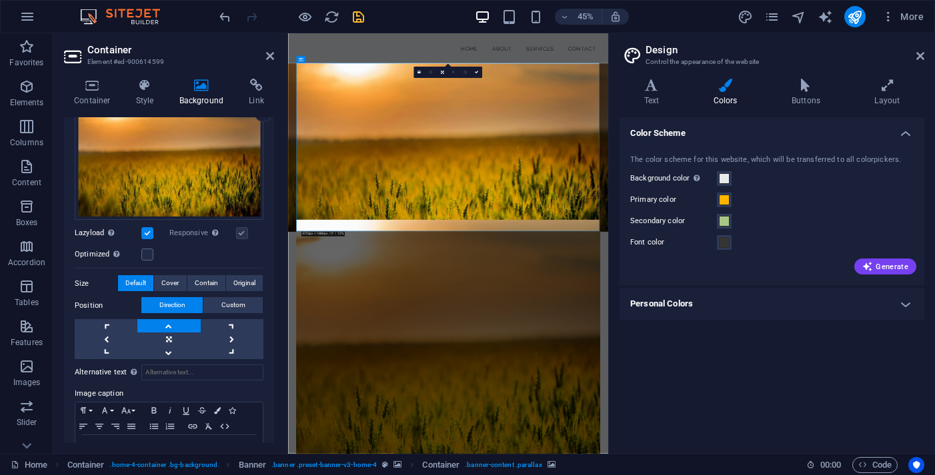
click at [241, 232] on label at bounding box center [242, 233] width 12 height 12
click at [144, 231] on label at bounding box center [147, 233] width 12 height 12
click at [0, 0] on input "Lazyload Loading images after the page loads improves page speed." at bounding box center [0, 0] width 0 height 0
click at [144, 231] on label at bounding box center [147, 233] width 12 height 12
click at [0, 0] on input "Lazyload Loading images after the page loads improves page speed." at bounding box center [0, 0] width 0 height 0
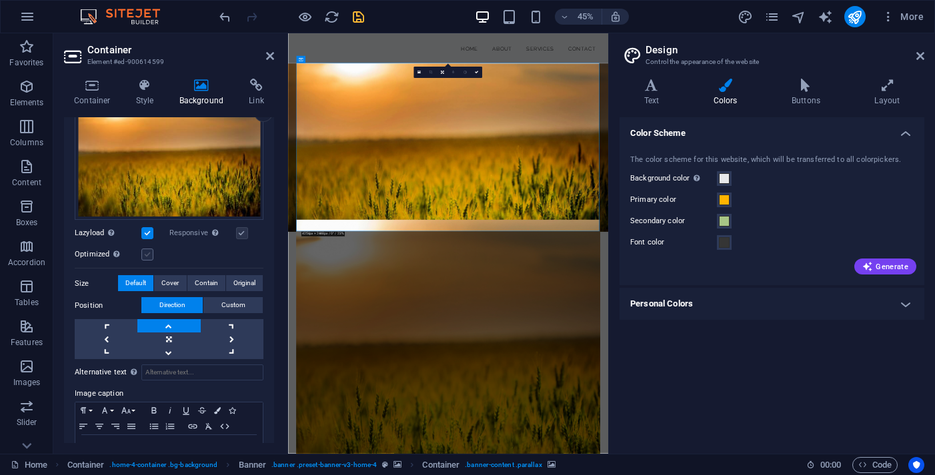
click at [150, 249] on label at bounding box center [147, 255] width 12 height 12
click at [0, 0] on input "Optimized Images are compressed to improve page speed." at bounding box center [0, 0] width 0 height 0
click at [151, 251] on label at bounding box center [147, 255] width 12 height 12
click at [0, 0] on input "Optimized Images are compressed to improve page speed." at bounding box center [0, 0] width 0 height 0
click at [176, 336] on link at bounding box center [168, 339] width 63 height 13
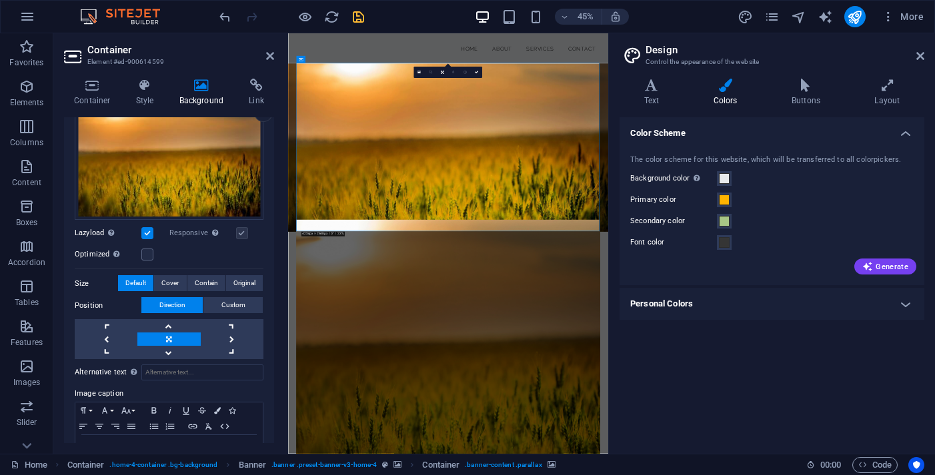
click at [143, 237] on label at bounding box center [147, 233] width 12 height 12
click at [0, 0] on input "Lazyload Loading images after the page loads improves page speed." at bounding box center [0, 0] width 0 height 0
click at [191, 247] on div "Optimized Images are compressed to improve page speed." at bounding box center [169, 255] width 189 height 16
click at [141, 251] on label at bounding box center [147, 255] width 12 height 12
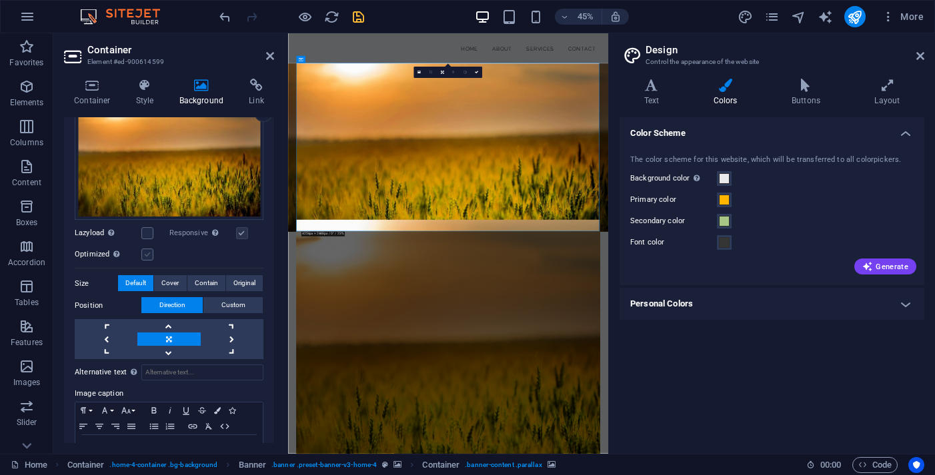
click at [0, 0] on input "Optimized Images are compressed to improve page speed." at bounding box center [0, 0] width 0 height 0
click at [145, 253] on label at bounding box center [147, 255] width 12 height 12
click at [0, 0] on input "Optimized Images are compressed to improve page speed." at bounding box center [0, 0] width 0 height 0
click at [147, 231] on label at bounding box center [147, 233] width 12 height 12
click at [0, 0] on input "Lazyload Loading images after the page loads improves page speed." at bounding box center [0, 0] width 0 height 0
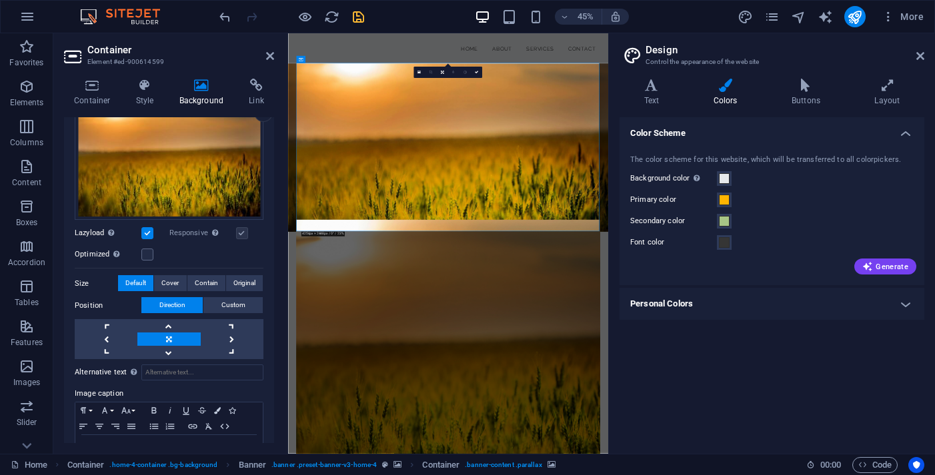
click at [152, 231] on label at bounding box center [147, 233] width 12 height 12
click at [0, 0] on input "Lazyload Loading images after the page loads improves page speed." at bounding box center [0, 0] width 0 height 0
click at [149, 249] on label at bounding box center [147, 255] width 12 height 12
click at [0, 0] on input "Optimized Images are compressed to improve page speed." at bounding box center [0, 0] width 0 height 0
drag, startPoint x: 476, startPoint y: 365, endPoint x: 476, endPoint y: 357, distance: 8.7
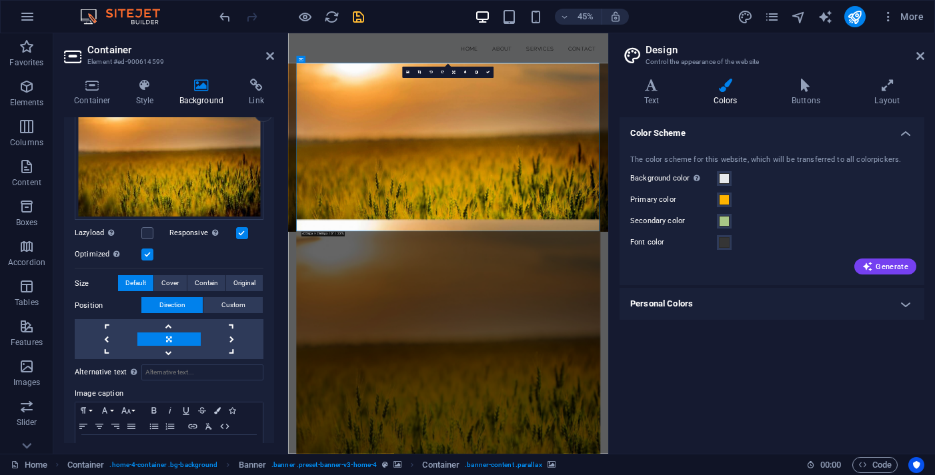
click at [451, 71] on icon at bounding box center [452, 72] width 3 height 3
click at [457, 93] on link at bounding box center [452, 93] width 11 height 11
click at [450, 73] on link at bounding box center [452, 72] width 11 height 11
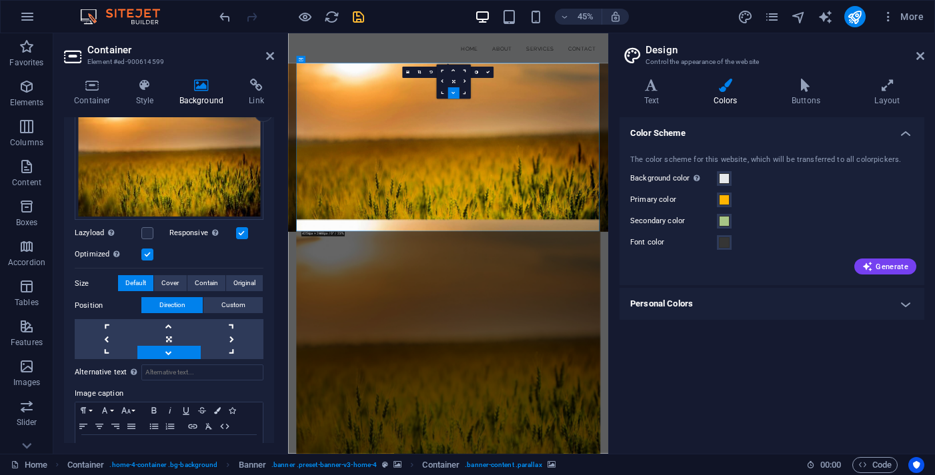
click at [451, 93] on icon at bounding box center [452, 92] width 3 height 3
click at [453, 76] on link at bounding box center [452, 72] width 11 height 11
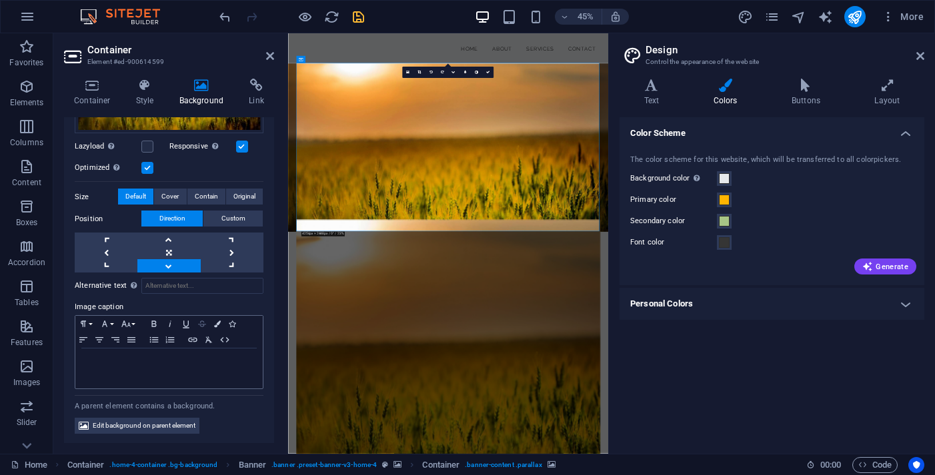
scroll to position [228, 0]
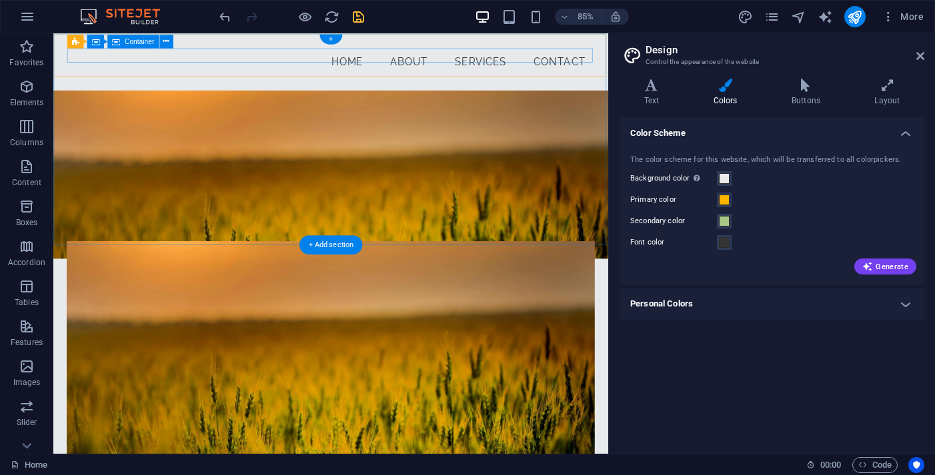
scroll to position [0, 0]
click at [53, 33] on div "Menu" at bounding box center [53, 33] width 0 height 0
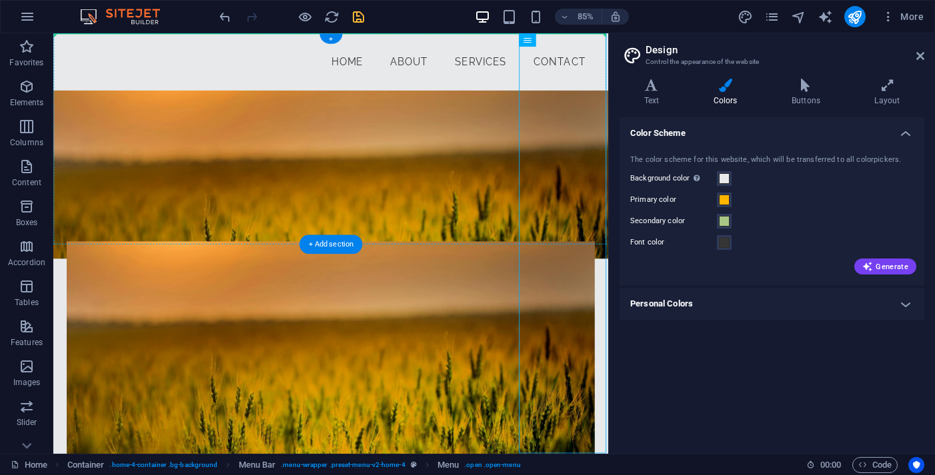
drag, startPoint x: 618, startPoint y: 83, endPoint x: 479, endPoint y: 47, distance: 143.3
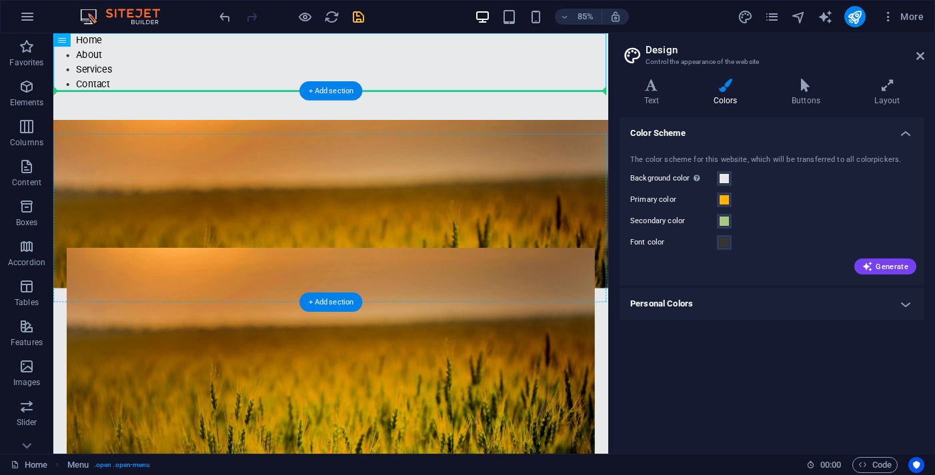
drag, startPoint x: 539, startPoint y: 81, endPoint x: 549, endPoint y: 162, distance: 81.3
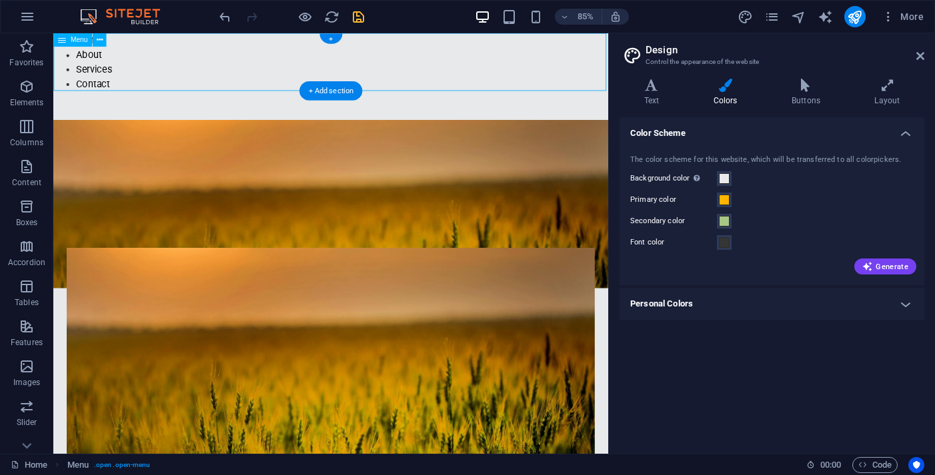
drag, startPoint x: 422, startPoint y: 81, endPoint x: 538, endPoint y: 96, distance: 117.0
click at [538, 96] on nav "Home About Services Contact" at bounding box center [379, 67] width 653 height 68
click at [329, 39] on div "+" at bounding box center [330, 39] width 22 height 10
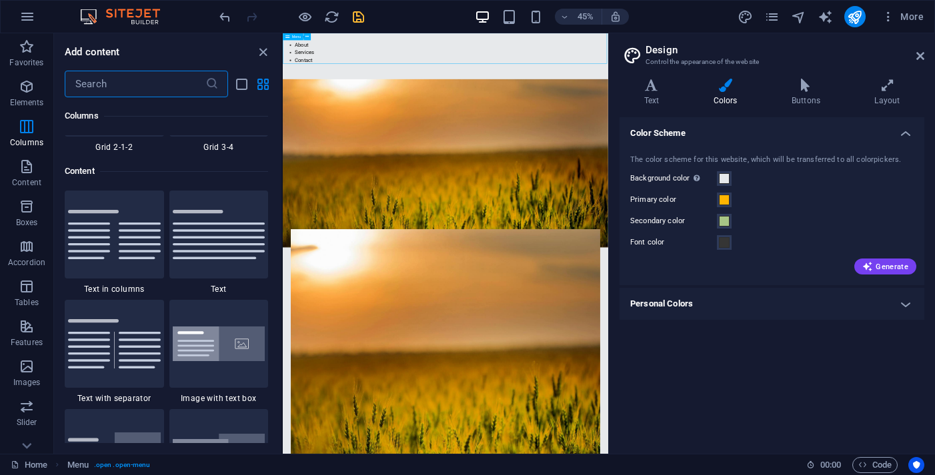
scroll to position [2333, 0]
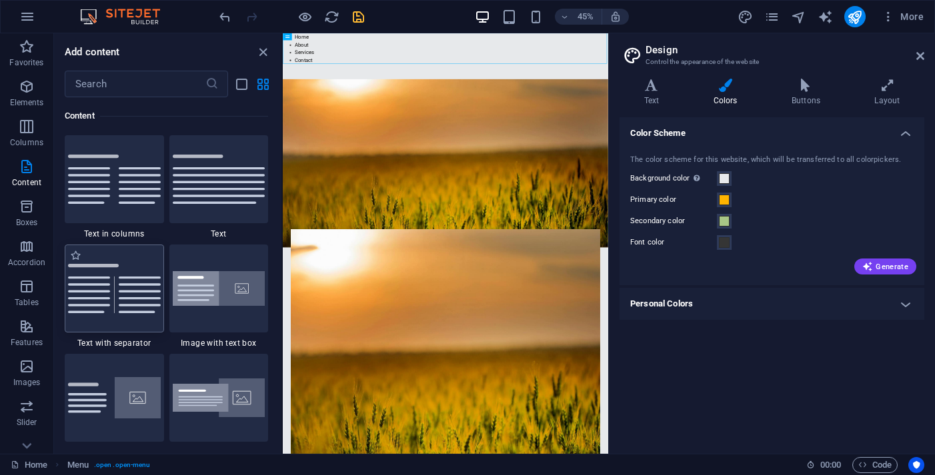
click at [124, 285] on img at bounding box center [114, 288] width 93 height 49
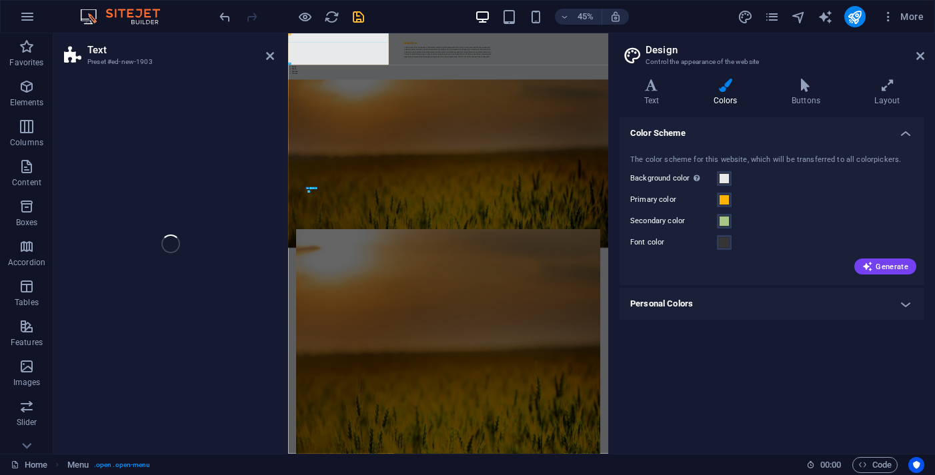
click at [239, 294] on div "Text Preset #ed-new-1903 Drag here to replace the existing content. Press “Ctrl…" at bounding box center [330, 243] width 555 height 421
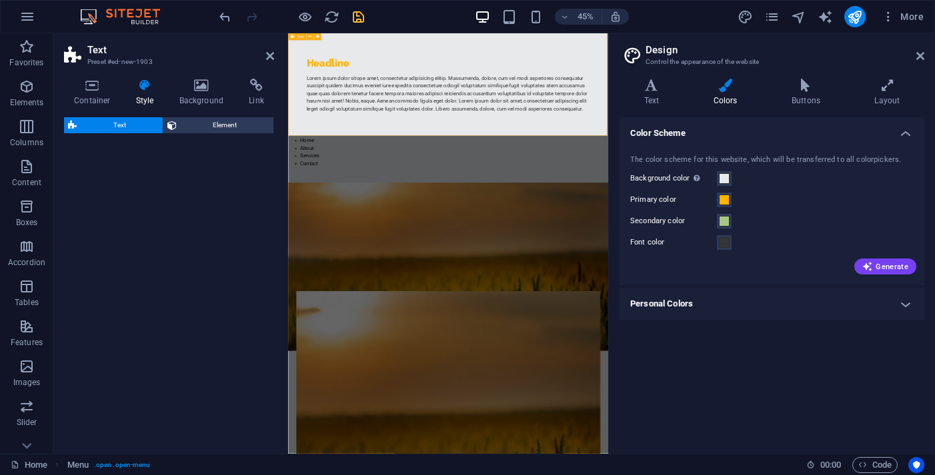
select select "rem"
select select "px"
select select "preset-text-v2-separator"
